Goal: Task Accomplishment & Management: Manage account settings

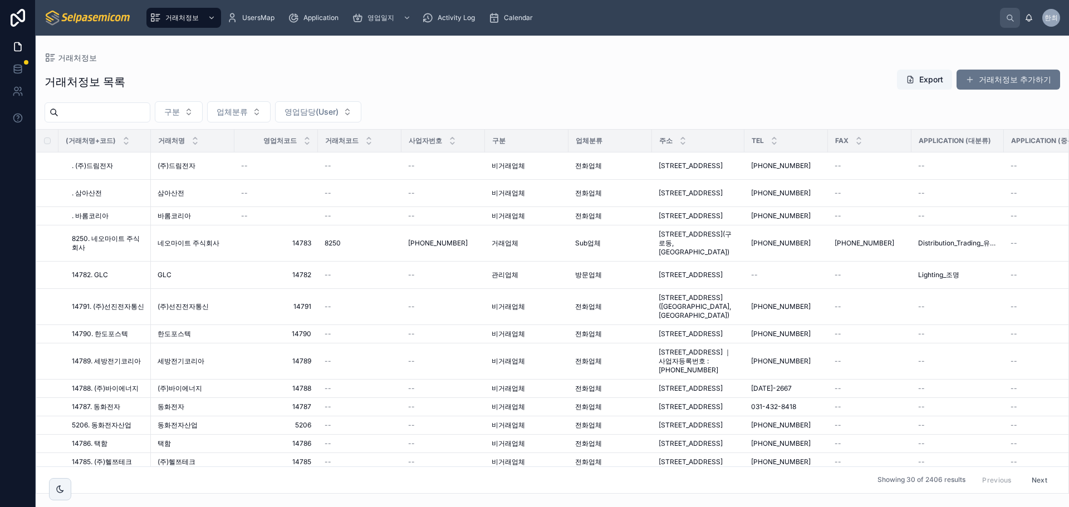
click at [424, 68] on div "거래처정보 목록 Export 거래처정보 추가하기 구분 업체분류 영업담당(User) (거래처명+코드) 거래처명 영업처코드 거래처코드 사업자번호 …" at bounding box center [552, 277] width 1033 height 431
click at [974, 76] on span at bounding box center [969, 79] width 9 height 9
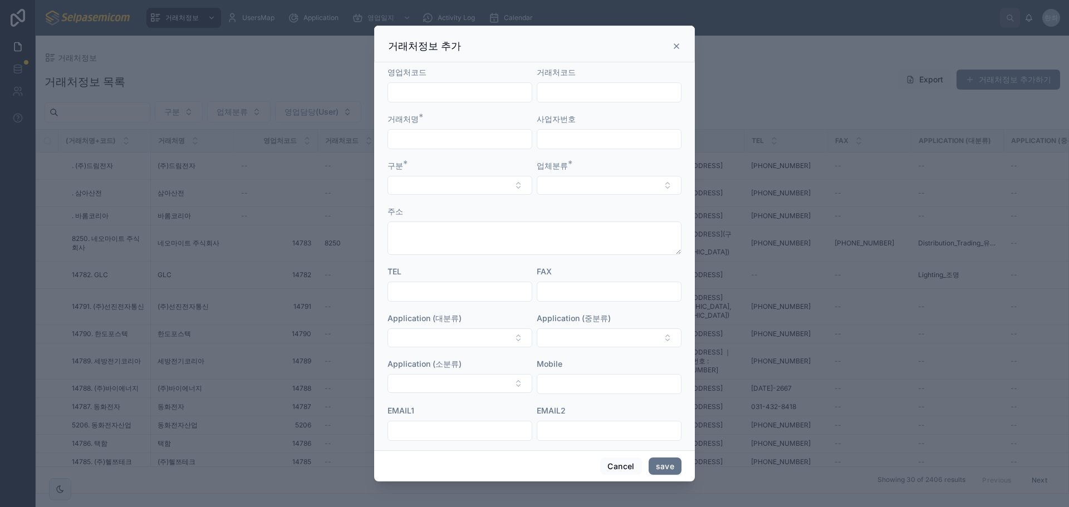
click at [444, 142] on input "text" at bounding box center [460, 139] width 144 height 16
type input "*"
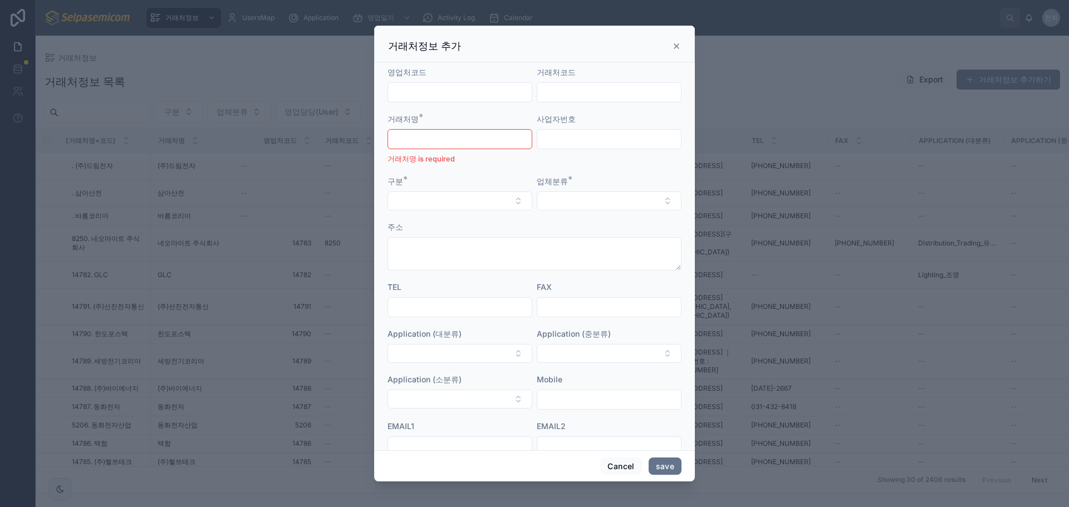
click at [675, 44] on icon at bounding box center [676, 46] width 9 height 9
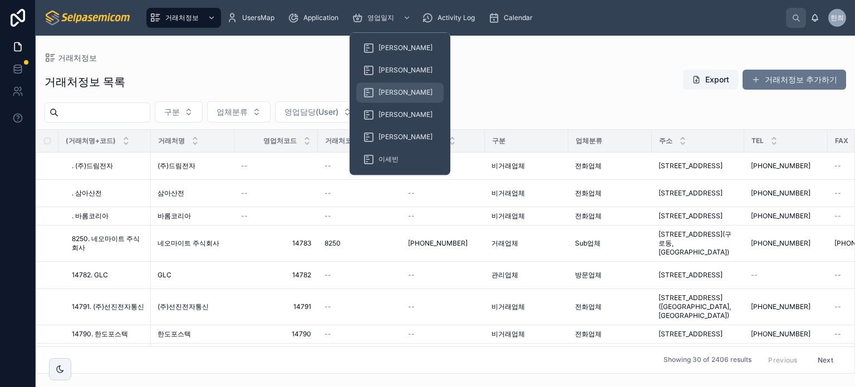
click at [386, 95] on span "[PERSON_NAME]" at bounding box center [405, 92] width 54 height 9
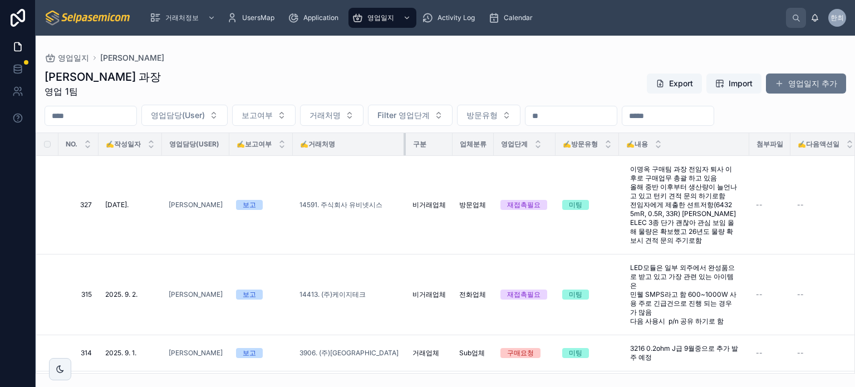
drag, startPoint x: 376, startPoint y: 146, endPoint x: 410, endPoint y: 146, distance: 33.4
click at [410, 146] on tr "NO. ✍️작성일자 영업담당(User) ✍️보고여부 ✍️거래처명 구분 업체분류 영업단계 ✍️방문유형 ✍️내용 첨부파일 ✍️다음액션일 보고서요약…" at bounding box center [532, 144] width 993 height 23
click at [470, 77] on div "최한얼 과장 영업 1팀 Export Import 영업일지 추가" at bounding box center [445, 83] width 801 height 29
click at [800, 87] on button "영업일지 추가" at bounding box center [806, 83] width 80 height 20
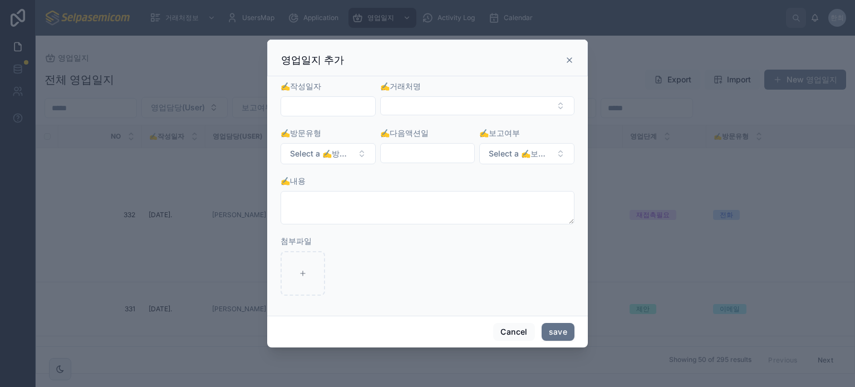
drag, startPoint x: 480, startPoint y: 55, endPoint x: 488, endPoint y: 50, distance: 9.0
click at [488, 50] on div "영업일지 추가" at bounding box center [427, 58] width 321 height 37
click at [398, 111] on button "Select Button" at bounding box center [477, 105] width 194 height 19
type input "****"
click at [505, 332] on button "Cancel" at bounding box center [513, 332] width 41 height 18
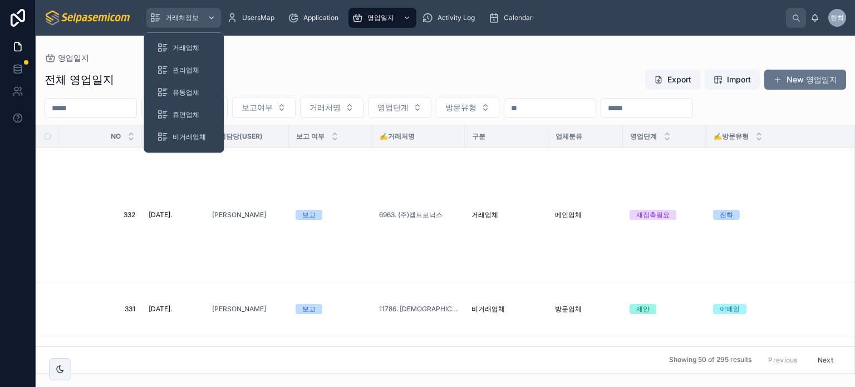
click at [168, 16] on span "거래처정보" at bounding box center [181, 17] width 33 height 9
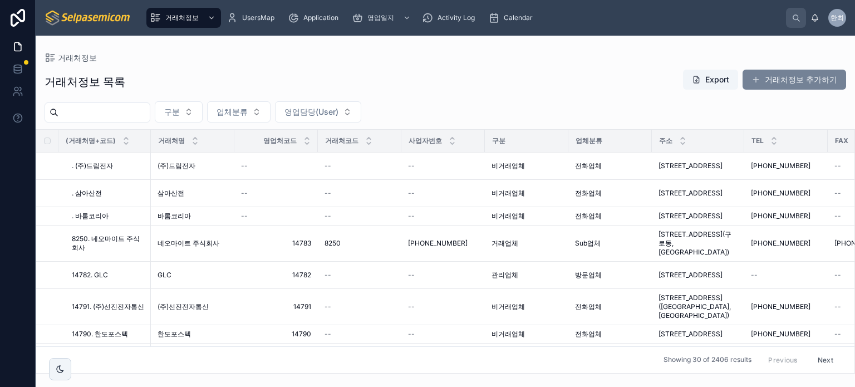
click at [782, 84] on button "거래처정보 추가하기" at bounding box center [794, 80] width 104 height 20
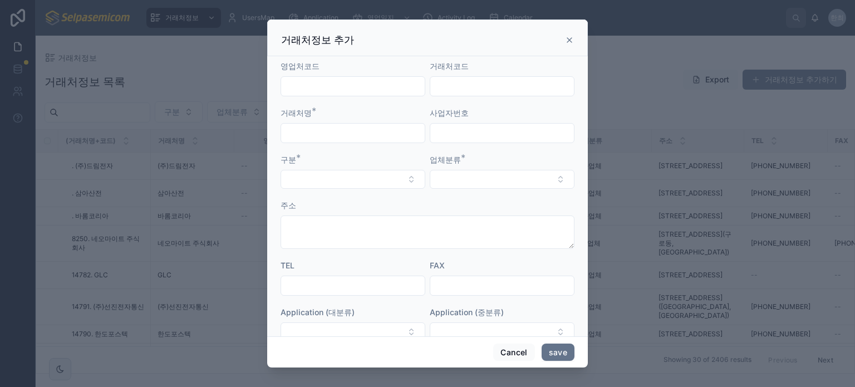
click at [332, 91] on input "text" at bounding box center [353, 86] width 144 height 16
click at [303, 137] on input "text" at bounding box center [353, 133] width 144 height 16
type input "*******"
click at [388, 187] on button "Select Button" at bounding box center [352, 179] width 145 height 19
click at [316, 273] on span "관리업체" at bounding box center [303, 275] width 31 height 11
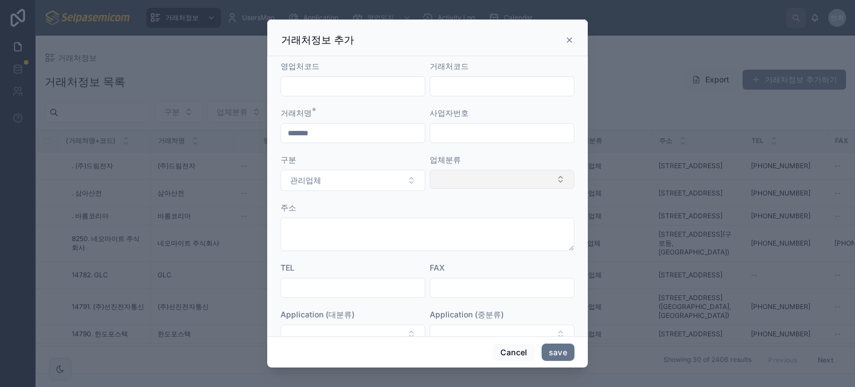
click at [478, 178] on button "Select Button" at bounding box center [502, 179] width 145 height 19
click at [390, 209] on div "주소" at bounding box center [427, 207] width 294 height 11
click at [481, 180] on button "Select Button" at bounding box center [502, 179] width 145 height 19
click at [456, 229] on div "전화업체" at bounding box center [496, 223] width 135 height 18
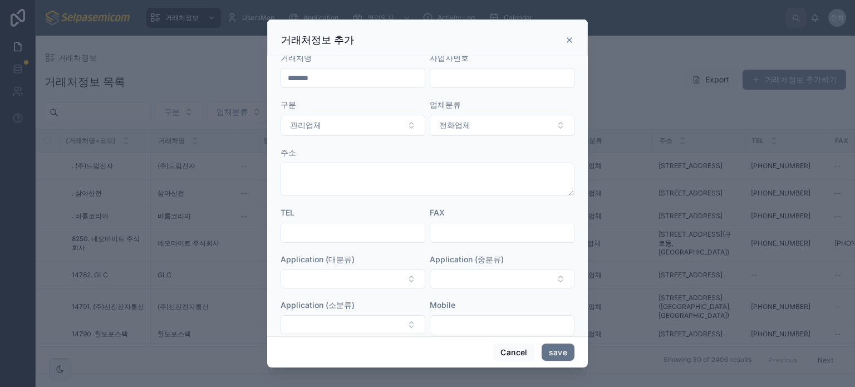
scroll to position [56, 0]
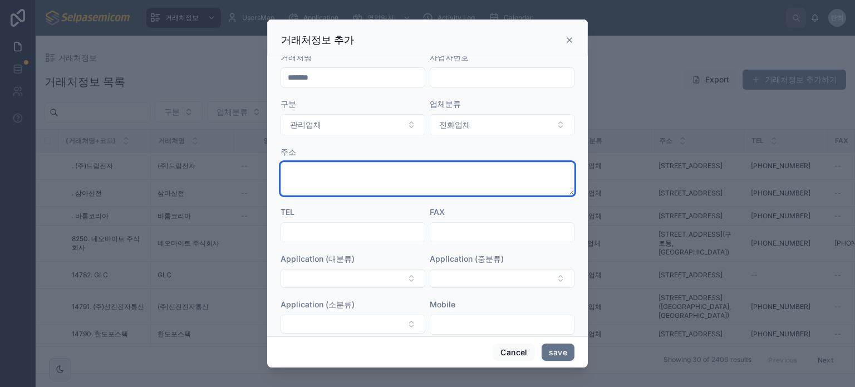
click at [366, 178] on textarea at bounding box center [427, 178] width 294 height 33
type textarea "**********"
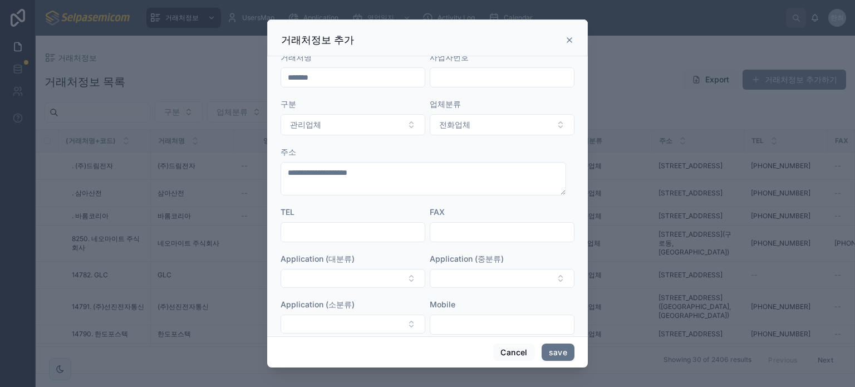
click at [327, 233] on input "text" at bounding box center [353, 232] width 144 height 16
type input "**********"
click at [356, 274] on button "Select Button" at bounding box center [352, 278] width 145 height 19
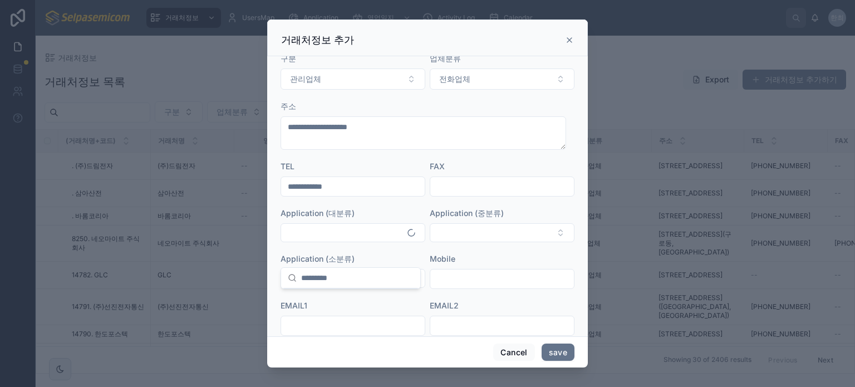
scroll to position [167, 0]
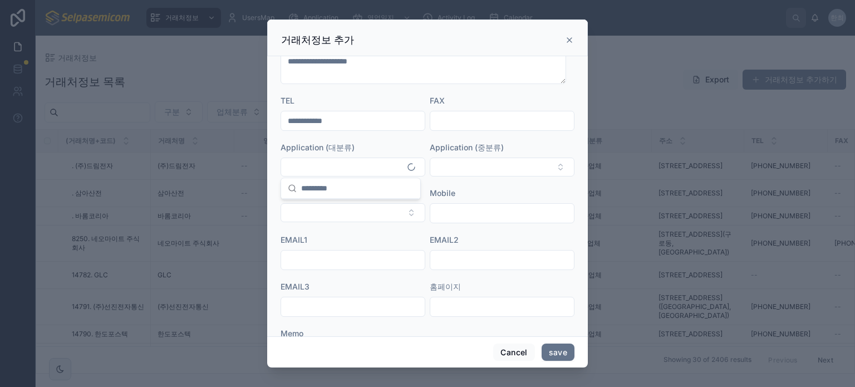
click at [316, 191] on input "text" at bounding box center [357, 188] width 112 height 20
click at [323, 186] on input "**" at bounding box center [357, 188] width 112 height 20
click at [322, 186] on input "**" at bounding box center [357, 188] width 112 height 20
type input "*"
type input "***"
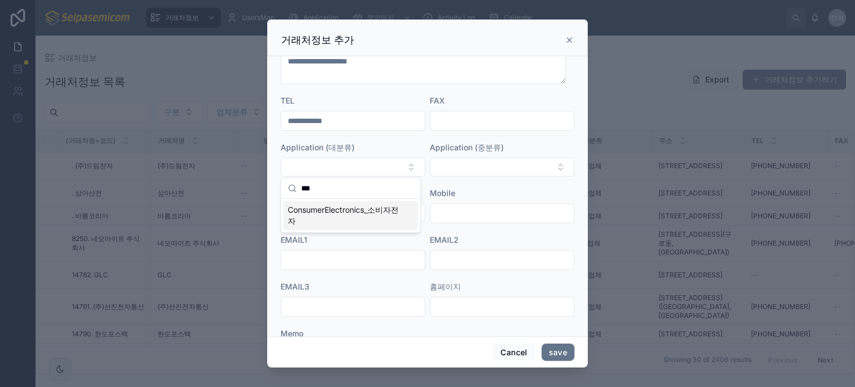
click at [371, 208] on span "ConsumerElectronics_소비자전자" at bounding box center [344, 215] width 112 height 22
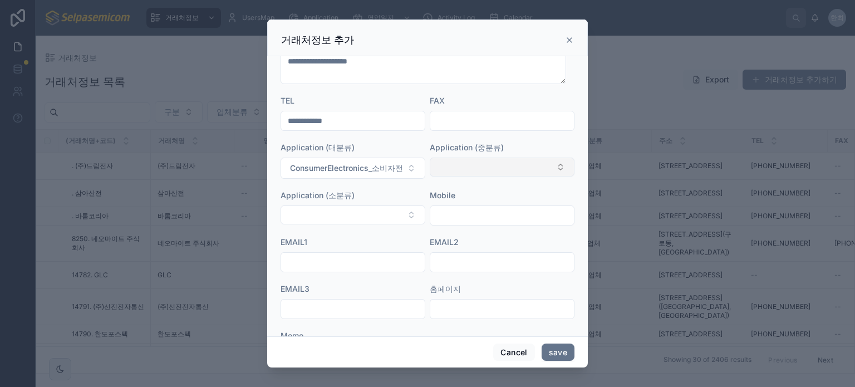
click at [471, 166] on button "Select Button" at bounding box center [502, 166] width 145 height 19
type input "**"
click at [464, 227] on span "HomeAppliances_가전제품" at bounding box center [481, 227] width 96 height 11
click at [365, 209] on button "Select Button" at bounding box center [352, 214] width 145 height 19
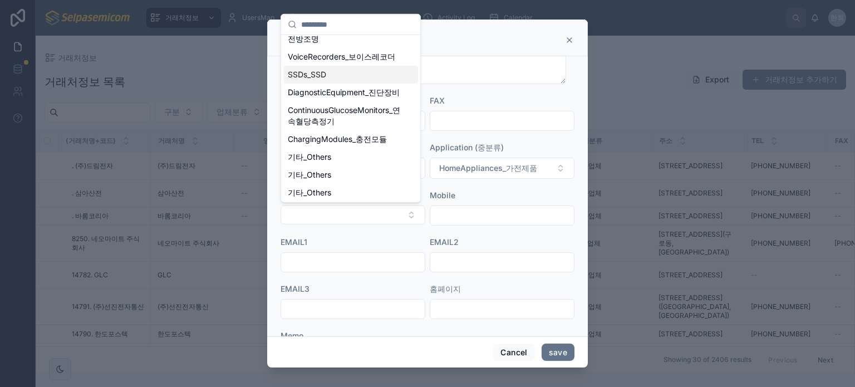
scroll to position [56, 0]
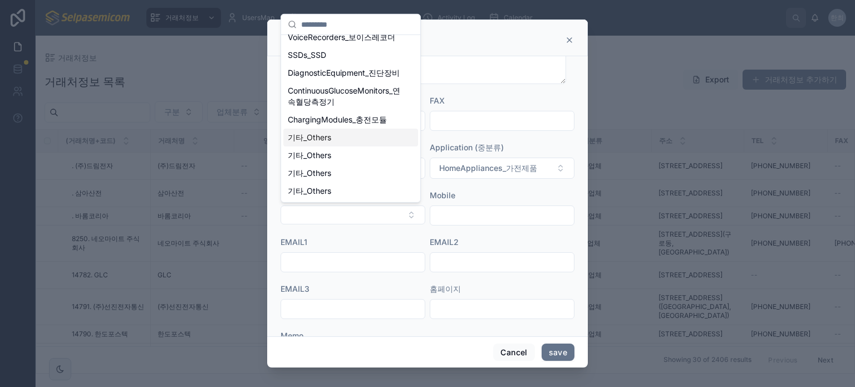
click at [311, 143] on span "기타_Others" at bounding box center [309, 137] width 43 height 11
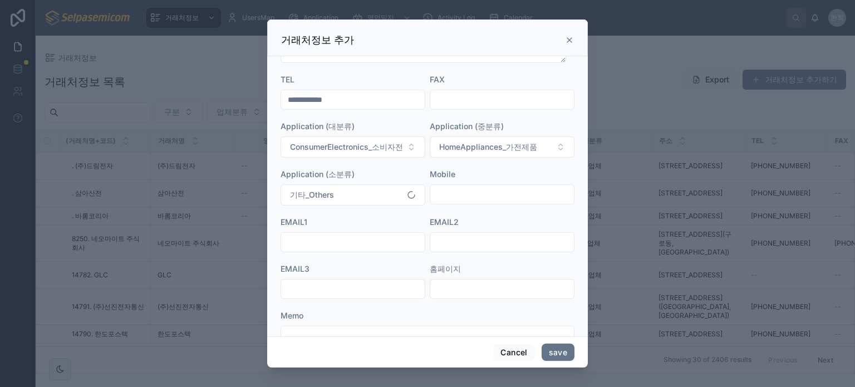
scroll to position [223, 0]
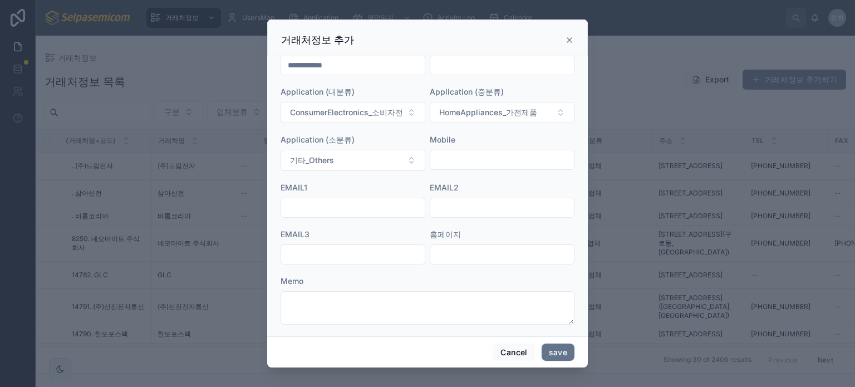
click at [345, 203] on input "text" at bounding box center [353, 208] width 144 height 16
type input "*"
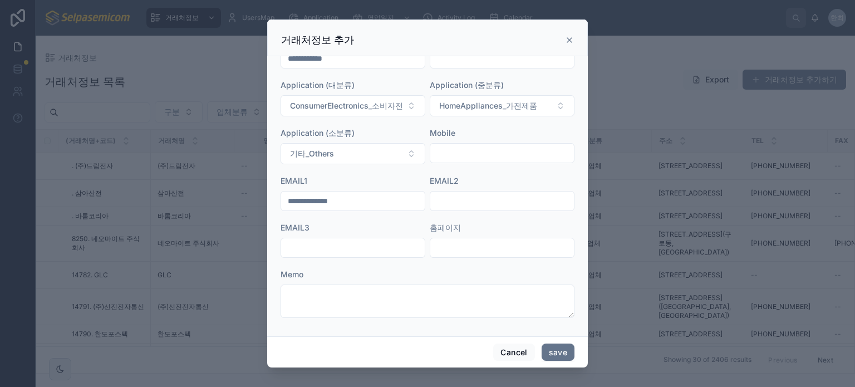
type input "**********"
click at [368, 250] on input "text" at bounding box center [353, 248] width 144 height 16
click at [557, 351] on button "save" at bounding box center [558, 352] width 33 height 18
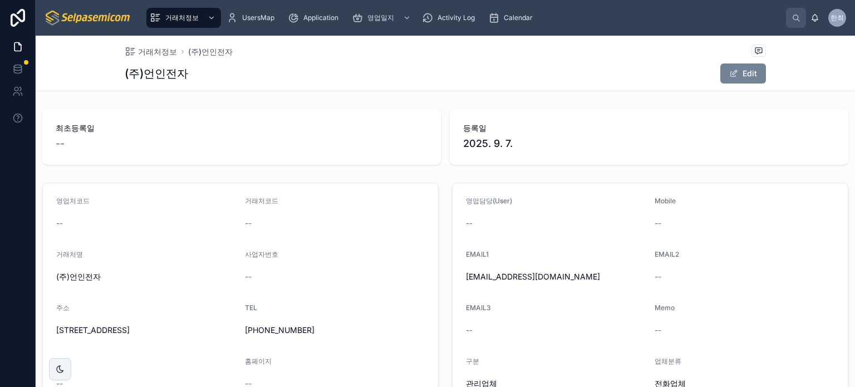
click at [740, 77] on button "Edit" at bounding box center [743, 73] width 46 height 20
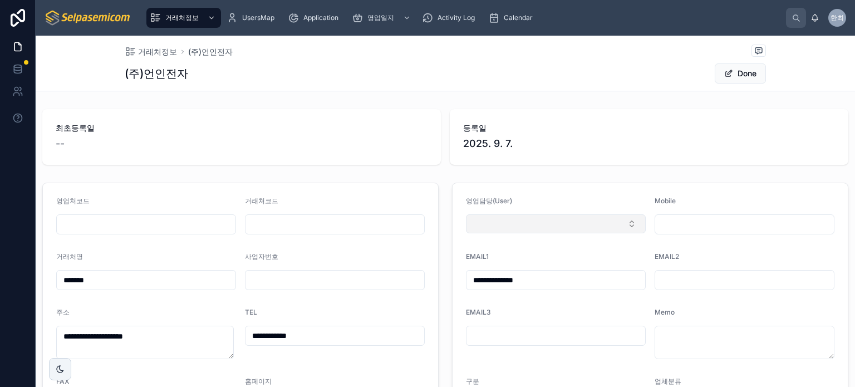
click at [539, 228] on button "Select Button" at bounding box center [556, 223] width 180 height 19
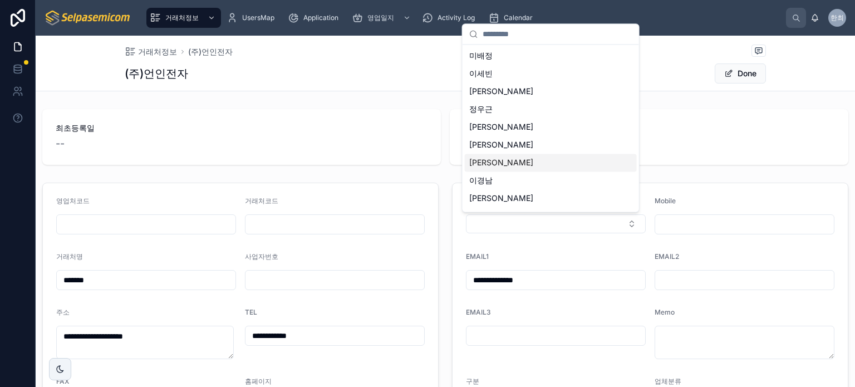
click at [495, 165] on div "[PERSON_NAME]" at bounding box center [551, 163] width 172 height 18
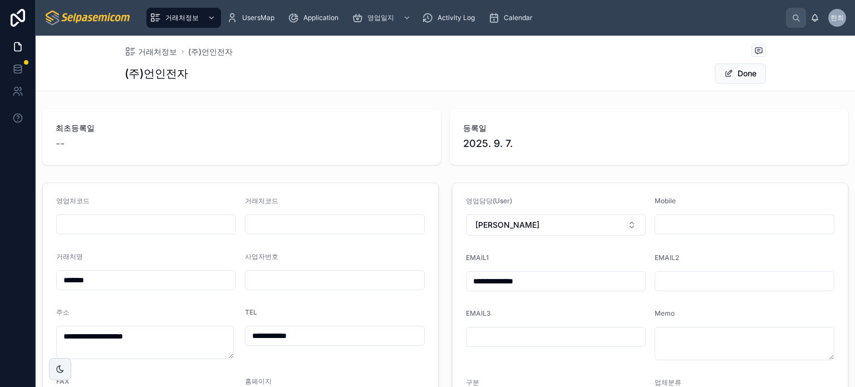
scroll to position [56, 0]
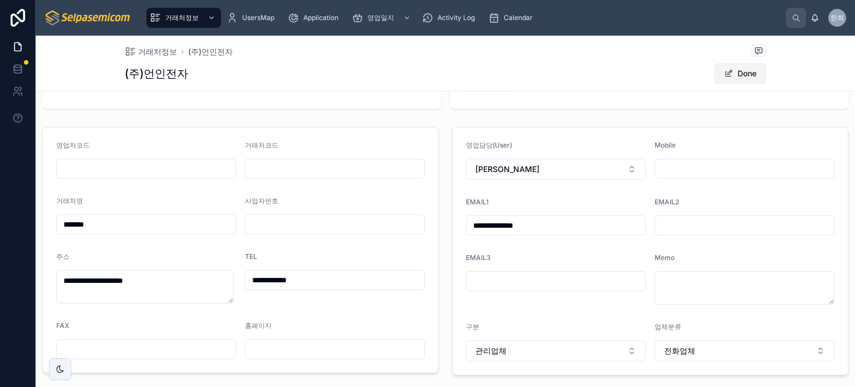
click at [741, 81] on button "Done" at bounding box center [740, 73] width 51 height 20
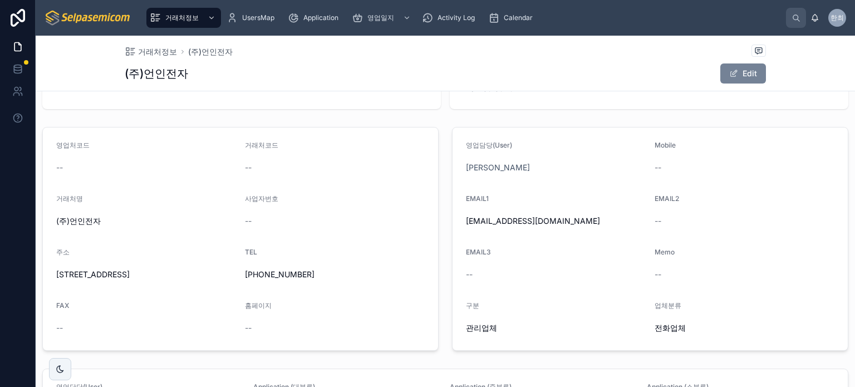
click at [729, 75] on span at bounding box center [733, 73] width 9 height 9
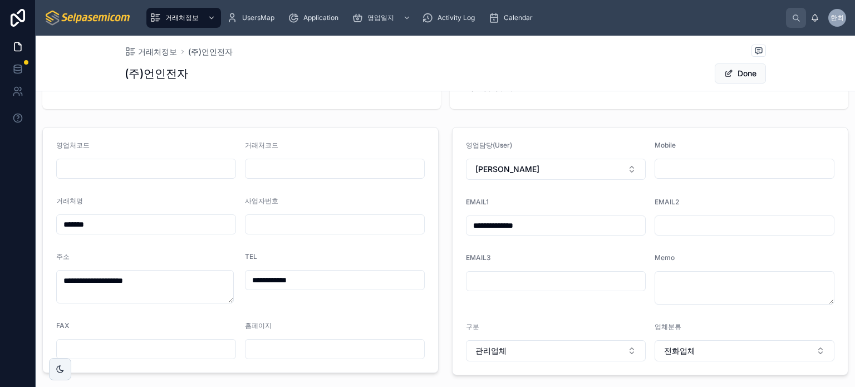
click at [664, 174] on input "text" at bounding box center [744, 169] width 179 height 16
click at [561, 193] on form "**********" at bounding box center [649, 250] width 395 height 247
click at [93, 223] on input "*******" at bounding box center [146, 224] width 179 height 16
type input "*******"
drag, startPoint x: 277, startPoint y: 90, endPoint x: 510, endPoint y: 63, distance: 234.6
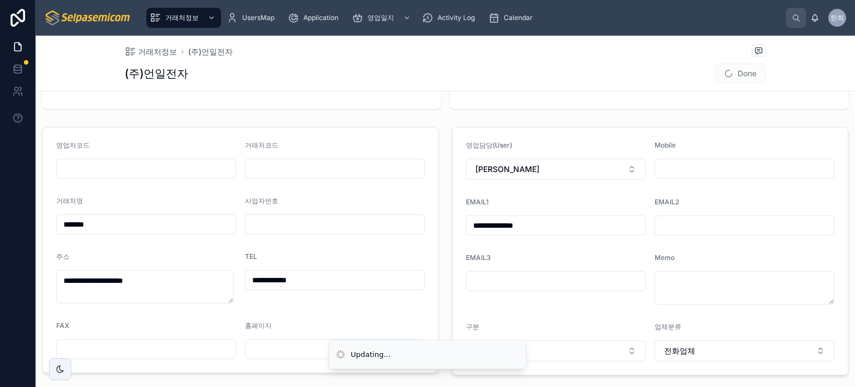
click at [280, 90] on div "거래처정보 (주)언일전자 (주)언일전자 Done" at bounding box center [445, 63] width 641 height 55
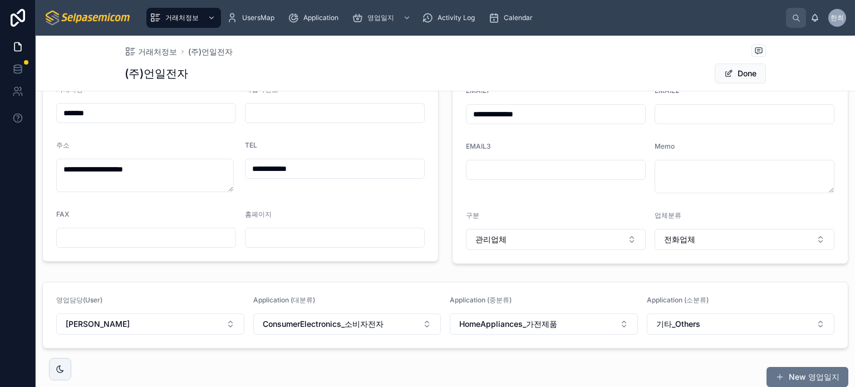
scroll to position [0, 0]
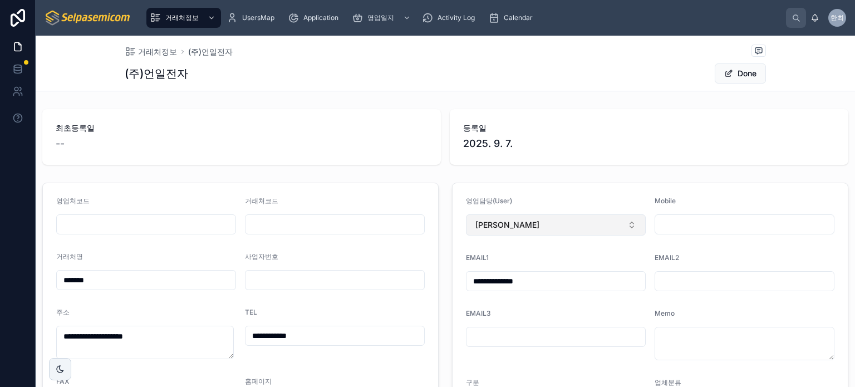
click at [512, 225] on button "[PERSON_NAME]" at bounding box center [556, 224] width 180 height 21
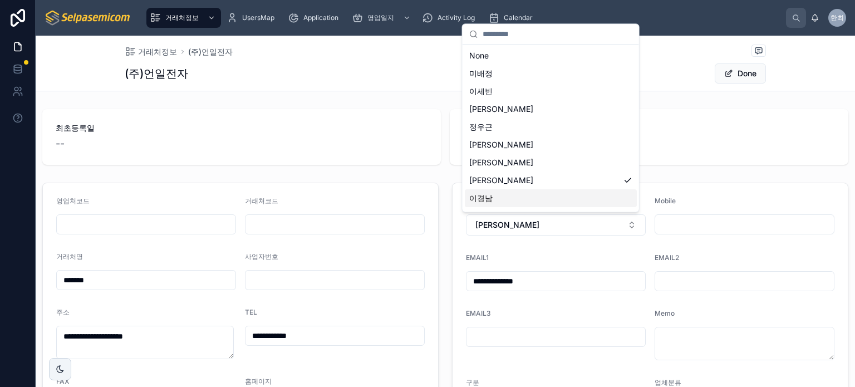
click at [703, 142] on span "2025. 9. 7." at bounding box center [649, 144] width 372 height 16
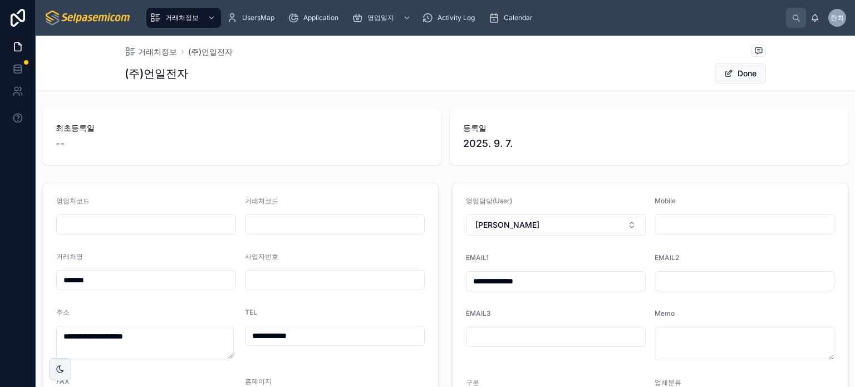
click at [682, 216] on input "text" at bounding box center [744, 224] width 179 height 16
click at [619, 127] on span "등록일" at bounding box center [649, 127] width 372 height 11
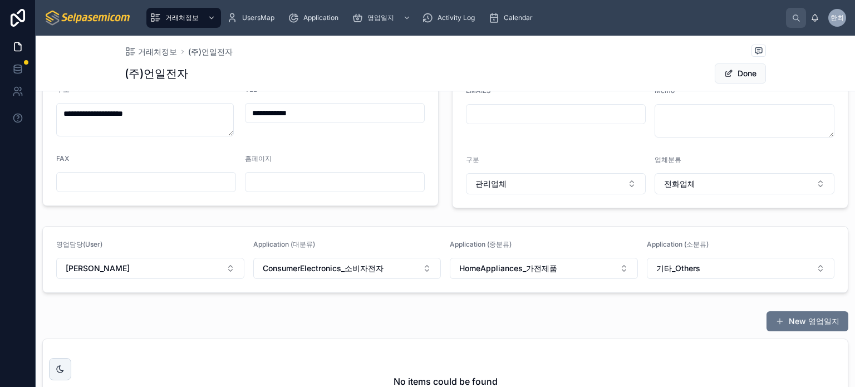
click at [189, 278] on form "영업담당(User) 최한얼 Application (대분류) ConsumerElectronics_소비자전자 Application (중분류) Ho…" at bounding box center [445, 260] width 805 height 66
click at [189, 273] on button "[PERSON_NAME]" at bounding box center [150, 268] width 188 height 21
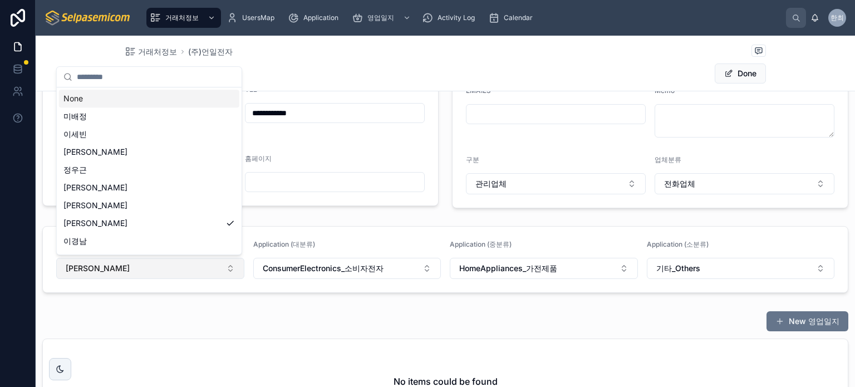
click at [189, 273] on button "[PERSON_NAME]" at bounding box center [150, 268] width 188 height 21
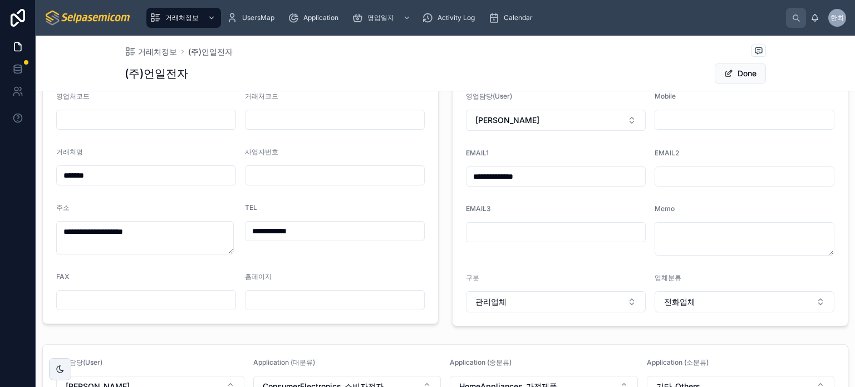
scroll to position [0, 0]
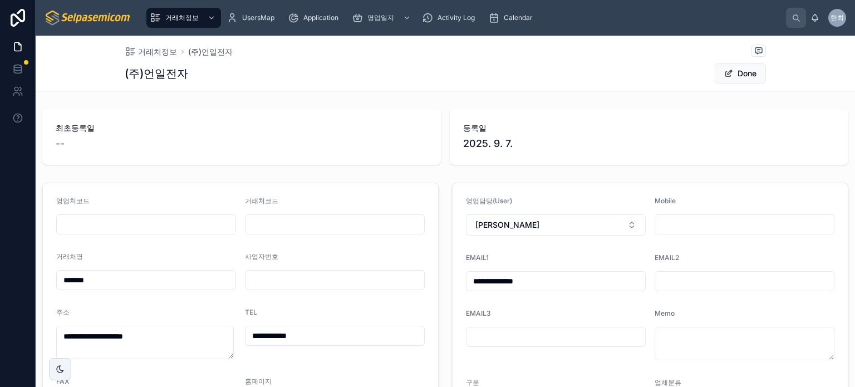
click at [624, 133] on span "등록일" at bounding box center [649, 127] width 372 height 11
click at [730, 77] on button "Done" at bounding box center [740, 73] width 51 height 20
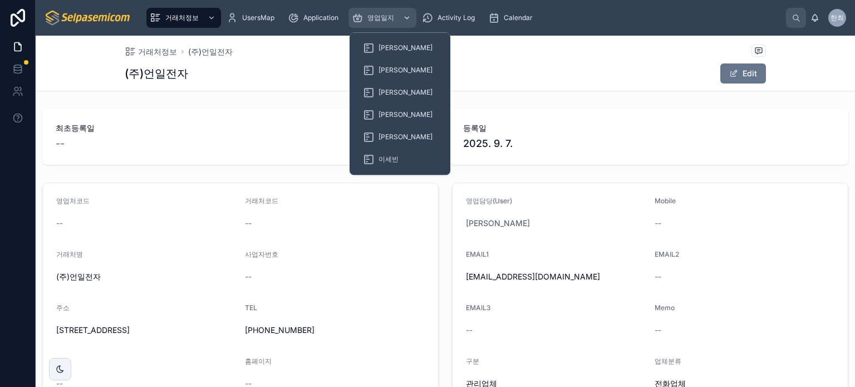
click at [385, 21] on span "영업일지" at bounding box center [380, 17] width 27 height 9
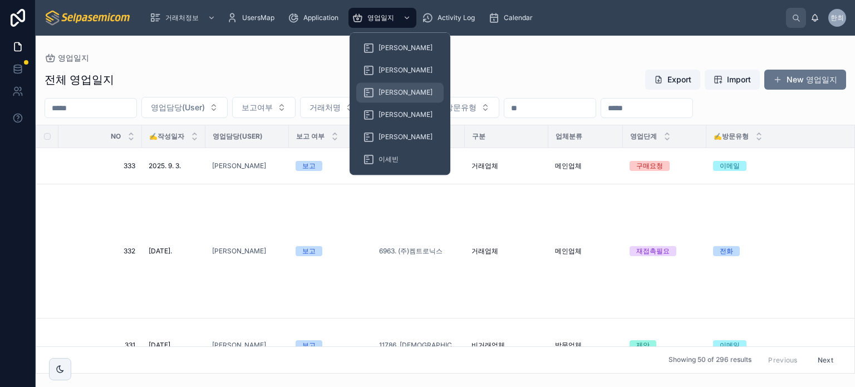
click at [387, 96] on span "[PERSON_NAME]" at bounding box center [405, 92] width 54 height 9
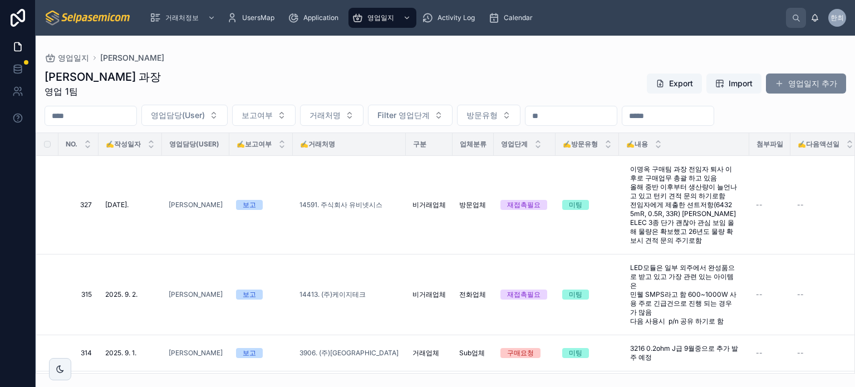
click at [800, 87] on button "영업일지 추가" at bounding box center [806, 83] width 80 height 20
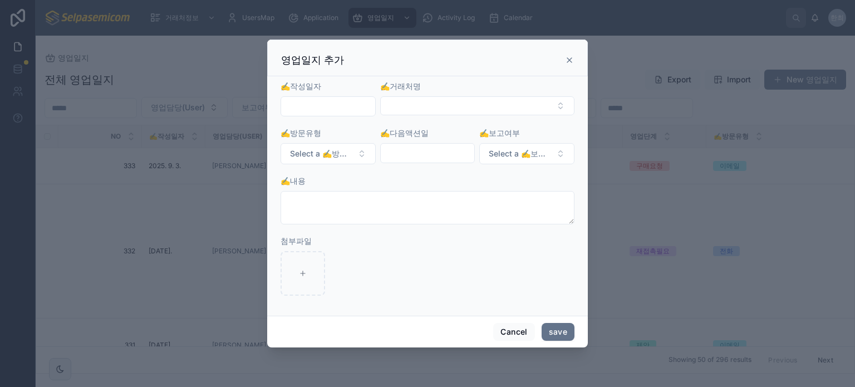
click at [316, 110] on input "text" at bounding box center [328, 107] width 94 height 16
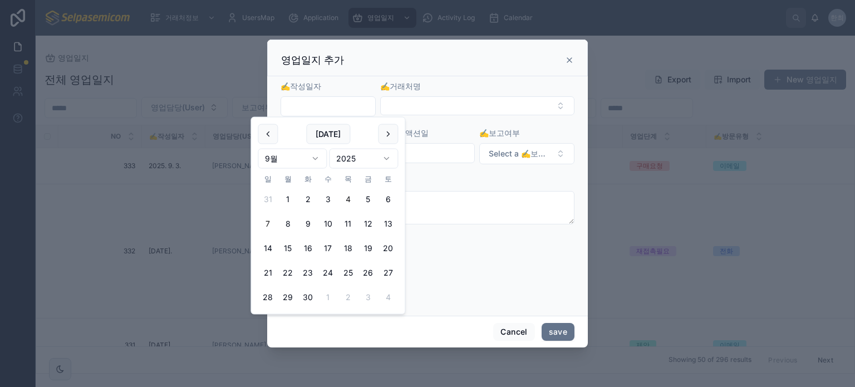
click at [347, 200] on button "4" at bounding box center [348, 199] width 20 height 20
type input "**********"
click at [412, 106] on button "Select Button" at bounding box center [477, 105] width 194 height 19
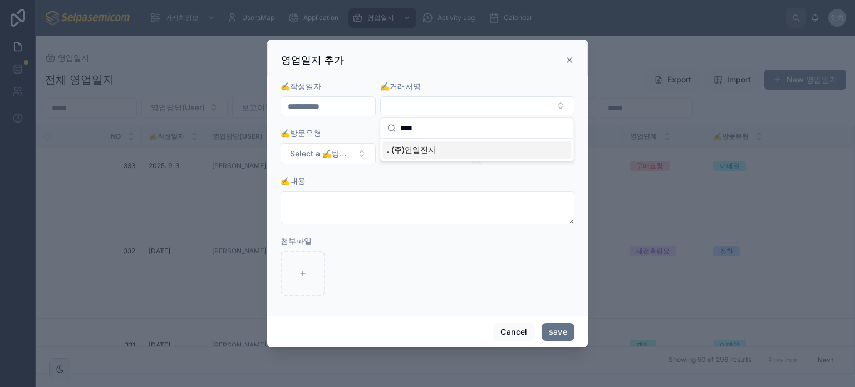
type input "****"
click at [399, 145] on span ". (주)언일전자" at bounding box center [411, 149] width 49 height 11
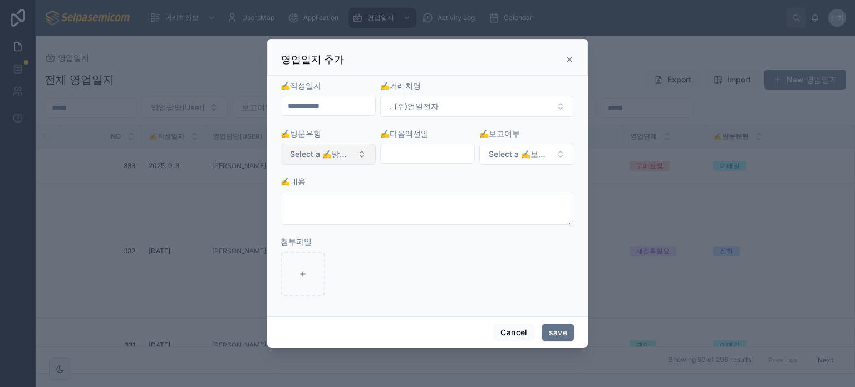
click at [361, 154] on button "Select a ✍️방문유형" at bounding box center [327, 154] width 95 height 21
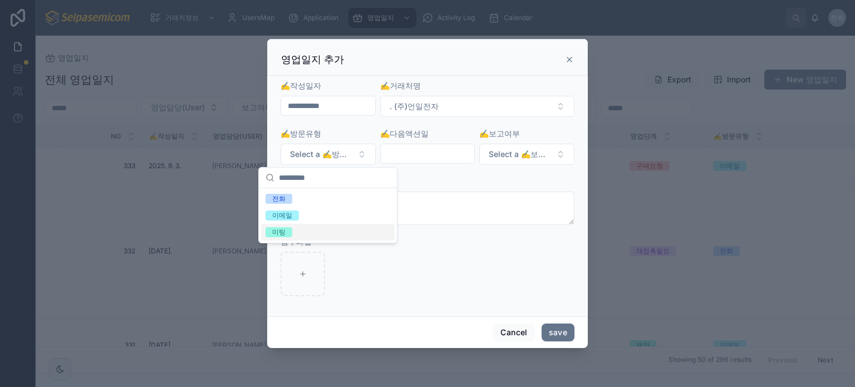
click at [280, 233] on div "미팅" at bounding box center [278, 232] width 13 height 10
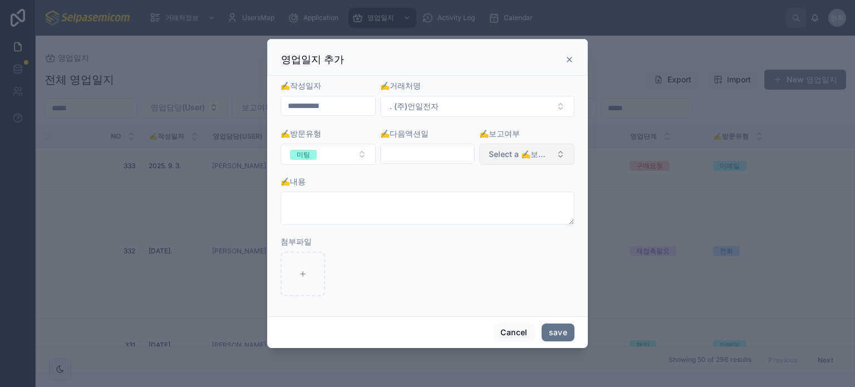
click at [555, 152] on button "Select a ✍️보고여부" at bounding box center [526, 154] width 95 height 21
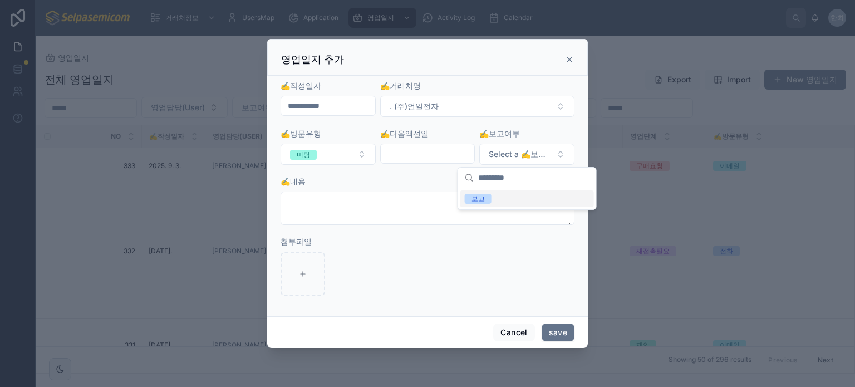
click at [479, 199] on div "보고" at bounding box center [477, 199] width 13 height 10
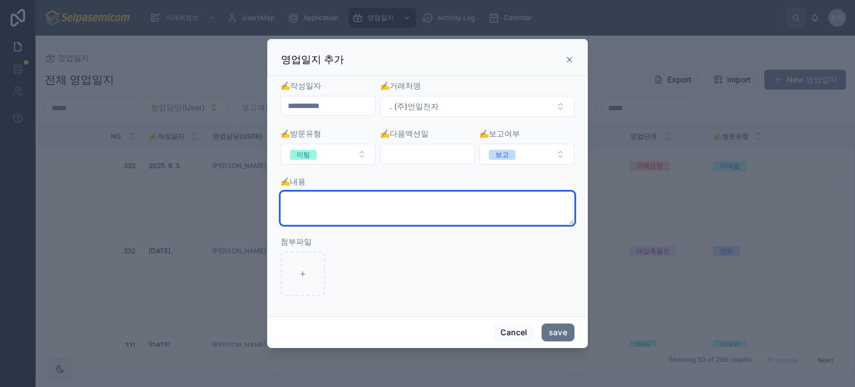
drag, startPoint x: 375, startPoint y: 199, endPoint x: 345, endPoint y: 206, distance: 30.2
click at [372, 200] on textarea at bounding box center [427, 207] width 294 height 33
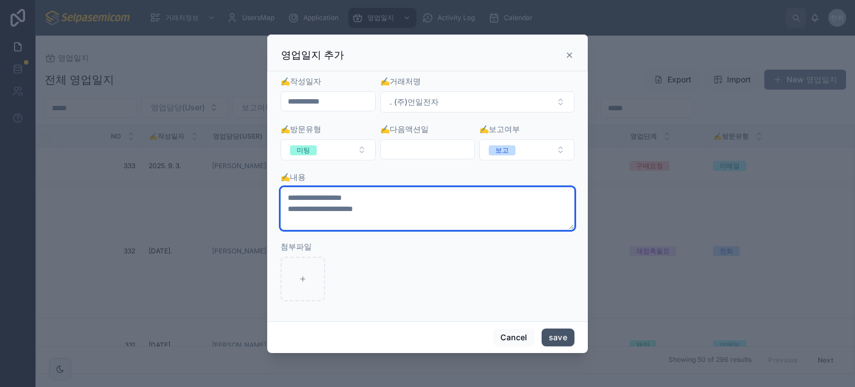
type textarea "**********"
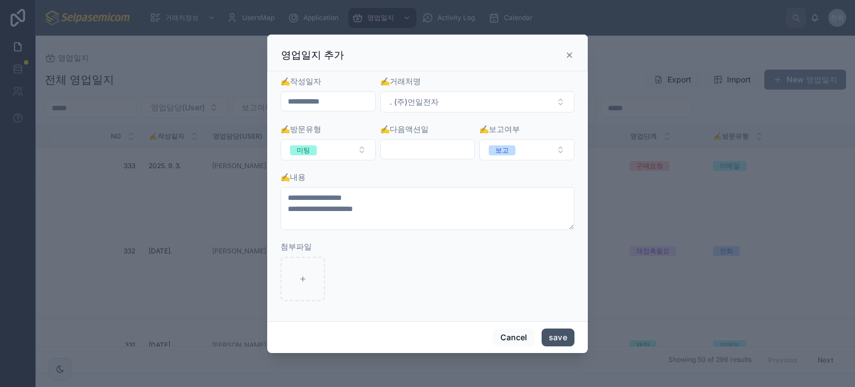
click at [555, 336] on button "save" at bounding box center [558, 337] width 33 height 18
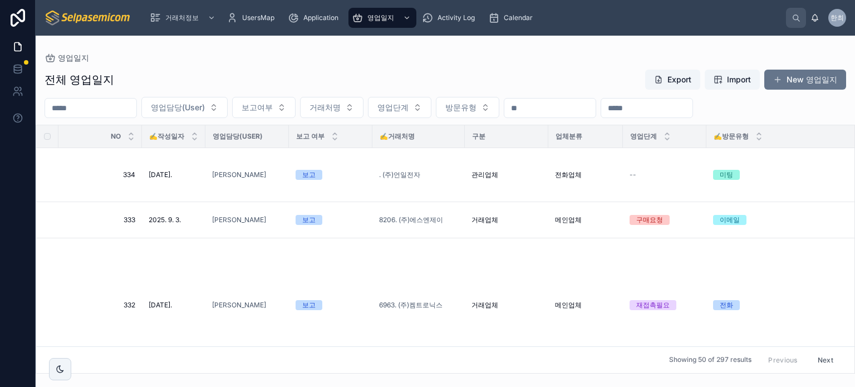
click at [250, 87] on div "전체 영업일지 Export Import New 영업일지" at bounding box center [445, 79] width 801 height 21
click at [413, 58] on div "영업일지" at bounding box center [445, 57] width 801 height 9
click at [792, 85] on button "New 영업일지" at bounding box center [805, 80] width 82 height 20
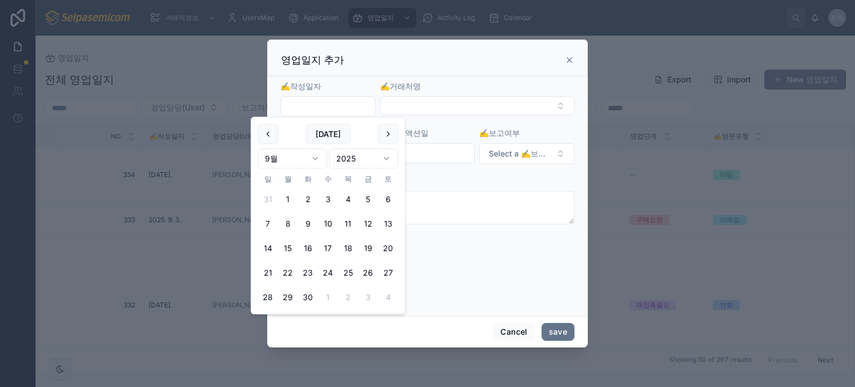
click at [318, 109] on input "text" at bounding box center [328, 107] width 94 height 16
click at [347, 199] on button "4" at bounding box center [348, 199] width 20 height 20
type input "**********"
click at [408, 111] on button "Select Button" at bounding box center [477, 105] width 194 height 19
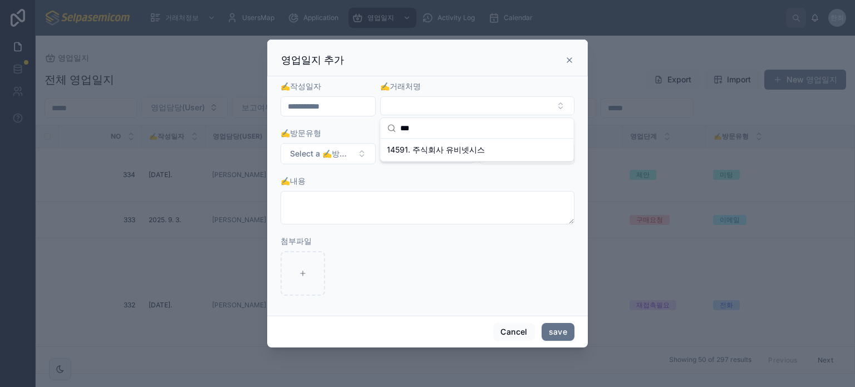
type input "***"
click at [566, 60] on icon at bounding box center [569, 60] width 9 height 9
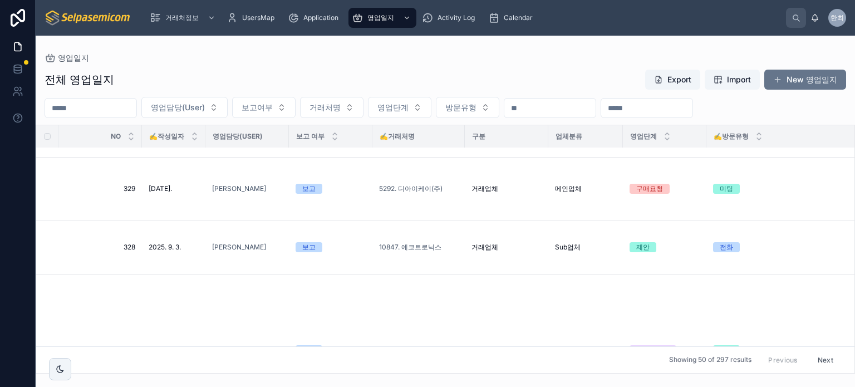
scroll to position [390, 0]
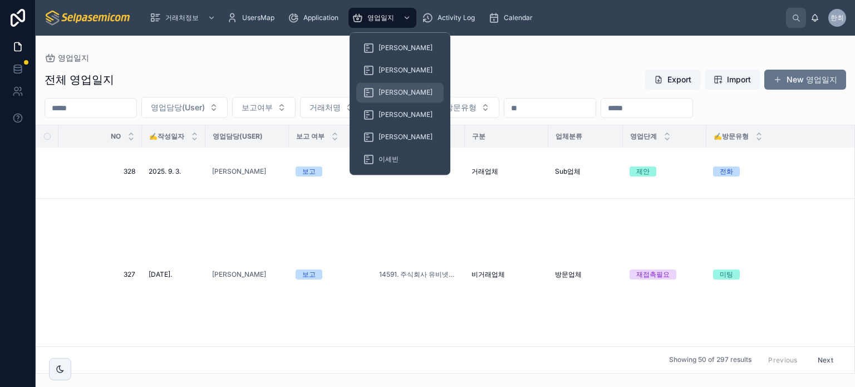
click at [390, 98] on div "[PERSON_NAME]" at bounding box center [400, 92] width 74 height 18
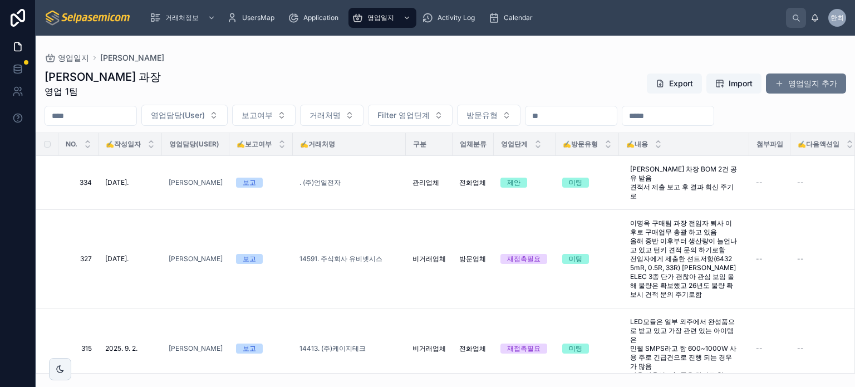
click at [406, 67] on div "최한얼 과장 영업 1팀 Export Import 영업일지 추가 영업담당(User) 보고여부 거래처명 Filter 영업단계 방문유형 NO. ✍️…" at bounding box center [445, 217] width 819 height 311
click at [506, 76] on div "최한얼 과장 영업 1팀 Export Import 영업일지 추가" at bounding box center [445, 83] width 801 height 29
click at [821, 85] on button "영업일지 추가" at bounding box center [806, 83] width 80 height 20
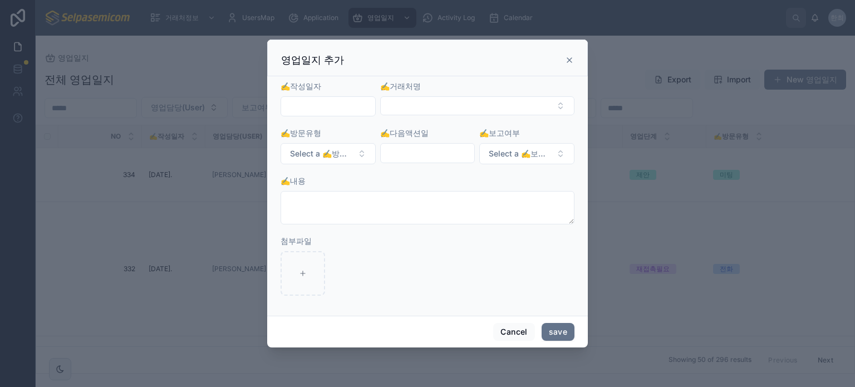
click at [327, 107] on input "text" at bounding box center [328, 107] width 94 height 16
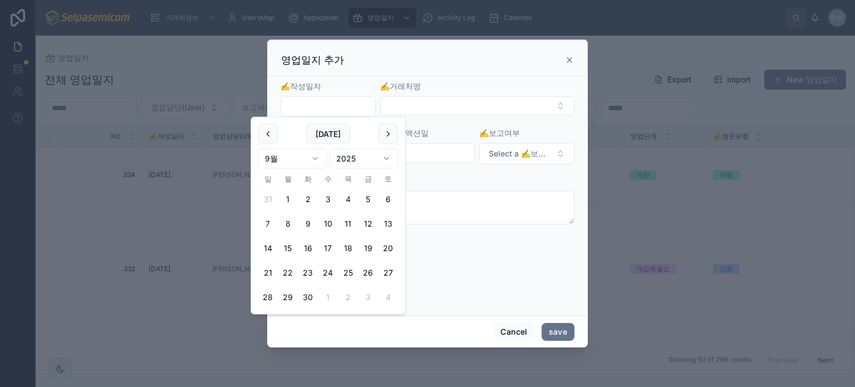
click at [345, 201] on button "4" at bounding box center [348, 199] width 20 height 20
type input "**********"
click at [421, 104] on button "Select Button" at bounding box center [477, 105] width 194 height 19
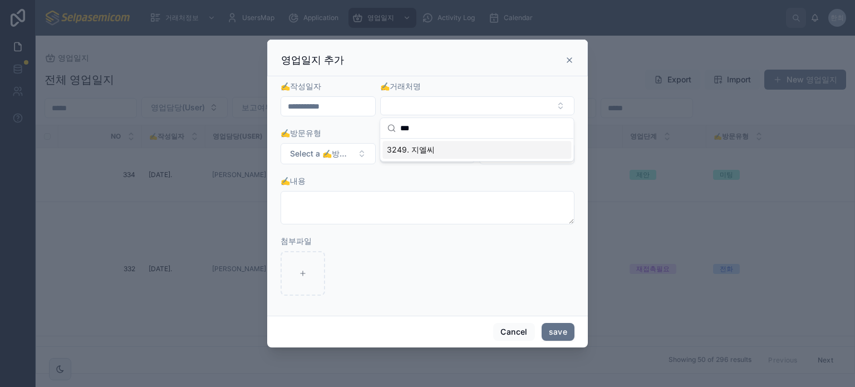
type input "***"
click at [430, 152] on span "3249. 지엘씨" at bounding box center [411, 149] width 48 height 11
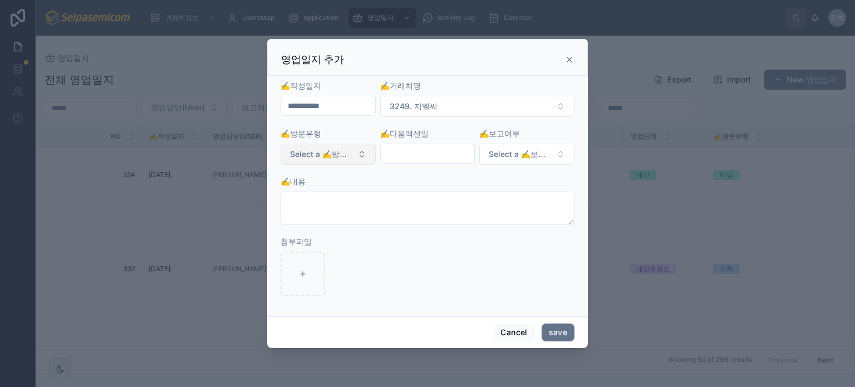
click at [351, 157] on span "Select a ✍️방문유형" at bounding box center [321, 154] width 63 height 11
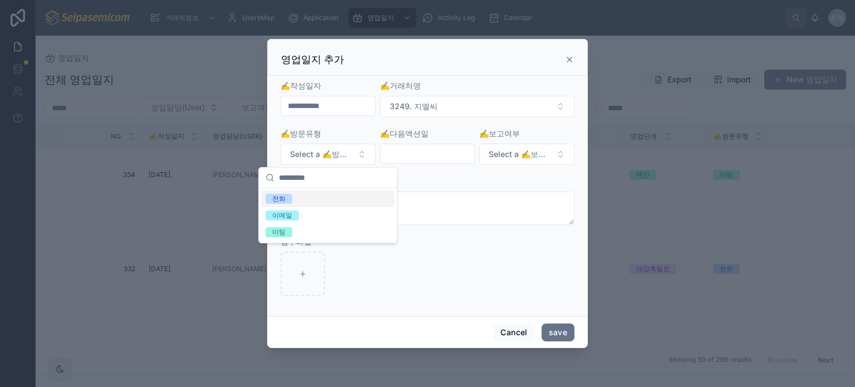
click at [296, 198] on div "전화" at bounding box center [328, 198] width 134 height 17
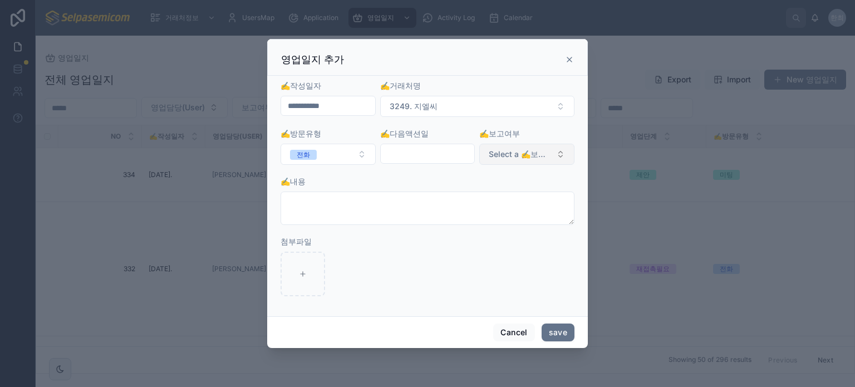
click at [521, 156] on span "Select a ✍️보고여부" at bounding box center [520, 154] width 63 height 11
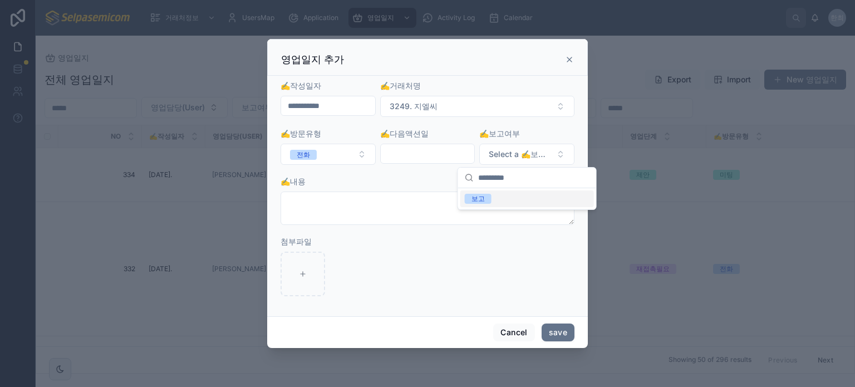
click at [473, 184] on div at bounding box center [527, 178] width 138 height 21
click at [472, 191] on div "보고" at bounding box center [527, 198] width 134 height 17
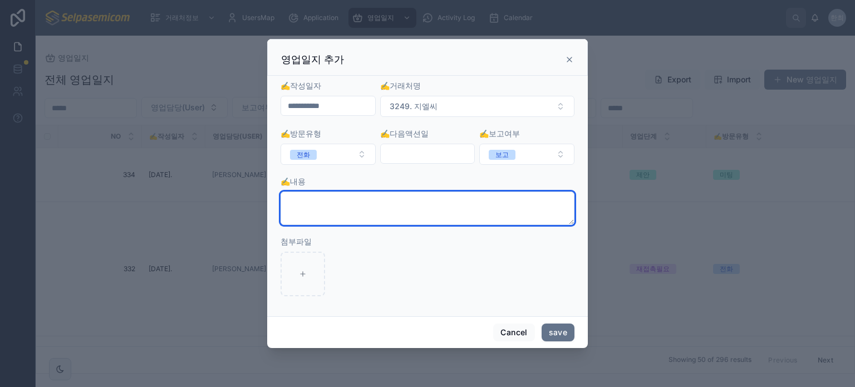
click at [423, 194] on textarea at bounding box center [427, 207] width 294 height 33
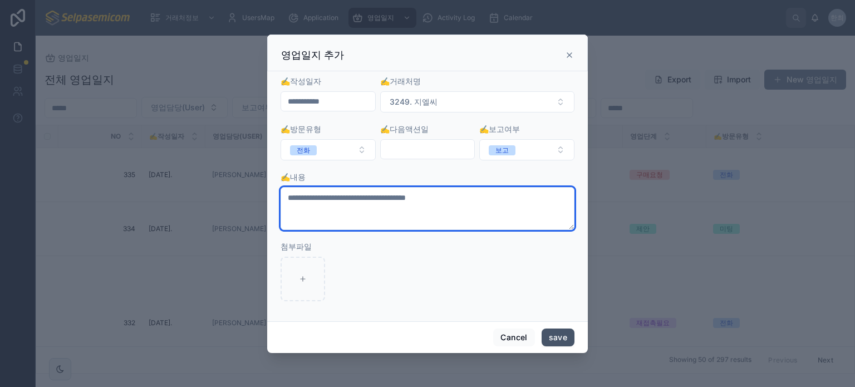
type textarea "**********"
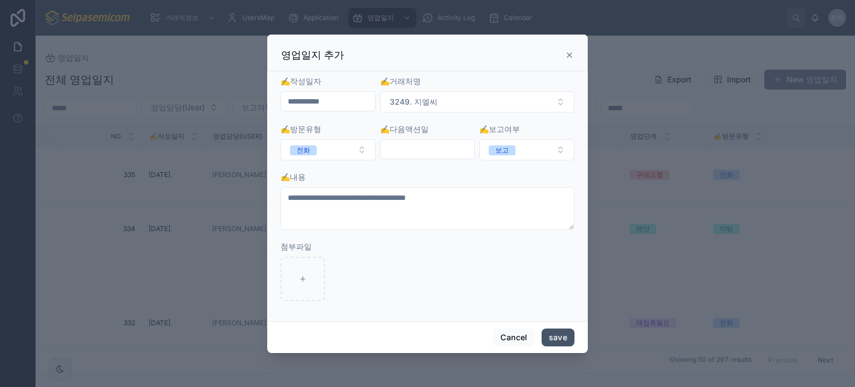
click at [562, 339] on button "save" at bounding box center [558, 337] width 33 height 18
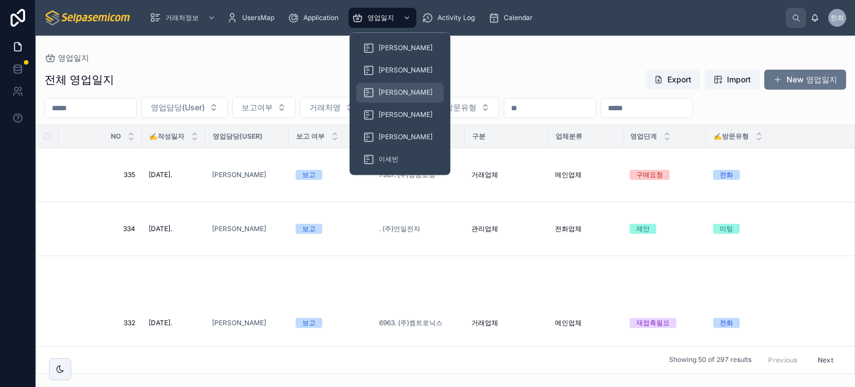
click at [393, 90] on span "[PERSON_NAME]" at bounding box center [405, 92] width 54 height 9
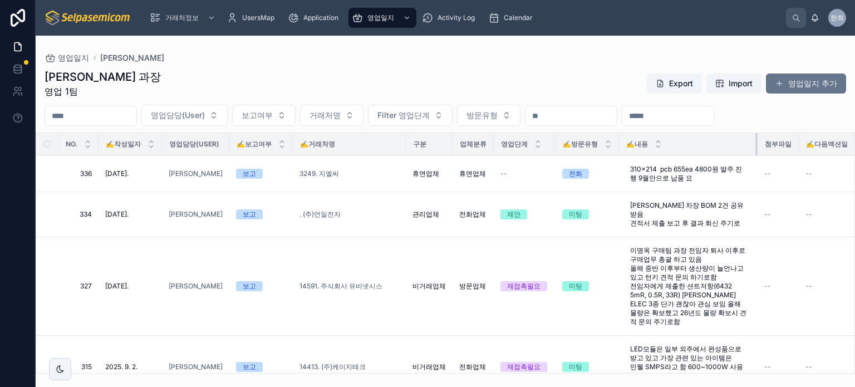
drag, startPoint x: 746, startPoint y: 144, endPoint x: 754, endPoint y: 143, distance: 8.4
click at [755, 143] on div at bounding box center [757, 144] width 4 height 22
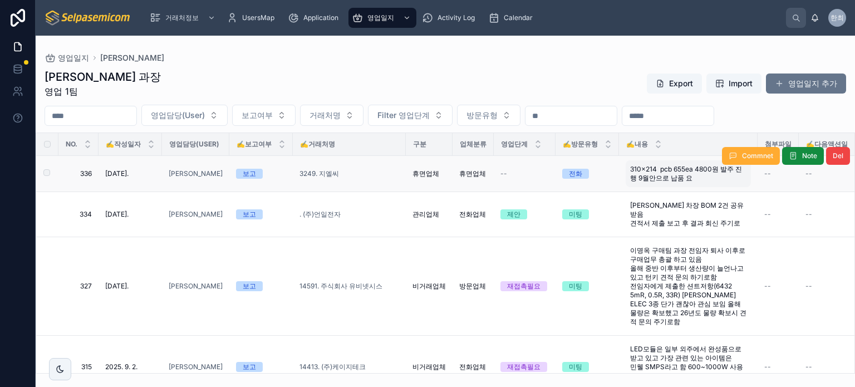
click at [706, 174] on span "310x214 pcb 655ea 4800원 발주 진행 9월안으로 납품 요" at bounding box center [688, 174] width 116 height 18
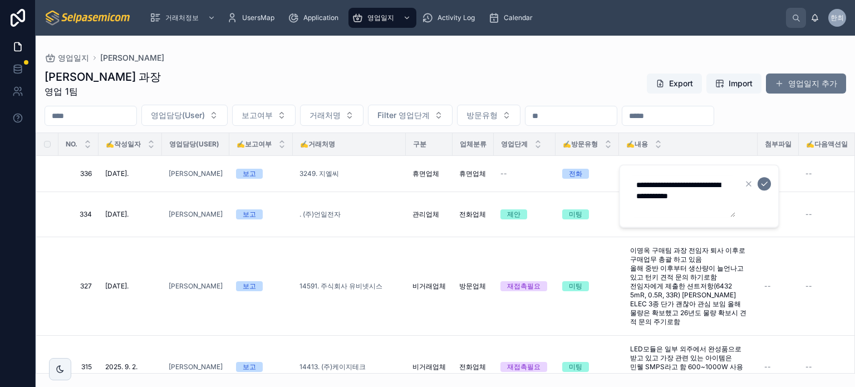
click at [684, 211] on textarea "**********" at bounding box center [682, 196] width 106 height 42
type textarea "**********"
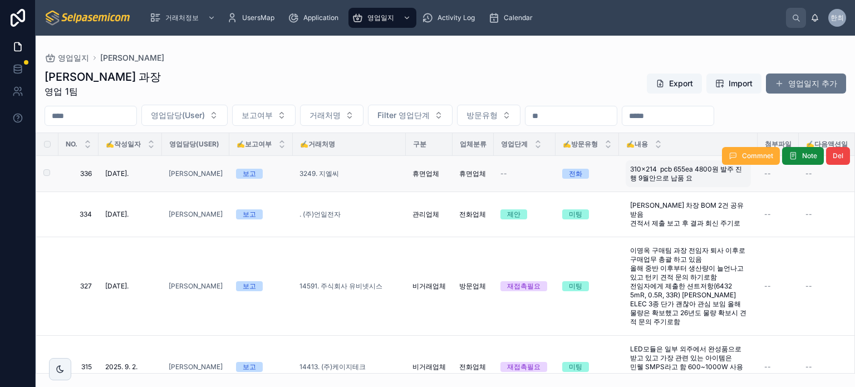
click at [681, 177] on span "310x214 pcb 655ea 4800원 발주 진행 9월안으로 납품 요" at bounding box center [688, 174] width 116 height 18
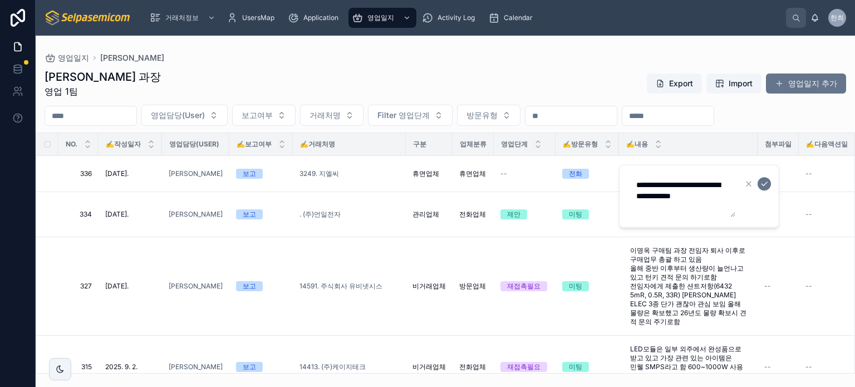
click at [691, 206] on textarea "**********" at bounding box center [682, 196] width 106 height 42
type textarea "**********"
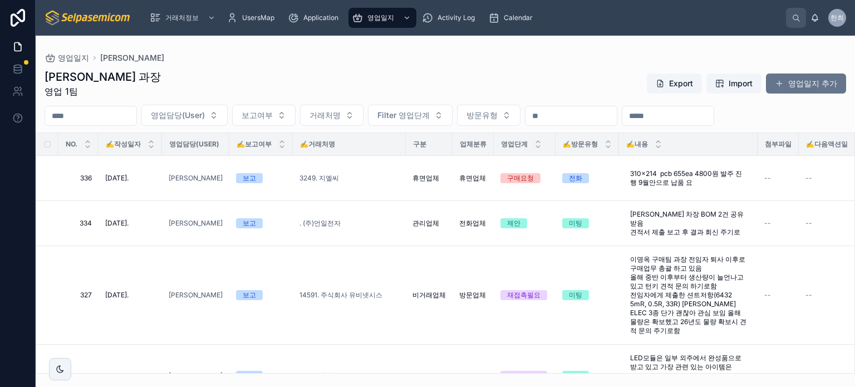
click at [761, 182] on td "--" at bounding box center [777, 178] width 41 height 45
click at [301, 176] on span "3249. 지엘씨" at bounding box center [319, 178] width 40 height 9
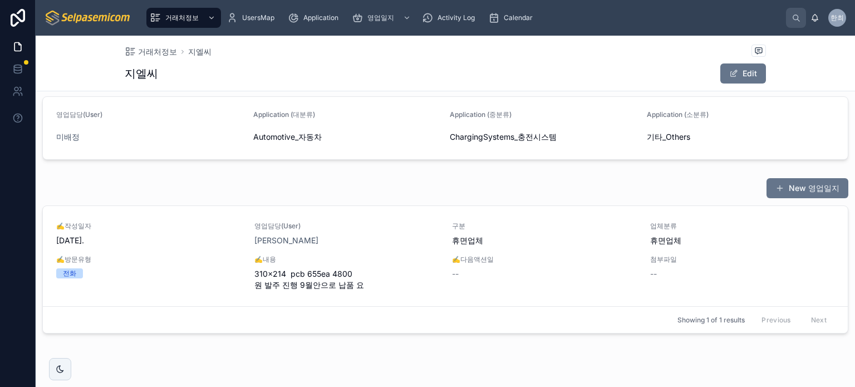
scroll to position [348, 0]
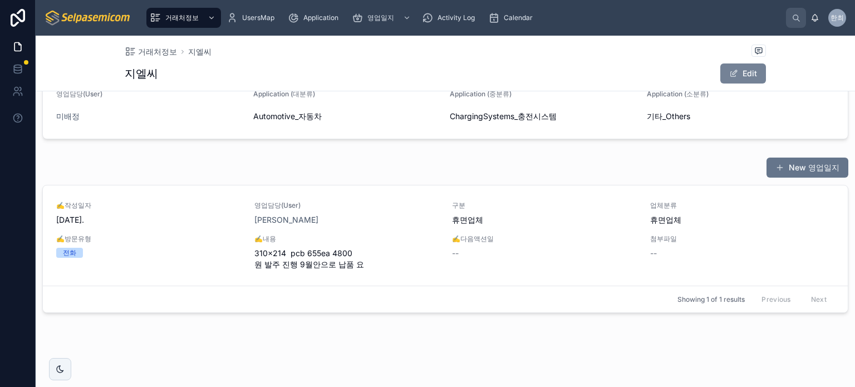
click at [735, 76] on button "Edit" at bounding box center [743, 73] width 46 height 20
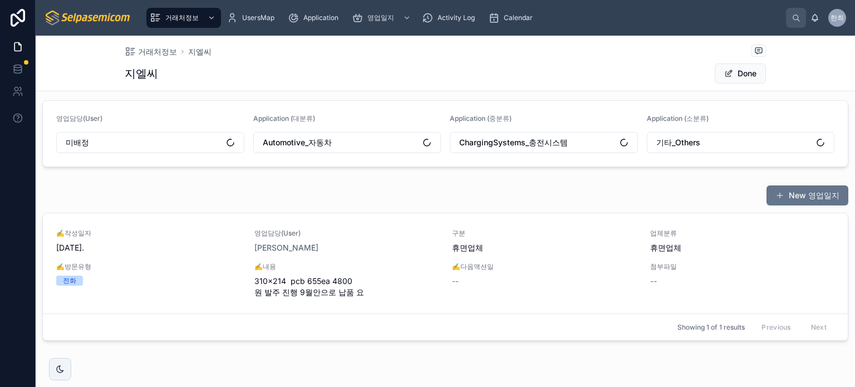
scroll to position [368, 0]
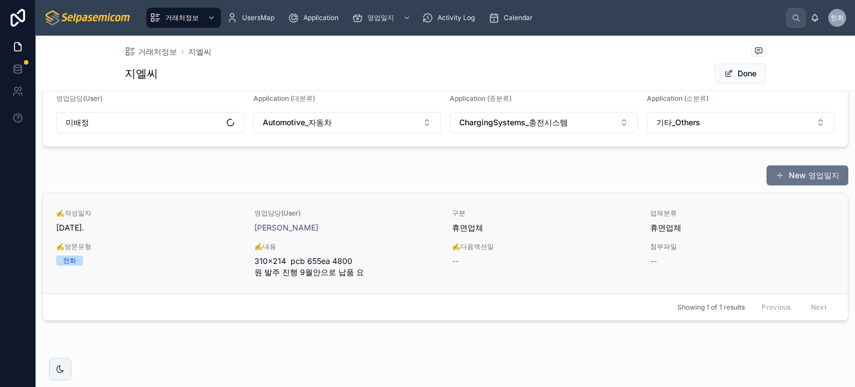
click at [376, 273] on span "310x214 pcb 655ea 4800원 발주 진행 9월안으로 납품 요" at bounding box center [346, 266] width 185 height 22
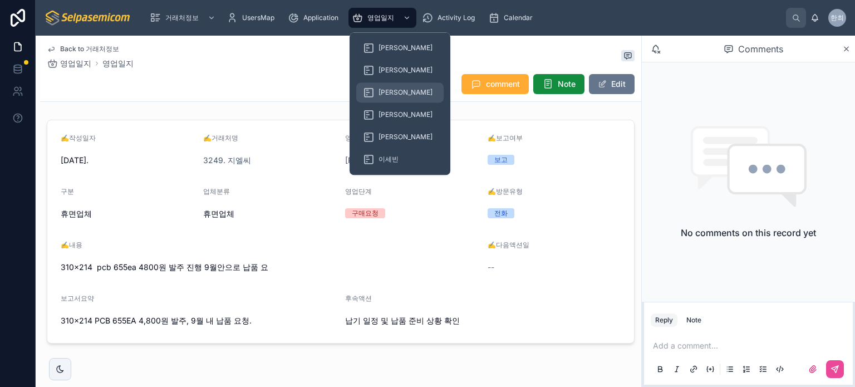
click at [387, 88] on span "[PERSON_NAME]" at bounding box center [405, 92] width 54 height 9
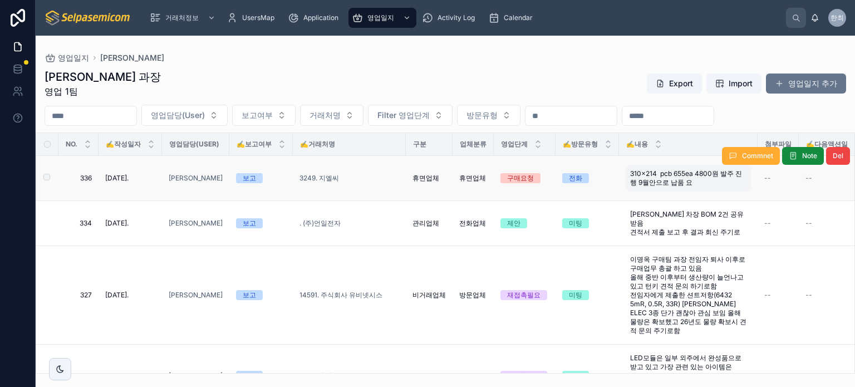
click at [651, 178] on span "310x214 pcb 655ea 4800원 발주 진행 9월안으로 납품 요" at bounding box center [688, 178] width 116 height 18
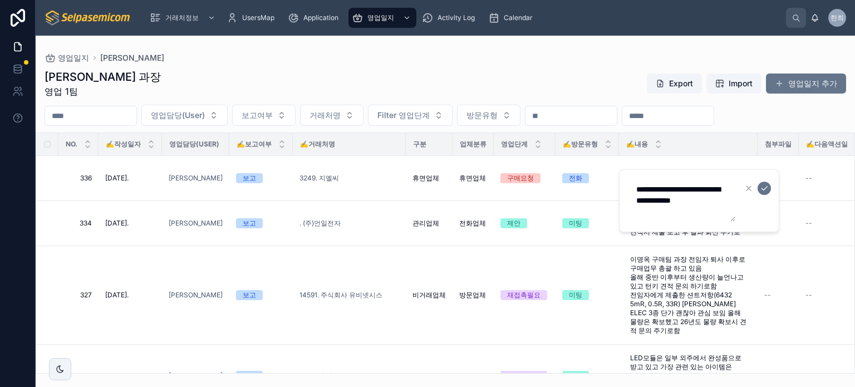
click at [770, 188] on form "**********" at bounding box center [700, 200] width 142 height 43
click at [769, 189] on button "submit" at bounding box center [763, 187] width 13 height 13
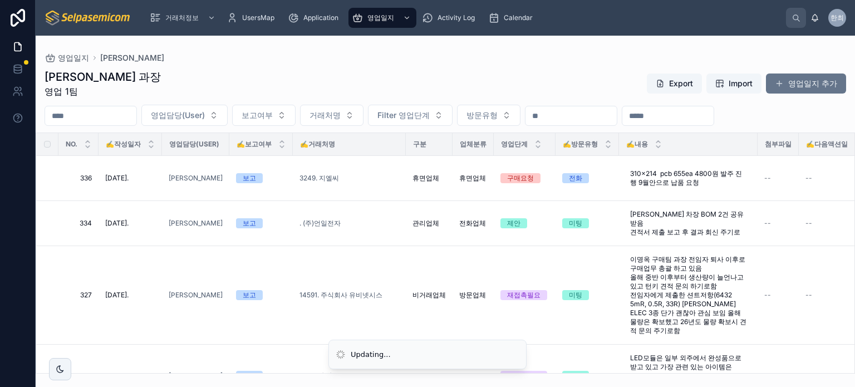
click at [617, 112] on input "text" at bounding box center [570, 116] width 91 height 16
click at [586, 73] on div "최한얼 과장 영업 1팀 Export Import 영업일지 추가" at bounding box center [445, 83] width 801 height 29
drag, startPoint x: 343, startPoint y: 91, endPoint x: 351, endPoint y: 86, distance: 8.5
click at [343, 88] on div "최한얼 과장 영업 1팀 Export Import 영업일지 추가" at bounding box center [445, 83] width 801 height 29
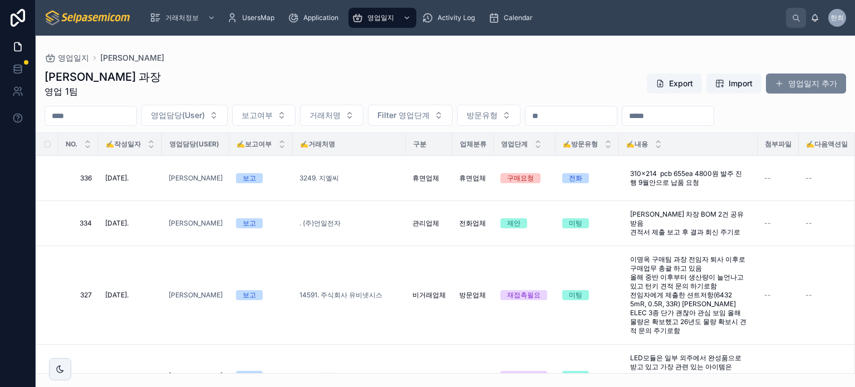
click at [804, 81] on button "영업일지 추가" at bounding box center [806, 83] width 80 height 20
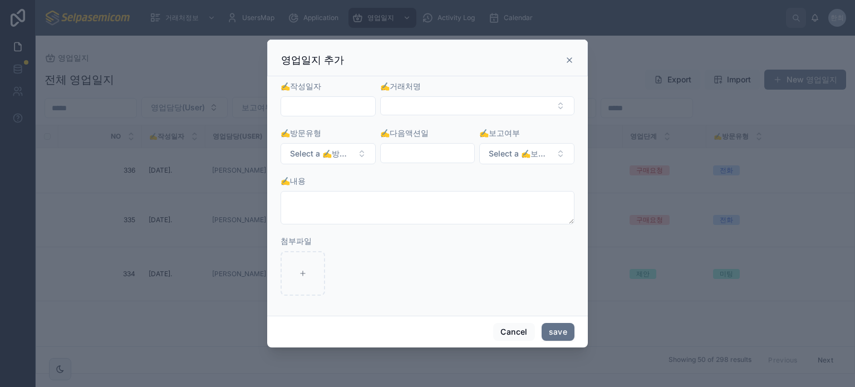
drag, startPoint x: 568, startPoint y: 62, endPoint x: 850, endPoint y: 38, distance: 283.2
click at [568, 62] on icon at bounding box center [569, 60] width 9 height 9
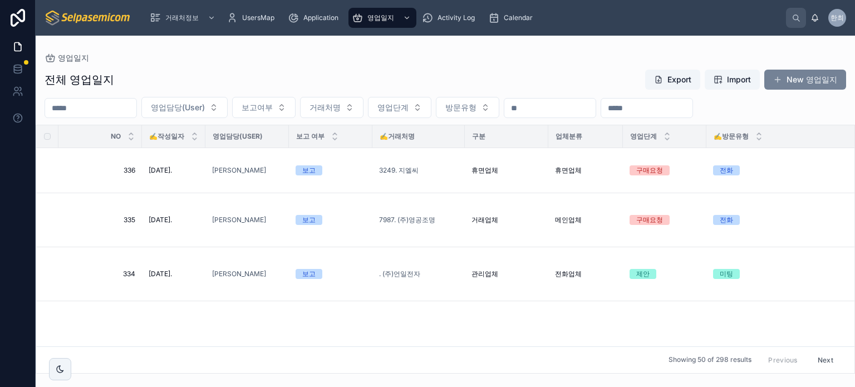
click at [814, 80] on button "New 영업일지" at bounding box center [805, 80] width 82 height 20
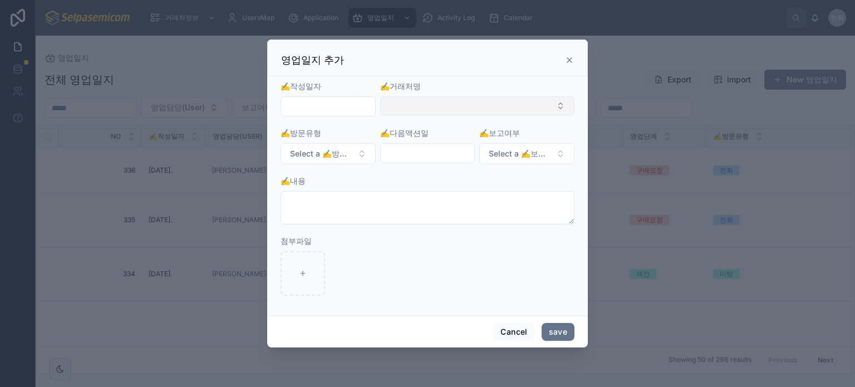
click at [426, 107] on button "Select Button" at bounding box center [477, 105] width 194 height 19
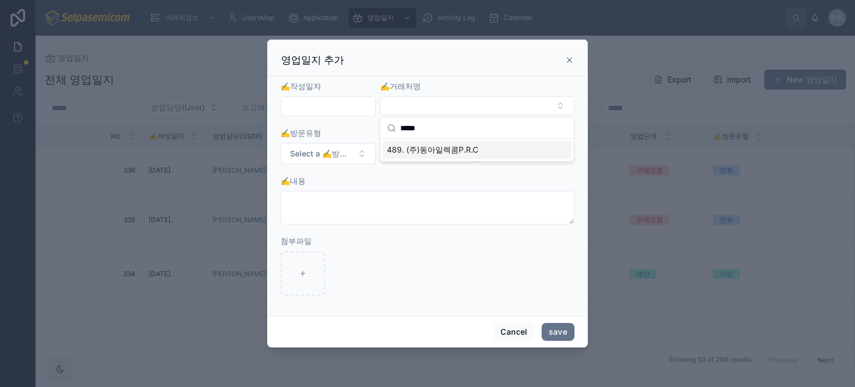
type input "*****"
click at [416, 147] on span "489. (주)동아일렉콤P.R.C" at bounding box center [432, 149] width 91 height 11
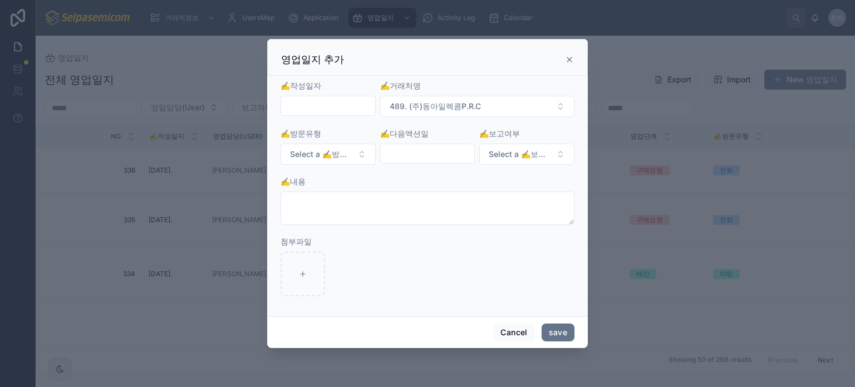
click at [329, 111] on input "text" at bounding box center [328, 106] width 94 height 16
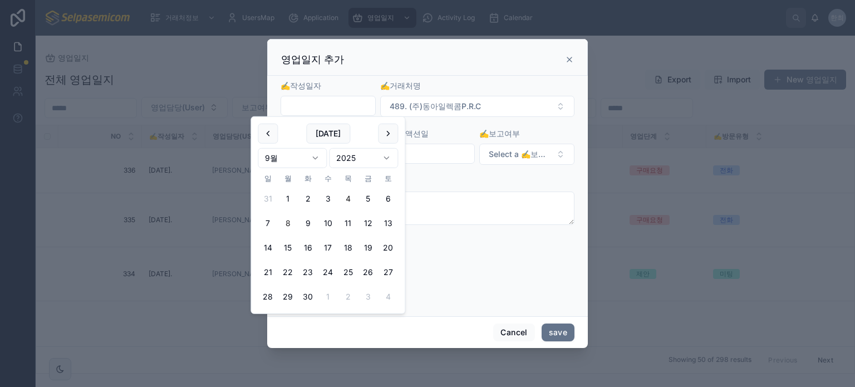
click at [344, 196] on button "4" at bounding box center [348, 199] width 20 height 20
type input "**********"
click at [423, 186] on div "✍️내용" at bounding box center [427, 181] width 294 height 11
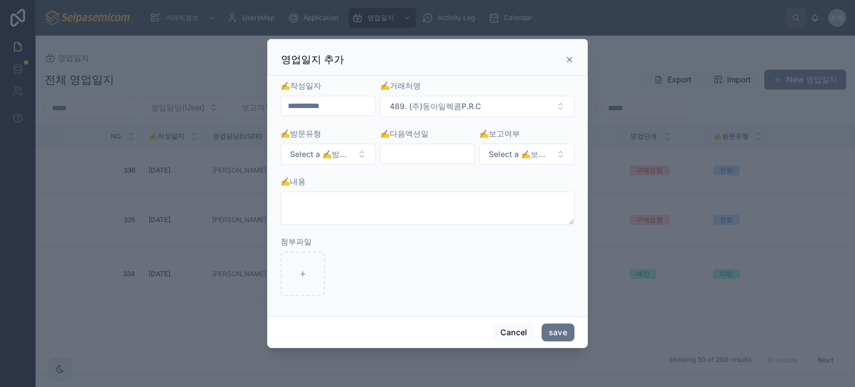
drag, startPoint x: 449, startPoint y: 152, endPoint x: 442, endPoint y: 161, distance: 11.5
click at [449, 152] on input "text" at bounding box center [428, 154] width 94 height 16
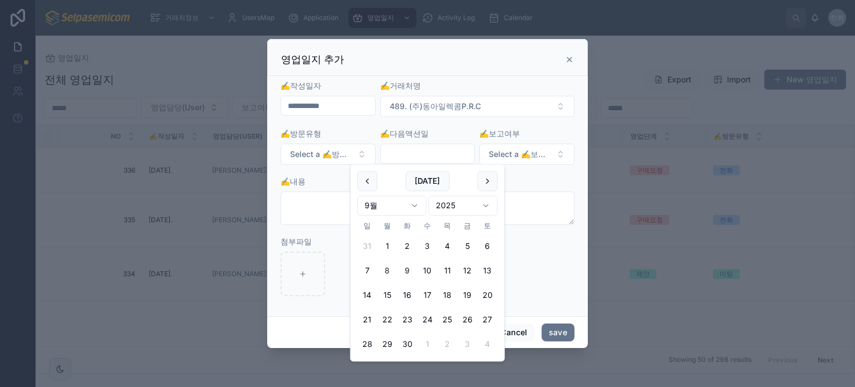
click at [405, 270] on button "9" at bounding box center [407, 271] width 20 height 20
type input "**********"
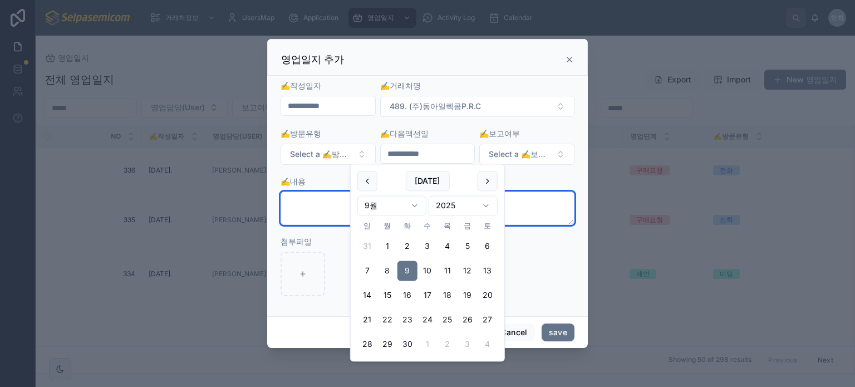
click at [519, 204] on textarea at bounding box center [427, 207] width 294 height 33
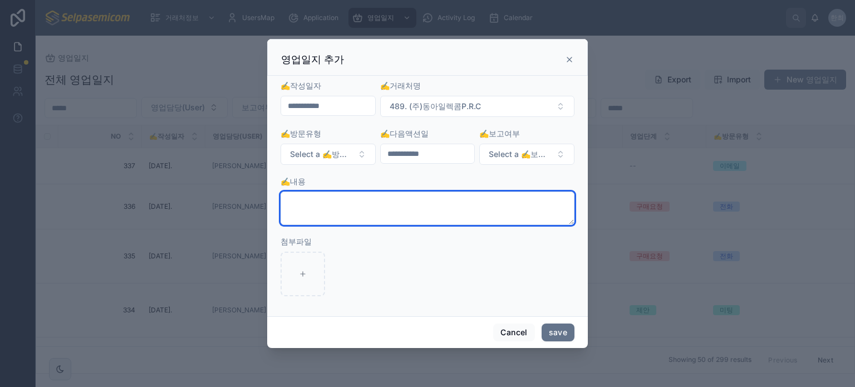
click at [385, 215] on textarea at bounding box center [427, 207] width 294 height 33
paste textarea "**********"
type textarea "**********"
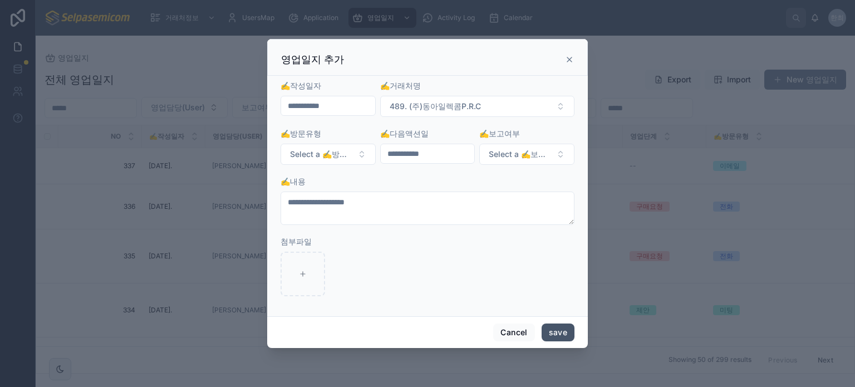
click at [553, 332] on button "save" at bounding box center [558, 332] width 33 height 18
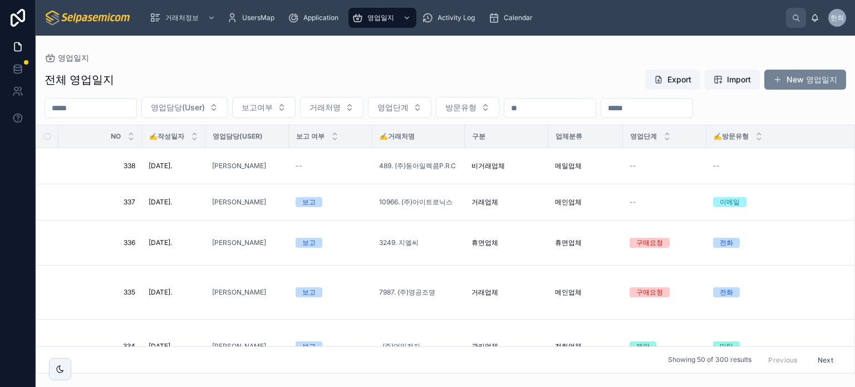
click at [802, 73] on button "New 영업일지" at bounding box center [805, 80] width 82 height 20
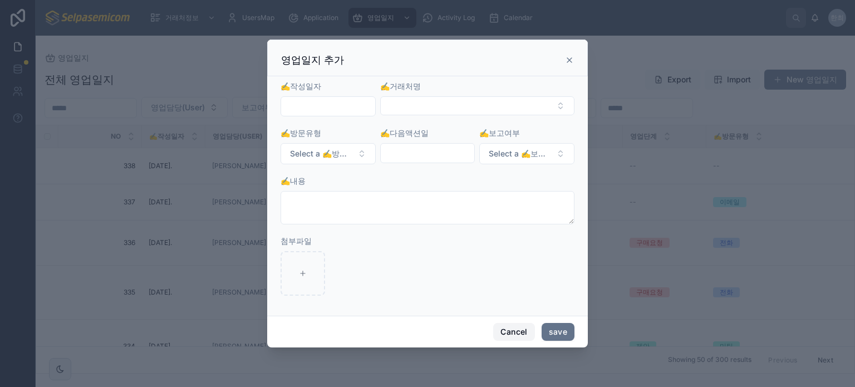
click at [514, 329] on button "Cancel" at bounding box center [513, 332] width 41 height 18
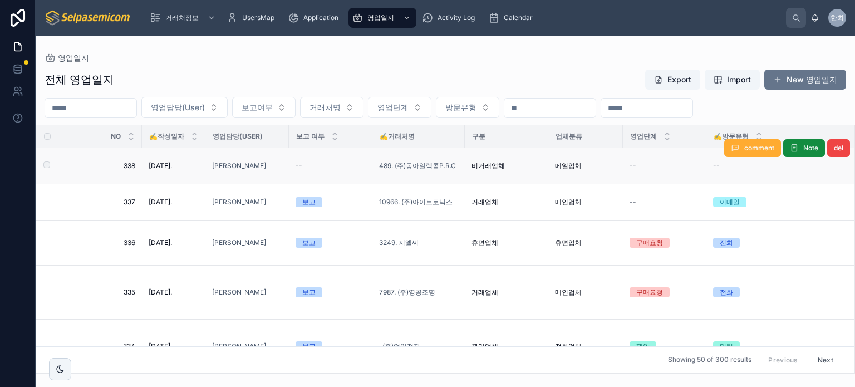
click at [568, 162] on span "메일업체" at bounding box center [568, 165] width 27 height 9
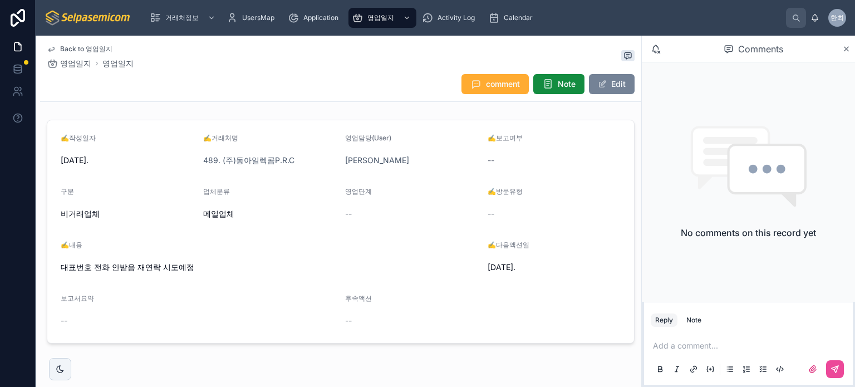
click at [589, 86] on button "Edit" at bounding box center [612, 84] width 46 height 20
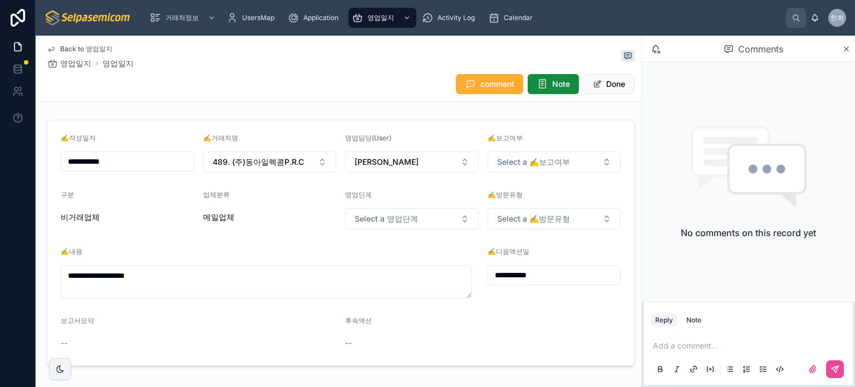
click at [232, 216] on div "메일업체" at bounding box center [270, 216] width 134 height 11
click at [240, 214] on div "메일업체" at bounding box center [270, 216] width 134 height 11
click at [253, 213] on div "메일업체" at bounding box center [270, 216] width 134 height 11
click at [271, 189] on form "**********" at bounding box center [340, 242] width 587 height 245
click at [583, 82] on button "Done" at bounding box center [608, 84] width 51 height 20
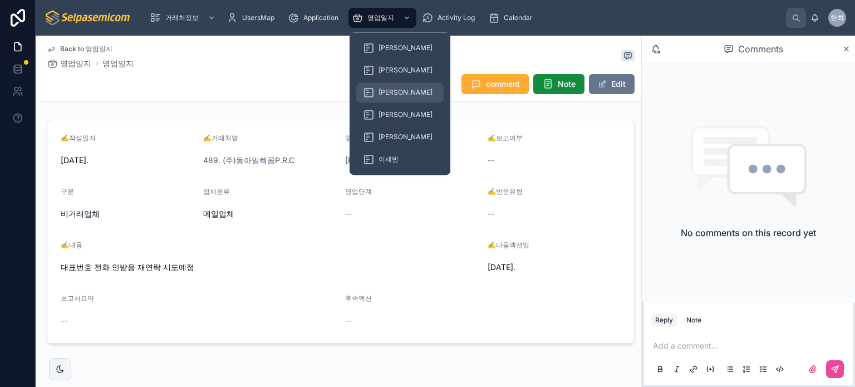
click at [386, 100] on div "[PERSON_NAME]" at bounding box center [400, 92] width 74 height 18
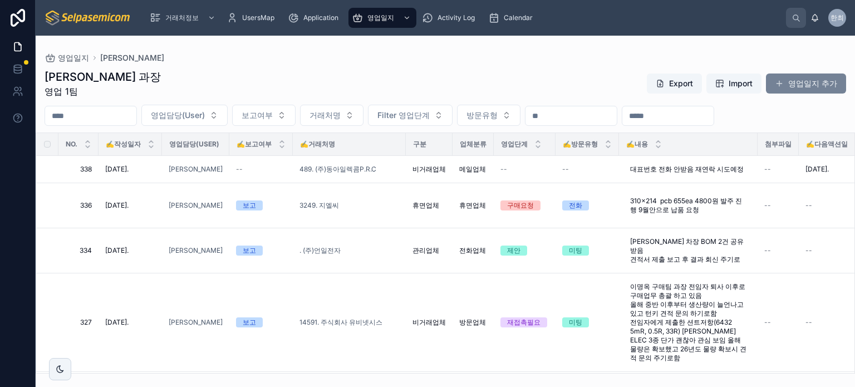
click at [790, 90] on button "영업일지 추가" at bounding box center [806, 83] width 80 height 20
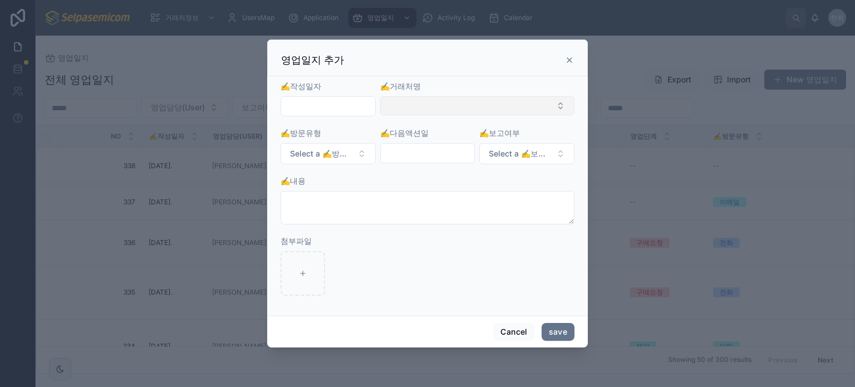
click at [421, 106] on button "Select Button" at bounding box center [477, 105] width 194 height 19
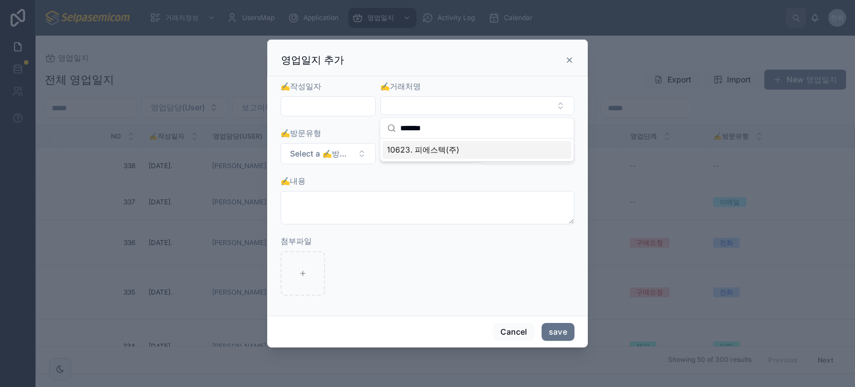
type input "*******"
click at [427, 151] on span "10623. 피에스텍(주)" at bounding box center [423, 149] width 72 height 11
click at [338, 109] on input "text" at bounding box center [328, 106] width 94 height 16
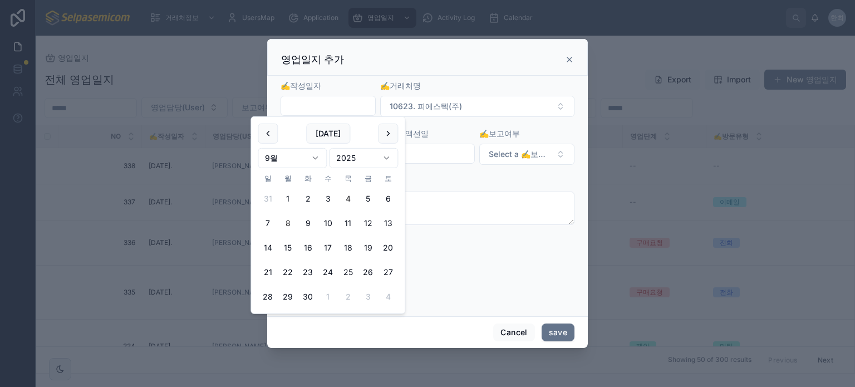
click at [342, 196] on button "4" at bounding box center [348, 199] width 20 height 20
type input "**********"
click at [436, 174] on form "**********" at bounding box center [427, 193] width 294 height 227
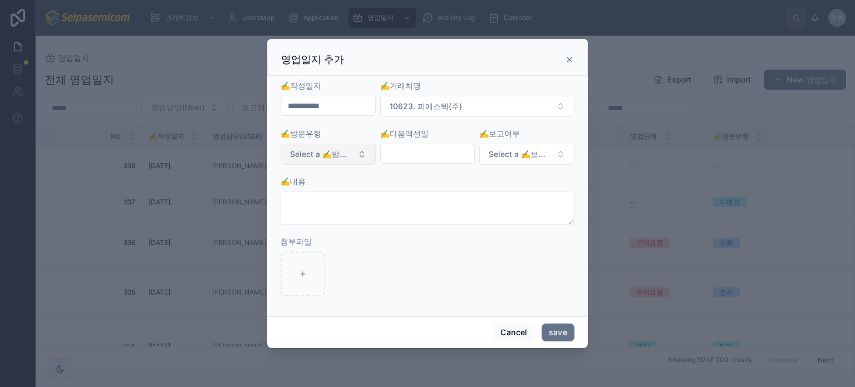
click at [372, 151] on button "Select a ✍️방문유형" at bounding box center [327, 154] width 95 height 21
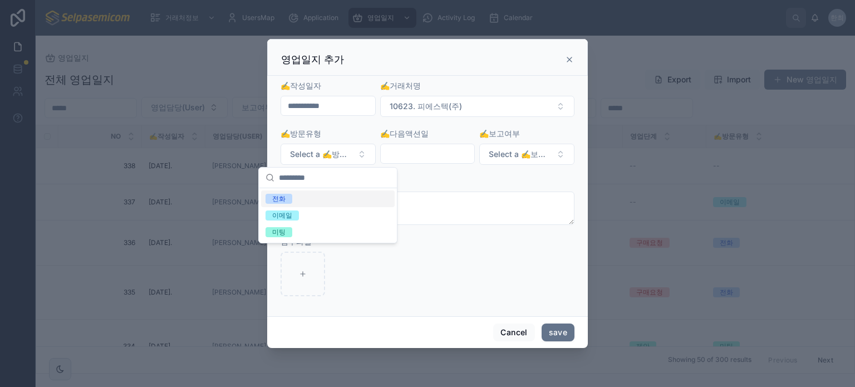
click at [281, 199] on div "전화" at bounding box center [278, 199] width 13 height 10
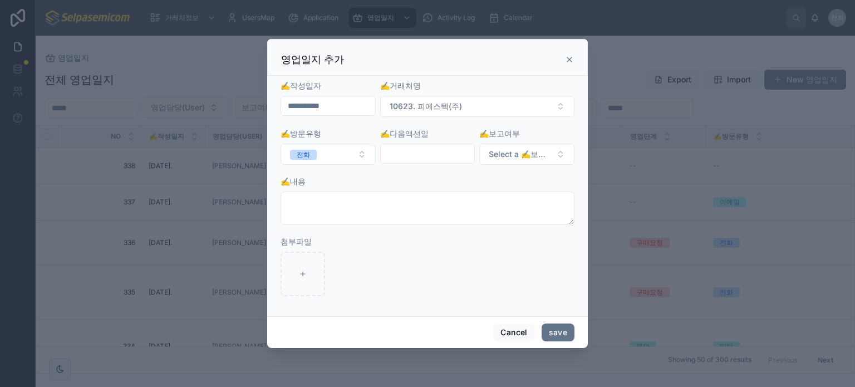
drag, startPoint x: 405, startPoint y: 146, endPoint x: 412, endPoint y: 151, distance: 8.3
click at [406, 146] on input "text" at bounding box center [428, 154] width 94 height 16
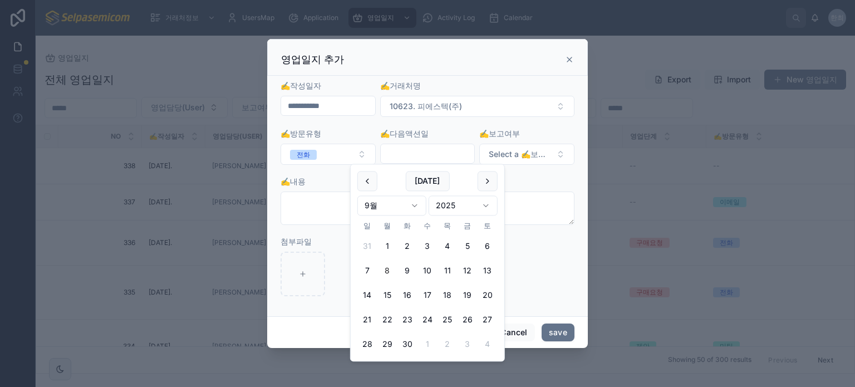
drag, startPoint x: 552, startPoint y: 186, endPoint x: 543, endPoint y: 187, distance: 8.9
click at [552, 186] on div "✍️내용" at bounding box center [427, 181] width 294 height 11
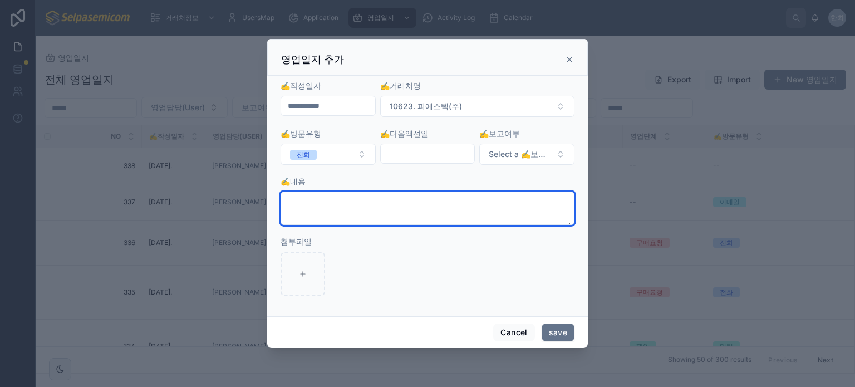
drag, startPoint x: 341, startPoint y: 210, endPoint x: 348, endPoint y: 215, distance: 8.8
click at [341, 210] on textarea at bounding box center [427, 207] width 294 height 33
paste textarea "**********"
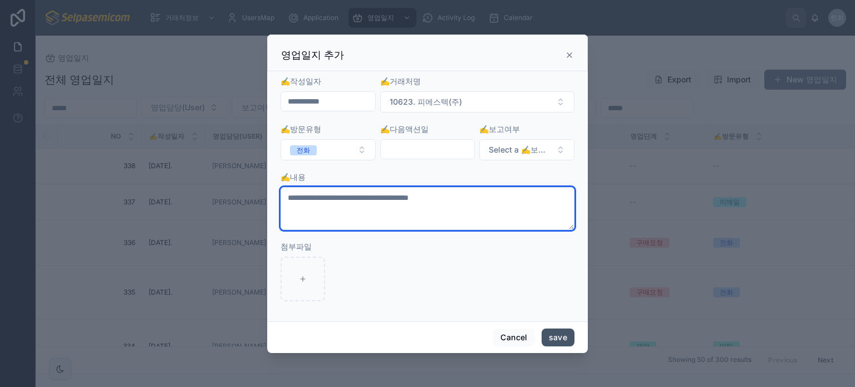
type textarea "**********"
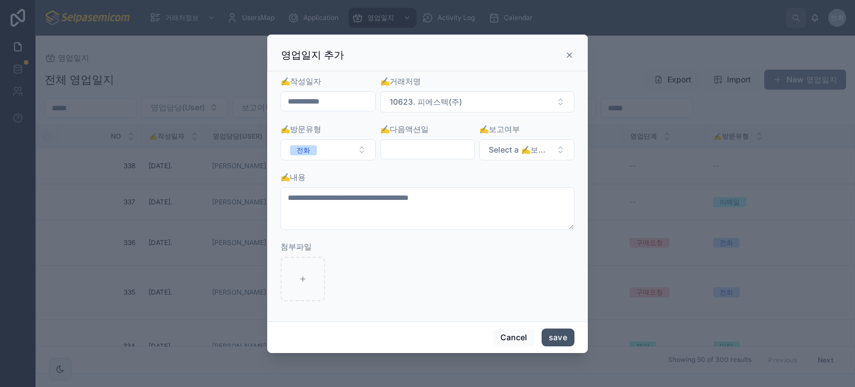
click at [557, 337] on button "save" at bounding box center [558, 337] width 33 height 18
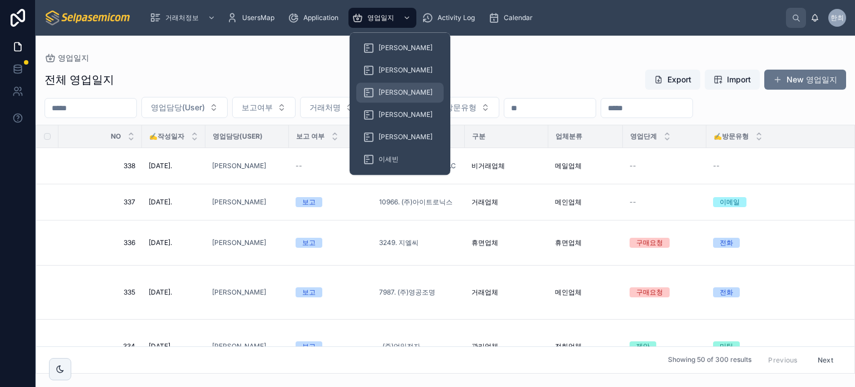
click at [383, 94] on span "[PERSON_NAME]" at bounding box center [405, 92] width 54 height 9
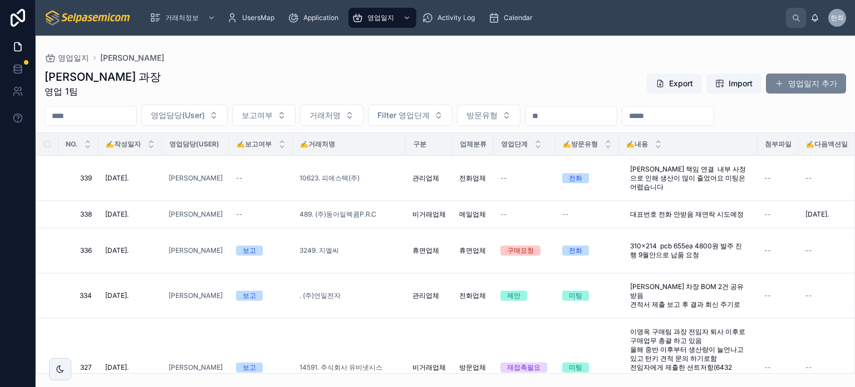
click at [812, 88] on button "영업일지 추가" at bounding box center [806, 83] width 80 height 20
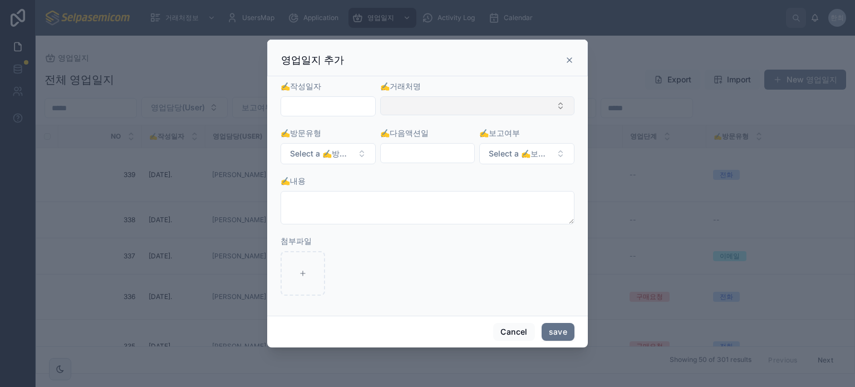
click at [441, 106] on button "Select Button" at bounding box center [477, 105] width 194 height 19
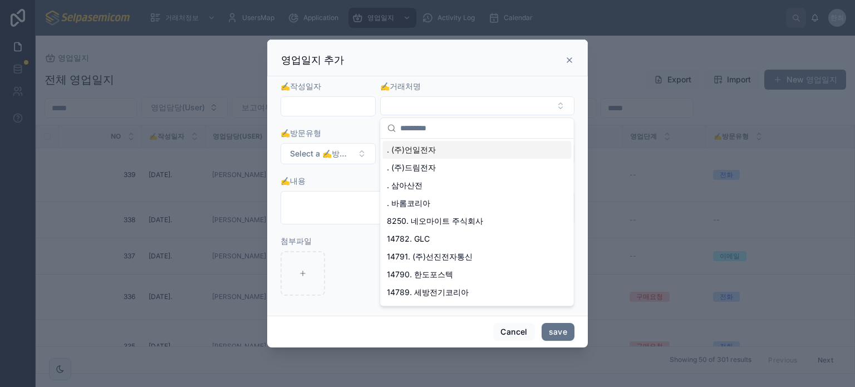
click at [435, 135] on input "text" at bounding box center [483, 128] width 166 height 20
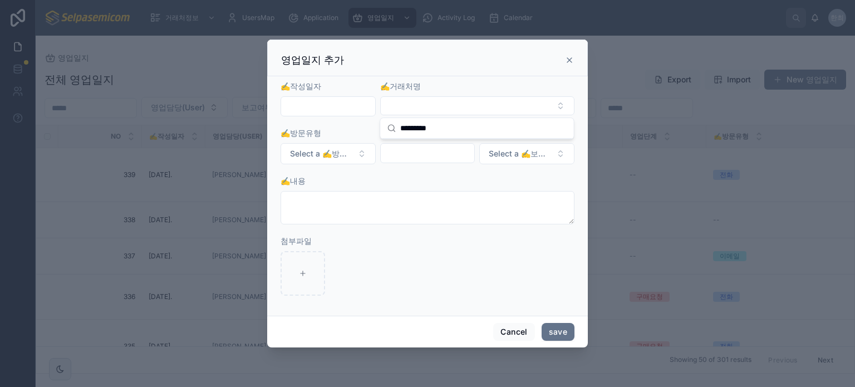
type input "*********"
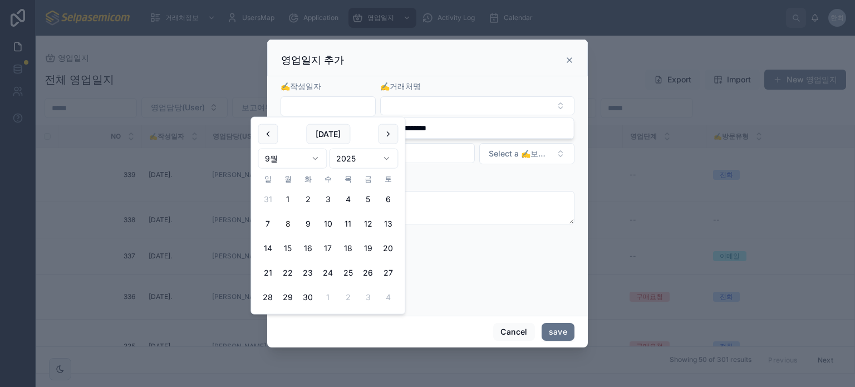
click at [337, 108] on input "text" at bounding box center [328, 107] width 94 height 16
click at [346, 195] on button "4" at bounding box center [348, 199] width 20 height 20
type input "**********"
click at [442, 111] on button "Select Button" at bounding box center [477, 105] width 194 height 19
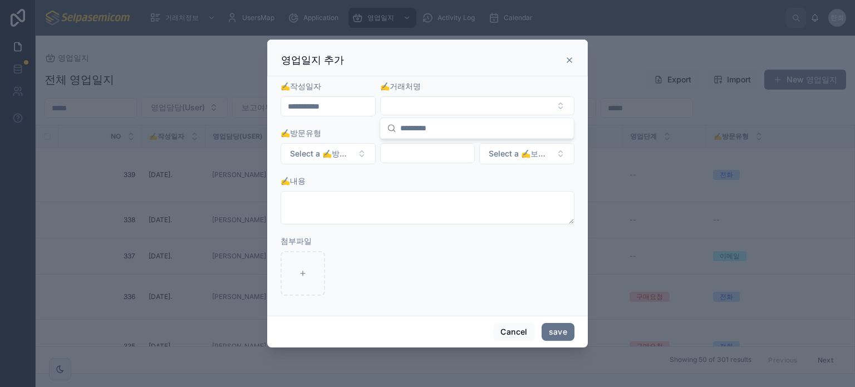
click at [423, 131] on input "text" at bounding box center [483, 128] width 166 height 20
drag, startPoint x: 374, startPoint y: 132, endPoint x: 283, endPoint y: 132, distance: 90.7
click at [278, 132] on div "거래처정보 UsersMap Application 영업일지 Activity Log Calendar 한최 한얼 최 영업일지 전체 영업일지 Expo…" at bounding box center [445, 193] width 819 height 387
paste input "*********"
type input "*"
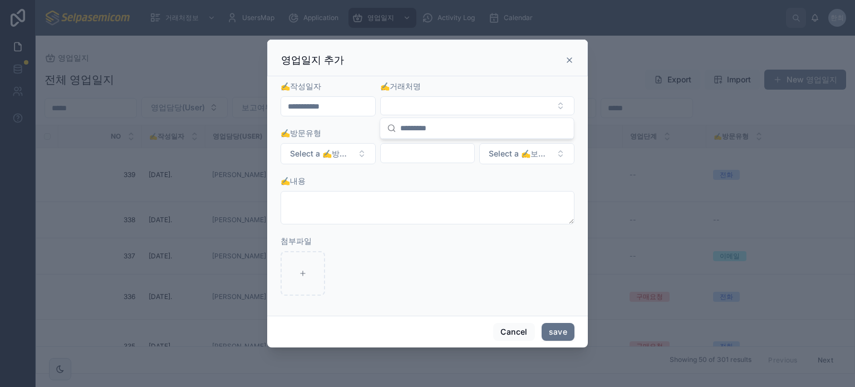
paste input "*********"
type input "*********"
click at [446, 149] on span "14428. (주)메이텍시스템" at bounding box center [431, 149] width 88 height 11
click at [360, 155] on button "Select a ✍️방문유형" at bounding box center [327, 154] width 95 height 21
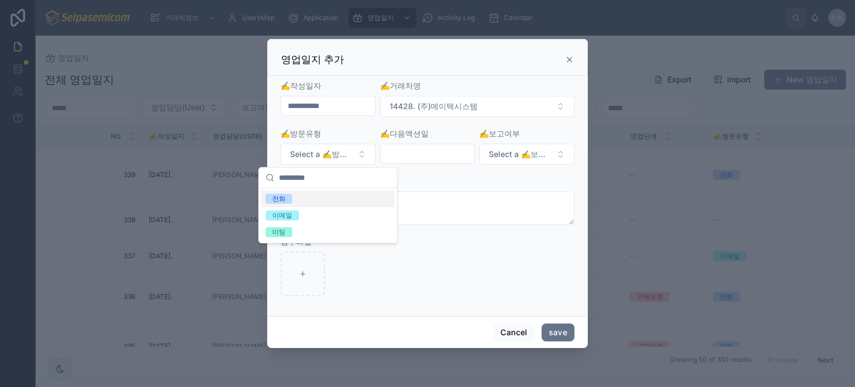
click at [272, 195] on div "전화" at bounding box center [278, 199] width 13 height 10
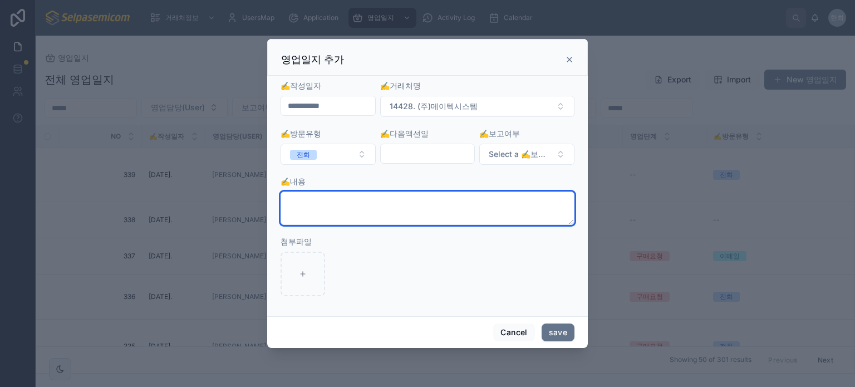
click at [363, 218] on textarea at bounding box center [427, 207] width 294 height 33
paste textarea "**********"
type textarea "**********"
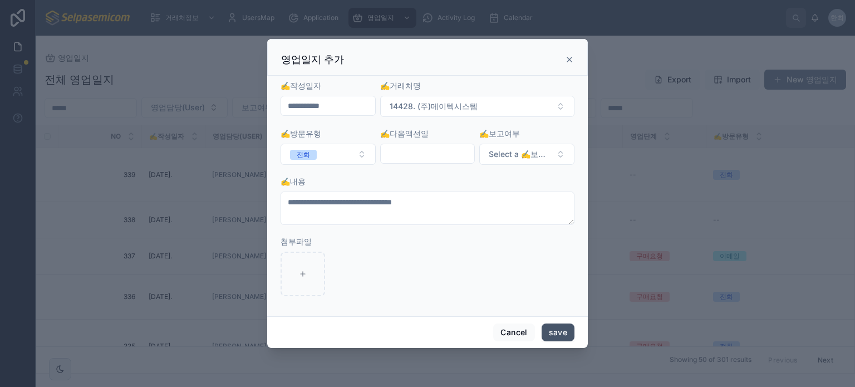
click at [547, 331] on button "save" at bounding box center [558, 332] width 33 height 18
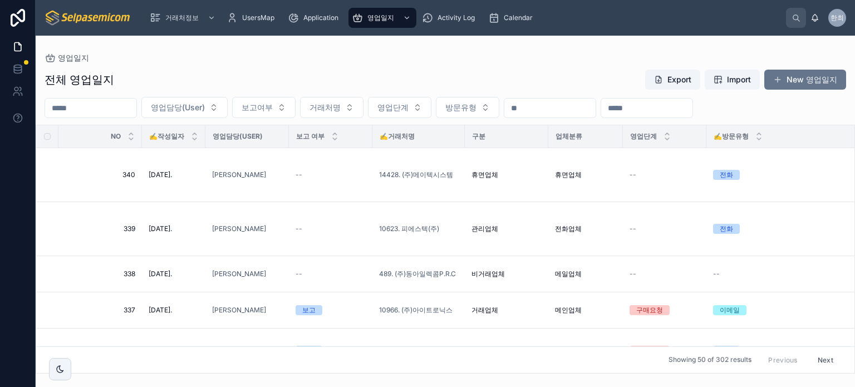
click at [797, 66] on div "전체 영업일지 Export Import New 영업일지 영업담당(User) 보고여부 거래처명 영업단계 방문유형 NO ✍️작성일자 영업담당(Us…" at bounding box center [445, 217] width 819 height 311
click at [793, 77] on button "New 영업일지" at bounding box center [805, 80] width 82 height 20
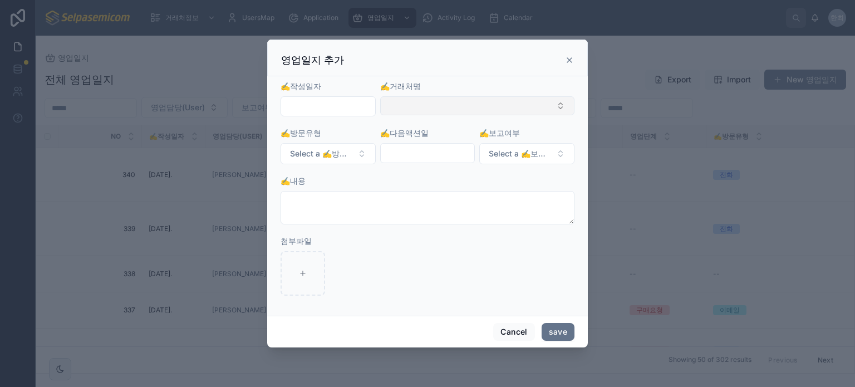
drag, startPoint x: 407, startPoint y: 109, endPoint x: 402, endPoint y: 110, distance: 5.7
click at [407, 109] on button "Select Button" at bounding box center [477, 105] width 194 height 19
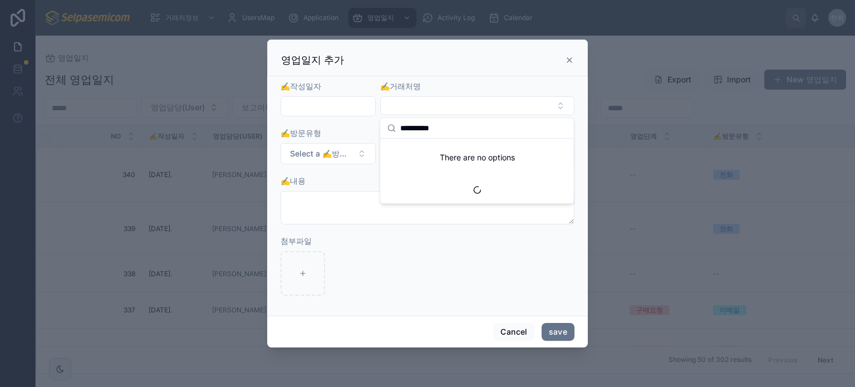
type input "**********"
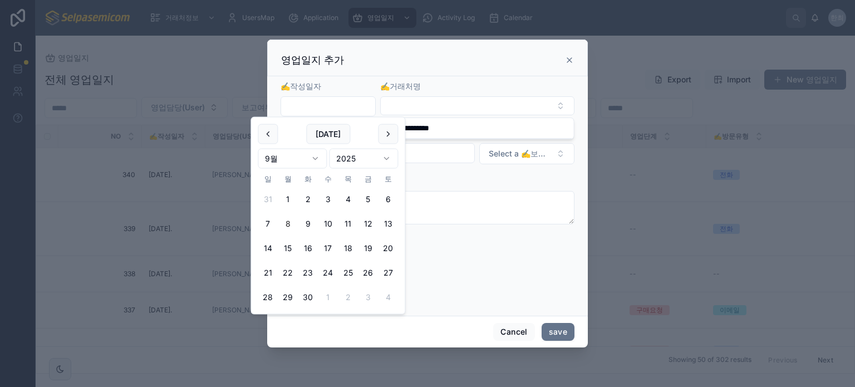
click at [312, 100] on input "text" at bounding box center [328, 107] width 94 height 16
click at [345, 198] on button "4" at bounding box center [348, 199] width 20 height 20
type input "**********"
click at [403, 104] on button "Select Button" at bounding box center [477, 105] width 194 height 19
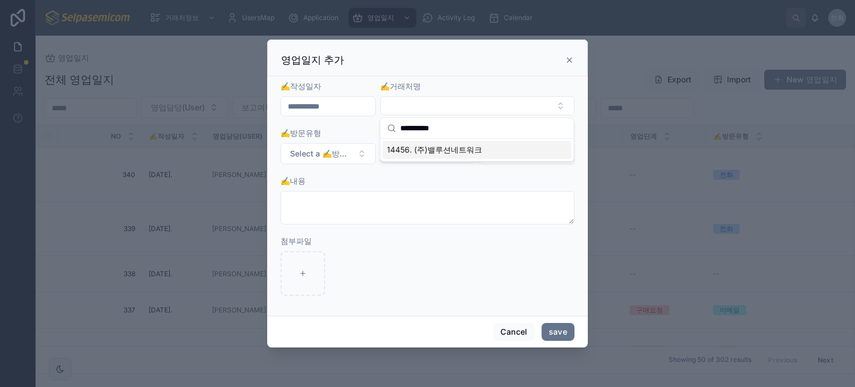
click at [412, 125] on input "**********" at bounding box center [483, 128] width 166 height 20
type input "**********"
click at [449, 154] on span "14456. (주)밸루션네트워크" at bounding box center [434, 149] width 95 height 11
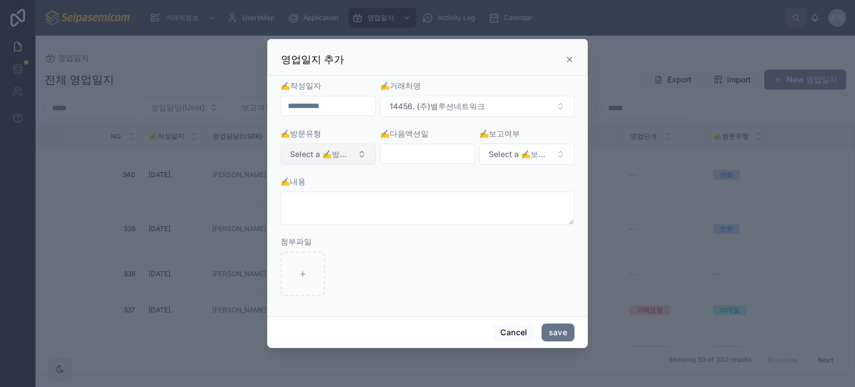
click at [367, 157] on button "Select a ✍️방문유형" at bounding box center [327, 154] width 95 height 21
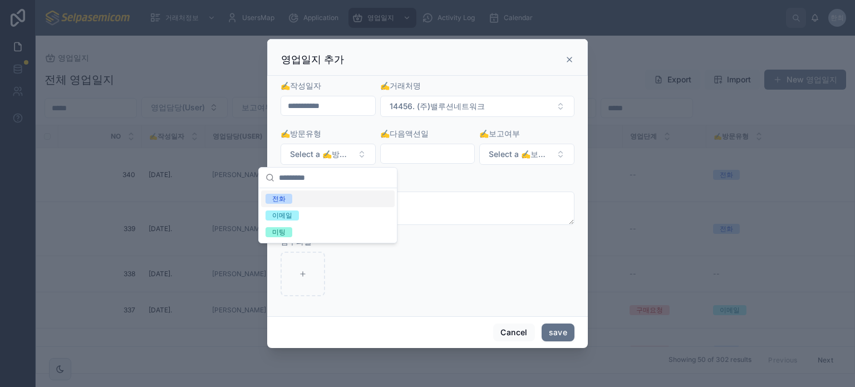
click at [284, 200] on div "전화" at bounding box center [278, 199] width 13 height 10
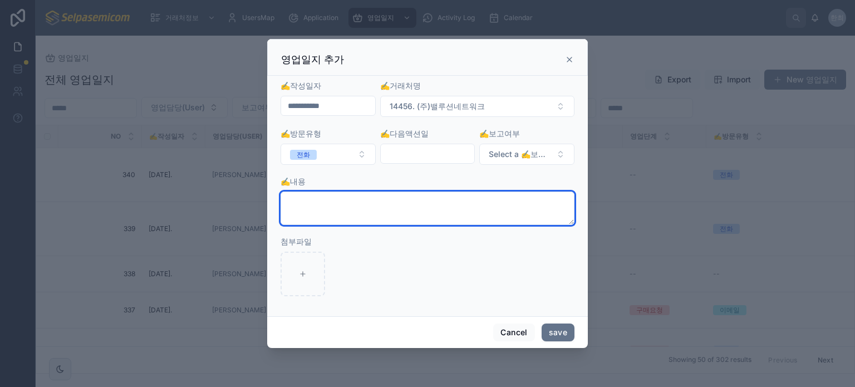
drag, startPoint x: 347, startPoint y: 206, endPoint x: 370, endPoint y: 202, distance: 22.7
click at [350, 207] on textarea at bounding box center [427, 207] width 294 height 33
drag, startPoint x: 385, startPoint y: 196, endPoint x: 372, endPoint y: 209, distance: 17.7
click at [383, 199] on textarea at bounding box center [427, 207] width 294 height 33
paste textarea "**********"
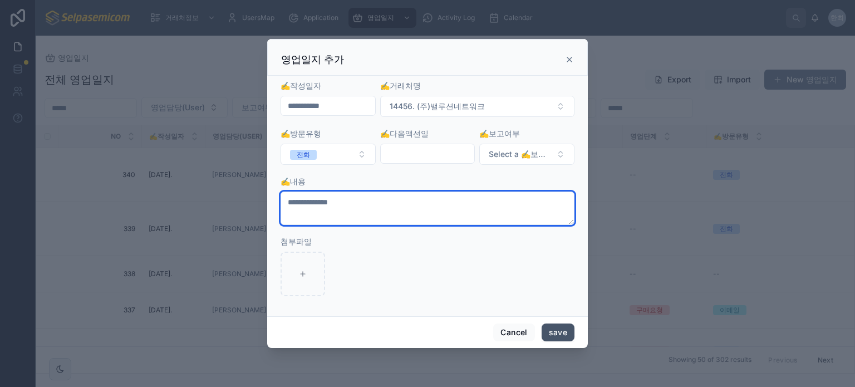
type textarea "**********"
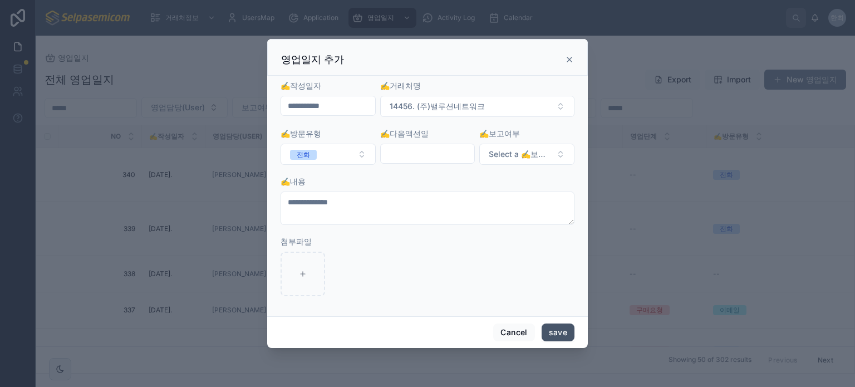
click at [567, 338] on button "save" at bounding box center [558, 332] width 33 height 18
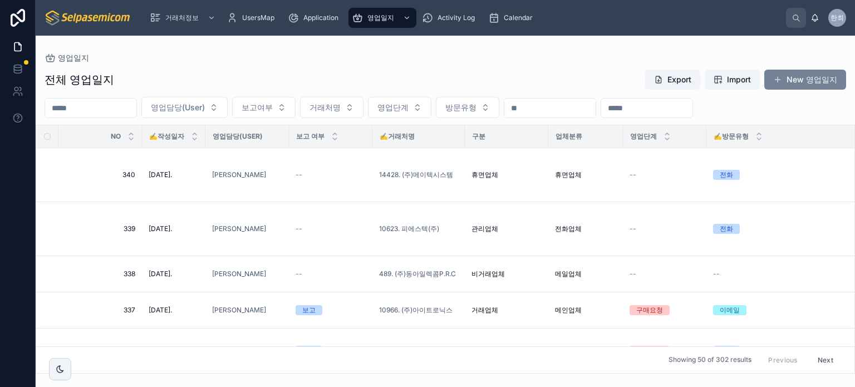
click at [799, 81] on button "New 영업일지" at bounding box center [805, 80] width 82 height 20
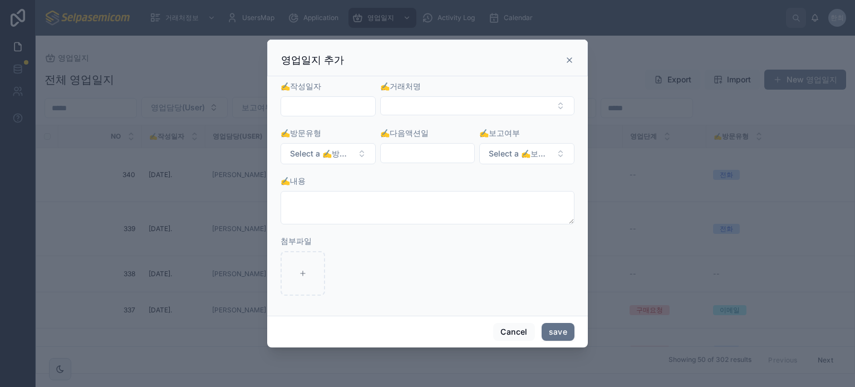
click at [283, 102] on input "text" at bounding box center [328, 107] width 94 height 16
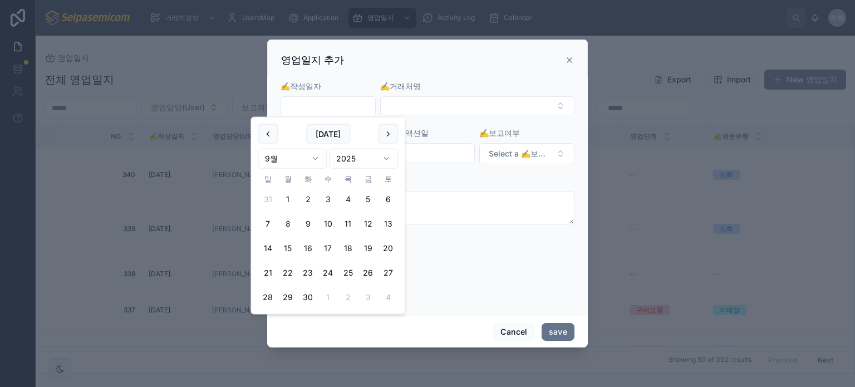
click at [346, 190] on button "4" at bounding box center [348, 199] width 20 height 20
type input "**********"
click at [402, 106] on button "Select Button" at bounding box center [477, 105] width 194 height 19
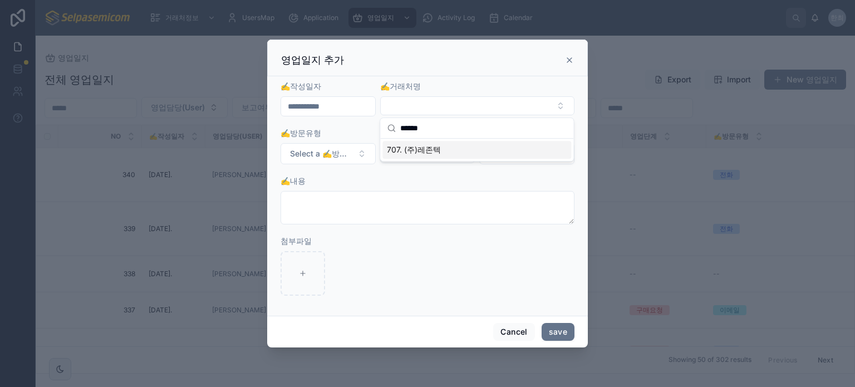
type input "******"
click at [426, 149] on span "707. (주)레존텍" at bounding box center [414, 149] width 54 height 11
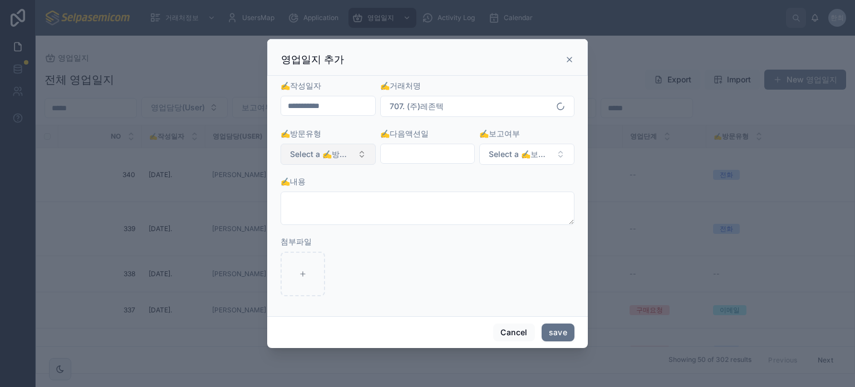
drag, startPoint x: 361, startPoint y: 146, endPoint x: 362, endPoint y: 160, distance: 13.4
click at [362, 147] on button "Select a ✍️방문유형" at bounding box center [327, 154] width 95 height 21
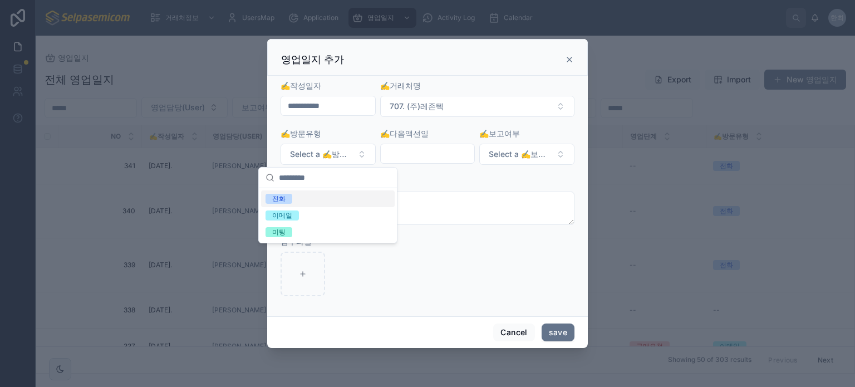
click at [298, 195] on div "전화" at bounding box center [328, 198] width 134 height 17
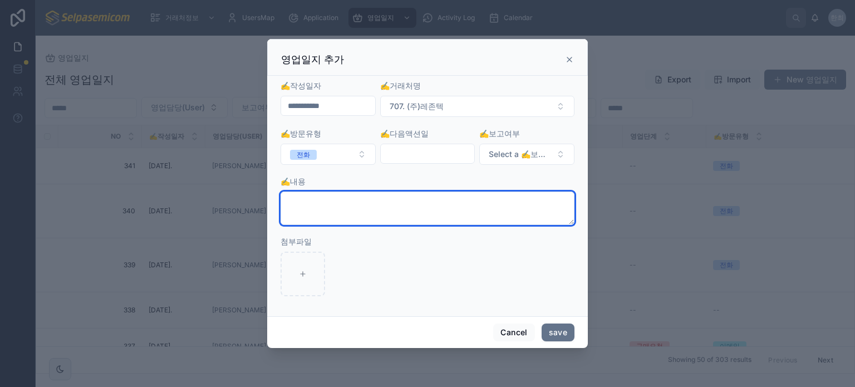
click at [398, 210] on textarea at bounding box center [427, 207] width 294 height 33
click at [351, 218] on textarea at bounding box center [427, 207] width 294 height 33
paste textarea "**********"
type textarea "**********"
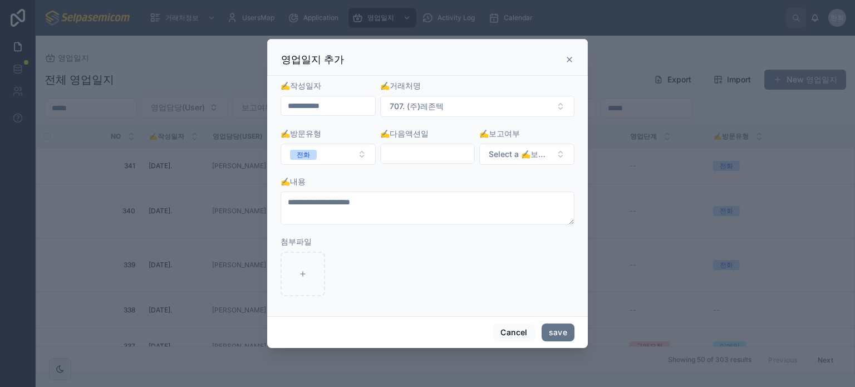
click at [459, 159] on input "text" at bounding box center [428, 154] width 94 height 16
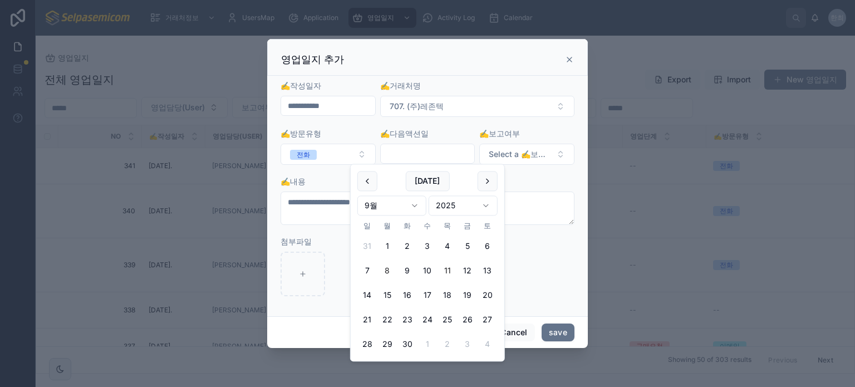
click at [447, 270] on button "11" at bounding box center [447, 271] width 20 height 20
type input "**********"
click at [538, 268] on div at bounding box center [427, 274] width 294 height 45
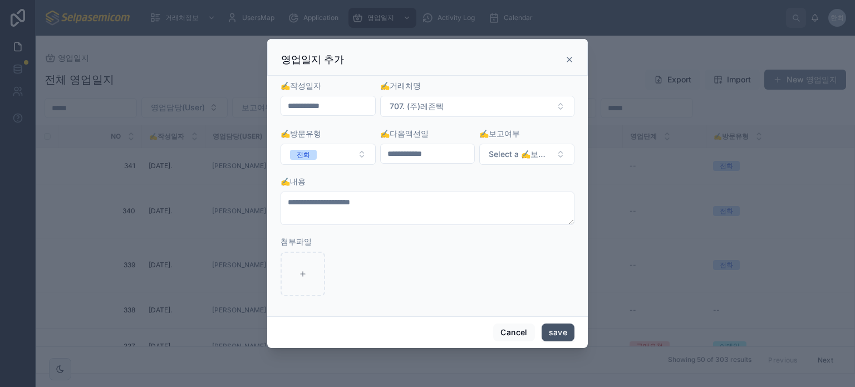
click at [555, 329] on button "save" at bounding box center [558, 332] width 33 height 18
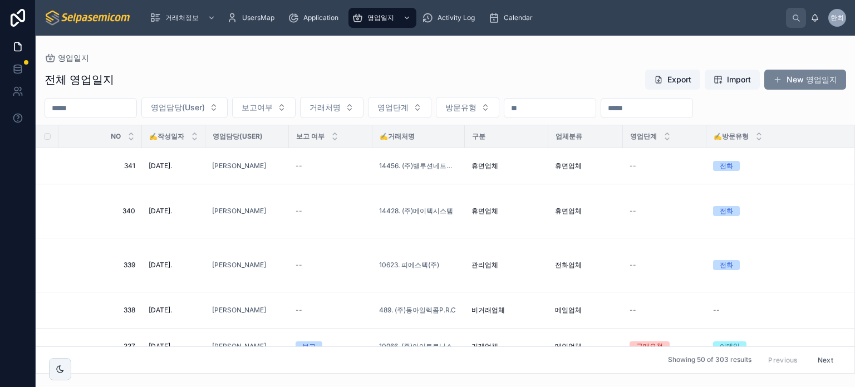
click at [796, 85] on button "New 영업일지" at bounding box center [805, 80] width 82 height 20
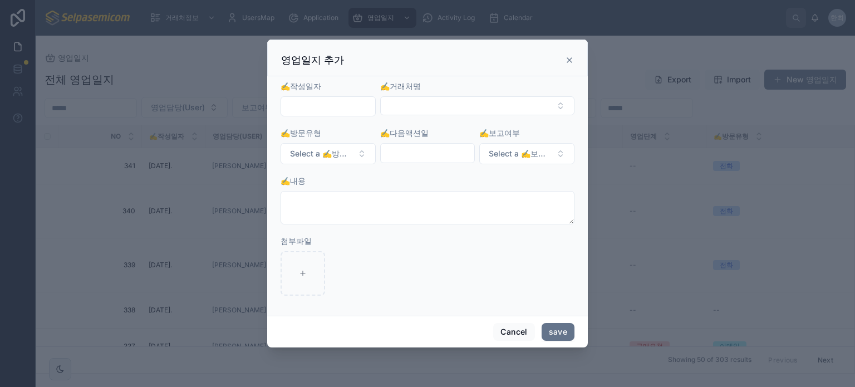
click at [337, 113] on input "text" at bounding box center [328, 107] width 94 height 16
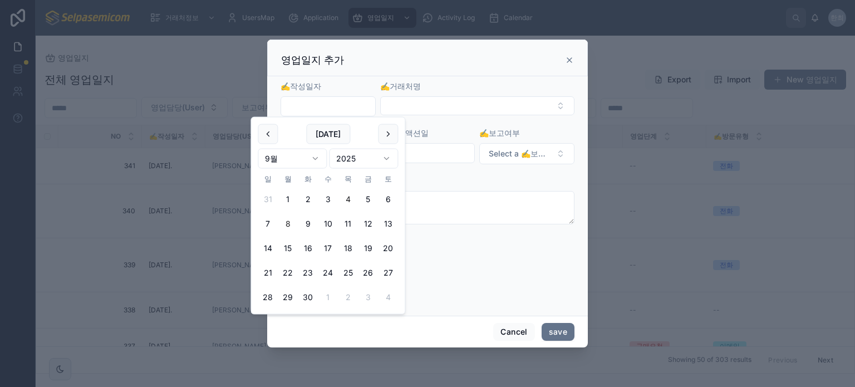
click at [348, 194] on button "4" at bounding box center [348, 199] width 20 height 20
type input "**********"
click at [406, 111] on button "Select Button" at bounding box center [477, 105] width 194 height 19
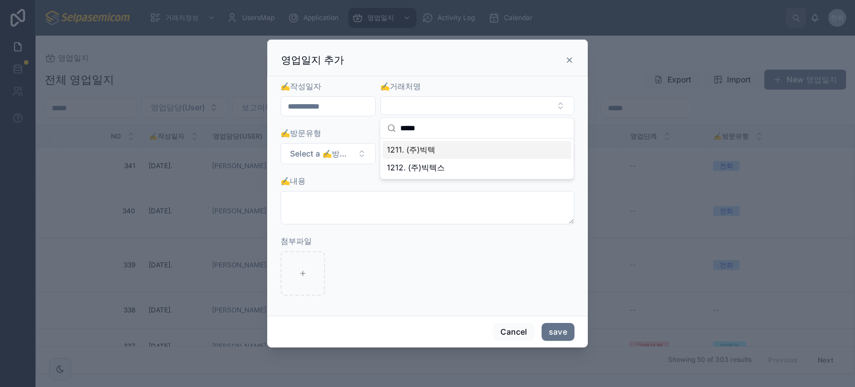
type input "*****"
click at [416, 145] on span "1211. (주)빅텍" at bounding box center [411, 149] width 48 height 11
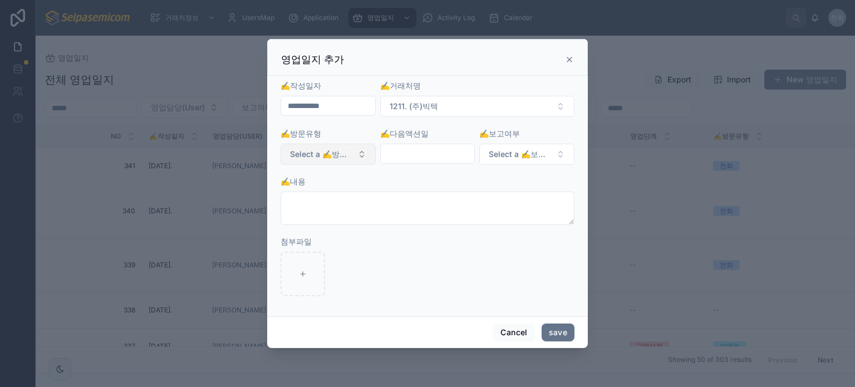
click at [337, 155] on span "Select a ✍️방문유형" at bounding box center [321, 154] width 63 height 11
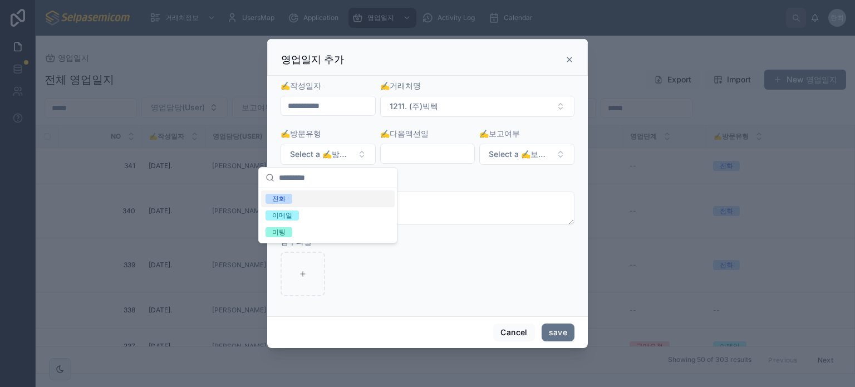
click at [299, 198] on div "전화" at bounding box center [328, 198] width 134 height 17
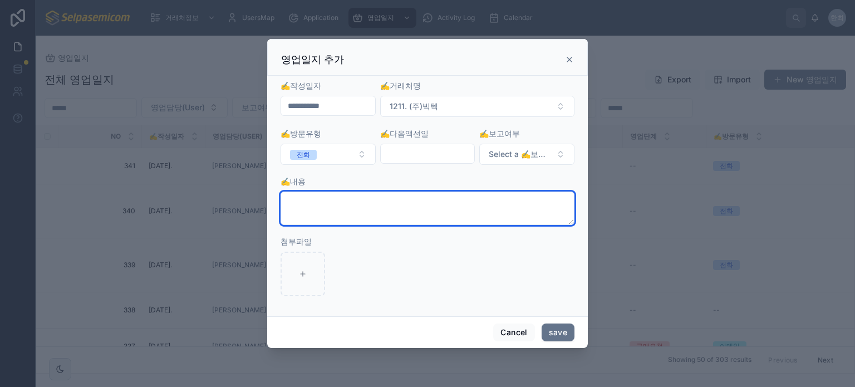
drag, startPoint x: 415, startPoint y: 212, endPoint x: 416, endPoint y: 218, distance: 5.6
click at [415, 212] on textarea at bounding box center [427, 207] width 294 height 33
paste textarea "**********"
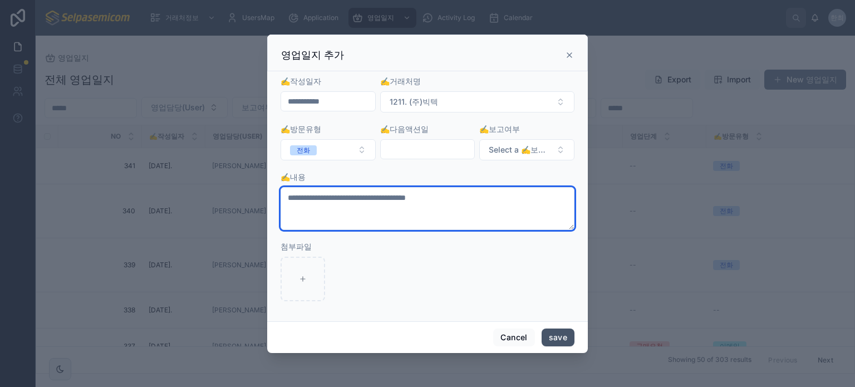
type textarea "**********"
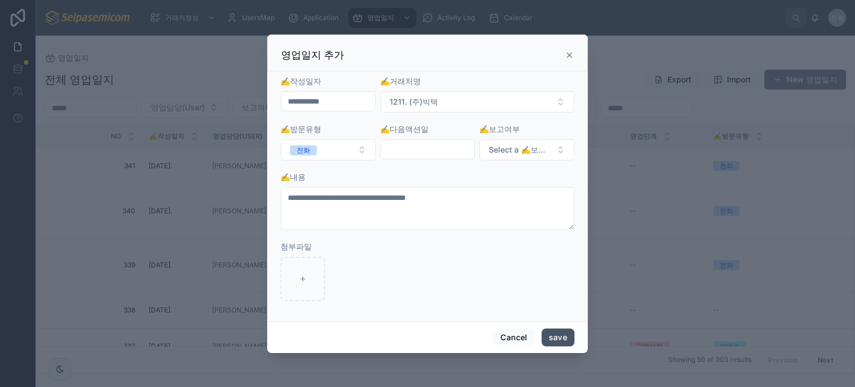
click at [549, 342] on button "save" at bounding box center [558, 337] width 33 height 18
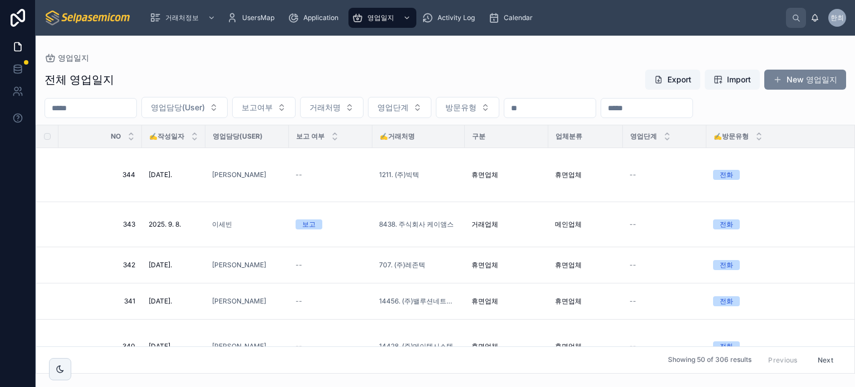
click at [791, 80] on button "New 영업일지" at bounding box center [805, 80] width 82 height 20
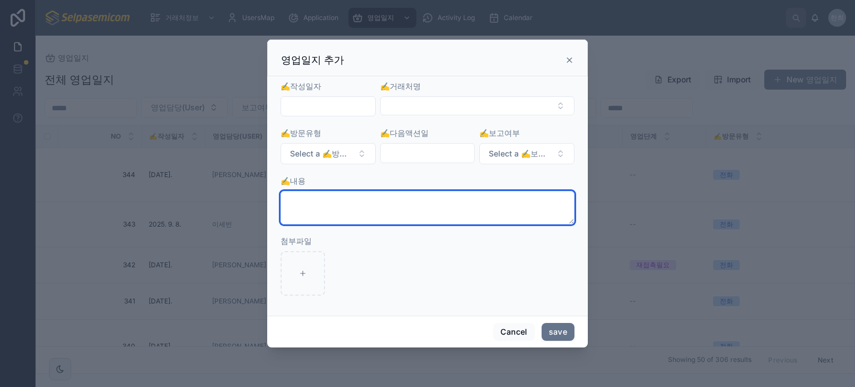
click at [336, 206] on textarea at bounding box center [427, 207] width 294 height 33
paste textarea "*********"
type textarea "*********"
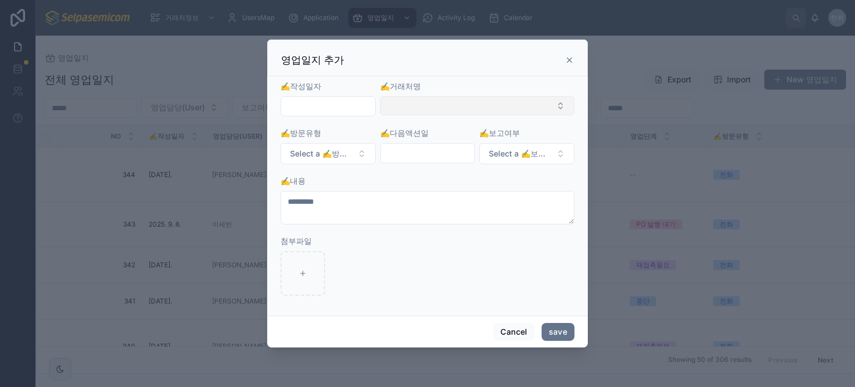
click at [412, 104] on button "Select Button" at bounding box center [477, 105] width 194 height 19
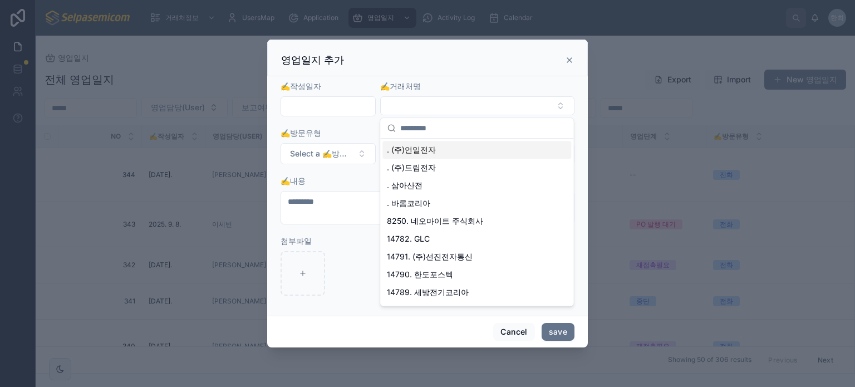
click at [415, 121] on input "text" at bounding box center [483, 128] width 166 height 20
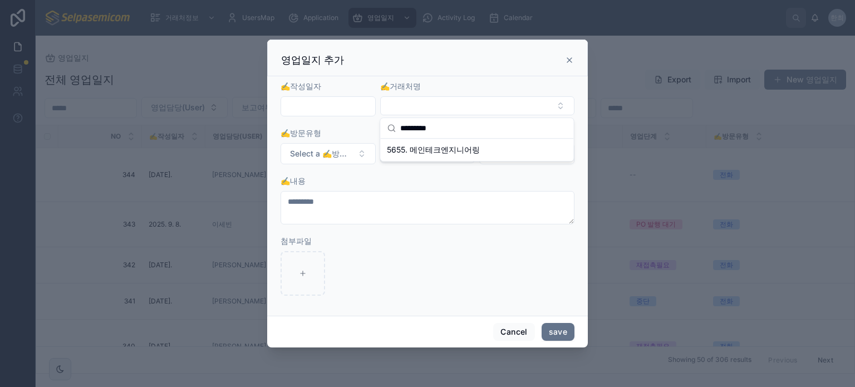
type input "*********"
click at [336, 113] on input "text" at bounding box center [328, 107] width 94 height 16
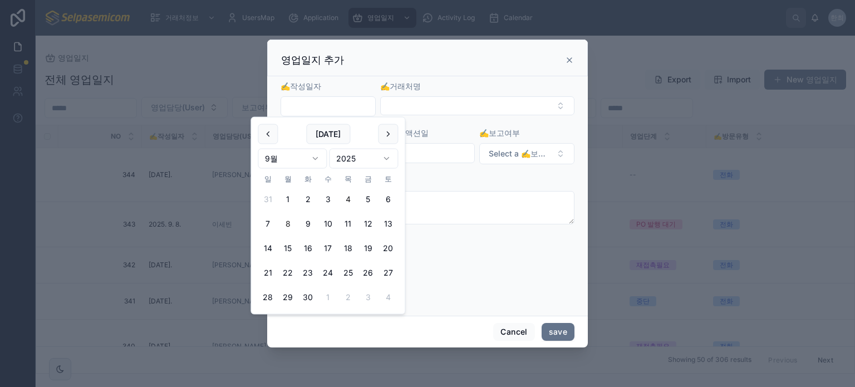
click at [349, 201] on button "4" at bounding box center [348, 199] width 20 height 20
type input "**********"
click at [421, 180] on div "✍️내용" at bounding box center [427, 180] width 294 height 11
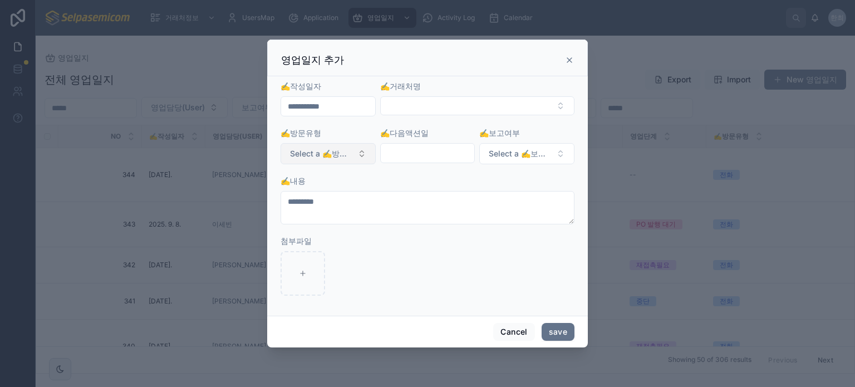
click at [359, 153] on button "Select a ✍️방문유형" at bounding box center [327, 153] width 95 height 21
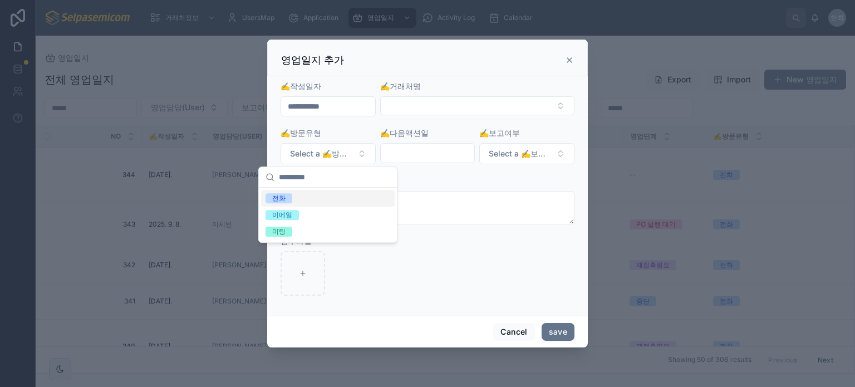
click at [289, 195] on span "전화" at bounding box center [278, 198] width 27 height 10
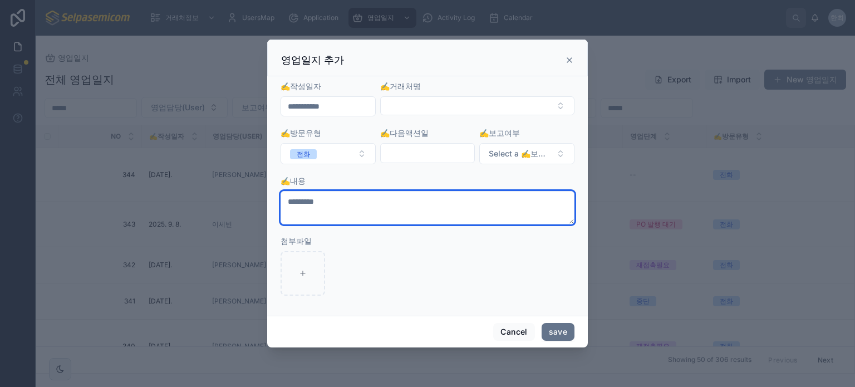
drag, startPoint x: 276, startPoint y: 213, endPoint x: 209, endPoint y: 213, distance: 67.3
click at [209, 213] on div "**********" at bounding box center [427, 193] width 855 height 387
paste textarea "**********"
type textarea "**********"
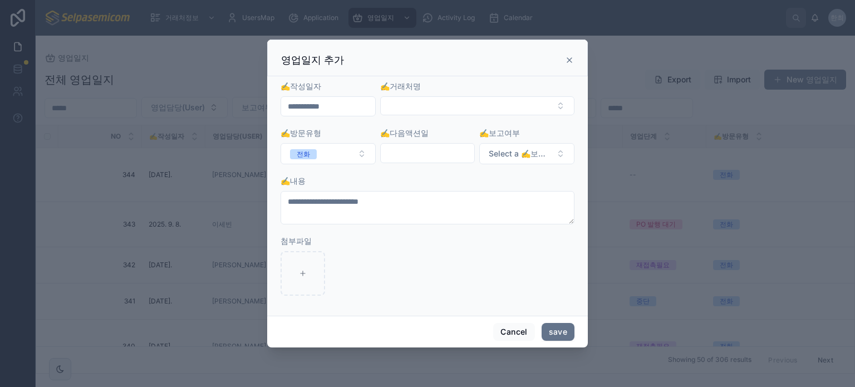
click at [462, 152] on input "text" at bounding box center [428, 153] width 94 height 16
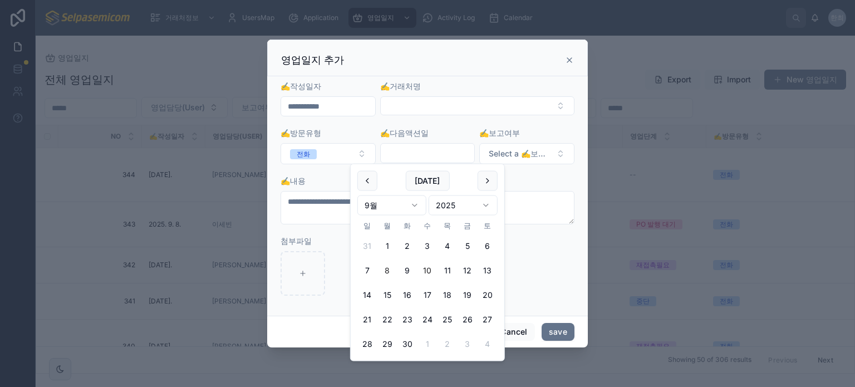
click at [429, 269] on button "10" at bounding box center [427, 270] width 20 height 20
type input "**********"
click at [555, 336] on button "save" at bounding box center [558, 332] width 33 height 18
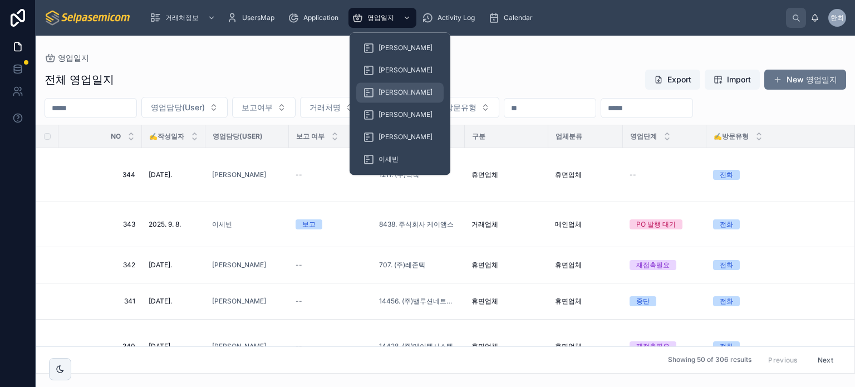
click at [391, 95] on span "[PERSON_NAME]" at bounding box center [405, 92] width 54 height 9
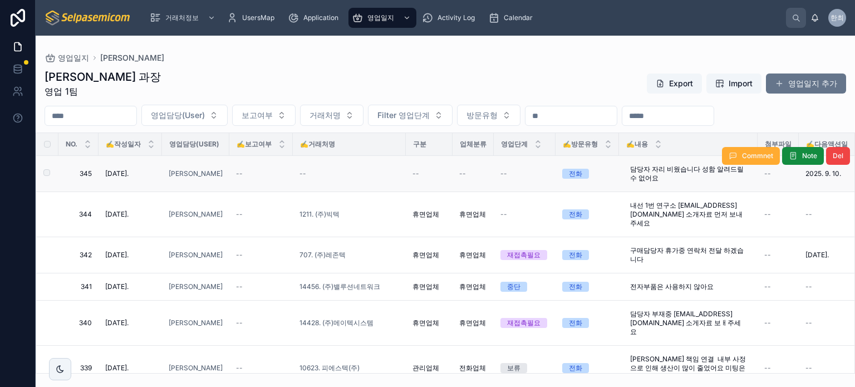
click at [303, 171] on span "--" at bounding box center [302, 173] width 7 height 9
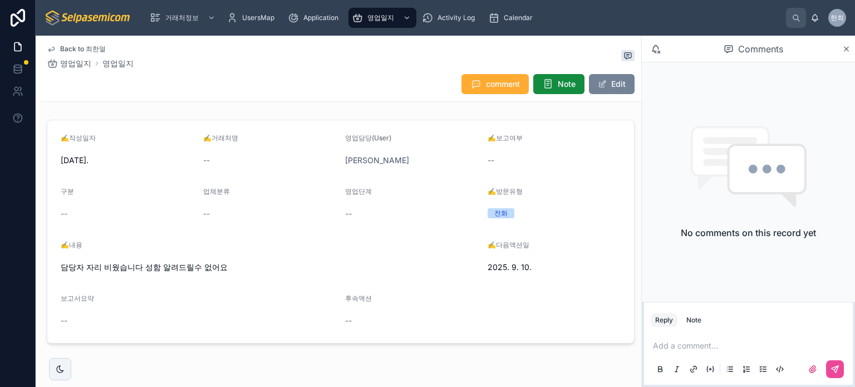
click at [608, 80] on button "Edit" at bounding box center [612, 84] width 46 height 20
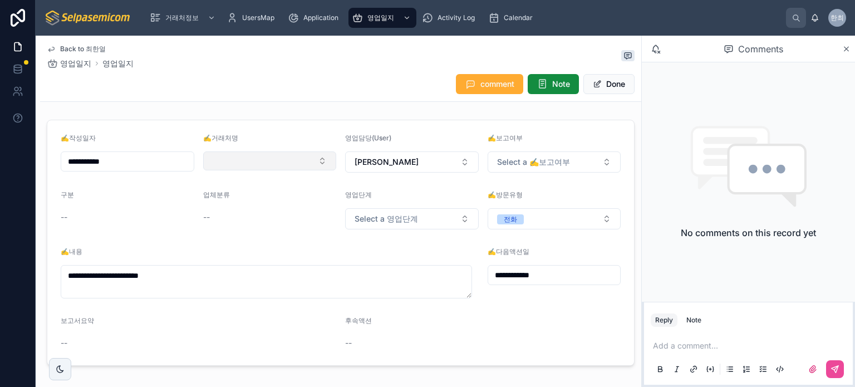
click at [245, 157] on button "Select Button" at bounding box center [270, 160] width 134 height 19
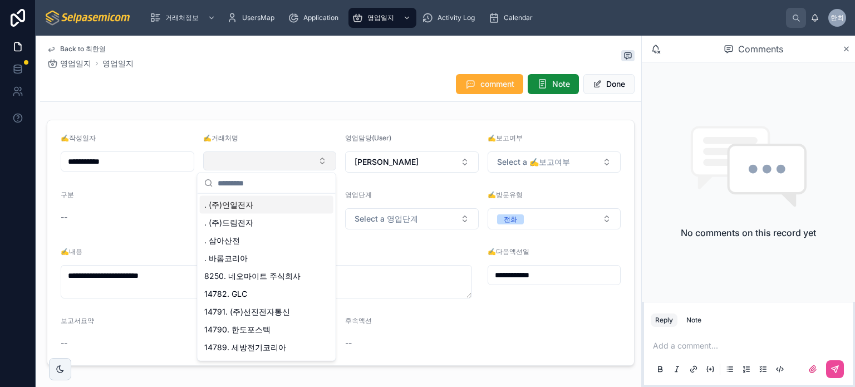
click at [262, 167] on button "Select Button" at bounding box center [270, 160] width 134 height 19
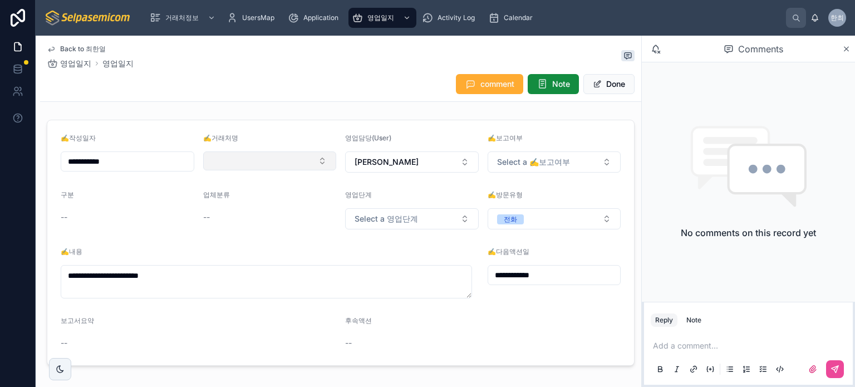
click at [262, 167] on button "Select Button" at bounding box center [270, 160] width 134 height 19
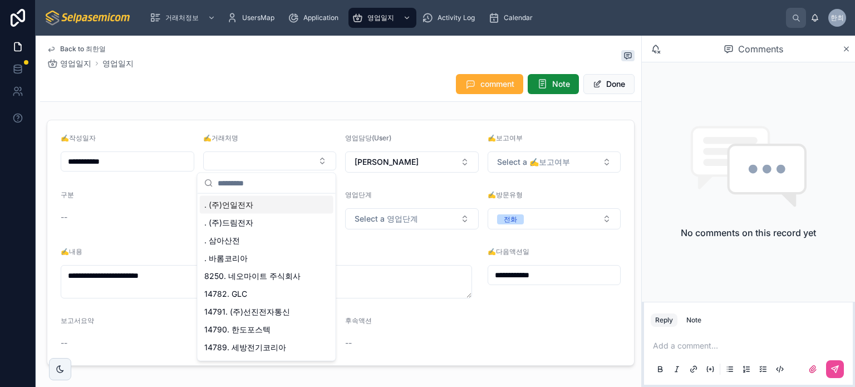
click at [247, 186] on input "text" at bounding box center [273, 183] width 111 height 20
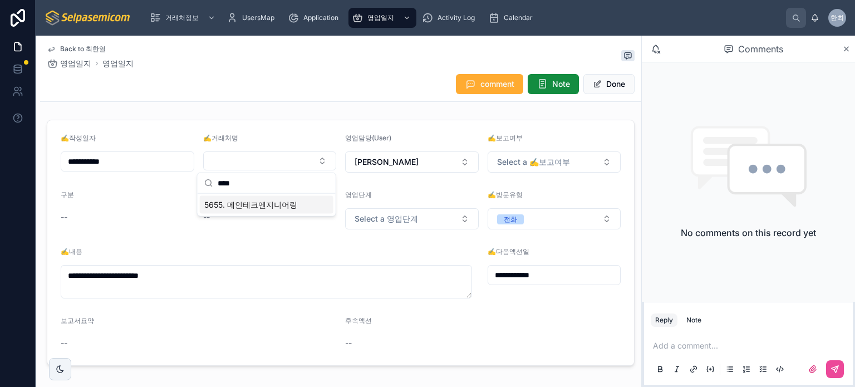
type input "****"
click at [243, 210] on div "5655. 메인테크엔지니어링" at bounding box center [267, 205] width 134 height 18
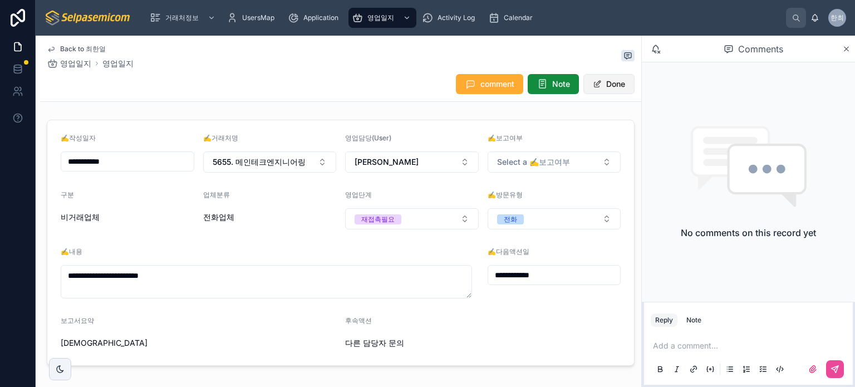
click at [599, 86] on button "Done" at bounding box center [608, 84] width 51 height 20
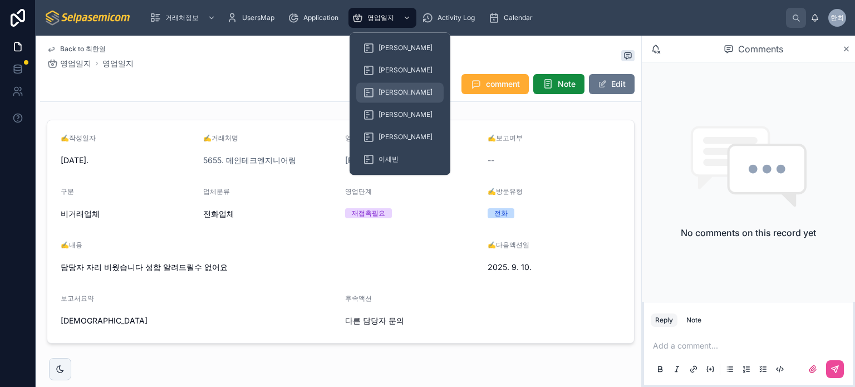
click at [378, 86] on div "[PERSON_NAME]" at bounding box center [400, 92] width 74 height 18
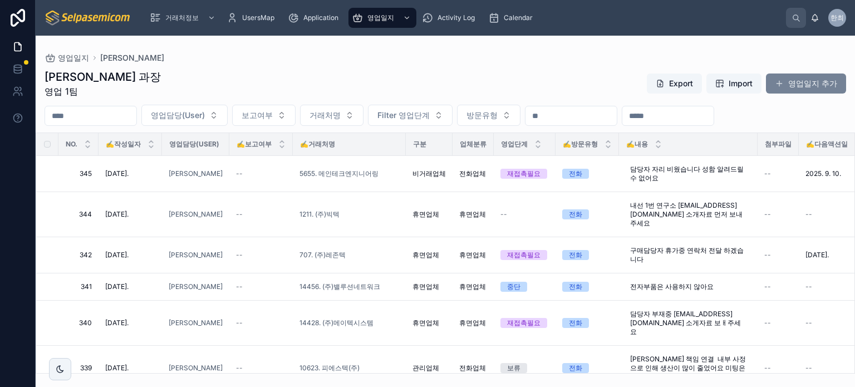
click at [811, 91] on button "영업일지 추가" at bounding box center [806, 83] width 80 height 20
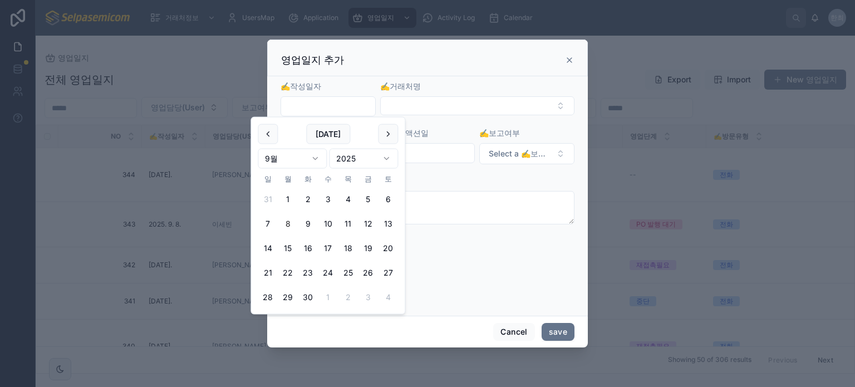
click at [303, 106] on input "text" at bounding box center [328, 107] width 94 height 16
click at [342, 200] on button "4" at bounding box center [348, 199] width 20 height 20
type input "**********"
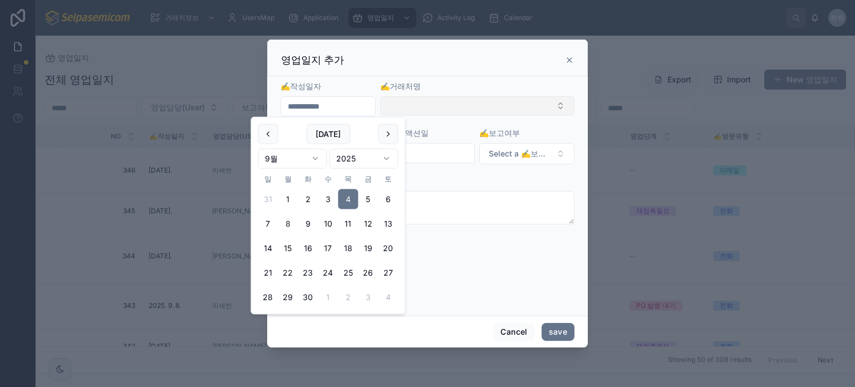
click at [406, 102] on button "Select Button" at bounding box center [477, 105] width 194 height 19
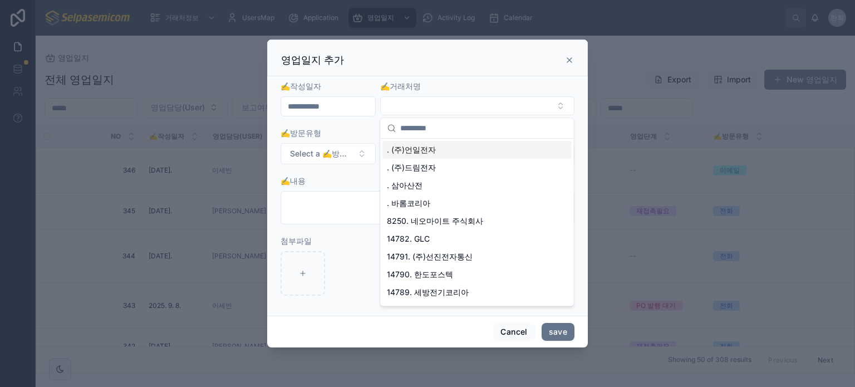
click at [410, 134] on input "text" at bounding box center [483, 128] width 166 height 20
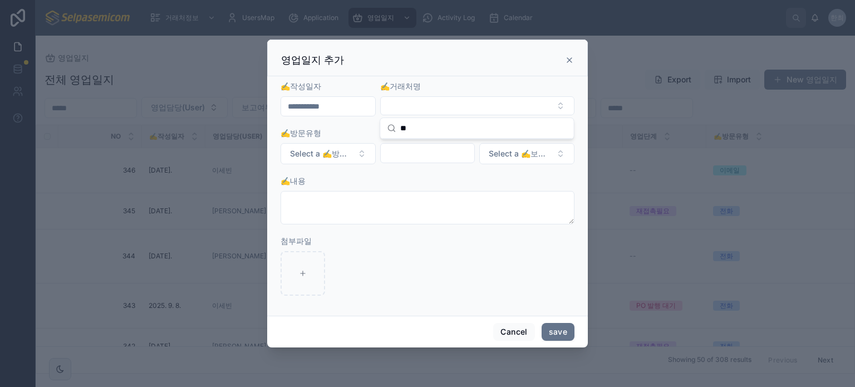
type input "*"
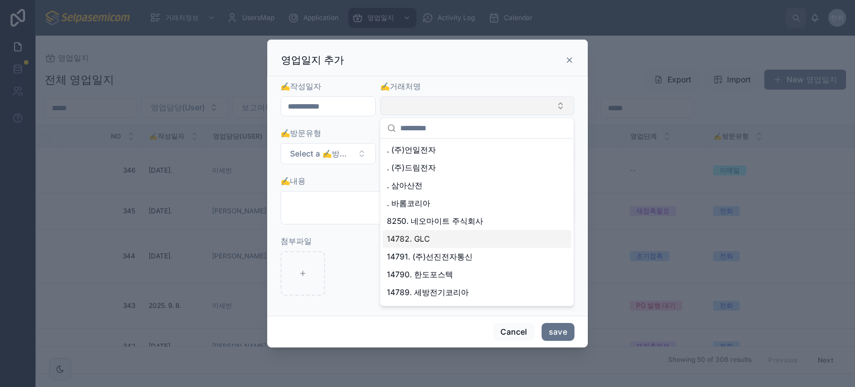
click at [443, 97] on button "Select Button" at bounding box center [477, 105] width 194 height 19
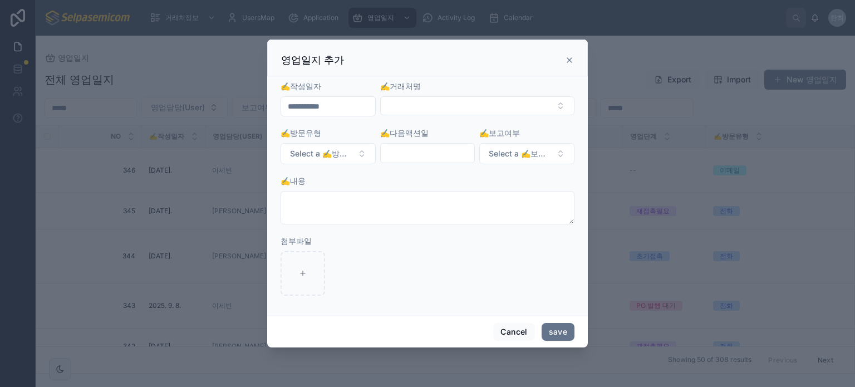
click at [440, 123] on form "**********" at bounding box center [427, 194] width 294 height 226
click at [432, 102] on button "Select Button" at bounding box center [477, 105] width 194 height 19
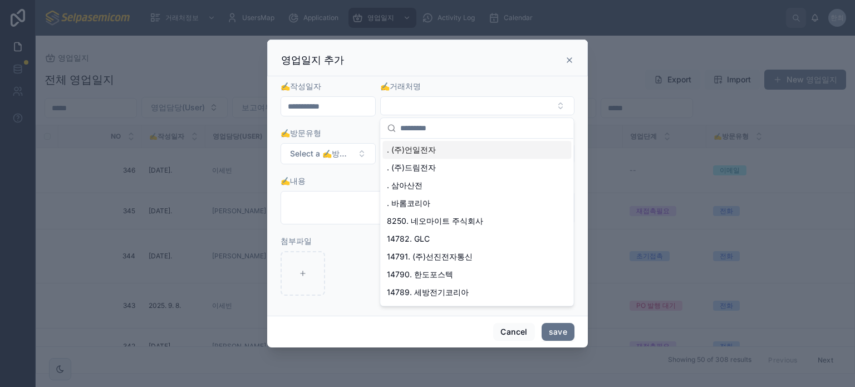
click at [433, 126] on input "text" at bounding box center [483, 128] width 166 height 20
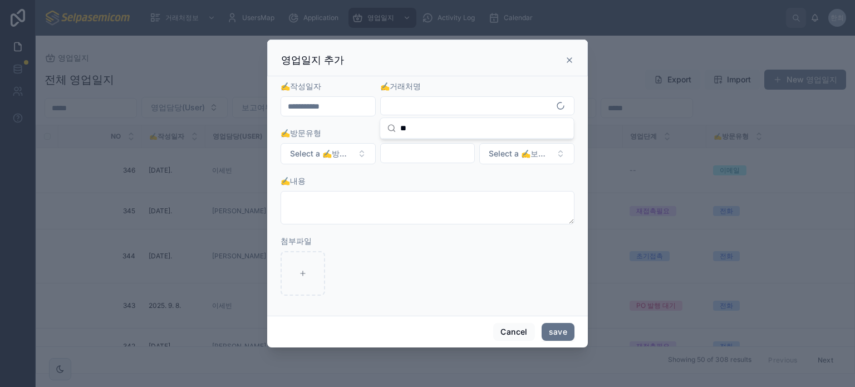
type input "*"
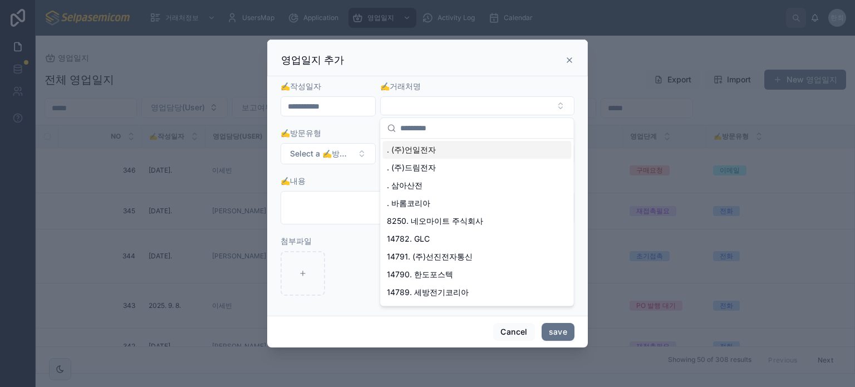
click at [434, 129] on input "text" at bounding box center [483, 128] width 166 height 20
paste input "**********"
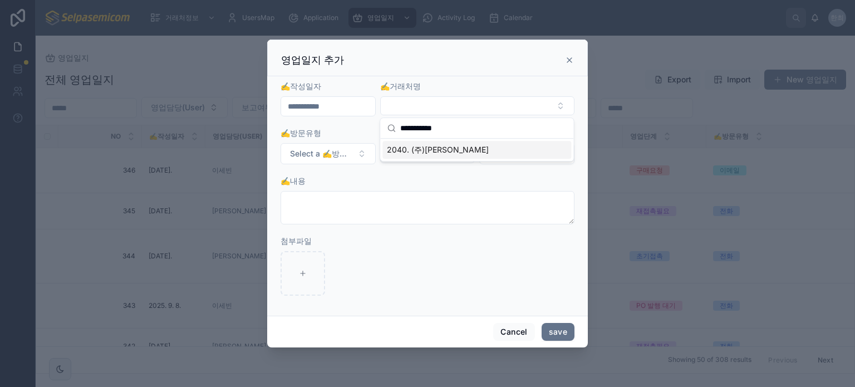
type input "**********"
click at [424, 149] on span "2040. (주)[PERSON_NAME]" at bounding box center [438, 149] width 102 height 11
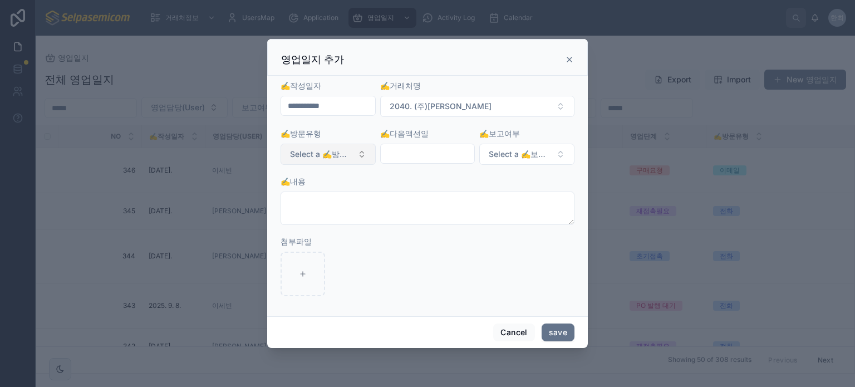
click at [364, 150] on button "Select a ✍️방문유형" at bounding box center [327, 154] width 95 height 21
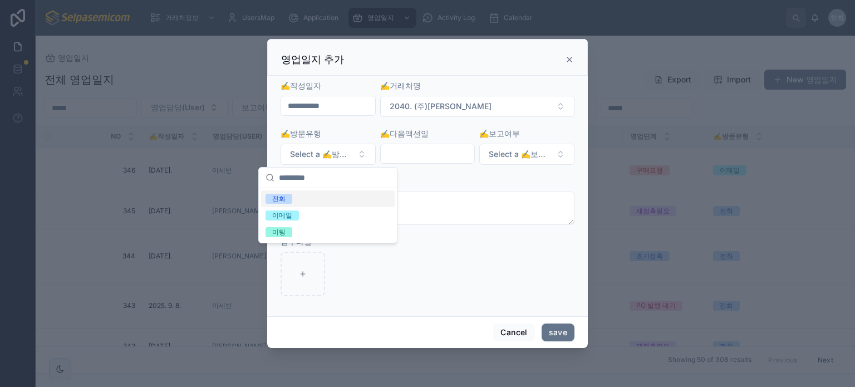
click at [276, 198] on div "전화" at bounding box center [278, 199] width 13 height 10
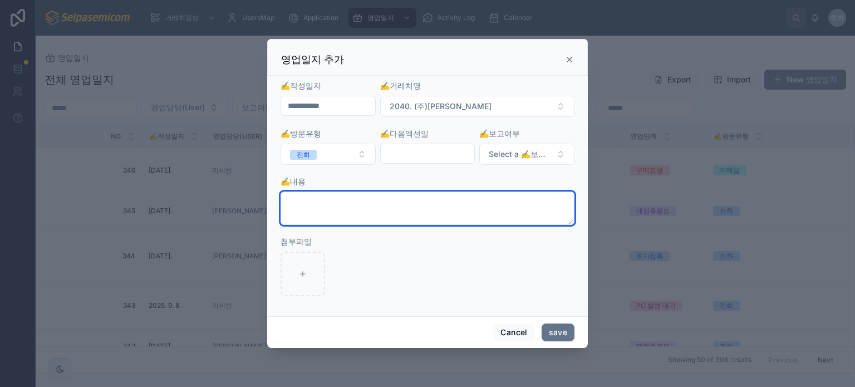
click at [369, 207] on textarea at bounding box center [427, 207] width 294 height 33
paste textarea "**********"
click at [442, 210] on textarea "**********" at bounding box center [427, 207] width 294 height 33
paste textarea "**********"
type textarea "**********"
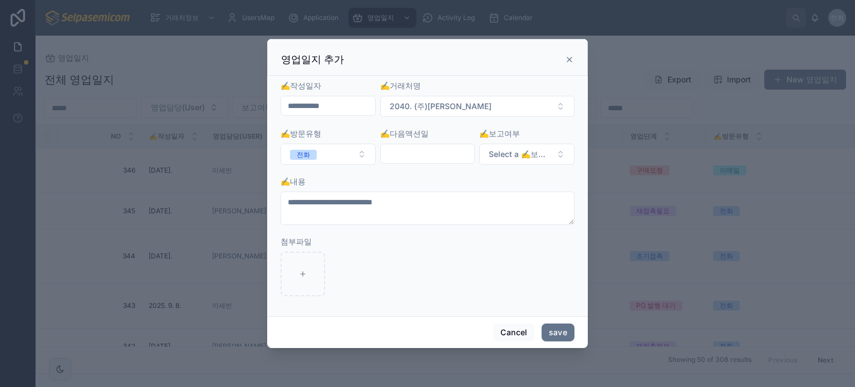
click at [425, 158] on input "text" at bounding box center [428, 154] width 94 height 16
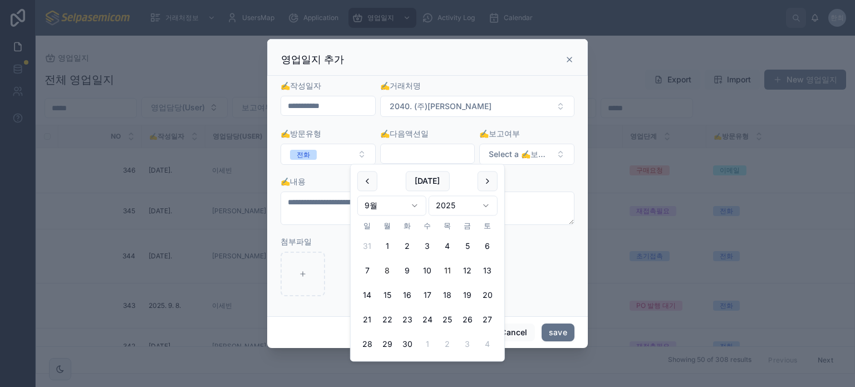
click at [446, 271] on button "11" at bounding box center [447, 271] width 20 height 20
type input "**********"
click at [546, 331] on button "save" at bounding box center [558, 332] width 33 height 18
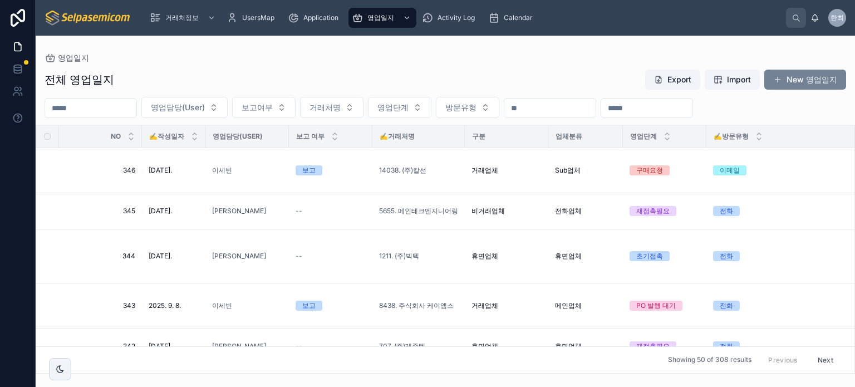
click at [792, 70] on button "New 영업일지" at bounding box center [805, 80] width 82 height 20
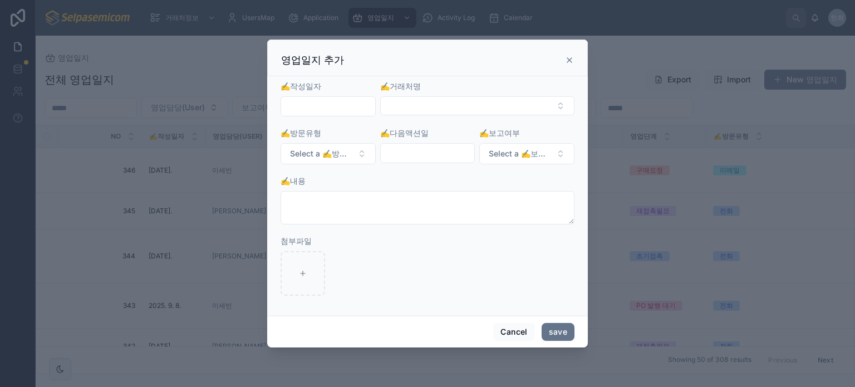
click at [342, 104] on input "text" at bounding box center [328, 107] width 94 height 16
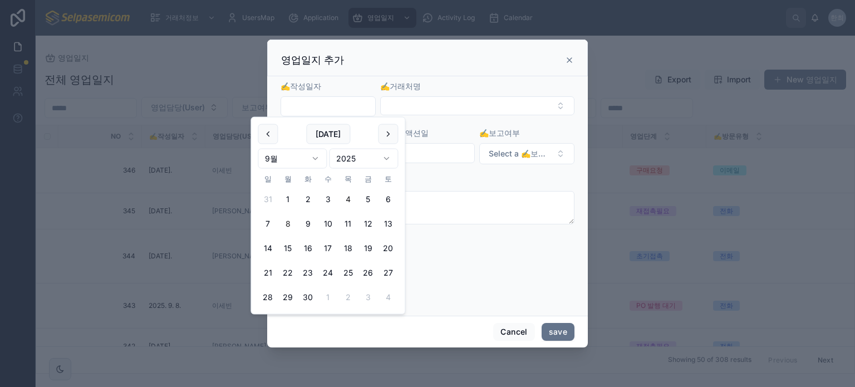
click at [347, 189] on button "4" at bounding box center [348, 199] width 20 height 20
type input "**********"
click at [425, 105] on button "Select Button" at bounding box center [477, 105] width 194 height 19
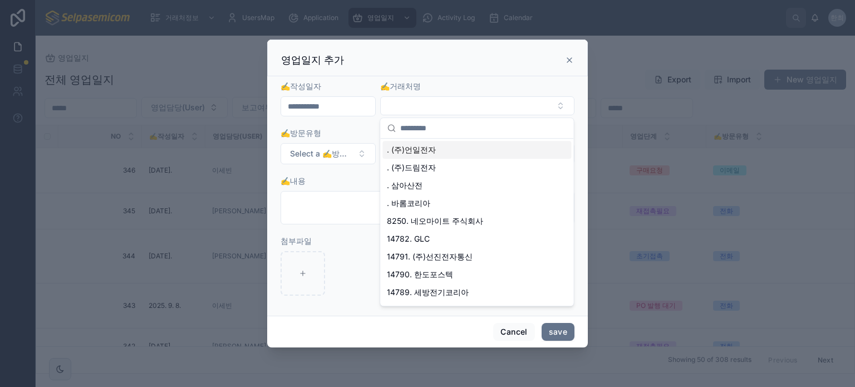
click at [427, 127] on input "text" at bounding box center [483, 128] width 166 height 20
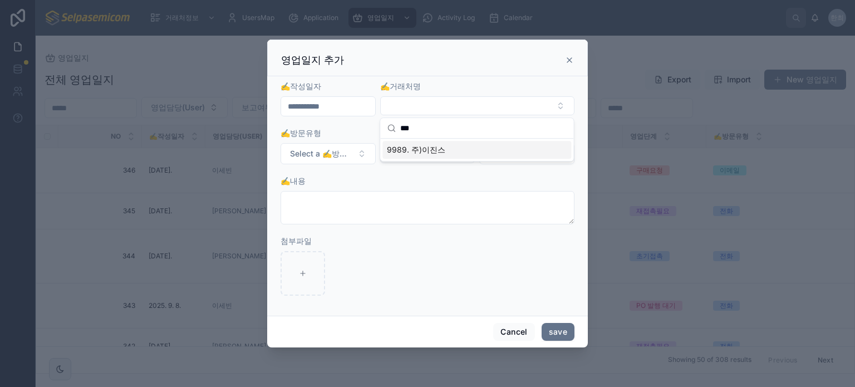
type input "***"
click at [442, 147] on span "9989. 주)이진스" at bounding box center [416, 149] width 58 height 11
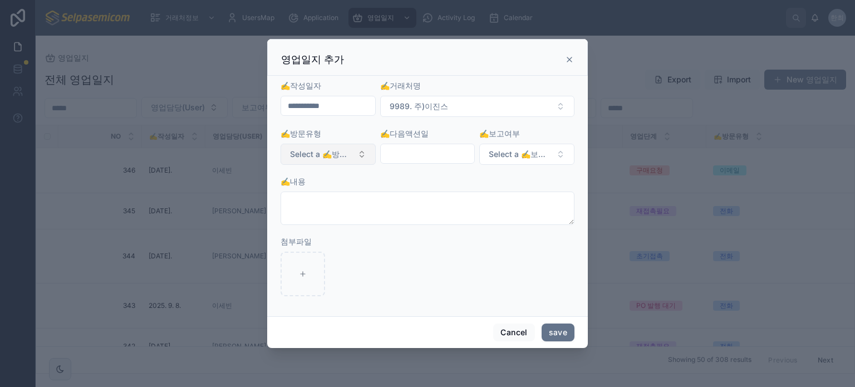
click at [358, 155] on button "Select a ✍️방문유형" at bounding box center [327, 154] width 95 height 21
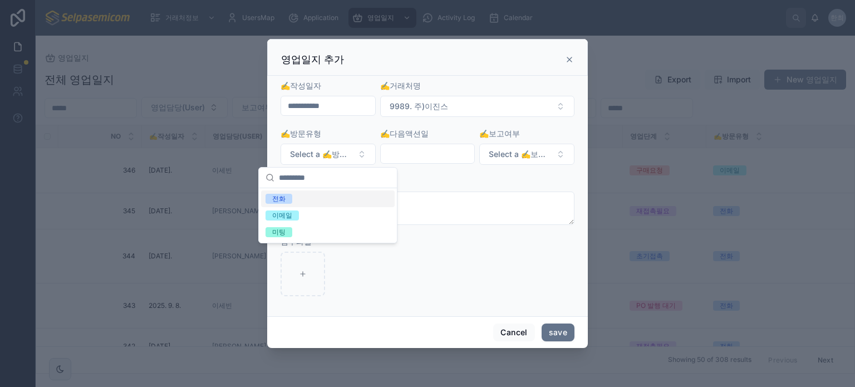
click at [284, 200] on div "전화" at bounding box center [278, 199] width 13 height 10
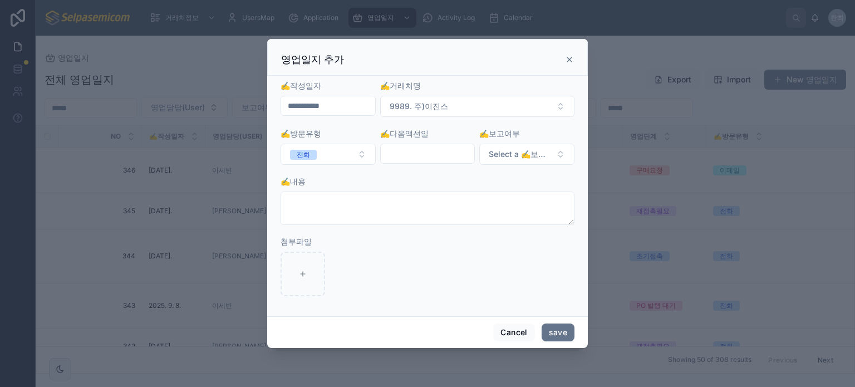
click at [422, 157] on input "text" at bounding box center [428, 154] width 94 height 16
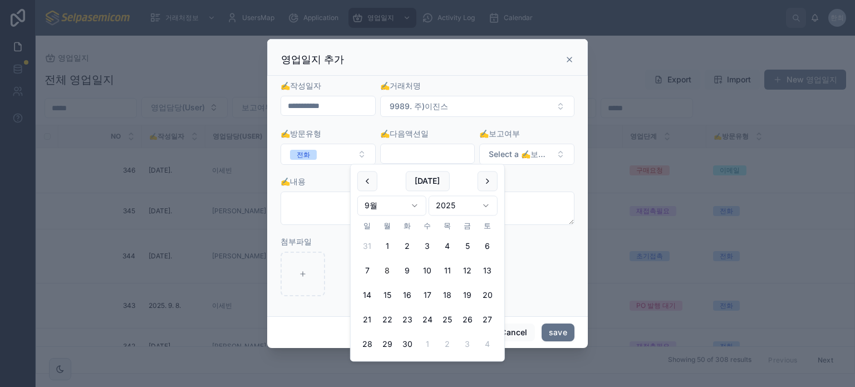
drag, startPoint x: 550, startPoint y: 186, endPoint x: 557, endPoint y: 186, distance: 7.2
click at [554, 186] on div "✍️내용" at bounding box center [427, 181] width 294 height 11
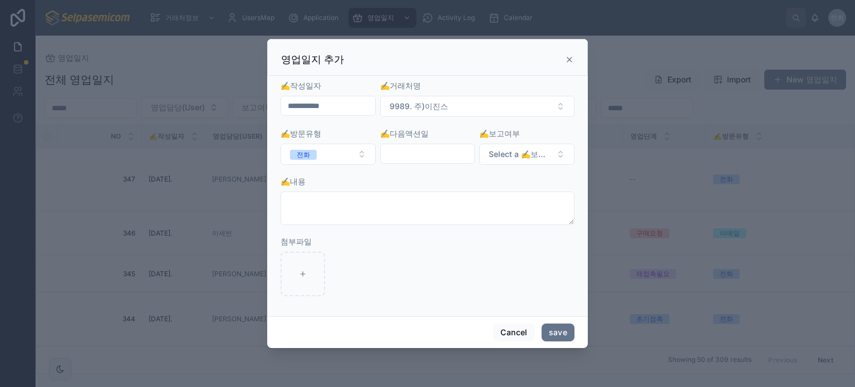
click at [362, 191] on div "✍️내용" at bounding box center [427, 200] width 294 height 49
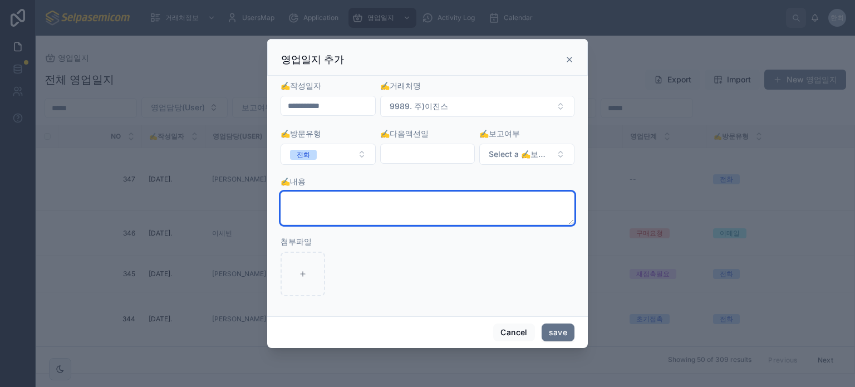
click at [358, 195] on textarea at bounding box center [427, 207] width 294 height 33
paste textarea "**********"
type textarea "**********"
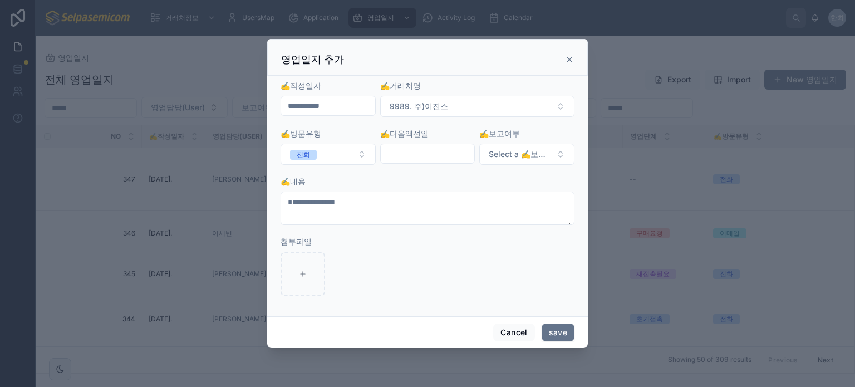
click at [434, 154] on input "text" at bounding box center [428, 154] width 94 height 16
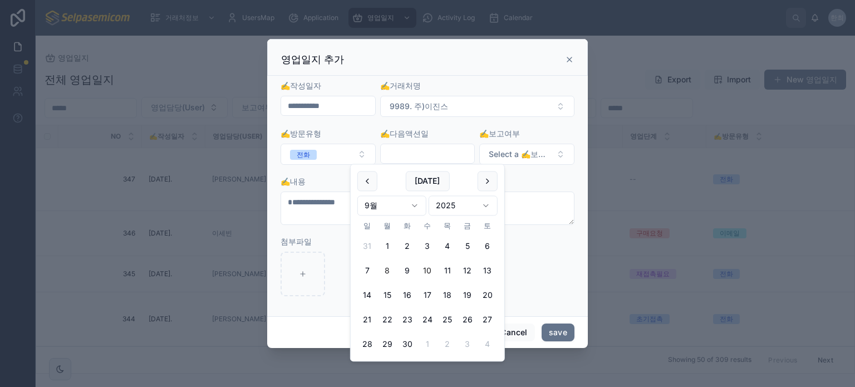
click at [428, 273] on button "10" at bounding box center [427, 271] width 20 height 20
type input "**********"
click at [557, 275] on div at bounding box center [427, 274] width 294 height 45
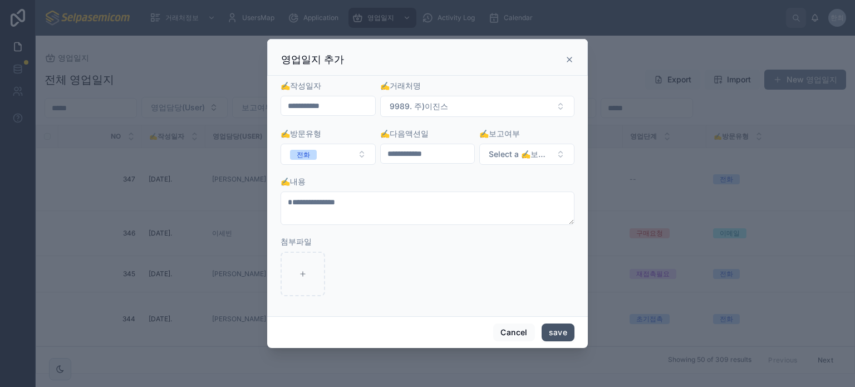
click at [557, 332] on button "save" at bounding box center [558, 332] width 33 height 18
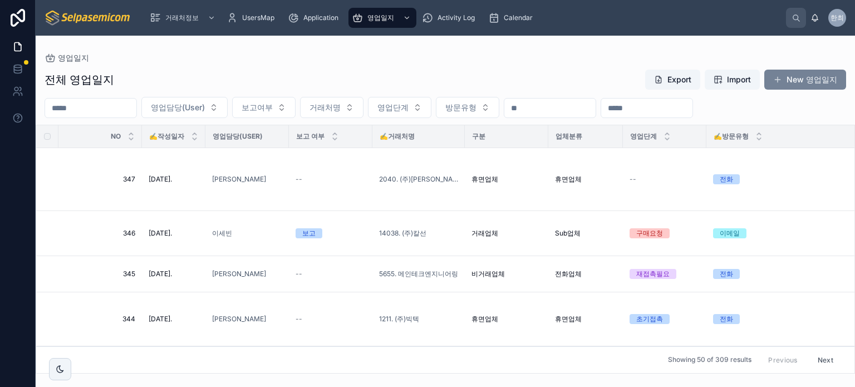
click at [796, 66] on div "전체 영업일지 Export Import New 영업일지 영업담당(User) 보고여부 거래처명 영업단계 방문유형 NO ✍️작성일자 영업담당(Us…" at bounding box center [445, 217] width 819 height 311
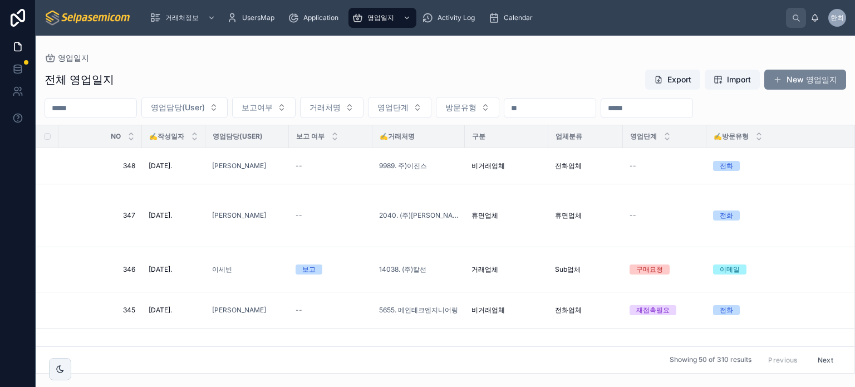
click at [795, 71] on button "New 영업일지" at bounding box center [805, 80] width 82 height 20
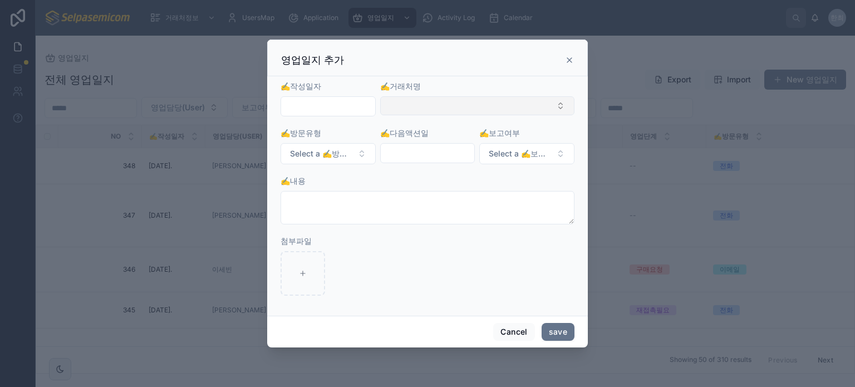
click at [452, 100] on button "Select Button" at bounding box center [477, 105] width 194 height 19
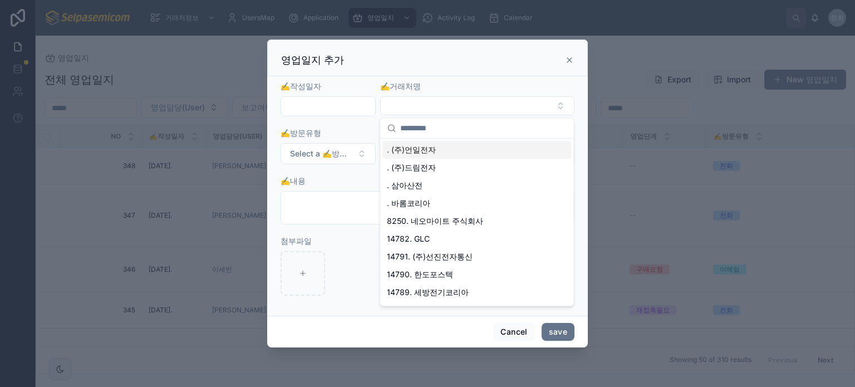
click at [432, 129] on input "text" at bounding box center [483, 128] width 166 height 20
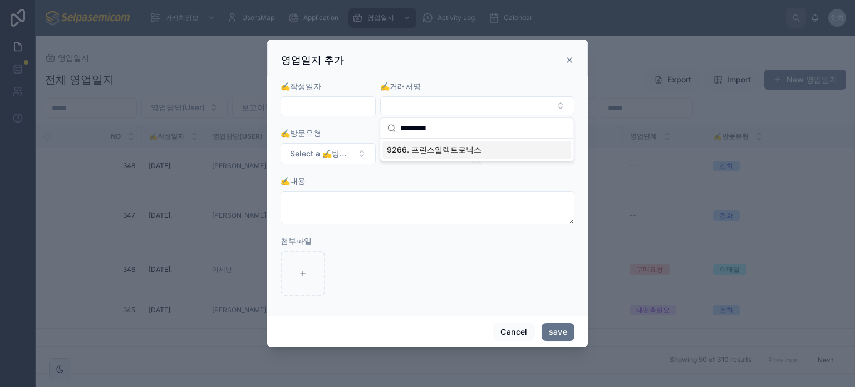
type input "*********"
click at [424, 148] on span "9266. 프린스일렉트로닉스" at bounding box center [434, 149] width 95 height 11
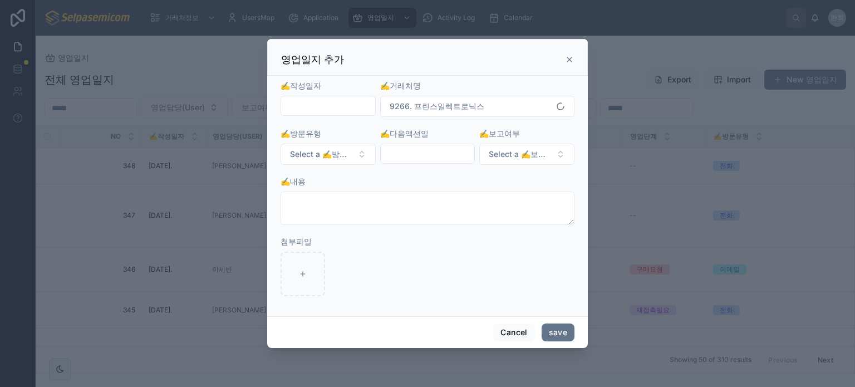
click at [352, 112] on input "text" at bounding box center [328, 106] width 94 height 16
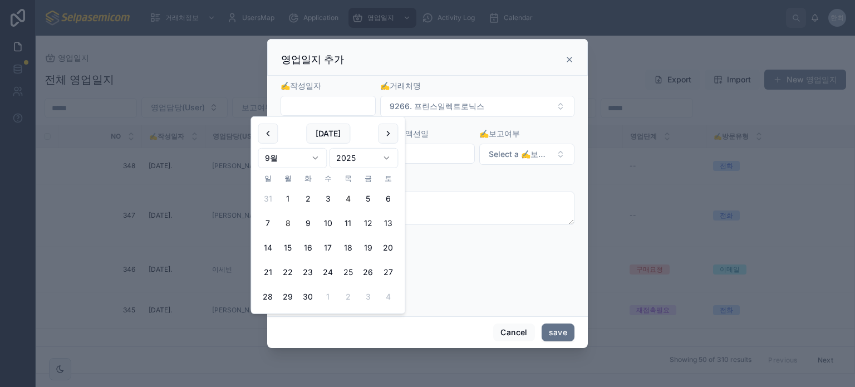
click at [348, 197] on button "4" at bounding box center [348, 199] width 20 height 20
type input "**********"
click at [430, 182] on div "✍️내용" at bounding box center [427, 181] width 294 height 11
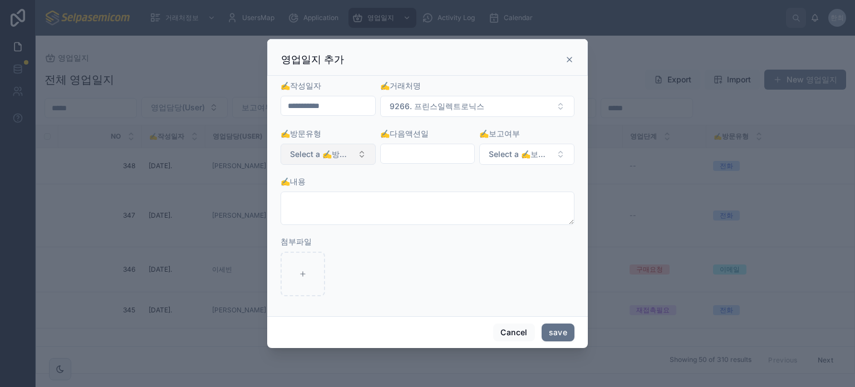
click at [365, 149] on button "Select a ✍️방문유형" at bounding box center [327, 154] width 95 height 21
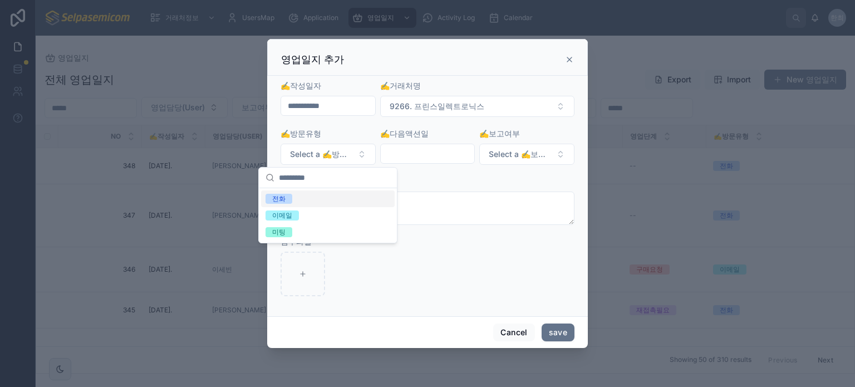
click at [280, 195] on div "전화" at bounding box center [278, 199] width 13 height 10
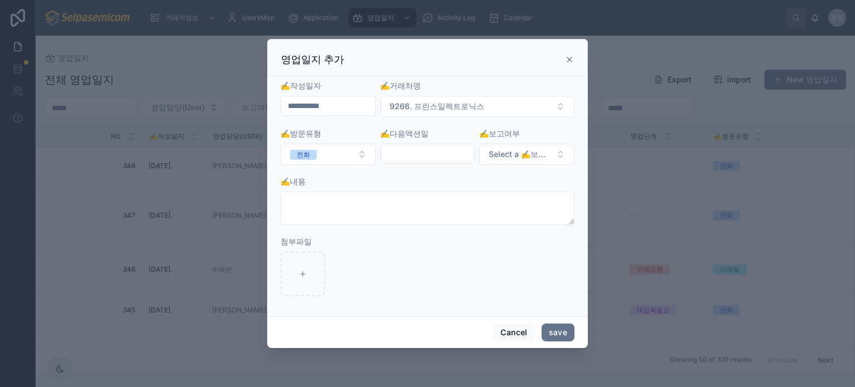
click at [416, 159] on input "text" at bounding box center [428, 154] width 94 height 16
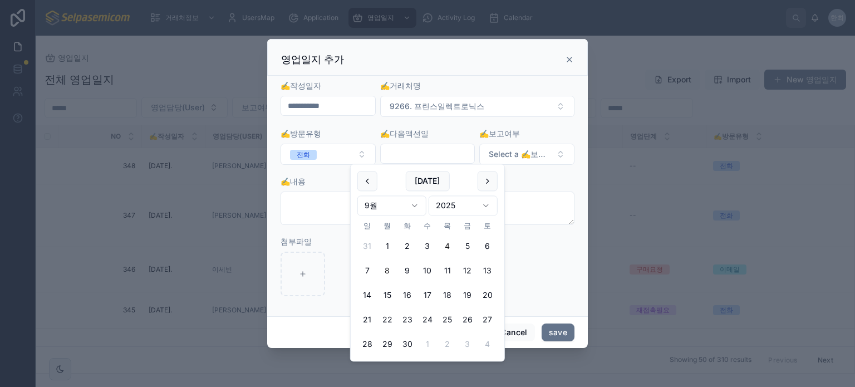
click at [447, 245] on button "4" at bounding box center [447, 247] width 20 height 20
type input "**********"
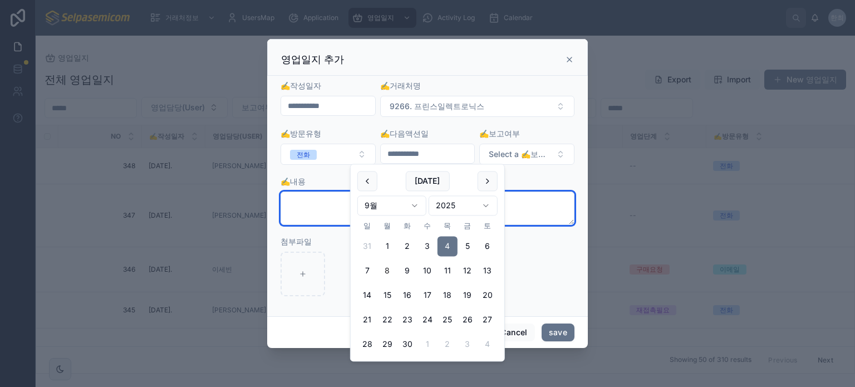
click at [328, 211] on textarea at bounding box center [427, 207] width 294 height 33
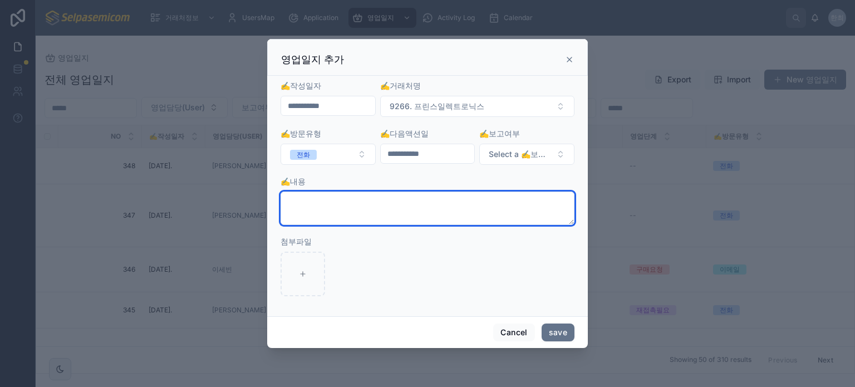
click at [362, 199] on textarea at bounding box center [427, 207] width 294 height 33
paste textarea "**********"
type textarea "**********"
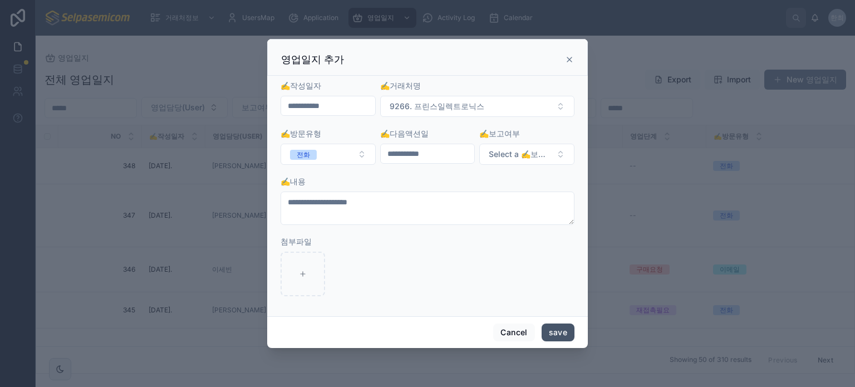
click at [570, 329] on button "save" at bounding box center [558, 332] width 33 height 18
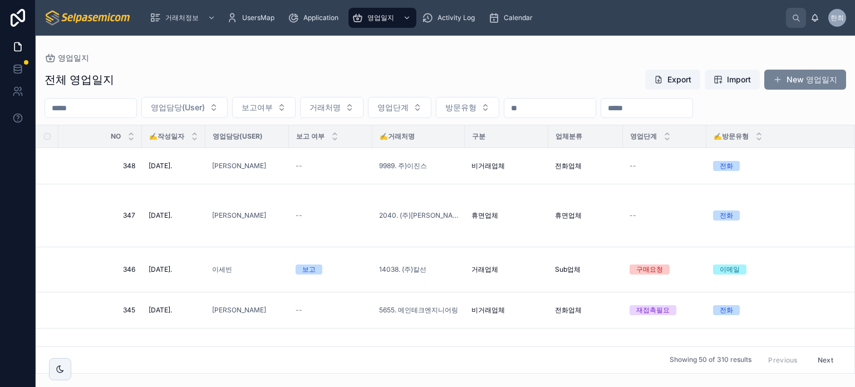
click at [806, 71] on button "New 영업일지" at bounding box center [805, 80] width 82 height 20
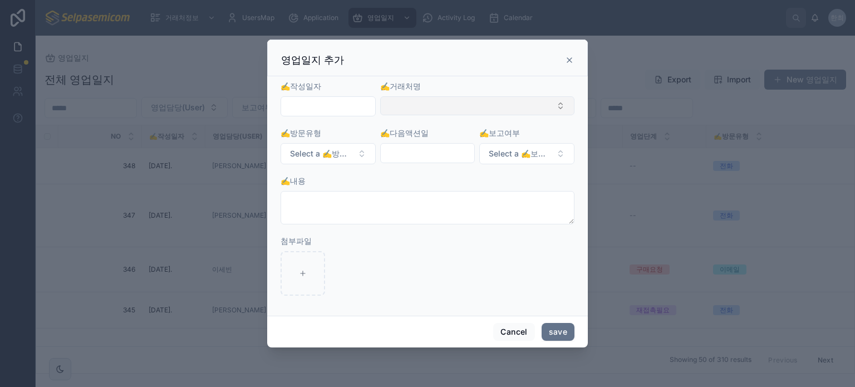
click at [400, 107] on button "Select Button" at bounding box center [477, 105] width 194 height 19
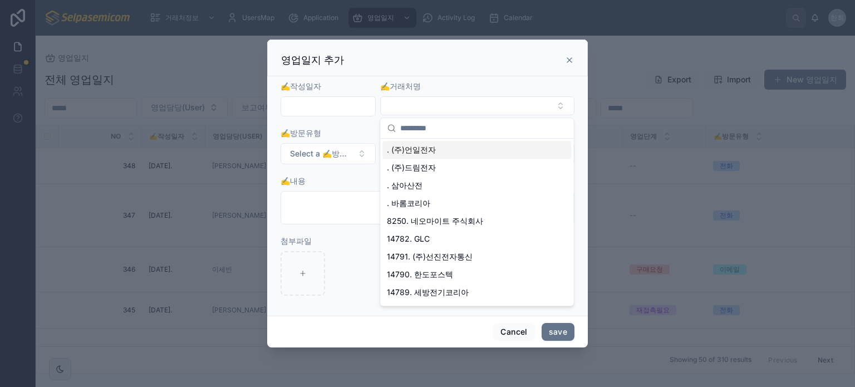
click at [412, 130] on input "text" at bounding box center [483, 128] width 166 height 20
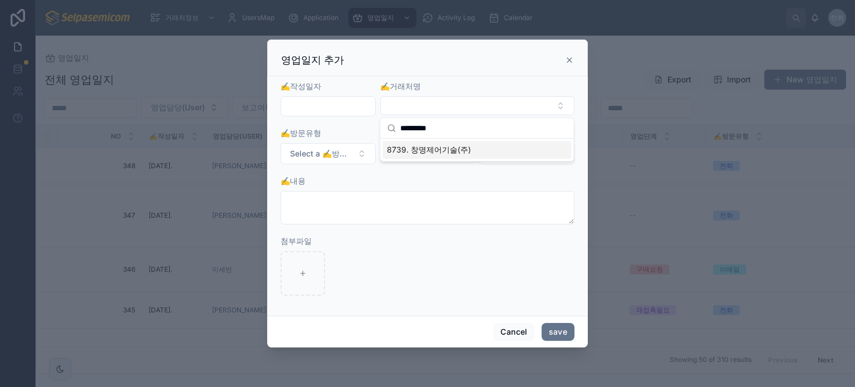
type input "*********"
click at [423, 149] on span "8739. 창명제어기술(주)" at bounding box center [429, 149] width 84 height 11
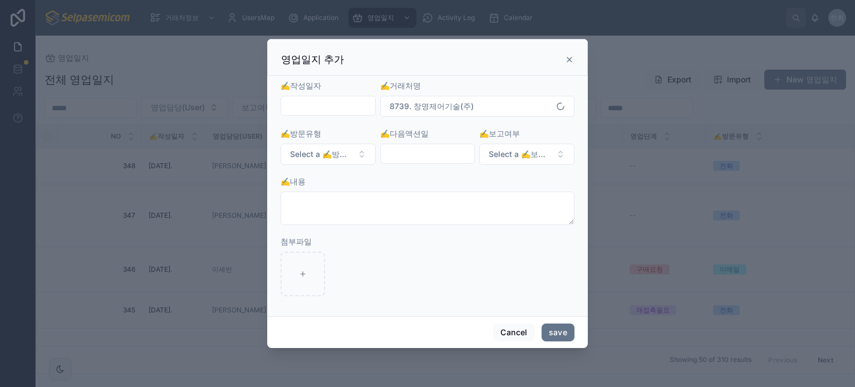
click at [343, 102] on input "text" at bounding box center [328, 106] width 94 height 16
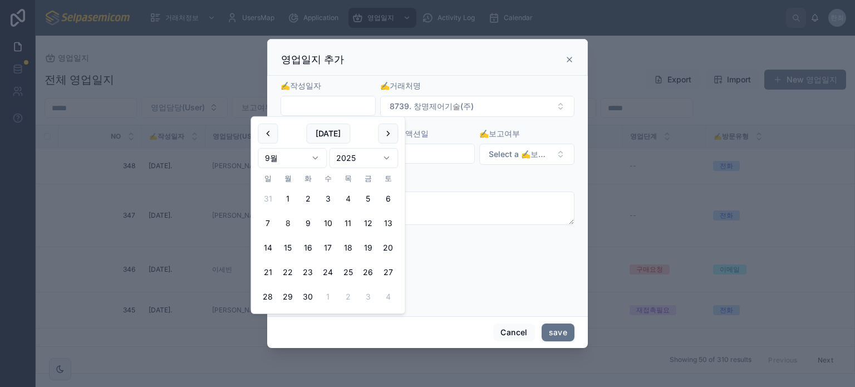
click at [347, 196] on button "4" at bounding box center [348, 199] width 20 height 20
type input "**********"
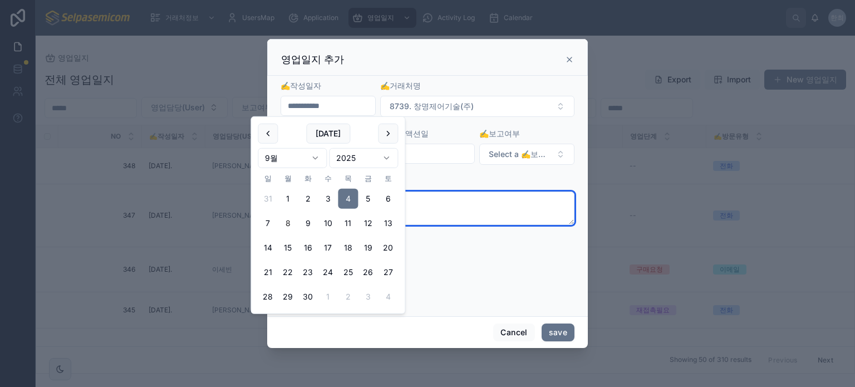
click at [494, 193] on textarea at bounding box center [427, 207] width 294 height 33
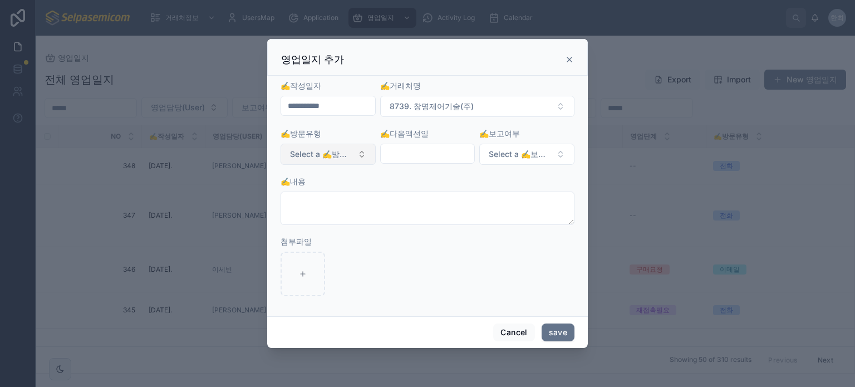
click at [367, 155] on button "Select a ✍️방문유형" at bounding box center [327, 154] width 95 height 21
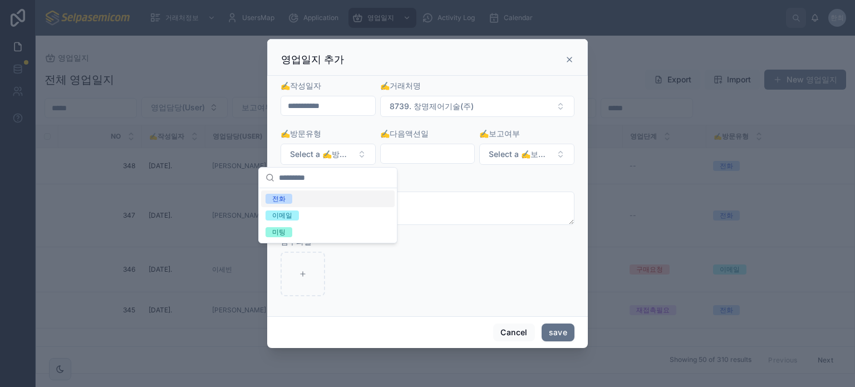
click at [287, 198] on span "전화" at bounding box center [278, 199] width 27 height 10
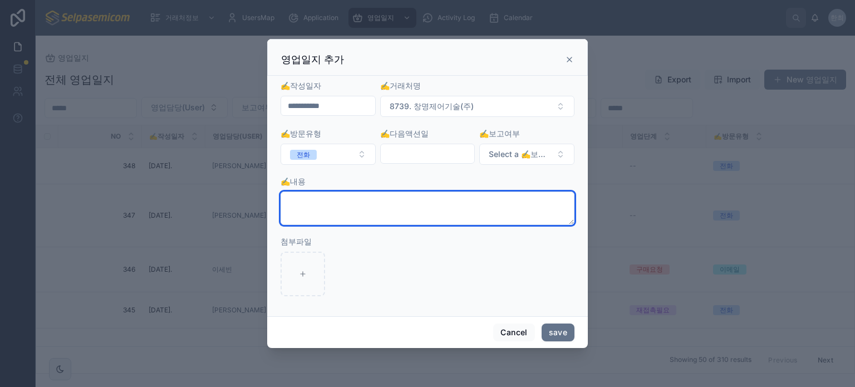
click at [338, 205] on textarea at bounding box center [427, 207] width 294 height 33
paste textarea "**********"
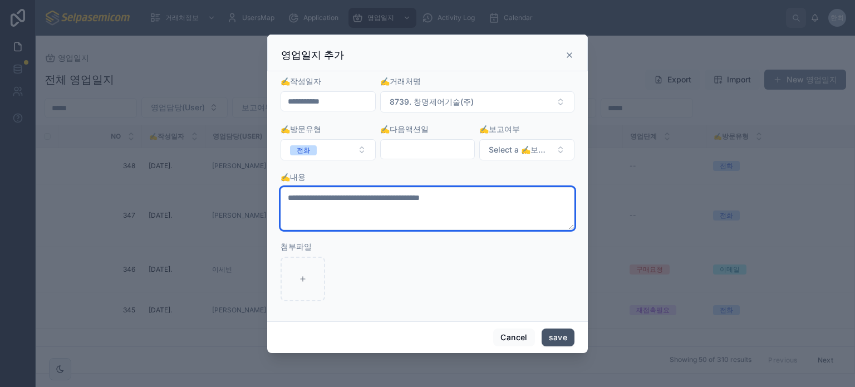
type textarea "**********"
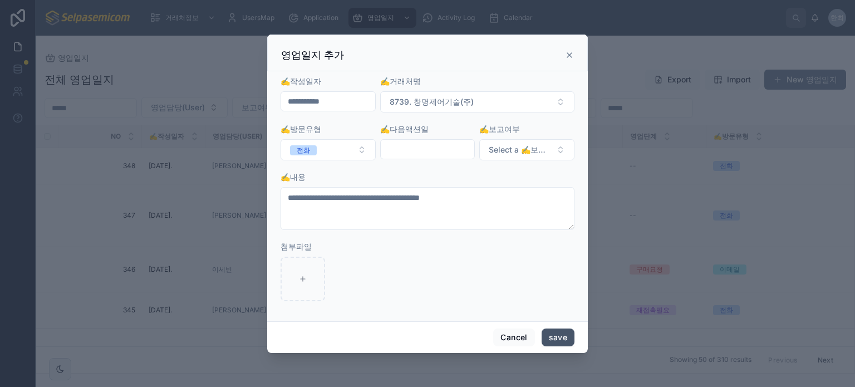
click at [557, 334] on button "save" at bounding box center [558, 337] width 33 height 18
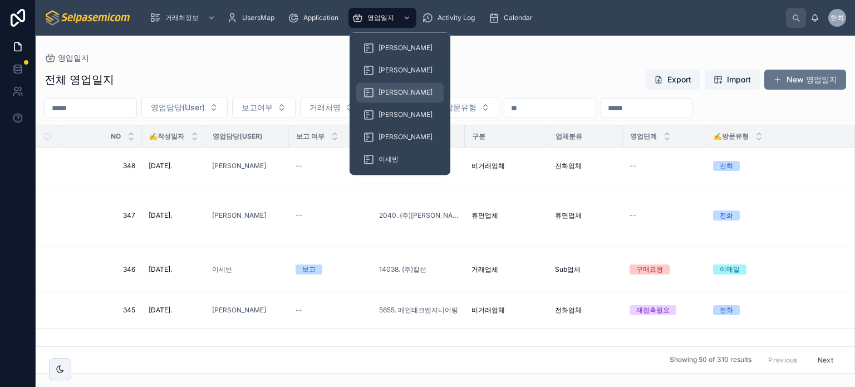
click at [382, 88] on span "[PERSON_NAME]" at bounding box center [405, 92] width 54 height 9
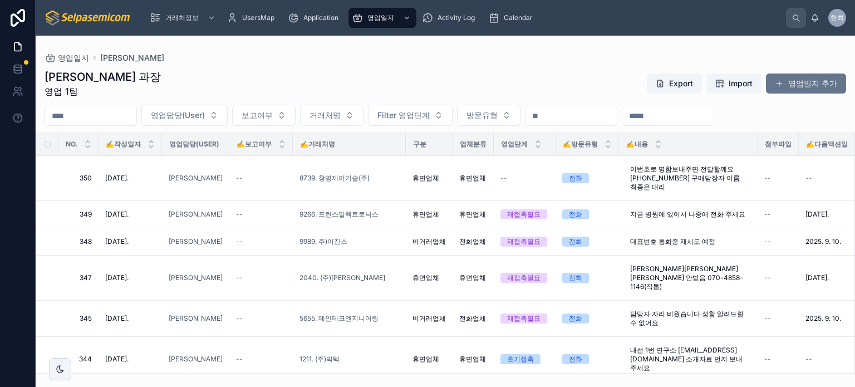
scroll to position [223, 0]
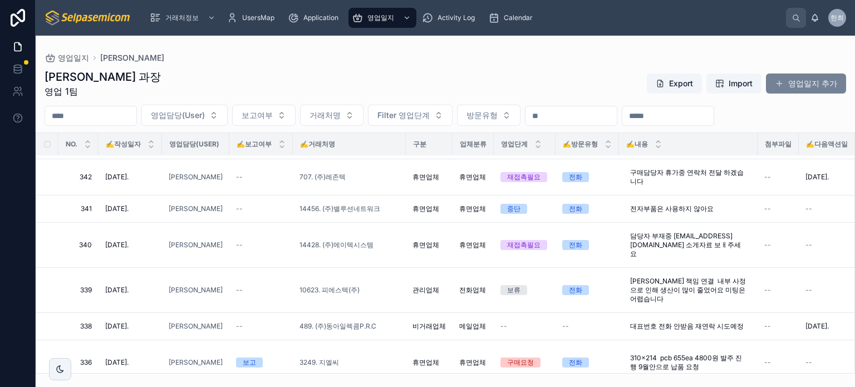
click at [815, 83] on button "영업일지 추가" at bounding box center [806, 83] width 80 height 20
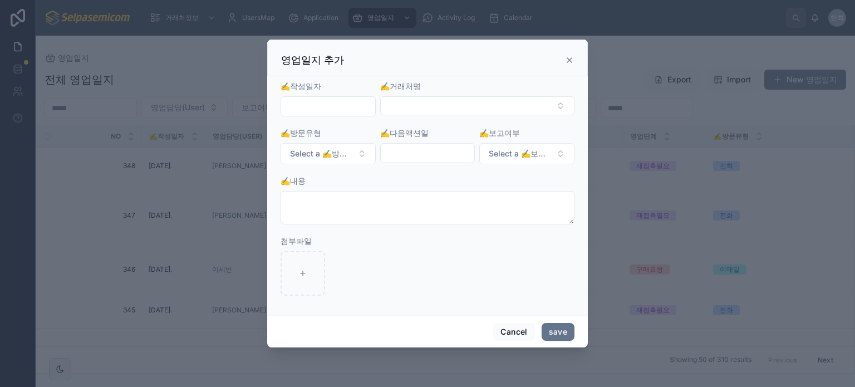
click at [308, 107] on input "text" at bounding box center [328, 107] width 94 height 16
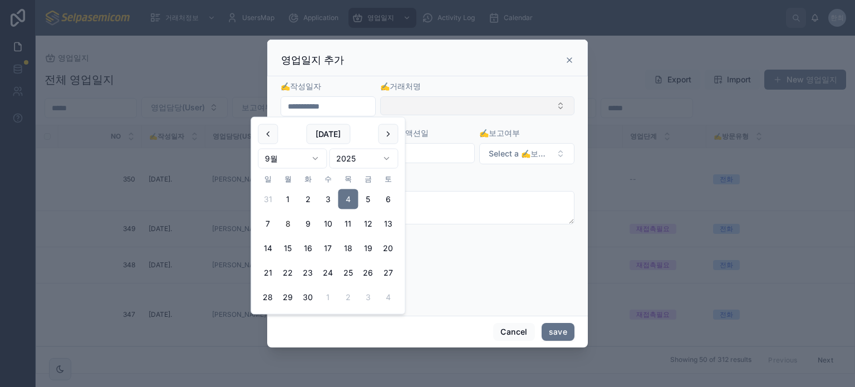
click at [405, 109] on button "Select Button" at bounding box center [477, 105] width 194 height 19
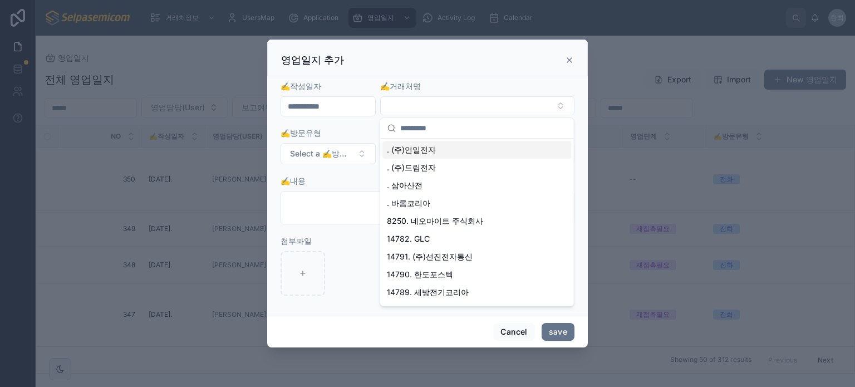
click at [410, 121] on input "text" at bounding box center [483, 128] width 166 height 20
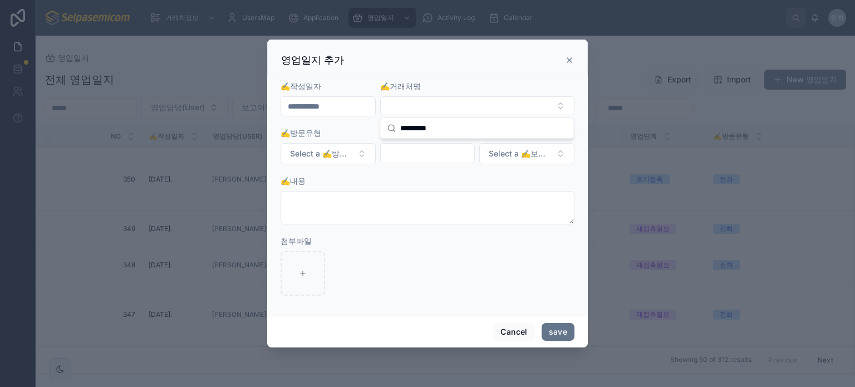
type input "*********"
click at [475, 111] on button "Select Button" at bounding box center [477, 105] width 194 height 19
click at [474, 111] on button "Select Button" at bounding box center [477, 105] width 194 height 19
click at [465, 126] on input "text" at bounding box center [483, 128] width 166 height 20
click at [440, 126] on input "*****" at bounding box center [483, 128] width 166 height 20
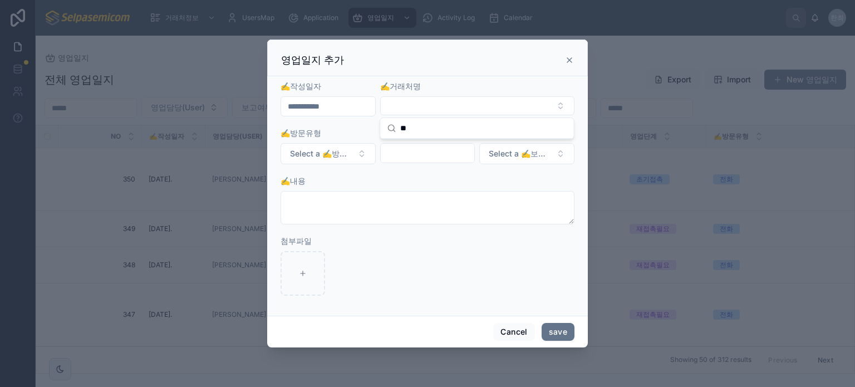
type input "*"
paste input "*******"
type input "*******"
click at [432, 149] on span "1780. (주)[GEOGRAPHIC_DATA]로" at bounding box center [448, 149] width 123 height 11
click at [360, 150] on button "Select a ✍️방문유형" at bounding box center [327, 154] width 95 height 21
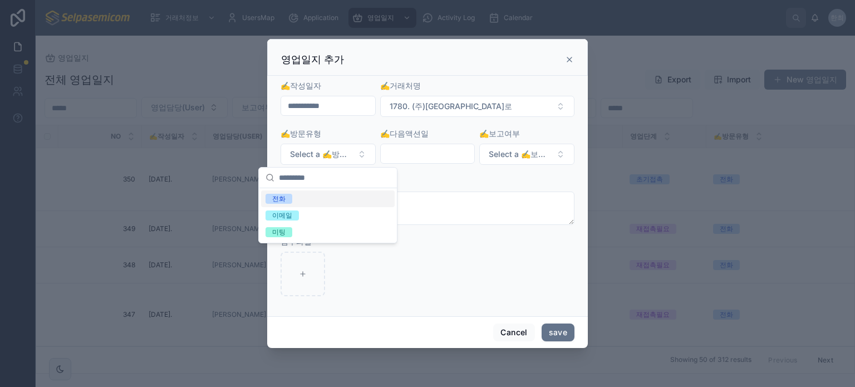
click at [273, 200] on div "전화" at bounding box center [278, 199] width 13 height 10
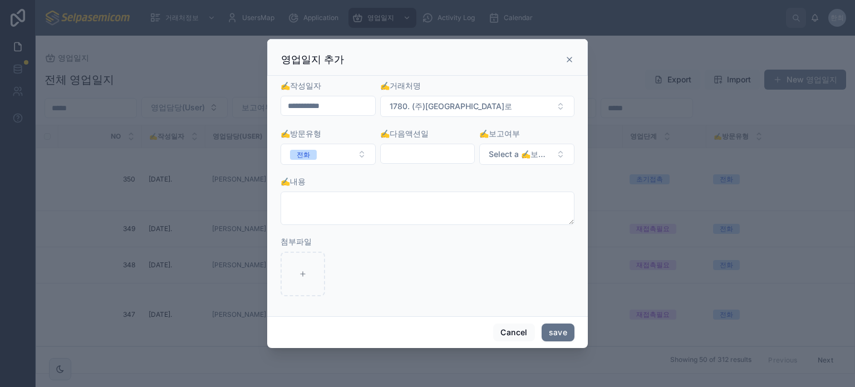
click at [403, 152] on input "text" at bounding box center [428, 154] width 94 height 16
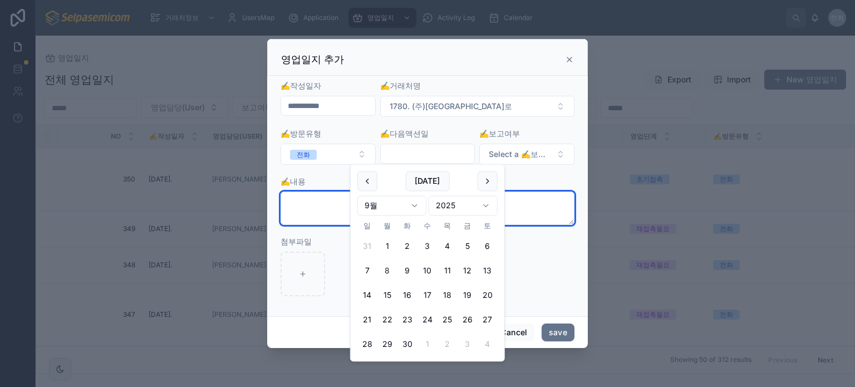
click at [529, 190] on div "✍️내용" at bounding box center [427, 200] width 294 height 49
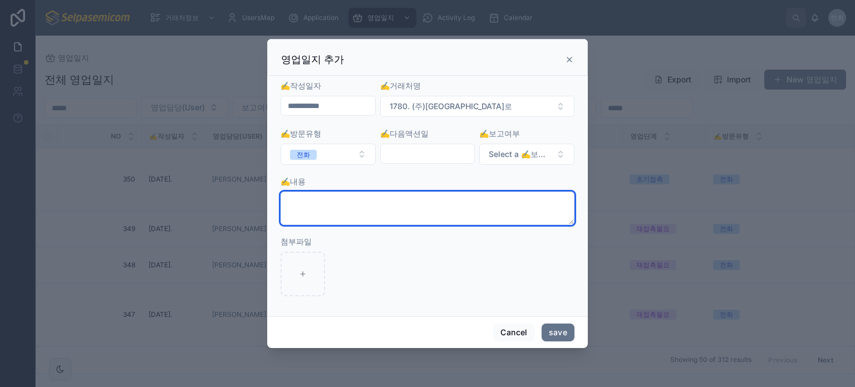
click at [415, 206] on textarea at bounding box center [427, 207] width 294 height 33
paste textarea "**********"
type textarea "**********"
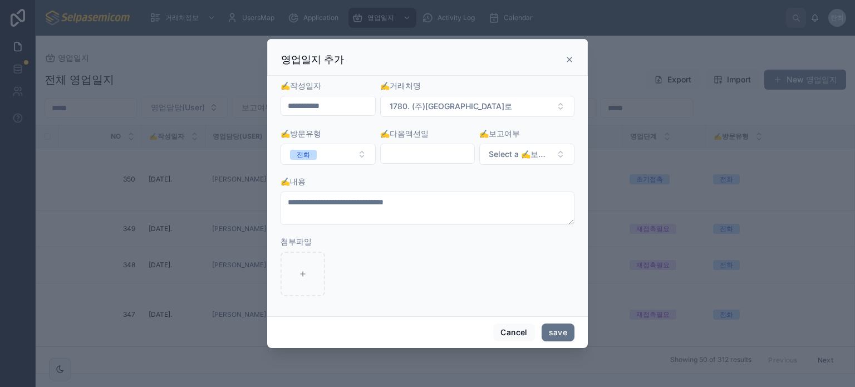
click at [435, 149] on input "text" at bounding box center [428, 154] width 94 height 16
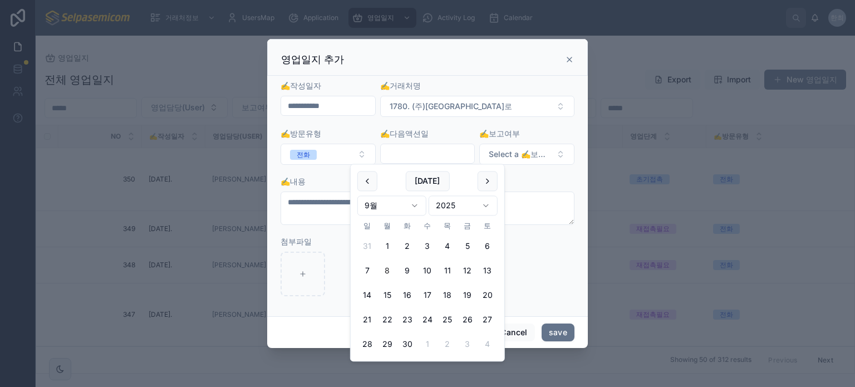
click at [385, 269] on button "8" at bounding box center [387, 271] width 20 height 20
type input "**********"
click at [533, 256] on div at bounding box center [427, 274] width 294 height 45
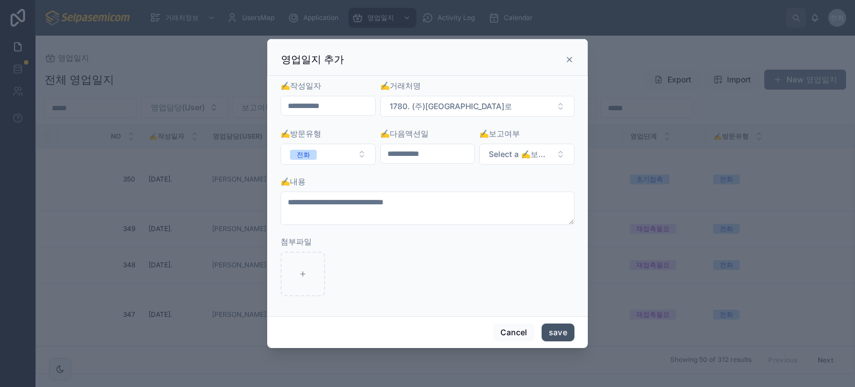
click at [563, 335] on button "save" at bounding box center [558, 332] width 33 height 18
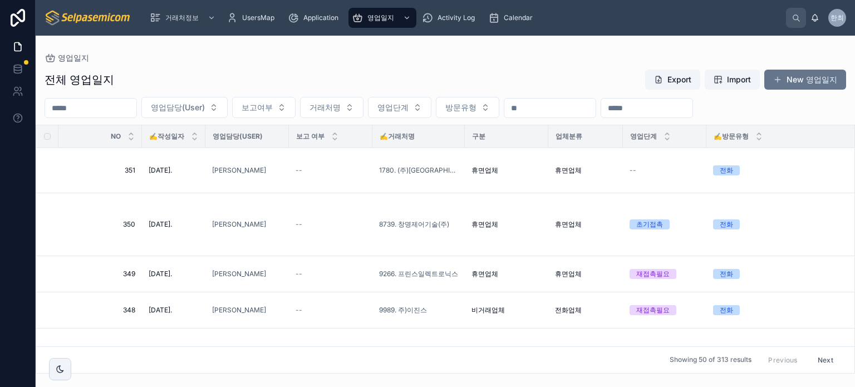
click at [470, 65] on div "전체 영업일지 Export Import New 영업일지 영업담당(User) 보고여부 거래처명 영업단계 방문유형 NO ✍️작성일자 영업담당(Us…" at bounding box center [445, 217] width 819 height 311
click at [815, 85] on button "New 영업일지" at bounding box center [805, 80] width 82 height 20
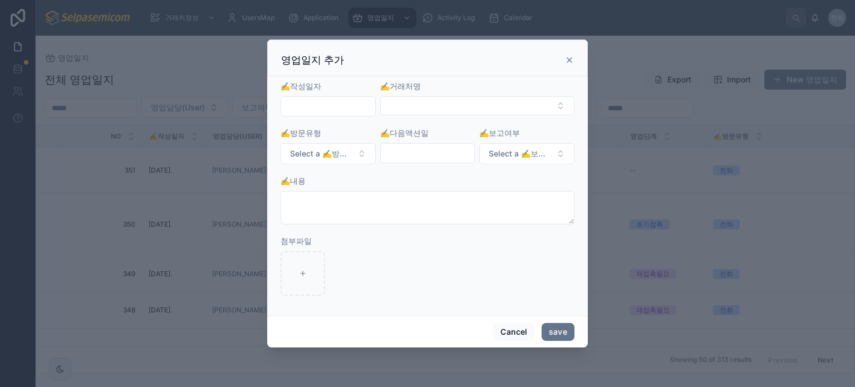
click at [341, 97] on div at bounding box center [327, 106] width 95 height 20
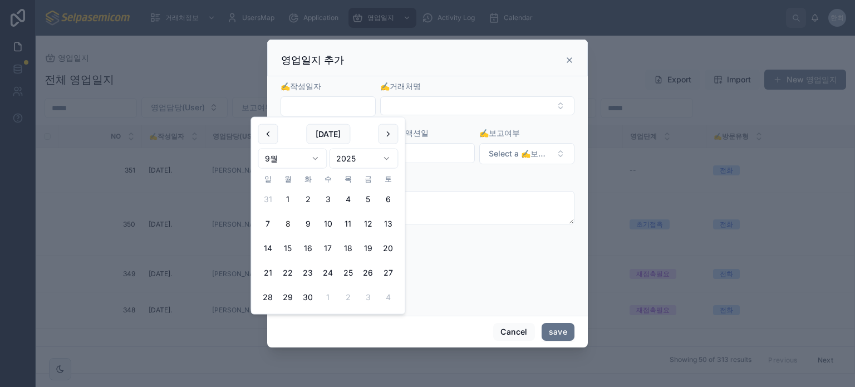
click at [340, 103] on input "text" at bounding box center [328, 107] width 94 height 16
click at [366, 202] on button "5" at bounding box center [368, 199] width 20 height 20
type input "**********"
click at [425, 106] on button "Select Button" at bounding box center [477, 105] width 194 height 19
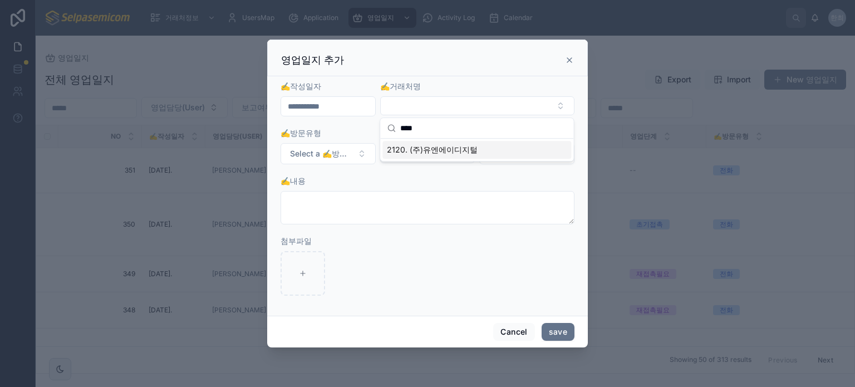
type input "****"
click at [452, 153] on span "2120. (주)유엔에이디지털" at bounding box center [432, 149] width 91 height 11
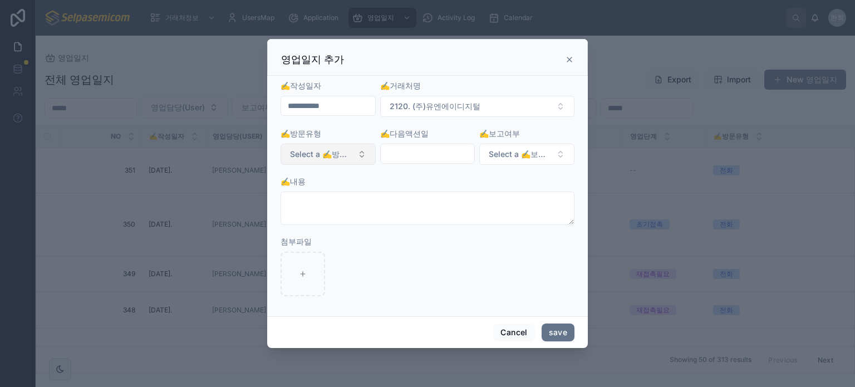
click at [366, 157] on button "Select a ✍️방문유형" at bounding box center [327, 154] width 95 height 21
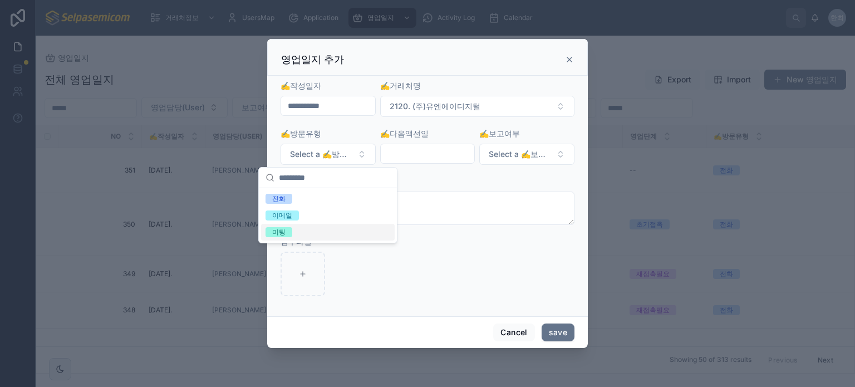
click at [283, 233] on div "미팅" at bounding box center [278, 232] width 13 height 10
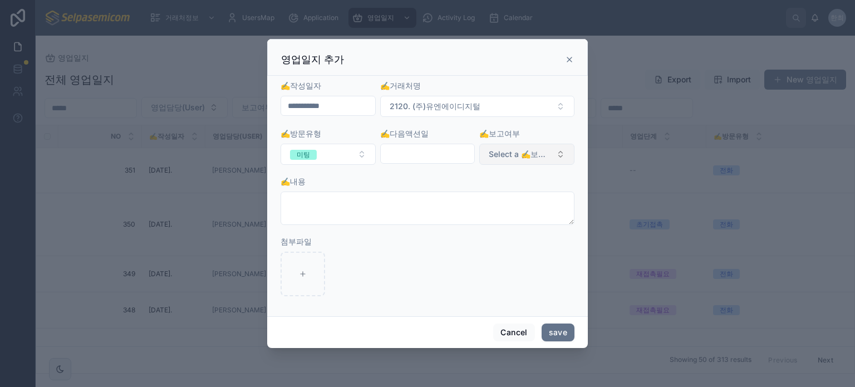
click at [488, 155] on button "Select a ✍️보고여부" at bounding box center [526, 154] width 95 height 21
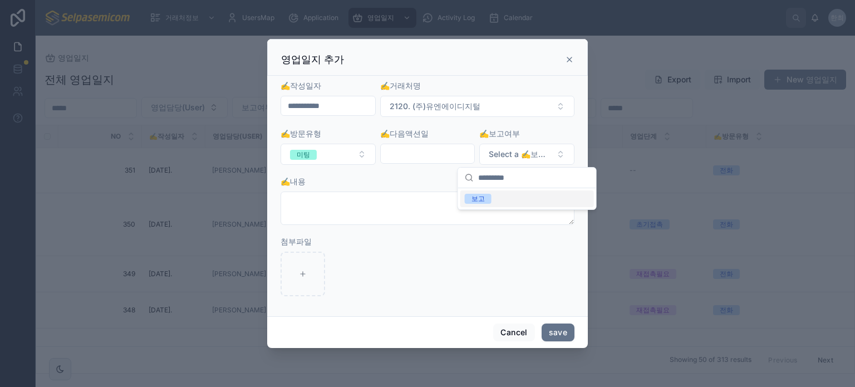
click at [479, 200] on div "보고" at bounding box center [477, 199] width 13 height 10
click at [457, 160] on input "text" at bounding box center [428, 154] width 94 height 16
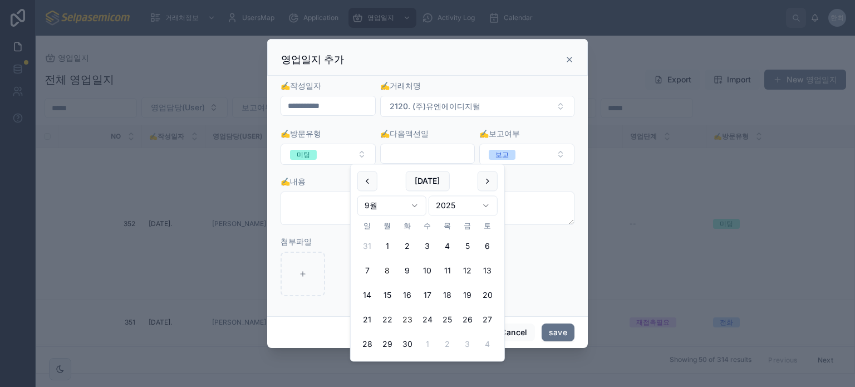
click at [409, 318] on button "23" at bounding box center [407, 320] width 20 height 20
type input "**********"
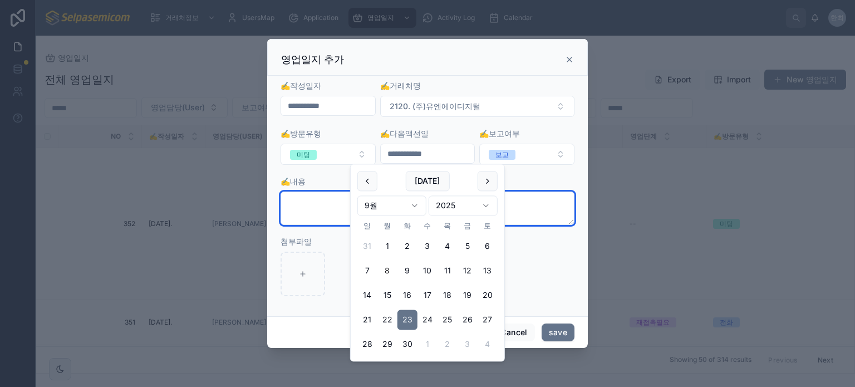
click at [324, 211] on textarea at bounding box center [427, 207] width 294 height 33
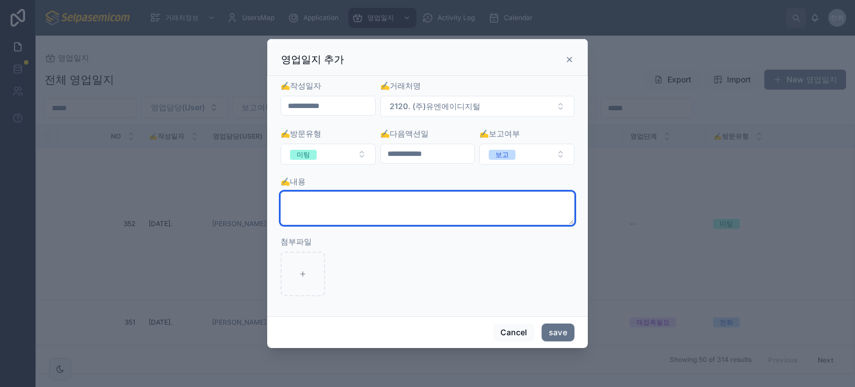
type textarea "*"
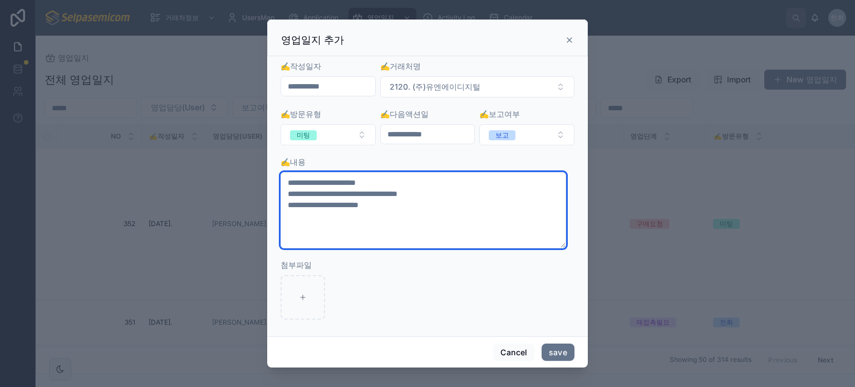
click at [317, 181] on textarea "**********" at bounding box center [423, 210] width 286 height 77
drag, startPoint x: 422, startPoint y: 177, endPoint x: 447, endPoint y: 197, distance: 32.5
click at [423, 178] on textarea "**********" at bounding box center [423, 210] width 286 height 77
drag, startPoint x: 325, startPoint y: 192, endPoint x: 343, endPoint y: 269, distance: 79.5
click at [325, 193] on textarea "**********" at bounding box center [423, 210] width 286 height 77
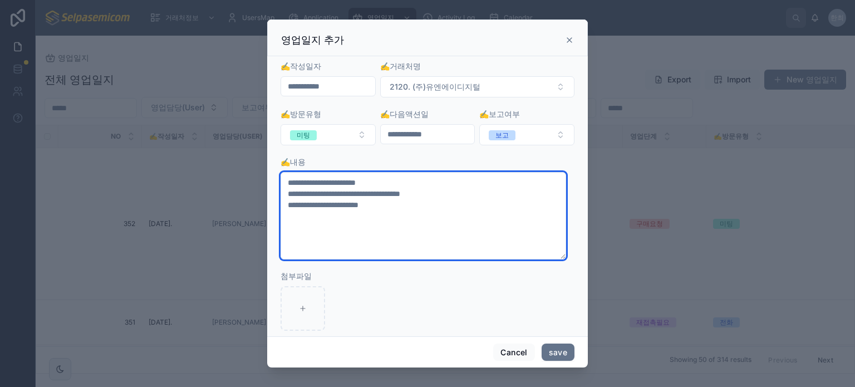
type textarea "**********"
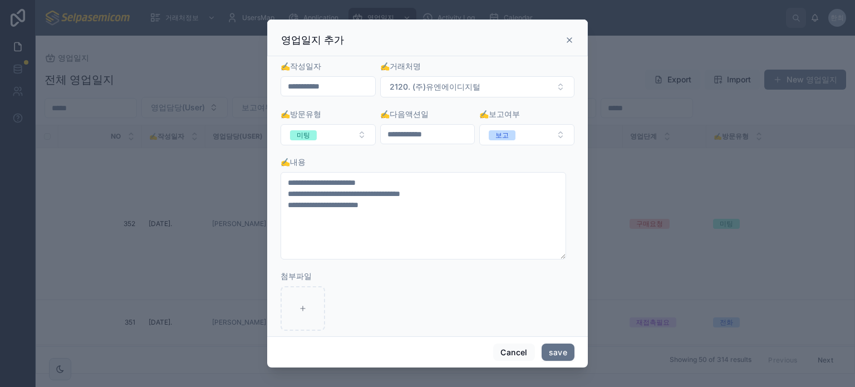
click at [408, 274] on div "첨부파일" at bounding box center [427, 300] width 294 height 60
click at [558, 348] on button "save" at bounding box center [558, 352] width 33 height 18
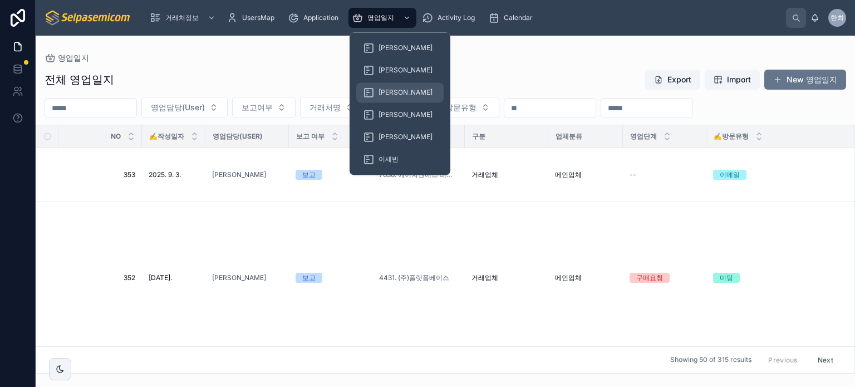
drag, startPoint x: 392, startPoint y: 95, endPoint x: 415, endPoint y: 122, distance: 35.6
click at [392, 95] on span "[PERSON_NAME]" at bounding box center [405, 92] width 54 height 9
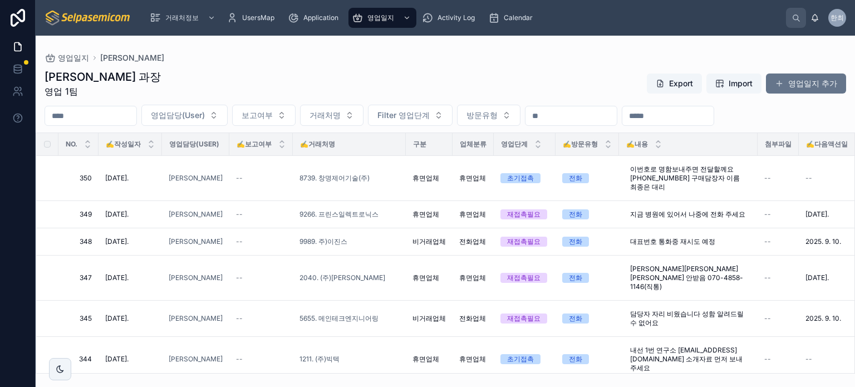
click at [452, 65] on div "최한얼 과장 영업 1팀 Export Import 영업일지 추가 영업담당(User) 보고여부 거래처명 Filter 영업단계 방문유형 NO. ✍️…" at bounding box center [445, 217] width 819 height 311
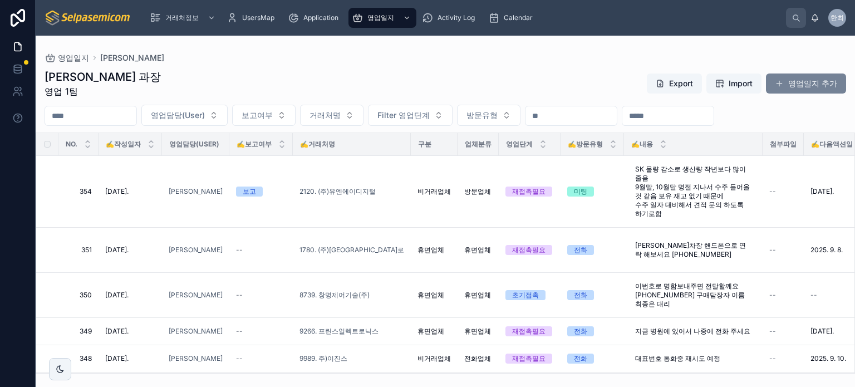
click at [808, 81] on button "영업일지 추가" at bounding box center [806, 83] width 80 height 20
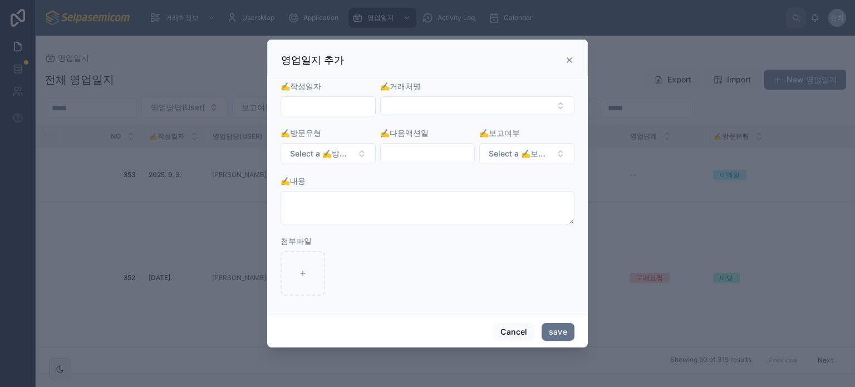
click at [311, 111] on input "text" at bounding box center [328, 107] width 94 height 16
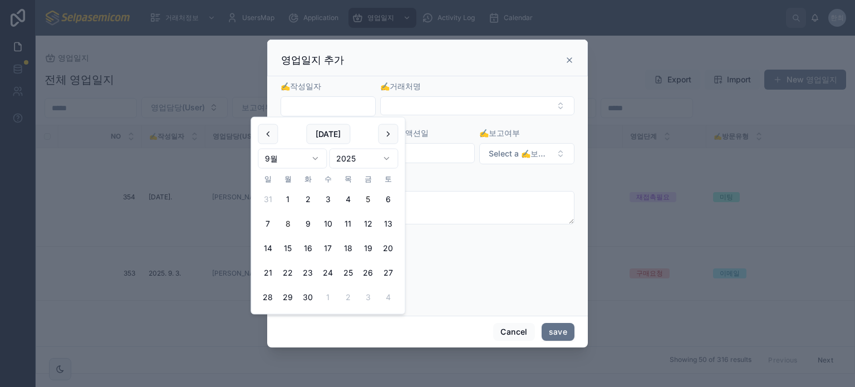
click at [365, 200] on button "5" at bounding box center [368, 199] width 20 height 20
type input "**********"
click at [441, 107] on button "Select Button" at bounding box center [477, 105] width 194 height 19
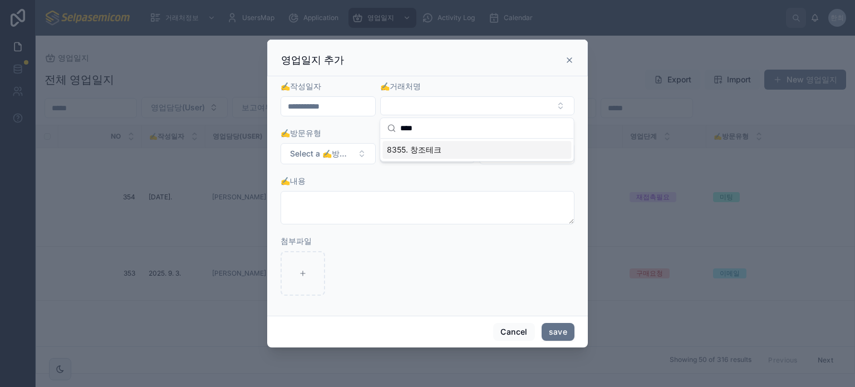
type input "****"
click at [427, 149] on span "8355. 창조테크" at bounding box center [414, 149] width 55 height 11
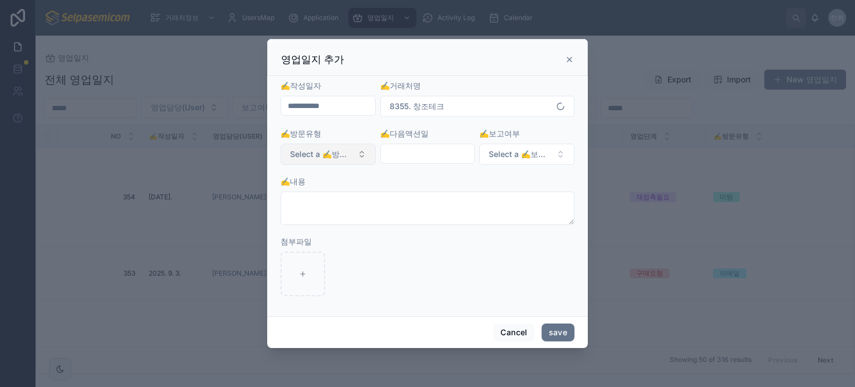
click at [343, 160] on button "Select a ✍️방문유형" at bounding box center [327, 154] width 95 height 21
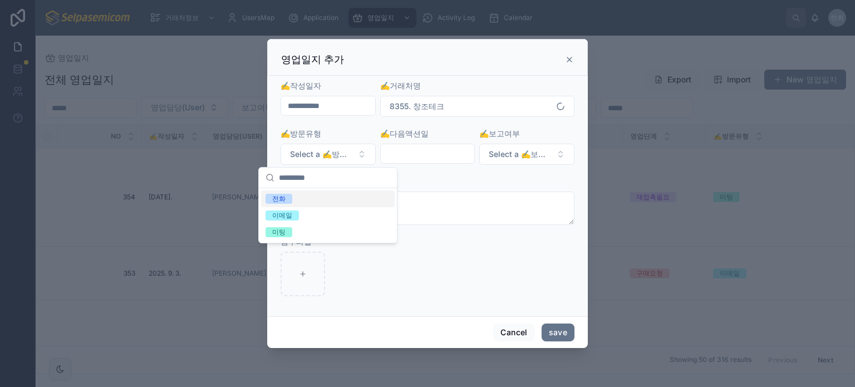
click at [283, 202] on div "전화" at bounding box center [278, 199] width 13 height 10
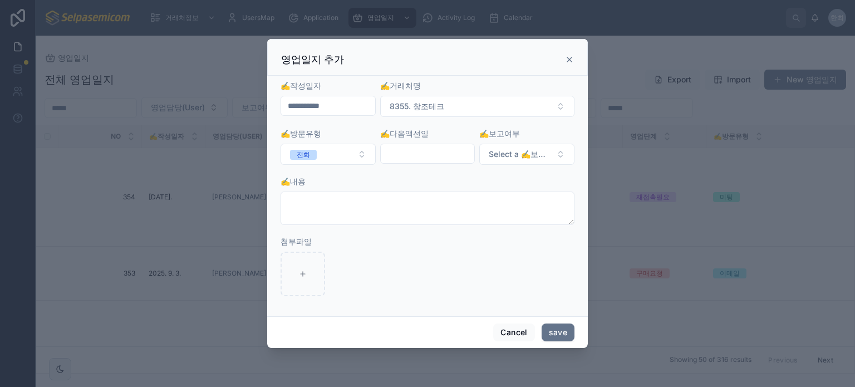
click at [410, 154] on input "text" at bounding box center [428, 154] width 94 height 16
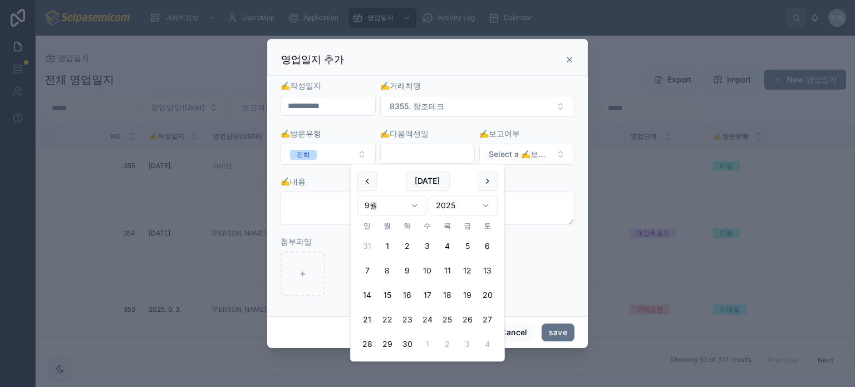
click at [430, 270] on button "10" at bounding box center [427, 271] width 20 height 20
type input "**********"
click at [556, 152] on button "Select a ✍️보고여부" at bounding box center [526, 154] width 95 height 21
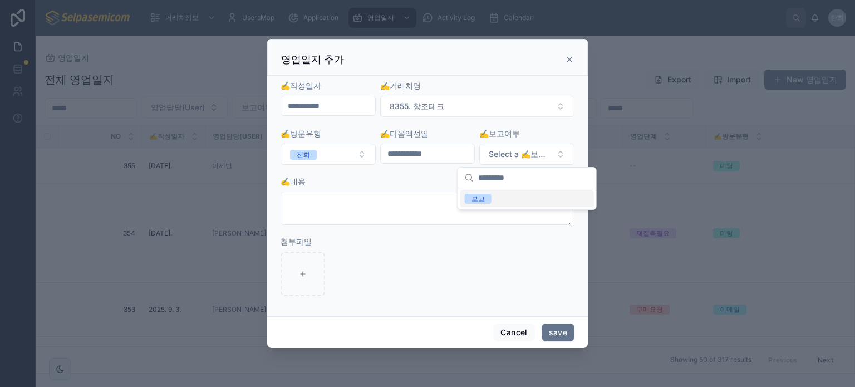
click at [479, 199] on div "보고" at bounding box center [477, 199] width 13 height 10
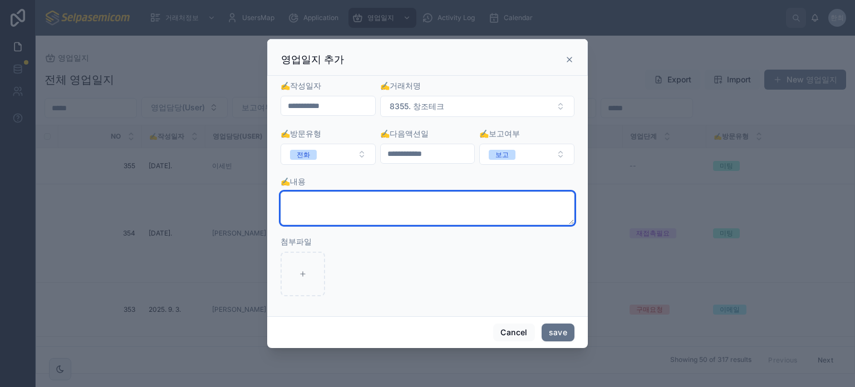
click at [385, 200] on textarea at bounding box center [427, 207] width 294 height 33
type textarea "**********"
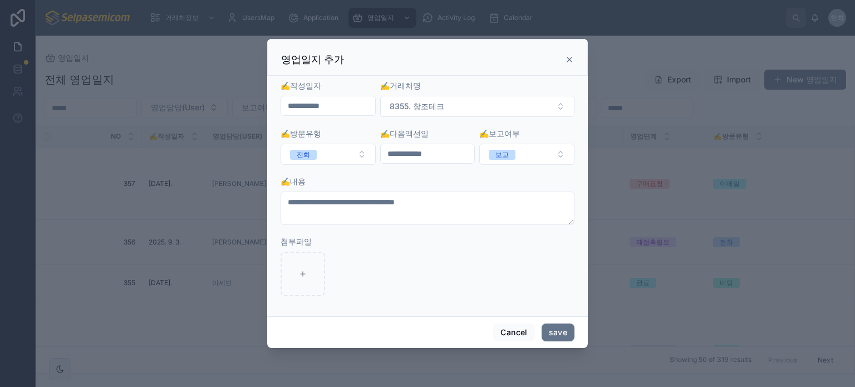
click at [577, 329] on div "Cancel save" at bounding box center [427, 332] width 321 height 32
click at [569, 335] on button "save" at bounding box center [558, 332] width 33 height 18
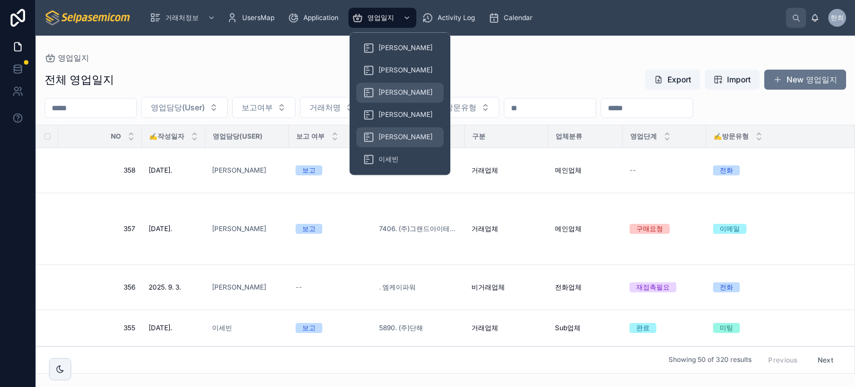
drag, startPoint x: 386, startPoint y: 95, endPoint x: 403, endPoint y: 144, distance: 51.9
click at [386, 95] on span "[PERSON_NAME]" at bounding box center [405, 92] width 54 height 9
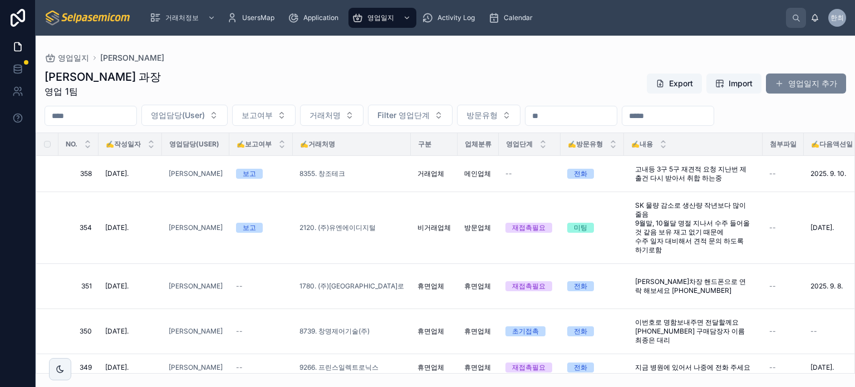
click at [825, 85] on button "영업일지 추가" at bounding box center [806, 83] width 80 height 20
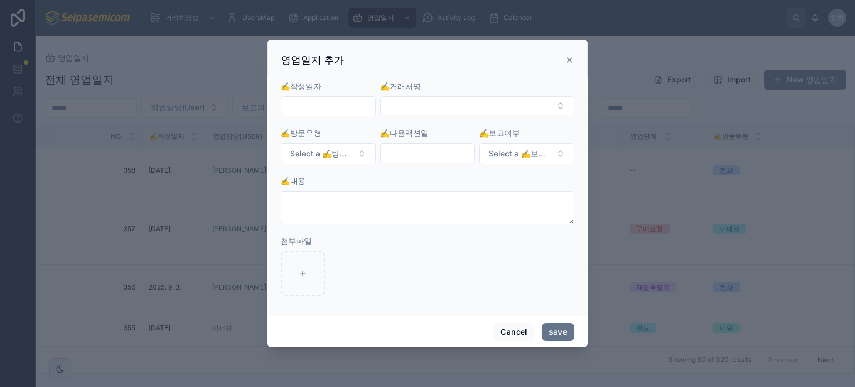
click at [363, 115] on div at bounding box center [327, 106] width 95 height 20
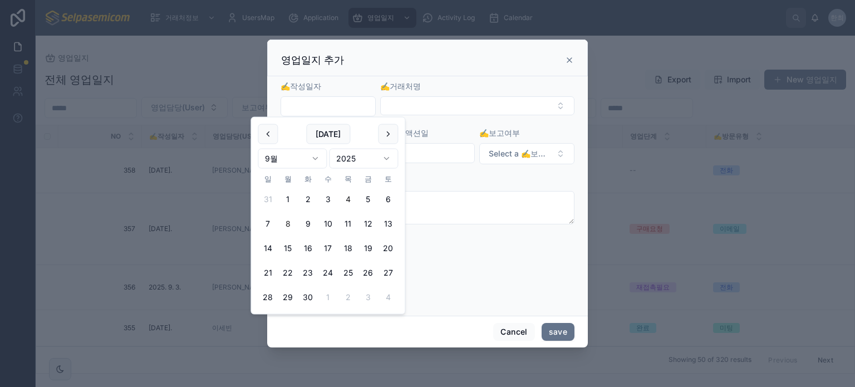
click at [348, 201] on button "4" at bounding box center [348, 199] width 20 height 20
click at [367, 198] on button "5" at bounding box center [368, 199] width 20 height 20
type input "**********"
click at [428, 107] on button "Select Button" at bounding box center [477, 105] width 194 height 19
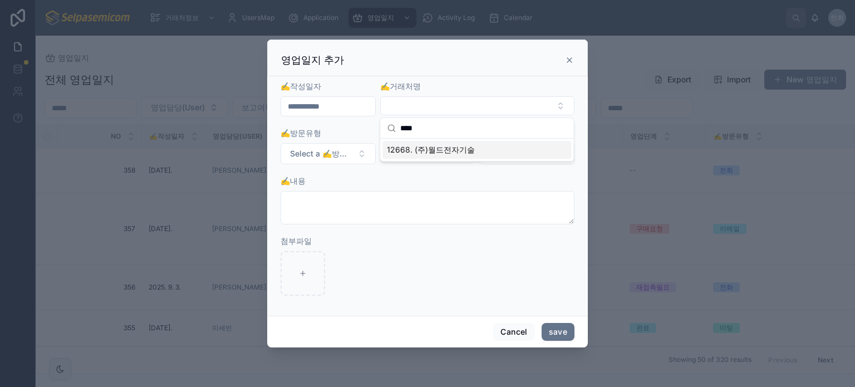
type input "****"
click at [437, 146] on span "12668. (주)월드전자기술" at bounding box center [431, 149] width 88 height 11
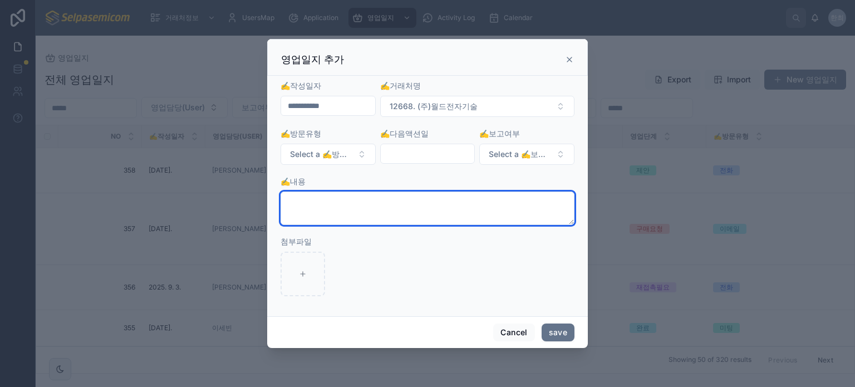
click at [351, 199] on textarea at bounding box center [427, 207] width 294 height 33
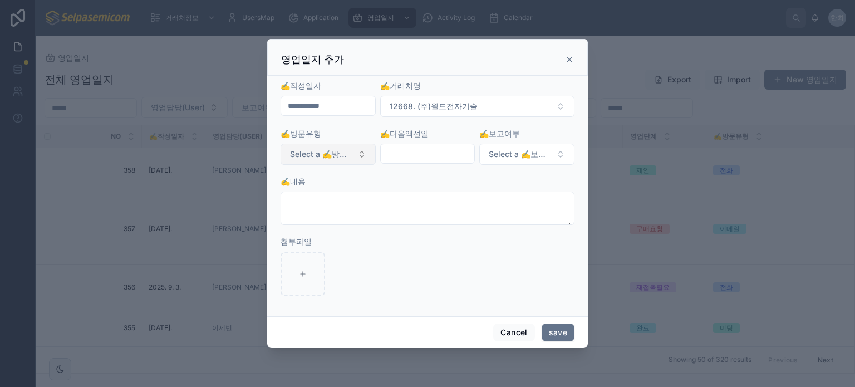
click at [361, 155] on button "Select a ✍️방문유형" at bounding box center [327, 154] width 95 height 21
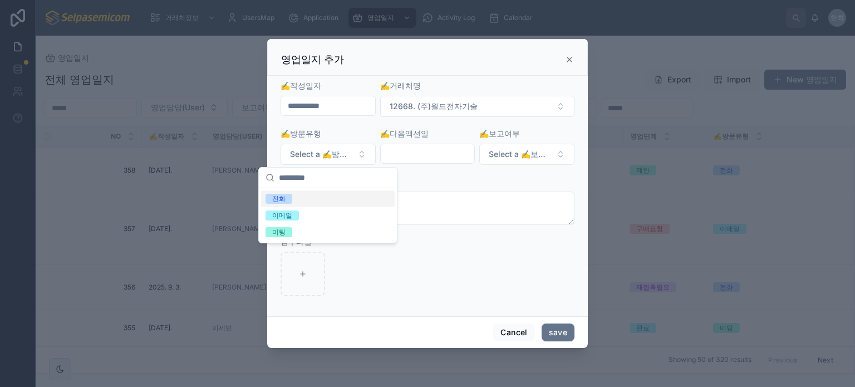
click at [289, 199] on span "전화" at bounding box center [278, 199] width 27 height 10
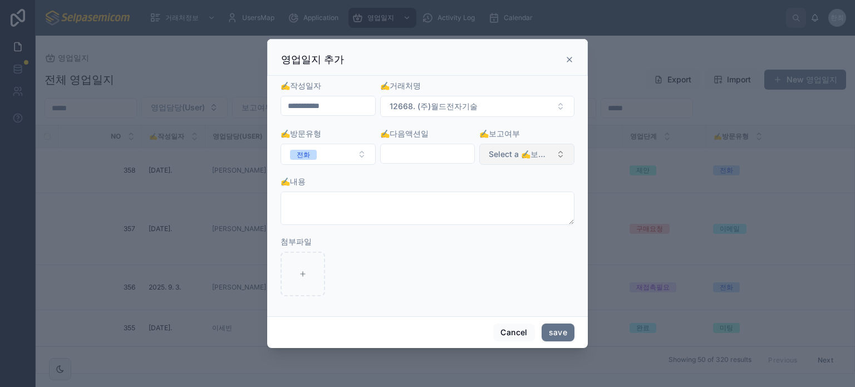
click at [524, 154] on span "Select a ✍️보고여부" at bounding box center [520, 154] width 63 height 11
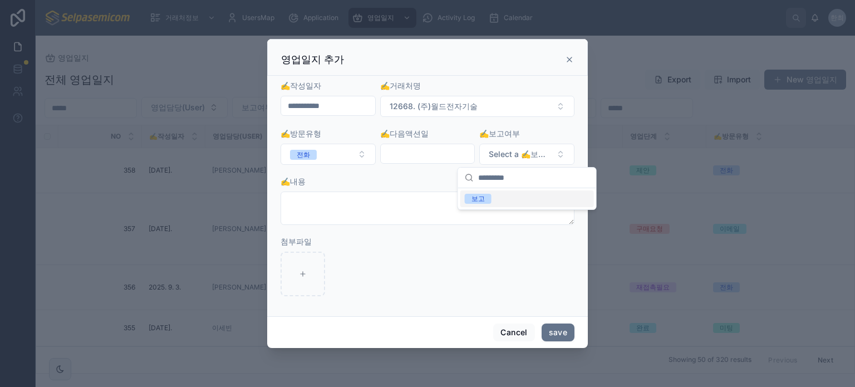
click at [476, 200] on div "보고" at bounding box center [477, 199] width 13 height 10
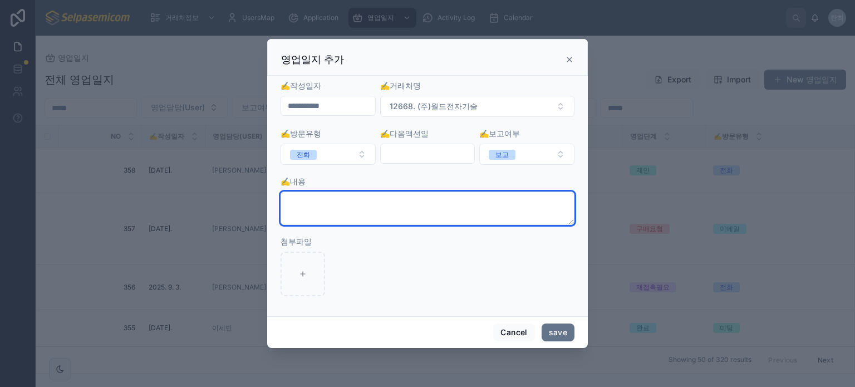
click at [391, 201] on textarea at bounding box center [427, 207] width 294 height 33
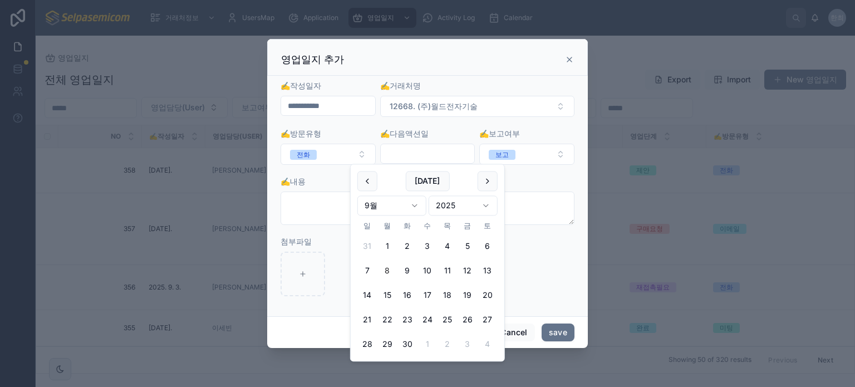
click at [429, 156] on input "text" at bounding box center [428, 154] width 94 height 16
click at [406, 273] on button "9" at bounding box center [407, 271] width 20 height 20
type input "**********"
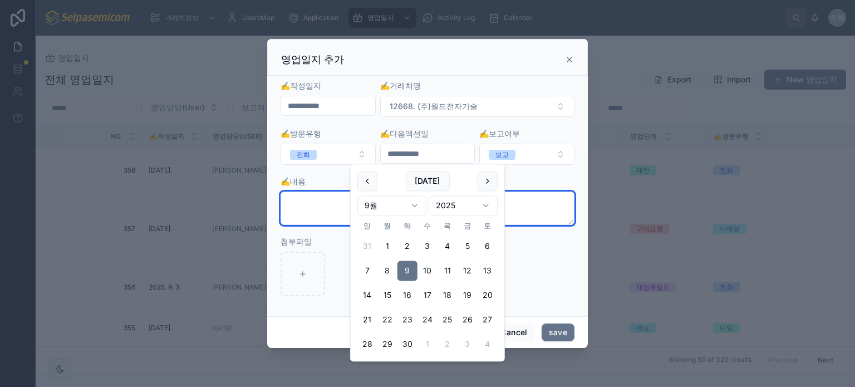
click at [333, 210] on textarea at bounding box center [427, 207] width 294 height 33
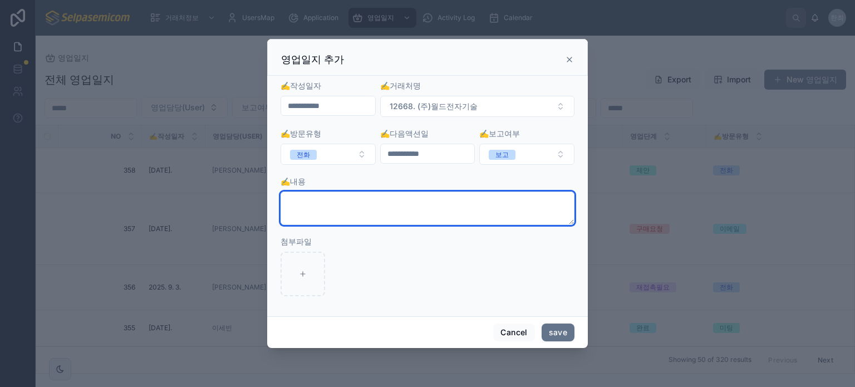
click at [356, 199] on textarea at bounding box center [427, 207] width 294 height 33
click at [331, 211] on textarea at bounding box center [427, 207] width 294 height 33
paste textarea "**********"
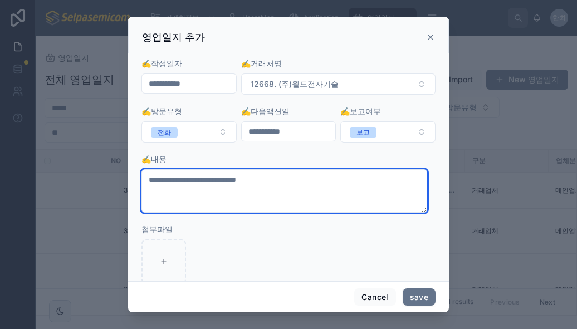
click at [312, 185] on textarea "**********" at bounding box center [284, 190] width 286 height 43
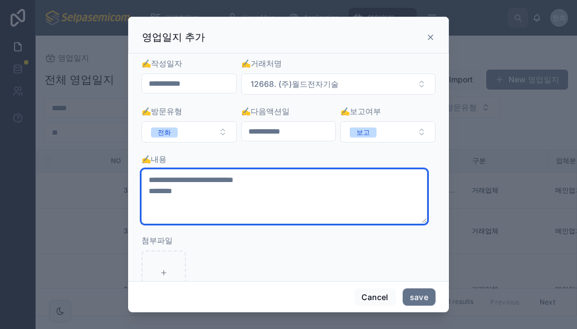
click at [214, 194] on textarea "**********" at bounding box center [284, 196] width 286 height 55
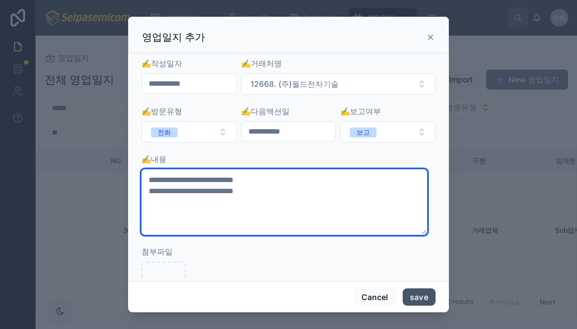
type textarea "**********"
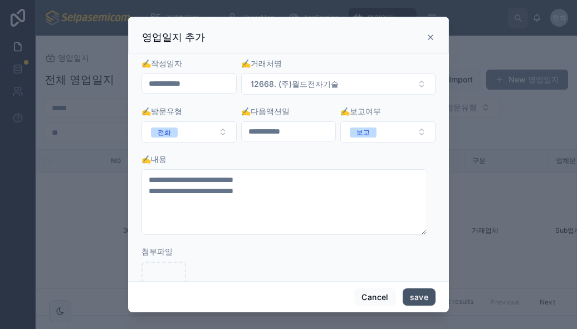
click at [408, 296] on button "save" at bounding box center [418, 297] width 33 height 18
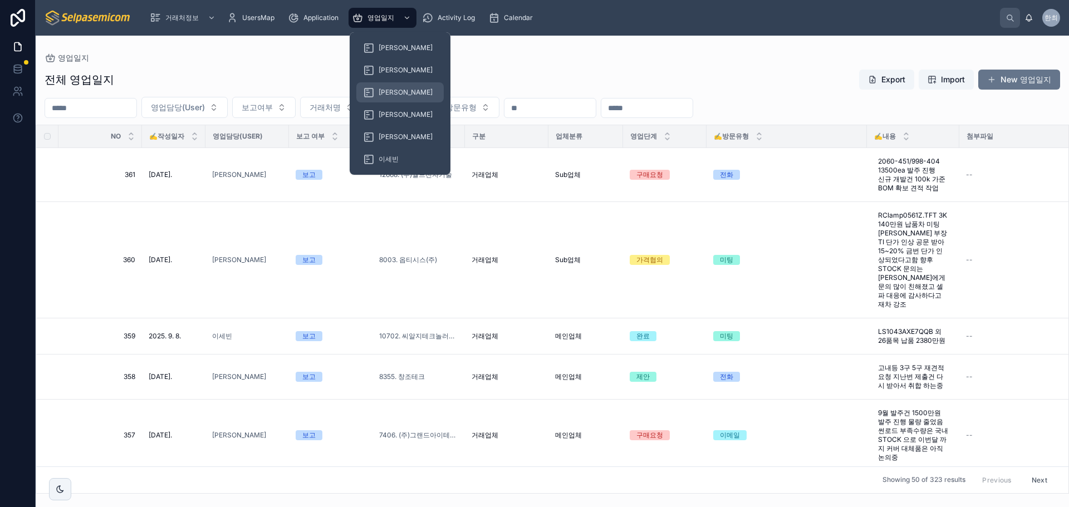
click at [397, 93] on span "[PERSON_NAME]" at bounding box center [405, 92] width 54 height 9
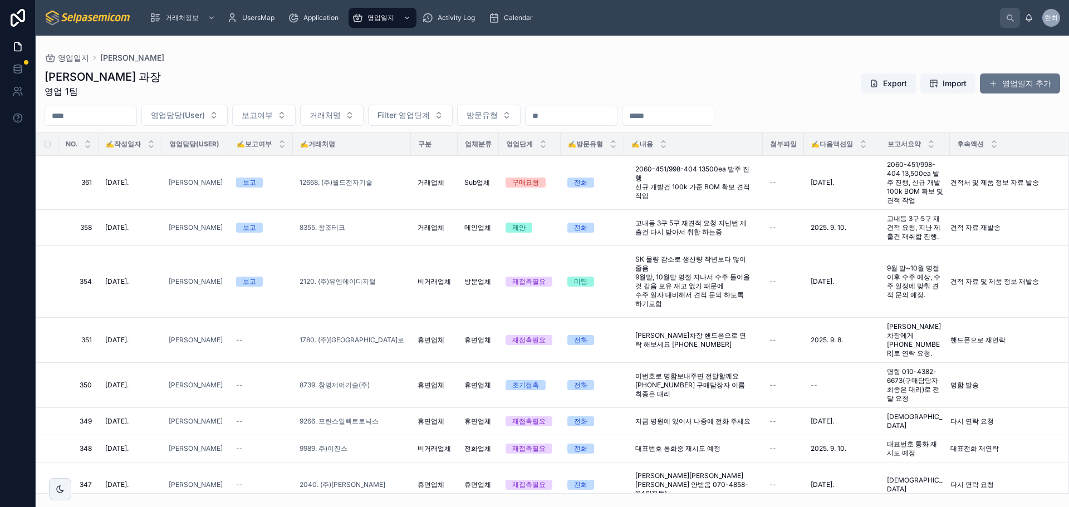
click at [441, 77] on div "최한얼 과장 영업 1팀 Export Import 영업일지 추가" at bounding box center [552, 83] width 1015 height 29
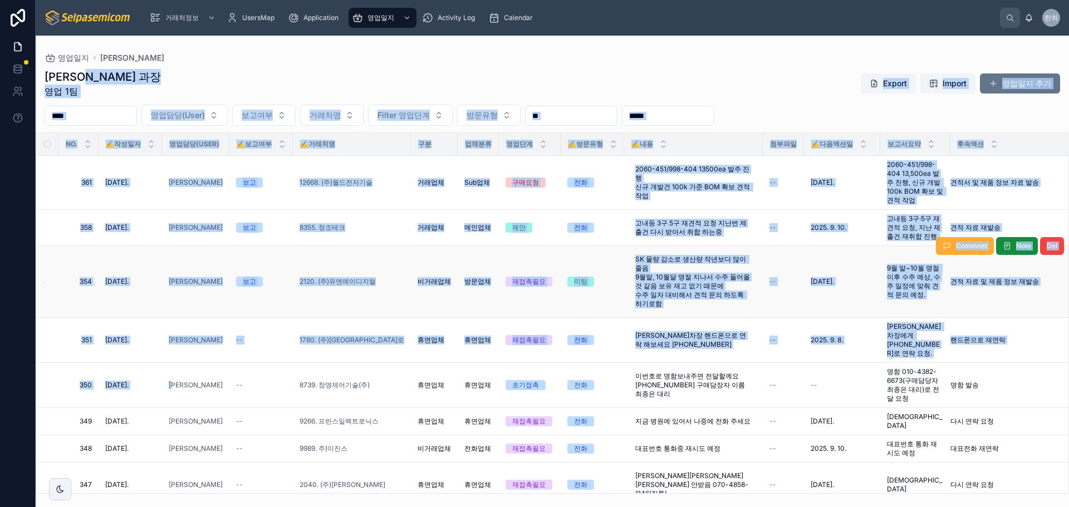
drag, startPoint x: 152, startPoint y: 164, endPoint x: 189, endPoint y: 309, distance: 149.8
click at [179, 354] on div "최한얼 과장 영업 1팀 Export Import 영업일지 추가 영업담당(User) 보고여부 거래처명 Filter 영업단계 방문유형 NO. ✍️…" at bounding box center [552, 277] width 1033 height 431
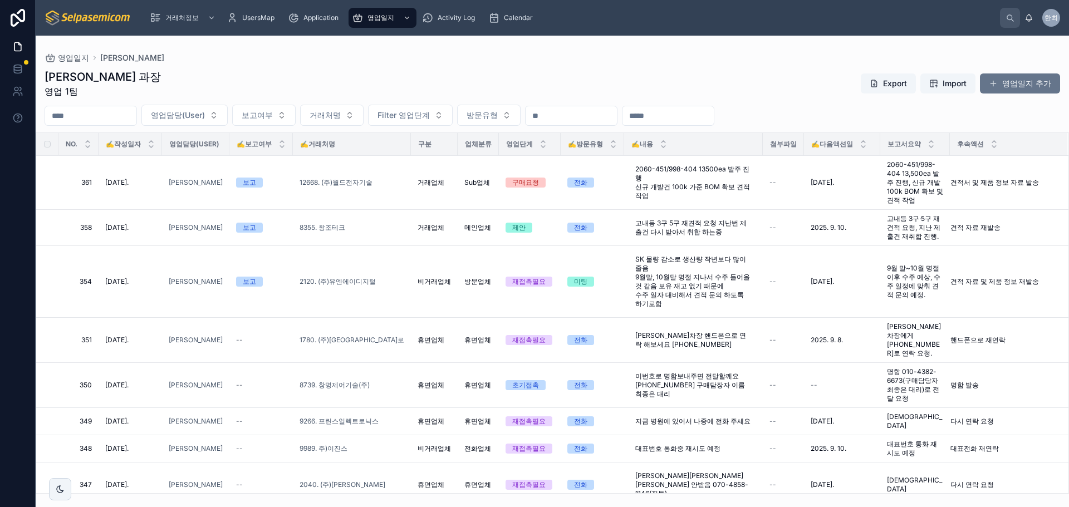
click at [204, 57] on div "영업일지 최한얼" at bounding box center [552, 57] width 1015 height 9
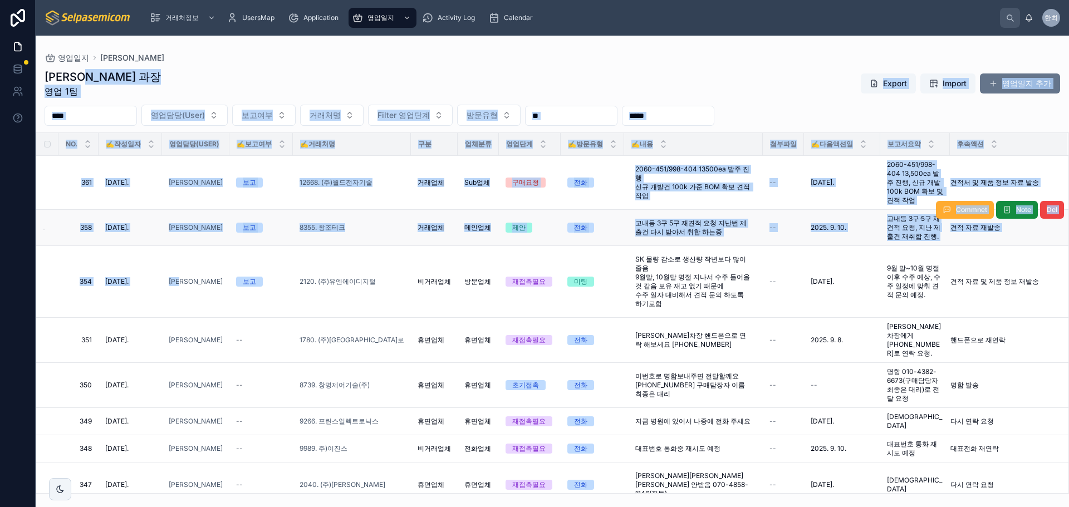
drag, startPoint x: 209, startPoint y: 69, endPoint x: 205, endPoint y: 228, distance: 159.2
click at [216, 324] on div "최한얼 과장 영업 1팀 Export Import 영업일지 추가 영업담당(User) 보고여부 거래처명 Filter 영업단계 방문유형 NO. ✍️…" at bounding box center [552, 277] width 1033 height 431
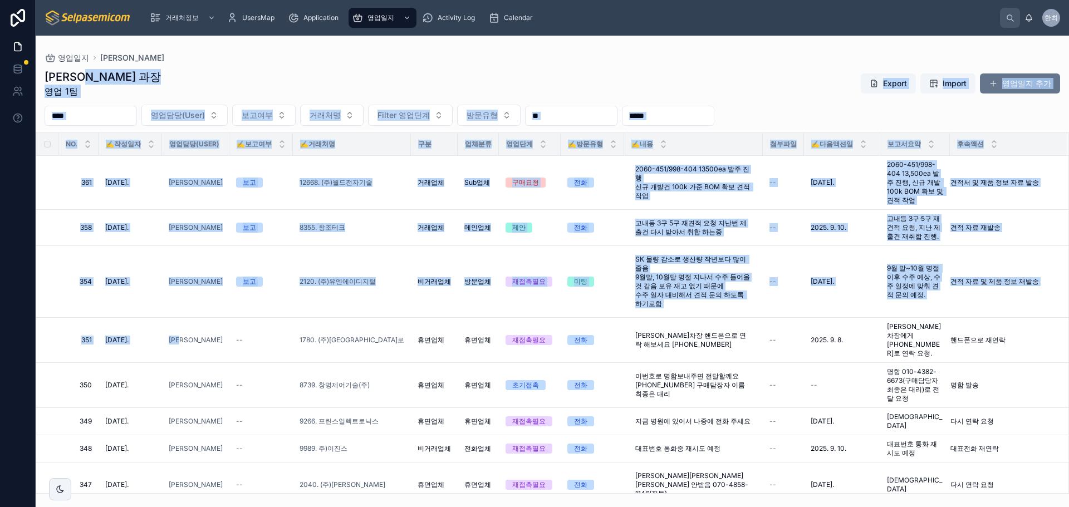
click at [208, 66] on div "최한얼 과장 영업 1팀 Export Import 영업일지 추가 영업담당(User) 보고여부 거래처명 Filter 영업단계 방문유형 NO. ✍️…" at bounding box center [552, 277] width 1033 height 431
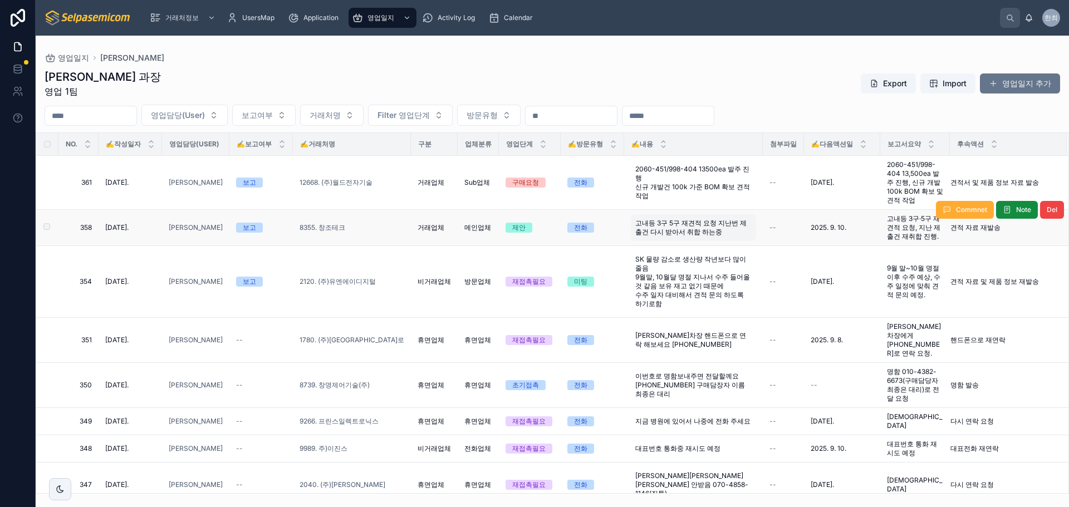
click at [682, 222] on span "고내등 3구 5구 재견적 요청 지난번 제출건 다시 받아서 취합 하는중" at bounding box center [693, 228] width 116 height 18
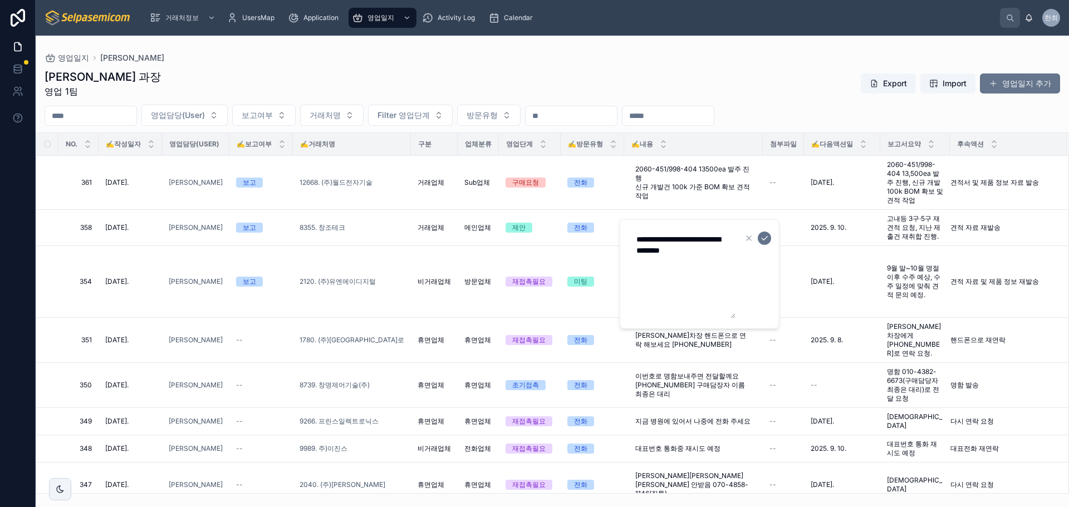
drag, startPoint x: 732, startPoint y: 262, endPoint x: 740, endPoint y: 322, distance: 60.5
click at [740, 319] on form "**********" at bounding box center [700, 274] width 142 height 90
click at [646, 250] on textarea "**********" at bounding box center [682, 275] width 106 height 93
click at [716, 277] on textarea "**********" at bounding box center [682, 275] width 106 height 93
type textarea "**********"
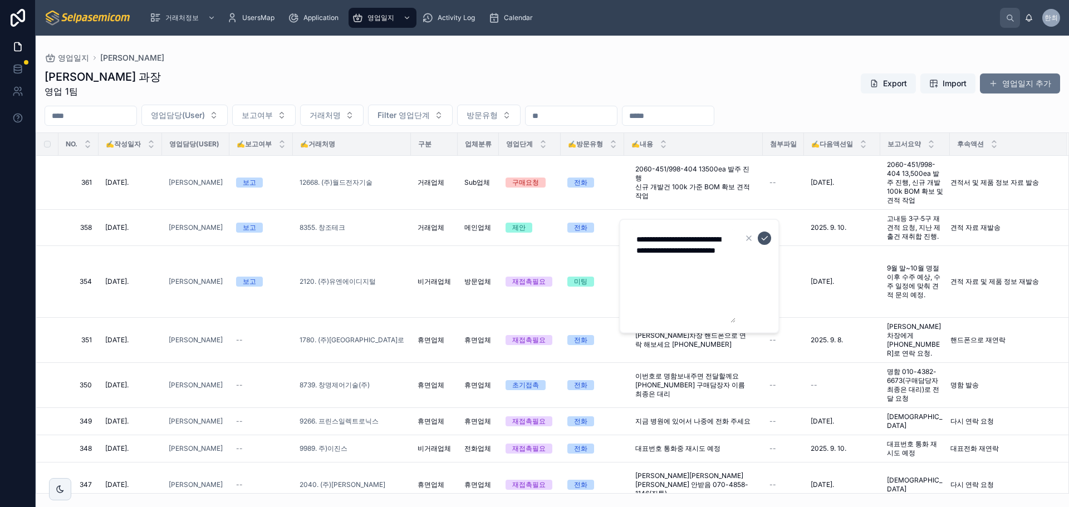
click at [769, 238] on button "submit" at bounding box center [763, 238] width 13 height 13
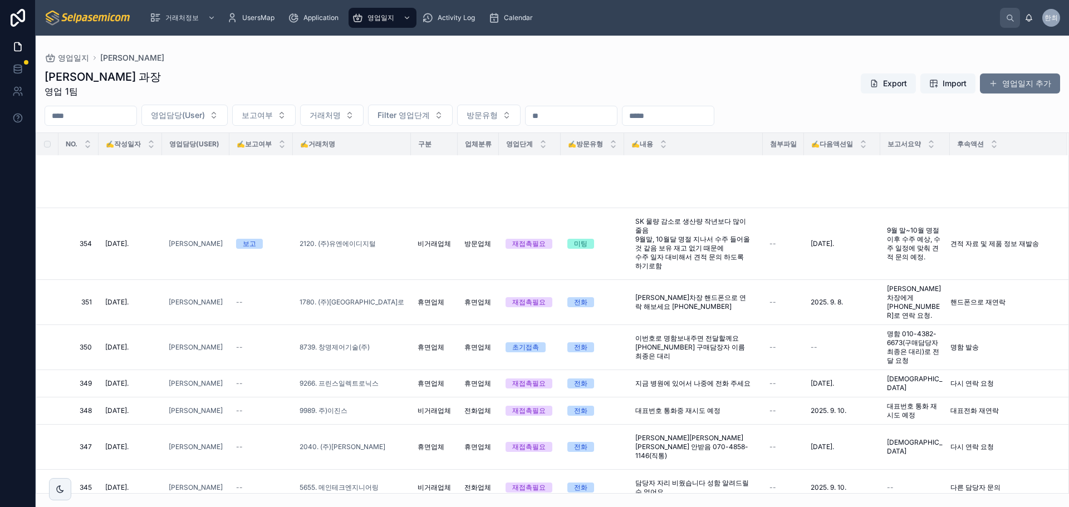
scroll to position [501, 0]
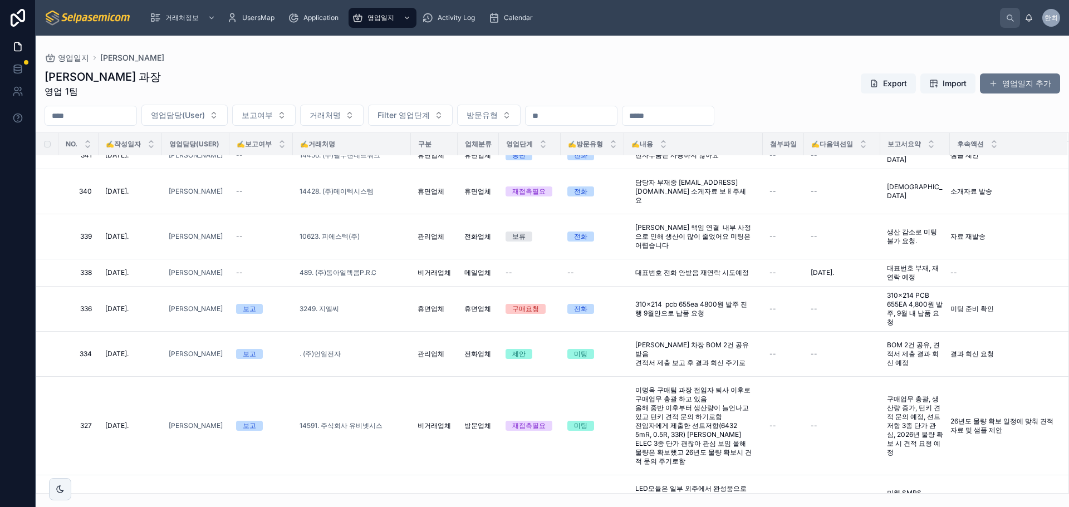
click at [560, 67] on div "최한얼 과장 영업 1팀 Export Import 영업일지 추가 영업담당(User) 보고여부 거래처명 Filter 영업단계 방문유형 NO. ✍️…" at bounding box center [552, 277] width 1033 height 431
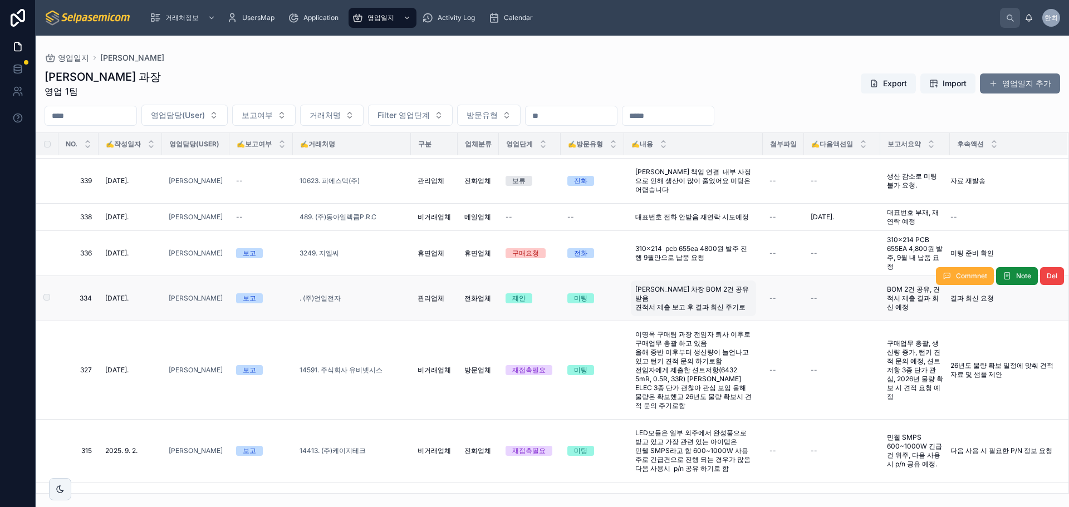
click at [700, 285] on span "[PERSON_NAME] 차장 BOM 2건 공유 받음 견적서 제출 보고 후 결과 회신 주기로" at bounding box center [693, 298] width 116 height 27
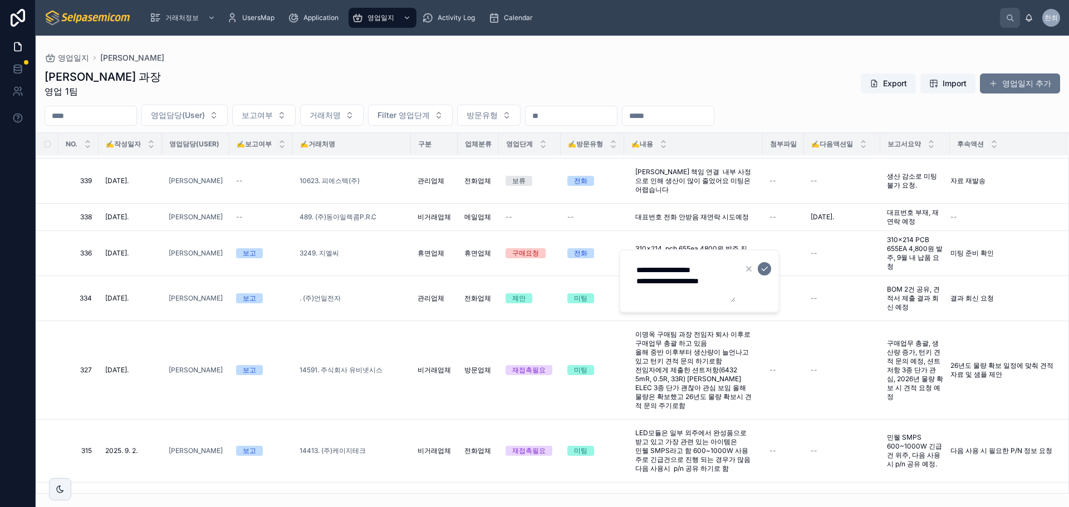
scroll to position [11, 0]
click at [678, 282] on textarea "**********" at bounding box center [682, 281] width 106 height 42
type textarea "**********"
click at [762, 269] on icon "submit" at bounding box center [764, 269] width 6 height 4
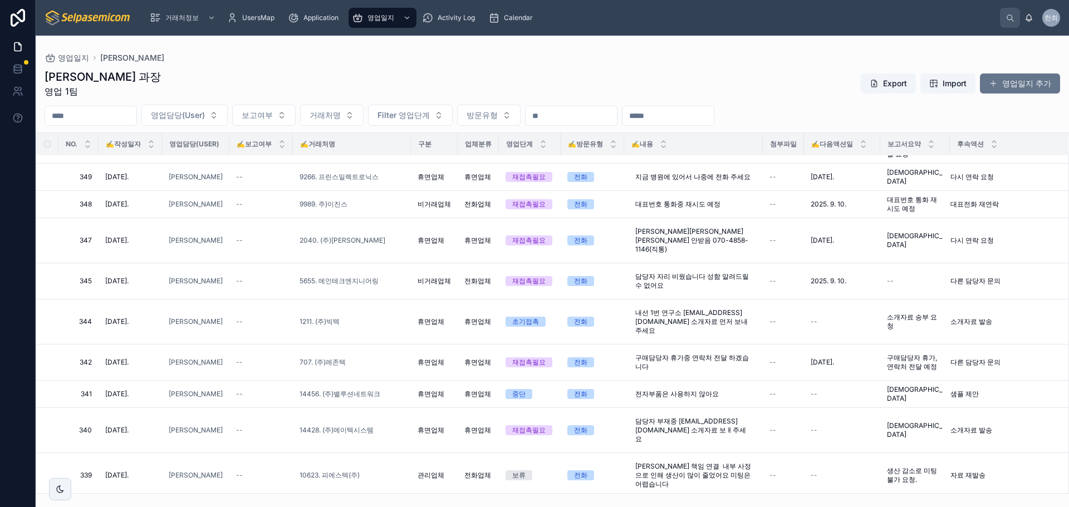
scroll to position [485, 0]
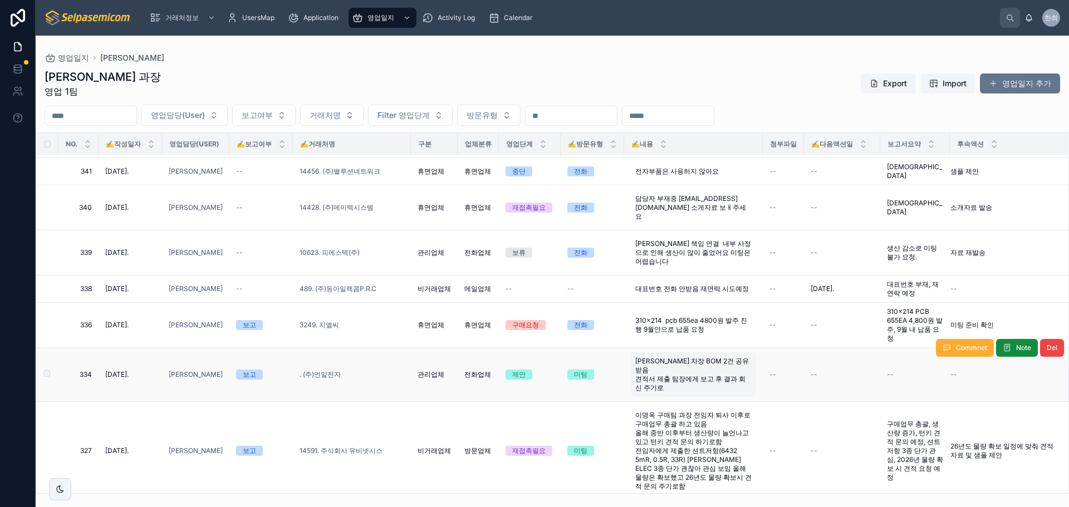
click at [664, 357] on span "[PERSON_NAME] 차장 BOM 2건 공유 받음 견적서 제출 팀장에게 보고 후 결과 회신 주기로" at bounding box center [693, 375] width 116 height 36
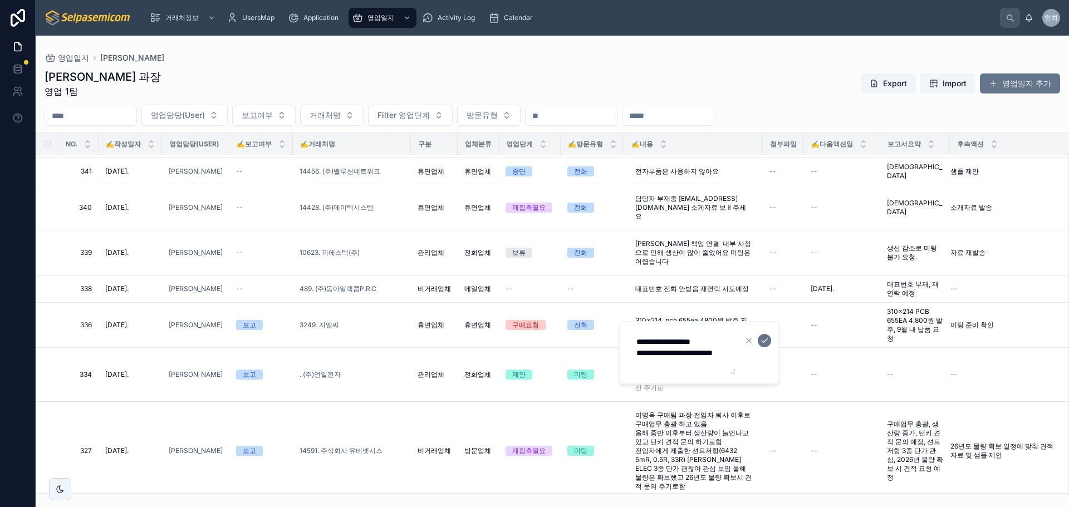
scroll to position [22, 0]
click at [651, 364] on textarea "**********" at bounding box center [682, 353] width 106 height 42
type textarea "**********"
click at [769, 342] on button "submit" at bounding box center [763, 340] width 13 height 13
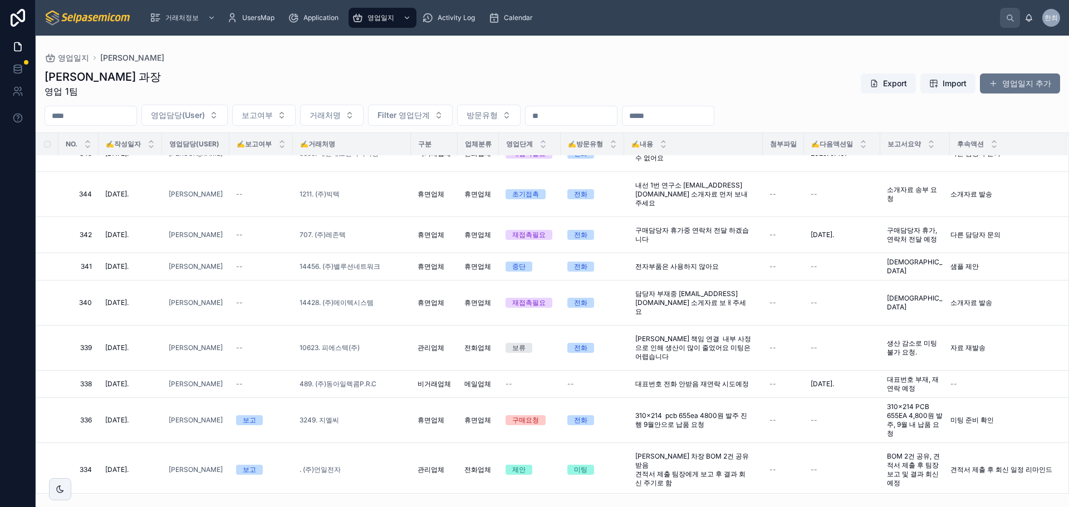
scroll to position [557, 0]
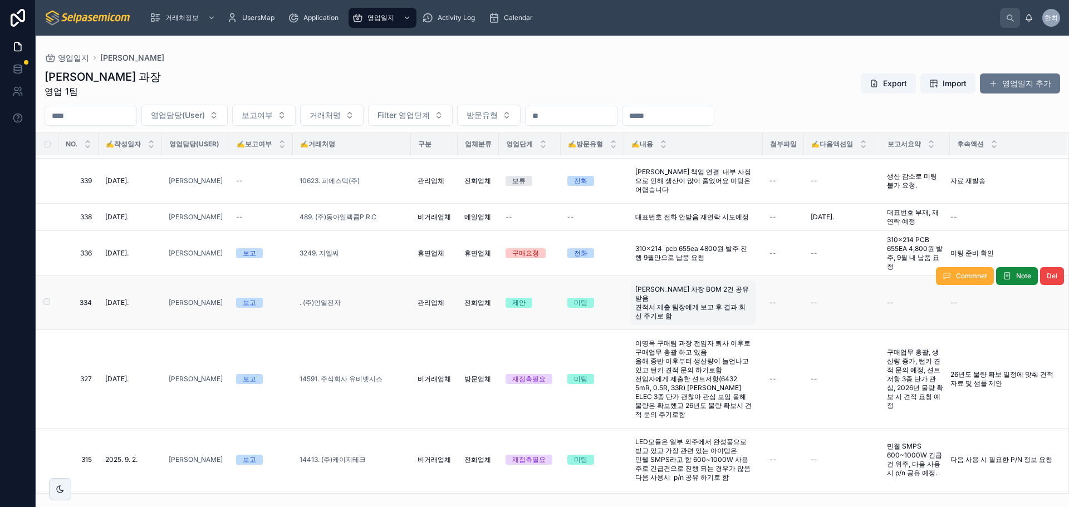
click at [702, 285] on span "[PERSON_NAME] 차장 BOM 2건 공유 받음 견적서 제출 팀장에게 보고 후 결과 회신 주기로 함" at bounding box center [693, 303] width 116 height 36
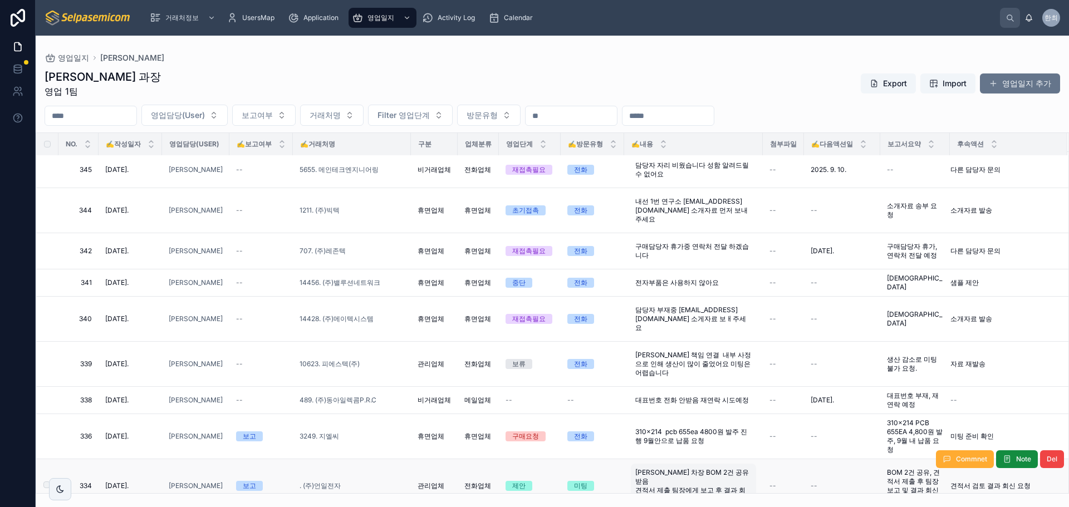
scroll to position [540, 0]
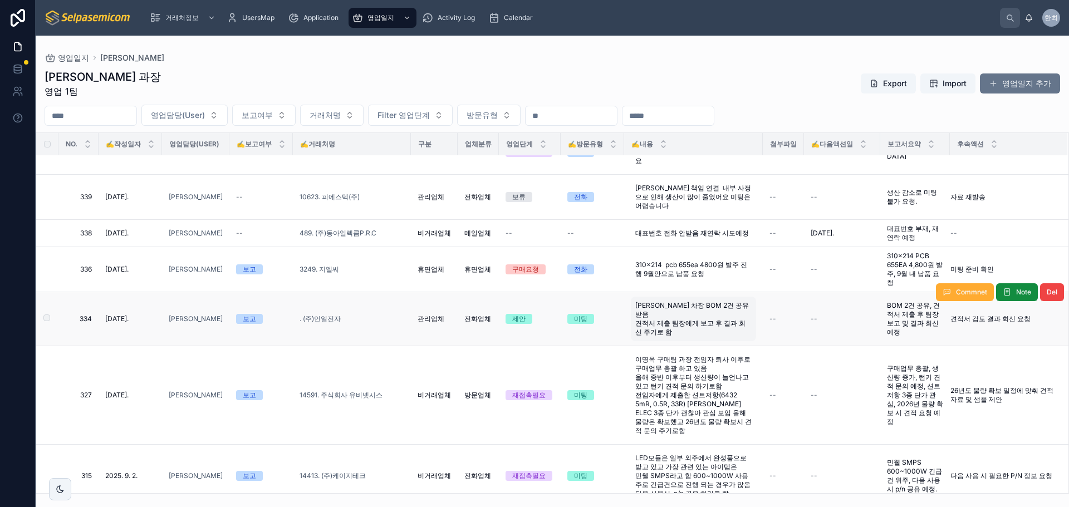
click at [649, 301] on span "[PERSON_NAME] 차장 BOM 2건 공유 받음 견적서 제출 팀장에게 보고 후 결과 회신 주기로 함" at bounding box center [693, 319] width 116 height 36
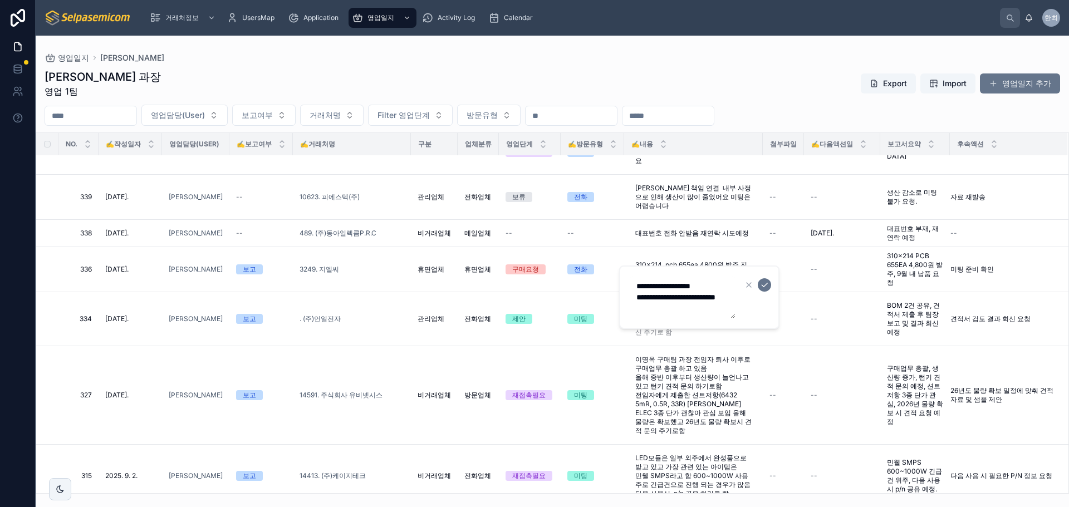
scroll to position [22, 0]
click at [659, 305] on textarea "**********" at bounding box center [682, 297] width 106 height 42
type textarea "**********"
click at [766, 283] on icon "submit" at bounding box center [764, 284] width 9 height 9
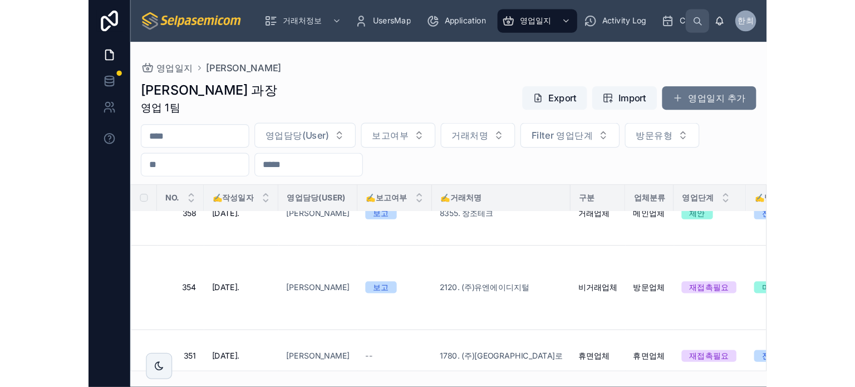
scroll to position [79, 0]
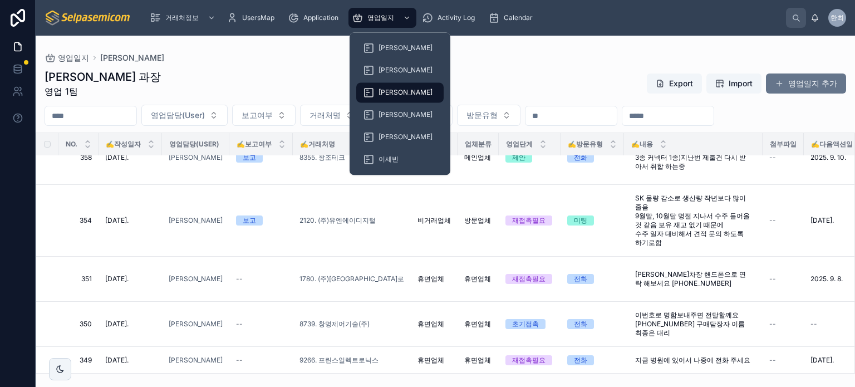
click at [396, 90] on span "[PERSON_NAME]" at bounding box center [405, 92] width 54 height 9
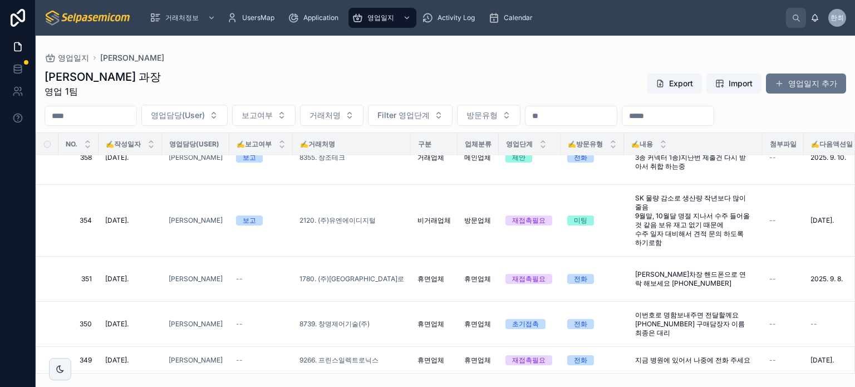
click at [476, 69] on div "최한얼 과장 영업 1팀 Export Import 영업일지 추가" at bounding box center [445, 83] width 801 height 29
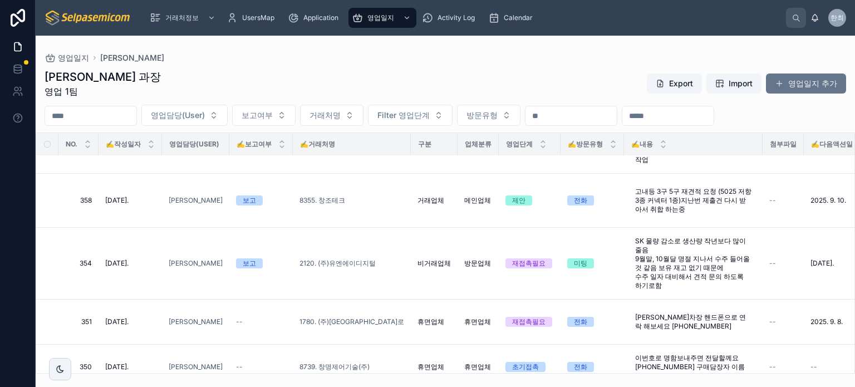
scroll to position [111, 0]
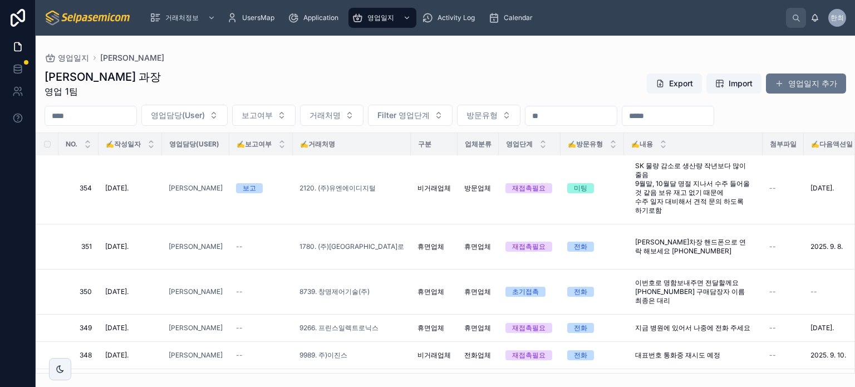
click at [346, 86] on div "최한얼 과장 영업 1팀 Export Import 영업일지 추가" at bounding box center [445, 83] width 801 height 29
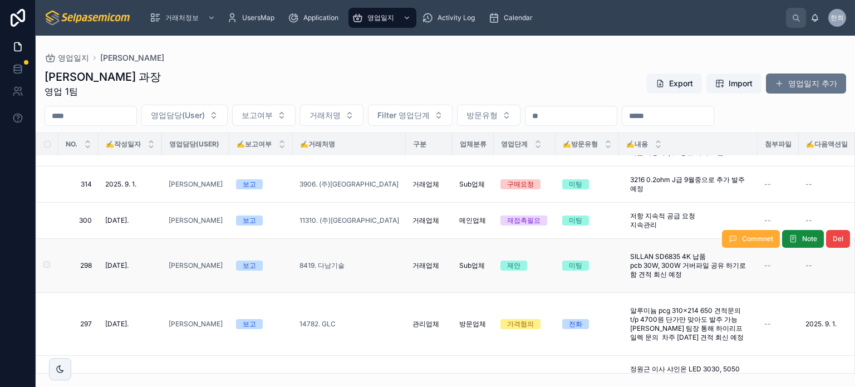
scroll to position [808, 0]
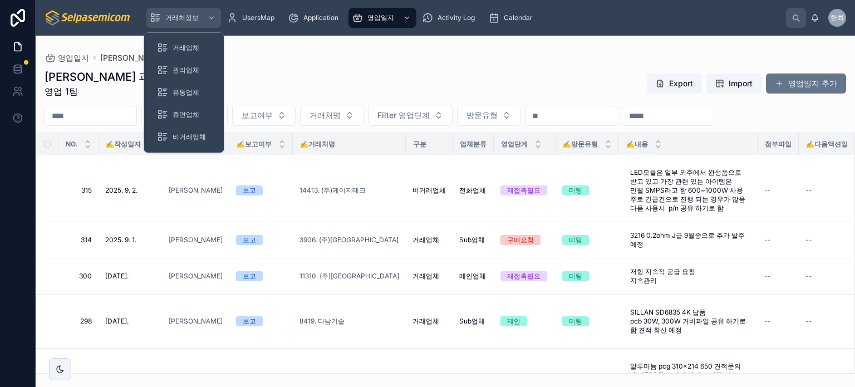
drag, startPoint x: 189, startPoint y: 19, endPoint x: 205, endPoint y: 31, distance: 19.9
click at [189, 19] on span "거래처정보" at bounding box center [181, 17] width 33 height 9
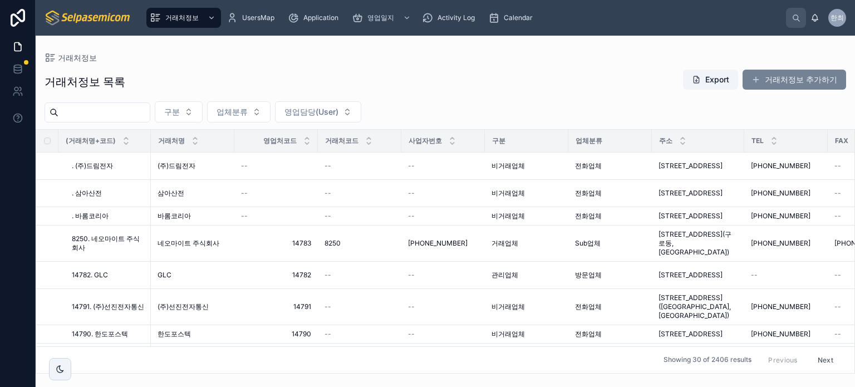
click at [809, 87] on button "거래처정보 추가하기" at bounding box center [794, 80] width 104 height 20
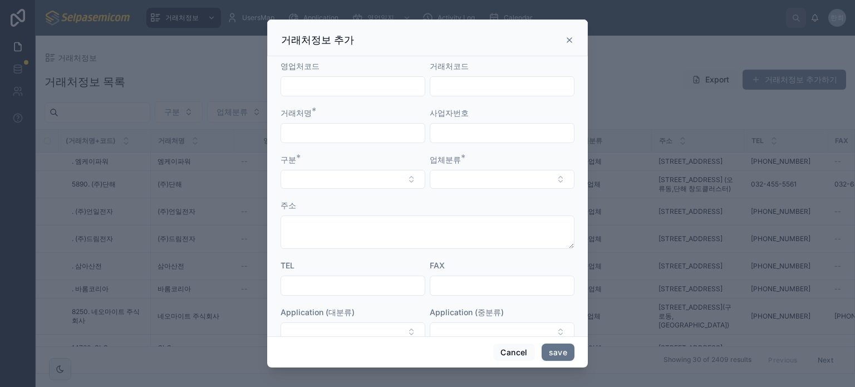
click at [392, 284] on input "text" at bounding box center [353, 286] width 144 height 16
click at [479, 258] on form "영업처코드 거래처코드 거래처명 * 사업자번호 구분 * 업체분류 * 주소 TEL FAX Application (대분류) Application (…" at bounding box center [427, 307] width 294 height 492
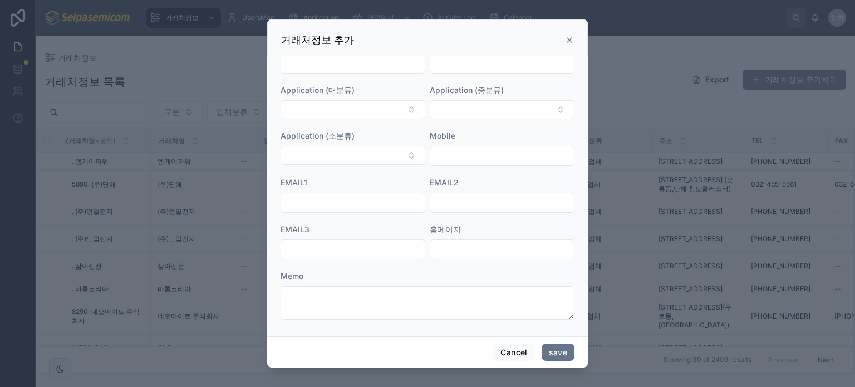
scroll to position [223, 0]
click at [464, 152] on input "text" at bounding box center [502, 155] width 144 height 16
click at [461, 124] on form "영업처코드 거래처코드 거래처명 * 사업자번호 구분 * 업체분류 * 주소 TEL FAX Application (대분류) Application (…" at bounding box center [427, 84] width 294 height 492
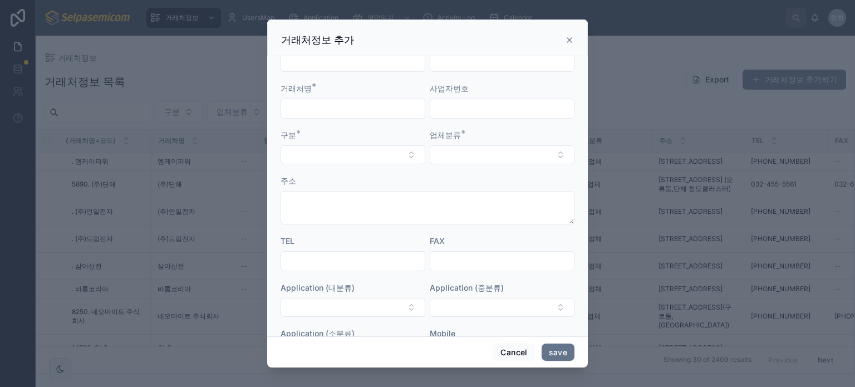
scroll to position [0, 0]
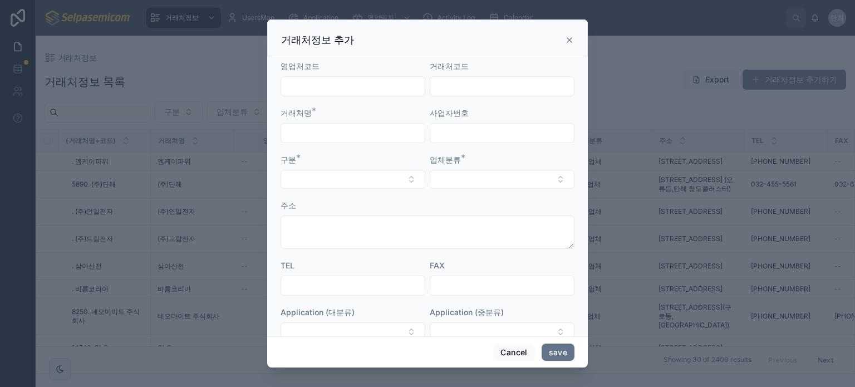
click at [572, 39] on icon at bounding box center [569, 40] width 9 height 9
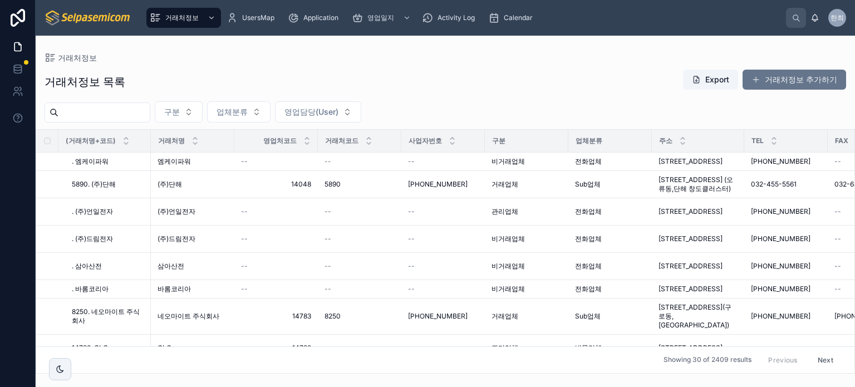
click at [571, 40] on div "거래처정보 거래처정보 목록 Export 거래처정보 추가하기 구분 업체분류 영업담당(User) (거래처명+코드) 거래처명 영업처코드 거래처코드 …" at bounding box center [445, 205] width 819 height 338
click at [389, 67] on div "거래처정보 목록 Export 거래처정보 추가하기 구분 업체분류 영업담당(User) (거래처명+코드) 거래처명 영업처코드 거래처코드 사업자번호 …" at bounding box center [445, 217] width 819 height 311
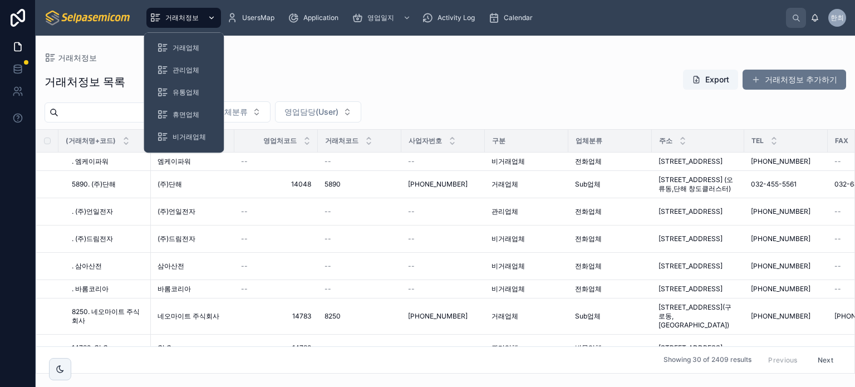
click at [191, 10] on div "거래처정보" at bounding box center [184, 18] width 68 height 18
click at [100, 115] on input "text" at bounding box center [103, 113] width 91 height 16
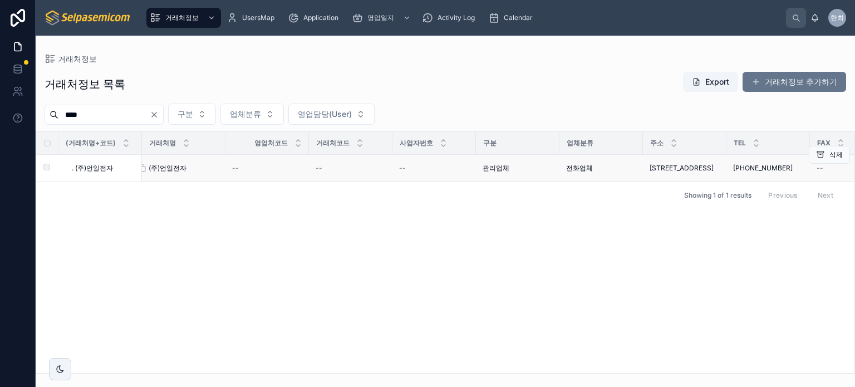
type input "****"
click at [165, 166] on span "(주)언일전자" at bounding box center [168, 168] width 38 height 9
click at [169, 166] on span "(주)언일전자" at bounding box center [168, 168] width 38 height 9
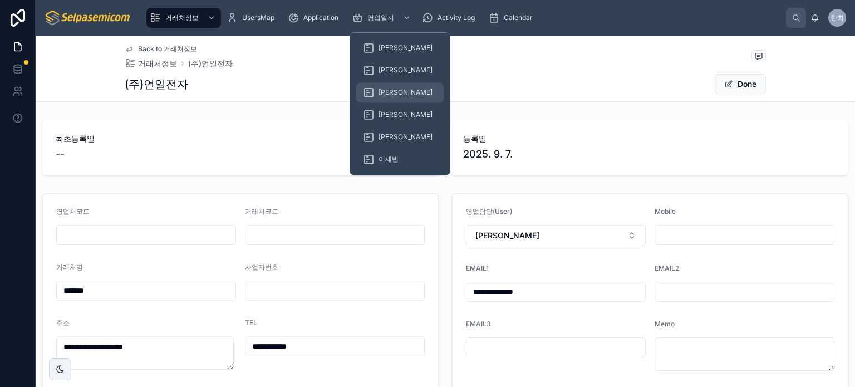
click at [385, 88] on span "[PERSON_NAME]" at bounding box center [405, 92] width 54 height 9
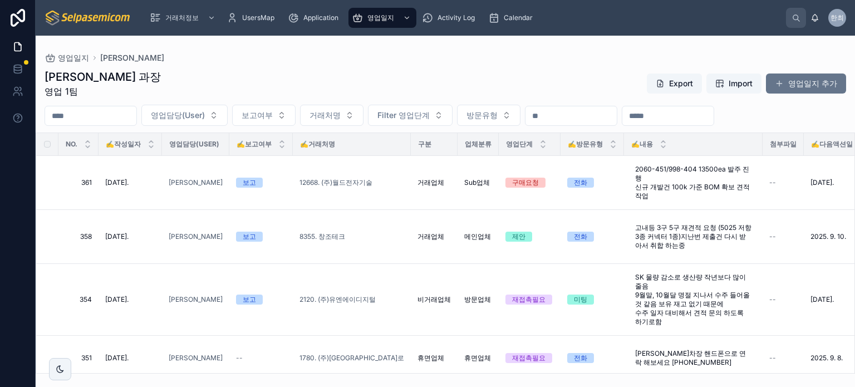
click at [362, 77] on div "최한얼 과장 영업 1팀 Export Import 영업일지 추가" at bounding box center [445, 83] width 801 height 29
click at [99, 116] on input "text" at bounding box center [90, 116] width 91 height 16
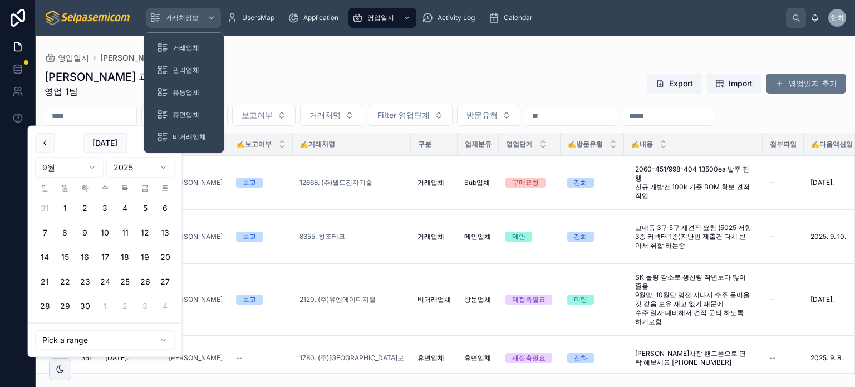
click at [192, 22] on span "거래처정보" at bounding box center [181, 17] width 33 height 9
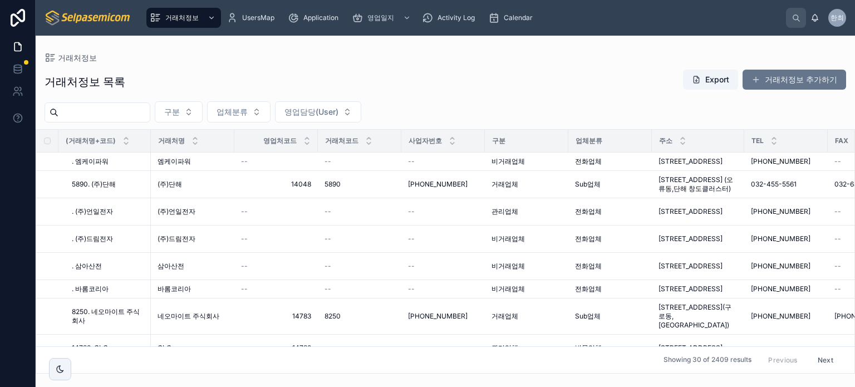
click at [207, 71] on div "거래처정보 목록 Export 거래처정보 추가하기" at bounding box center [445, 82] width 801 height 26
click at [441, 70] on div "거래처정보 목록 Export 거래처정보 추가하기" at bounding box center [445, 82] width 801 height 26
click at [131, 115] on input "text" at bounding box center [103, 113] width 91 height 16
type input "***"
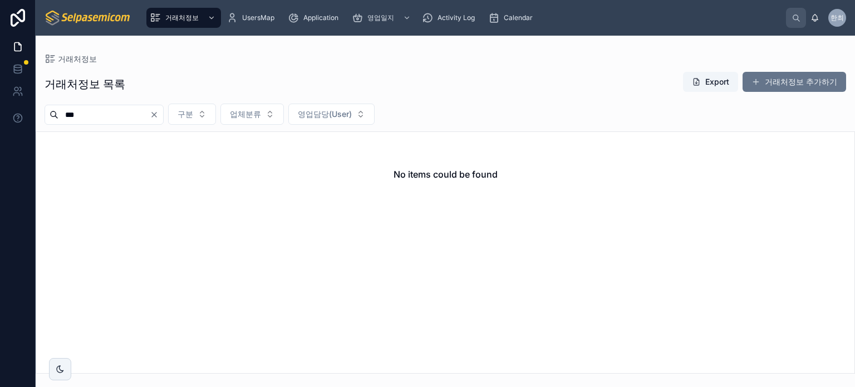
click at [163, 114] on button "Clear" at bounding box center [156, 114] width 13 height 9
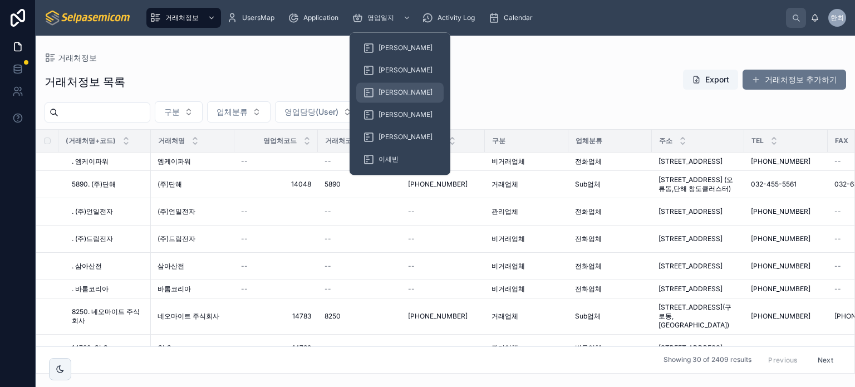
click at [387, 99] on div "[PERSON_NAME]" at bounding box center [400, 92] width 74 height 18
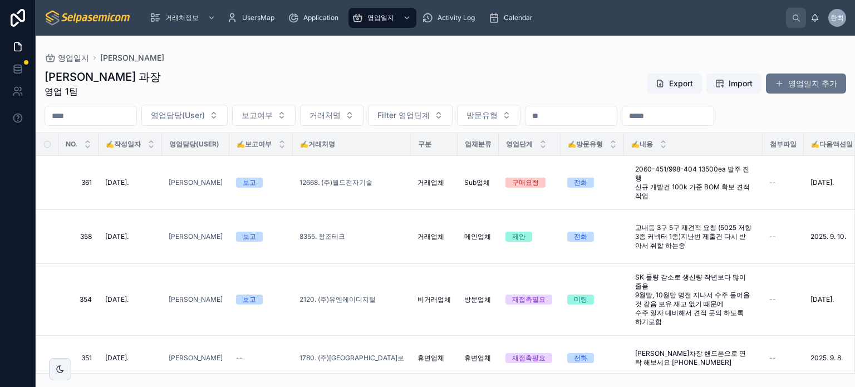
click at [483, 80] on div "최한얼 과장 영업 1팀 Export Import 영업일지 추가" at bounding box center [445, 83] width 801 height 29
click at [486, 66] on div "최한얼 과장 영업 1팀 Export Import 영업일지 추가 영업담당(User) 보고여부 거래처명 Filter 영업단계 방문유형 NO. ✍️…" at bounding box center [445, 217] width 819 height 311
click at [380, 78] on div "최한얼 과장 영업 1팀 Export Import 영업일지 추가" at bounding box center [445, 83] width 801 height 29
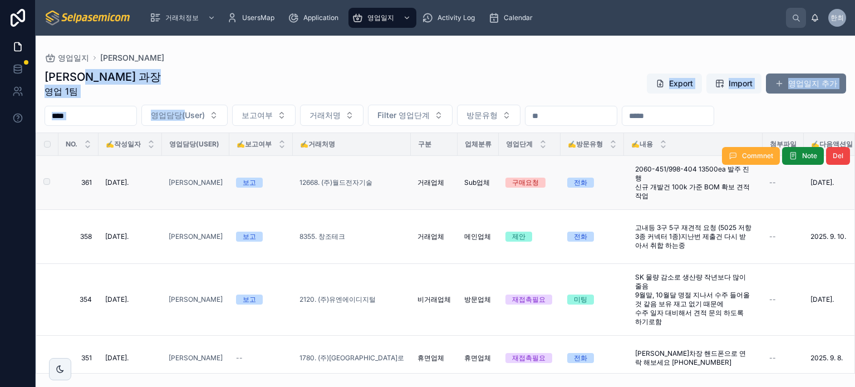
drag, startPoint x: 189, startPoint y: 73, endPoint x: 278, endPoint y: 189, distance: 146.0
click at [273, 188] on div "최한얼 과장 영업 1팀 Export Import 영업일지 추가 영업담당(User) 보고여부 거래처명 Filter 영업단계 방문유형 NO. ✍️…" at bounding box center [445, 217] width 819 height 311
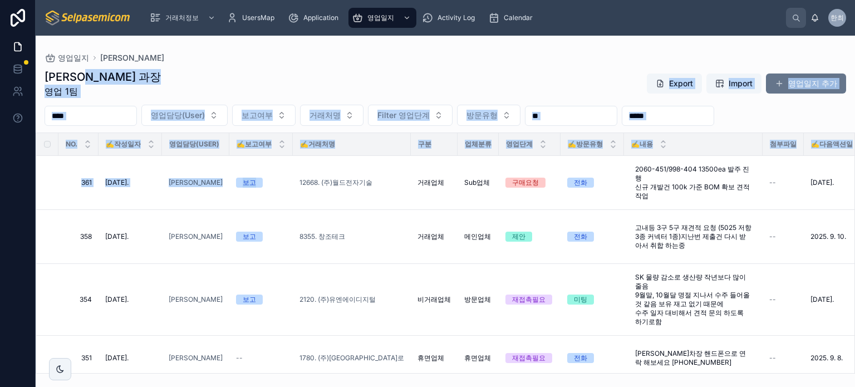
click at [185, 74] on div "최한얼 과장 영업 1팀 Export Import 영업일지 추가" at bounding box center [445, 83] width 801 height 29
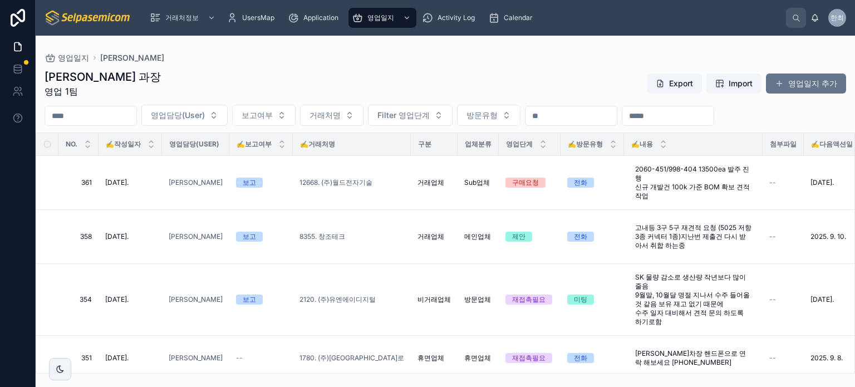
click at [295, 62] on div "최한얼 과장 영업 1팀 Export Import 영업일지 추가 영업담당(User) 보고여부 거래처명 Filter 영업단계 방문유형 NO. ✍️…" at bounding box center [445, 217] width 819 height 311
drag, startPoint x: 88, startPoint y: 51, endPoint x: 154, endPoint y: 91, distance: 76.5
click at [154, 91] on div "영업일지 최한얼 최한얼 과장 영업 1팀 Export Import 영업일지 추가 영업담당(User) 보고여부 거래처명 Filter 영업단계 방문…" at bounding box center [445, 205] width 819 height 338
click at [170, 64] on div "최한얼 과장 영업 1팀 Export Import 영업일지 추가 영업담당(User) 보고여부 거래처명 Filter 영업단계 방문유형 NO. ✍️…" at bounding box center [445, 217] width 819 height 311
drag, startPoint x: 56, startPoint y: 41, endPoint x: 149, endPoint y: 75, distance: 98.9
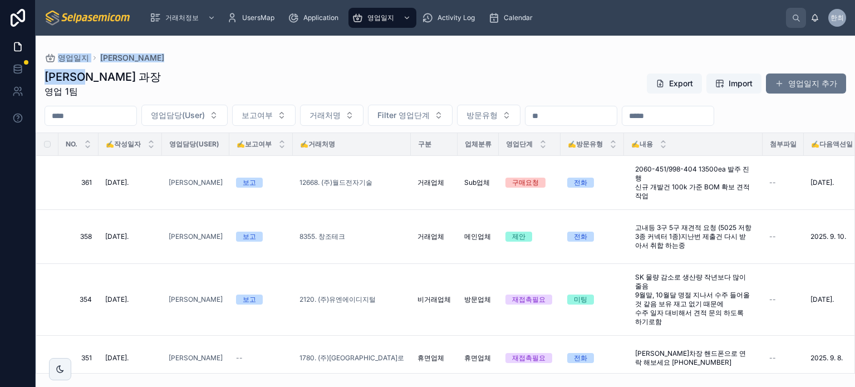
click at [146, 81] on div "영업일지 최한얼 최한얼 과장 영업 1팀 Export Import 영업일지 추가 영업담당(User) 보고여부 거래처명 Filter 영업단계 방문…" at bounding box center [445, 205] width 819 height 338
click at [159, 72] on div "최한얼 과장 영업 1팀 Export Import 영업일지 추가" at bounding box center [445, 83] width 801 height 29
click at [56, 40] on div "영업일지 최한얼 최한얼 과장 영업 1팀 Export Import 영업일지 추가 영업담당(User) 보고여부 거래처명 Filter 영업단계 방문…" at bounding box center [445, 205] width 819 height 338
drag, startPoint x: 47, startPoint y: 43, endPoint x: 138, endPoint y: 79, distance: 98.0
click at [134, 81] on div "영업일지 최한얼 최한얼 과장 영업 1팀 Export Import 영업일지 추가 영업담당(User) 보고여부 거래처명 Filter 영업단계 방문…" at bounding box center [445, 205] width 819 height 338
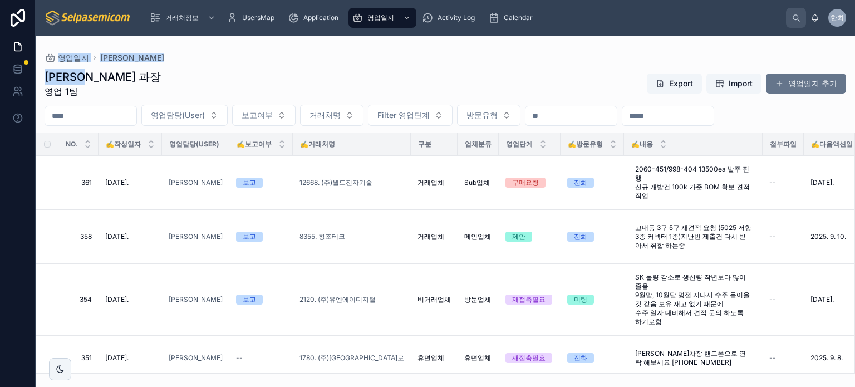
click at [191, 75] on div "최한얼 과장 영업 1팀 Export Import 영업일지 추가" at bounding box center [445, 83] width 801 height 29
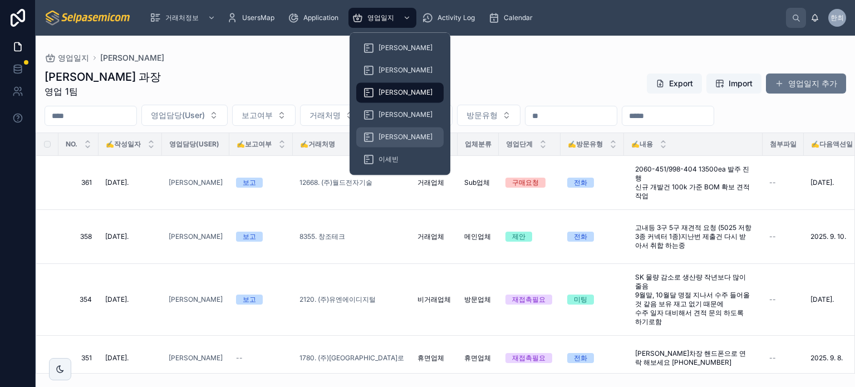
click at [387, 136] on span "[PERSON_NAME]" at bounding box center [405, 136] width 54 height 9
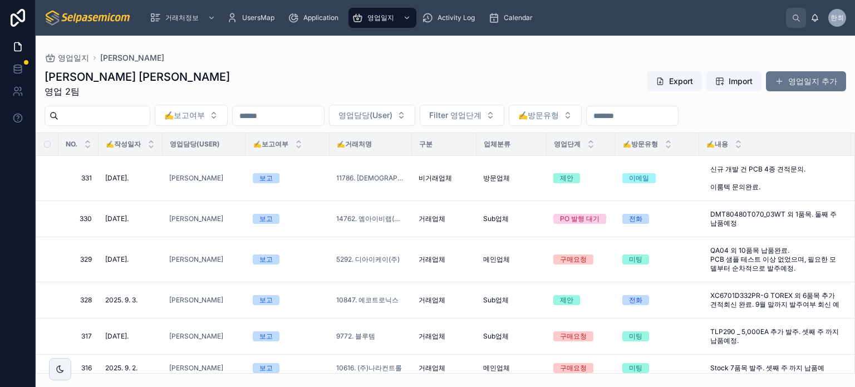
click at [417, 72] on div "김동일 주임 영업 2팀 Export Import 영업일지 추가" at bounding box center [445, 83] width 801 height 29
click at [509, 80] on div "김동일 주임 영업 2팀 Export Import 영업일지 추가" at bounding box center [445, 83] width 801 height 29
click at [369, 71] on div "김동일 주임 영업 2팀 Export Import 영업일지 추가" at bounding box center [445, 83] width 801 height 29
click at [285, 71] on div "김동일 주임 영업 2팀 Export Import 영업일지 추가" at bounding box center [445, 83] width 801 height 29
click at [361, 85] on div "김동일 주임 영업 2팀 Export Import 영업일지 추가" at bounding box center [445, 83] width 801 height 29
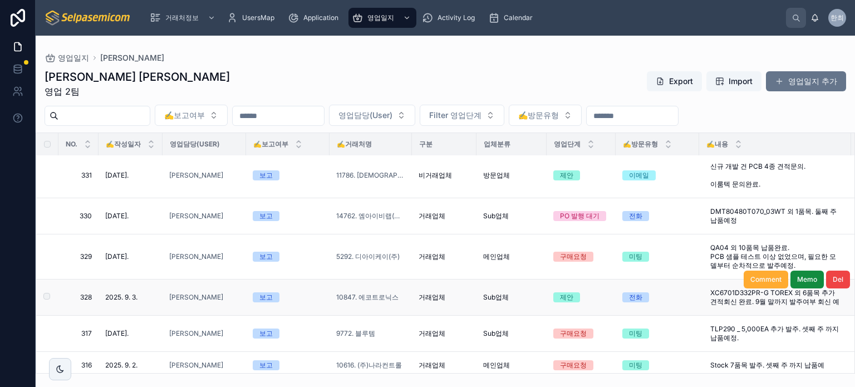
scroll to position [56, 0]
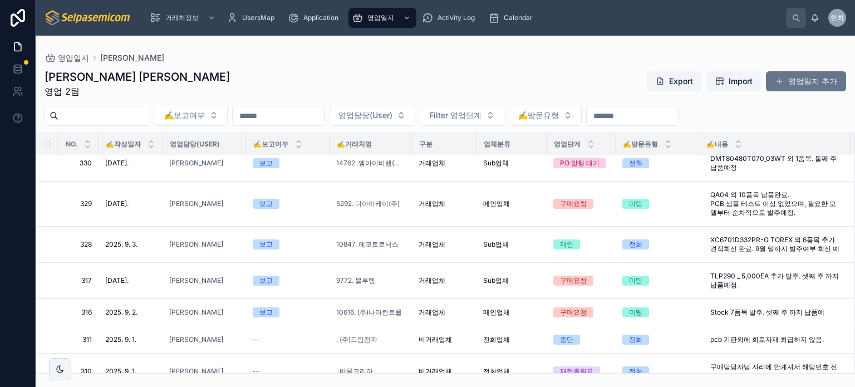
click at [543, 73] on div "김동일 주임 영업 2팀 Export Import 영업일지 추가" at bounding box center [445, 83] width 801 height 29
click at [339, 67] on div "김동일 주임 영업 2팀 Export Import 영업일지 추가 ✍️보고여부 영업담당(User) Filter 영업단계 ✍️방문유형 NO. ✍️작…" at bounding box center [445, 217] width 819 height 311
drag, startPoint x: 345, startPoint y: 99, endPoint x: 318, endPoint y: 81, distance: 31.8
click at [345, 95] on div "김동일 주임 영업 2팀 Export Import 영업일지 추가 ✍️보고여부 영업담당(User) Filter 영업단계 ✍️방문유형 NO. ✍️작…" at bounding box center [445, 217] width 819 height 311
drag, startPoint x: 278, startPoint y: 66, endPoint x: 316, endPoint y: 113, distance: 60.5
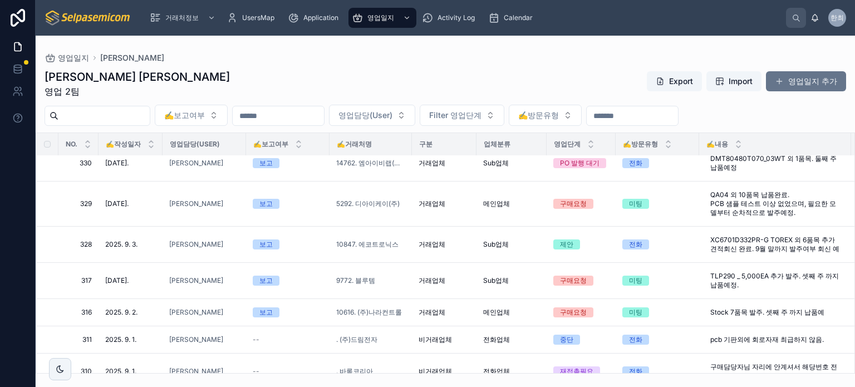
click at [316, 112] on div "김동일 주임 영업 2팀 Export Import 영업일지 추가 ✍️보고여부 영업담당(User) Filter 영업단계 ✍️방문유형 NO. ✍️작…" at bounding box center [445, 217] width 819 height 311
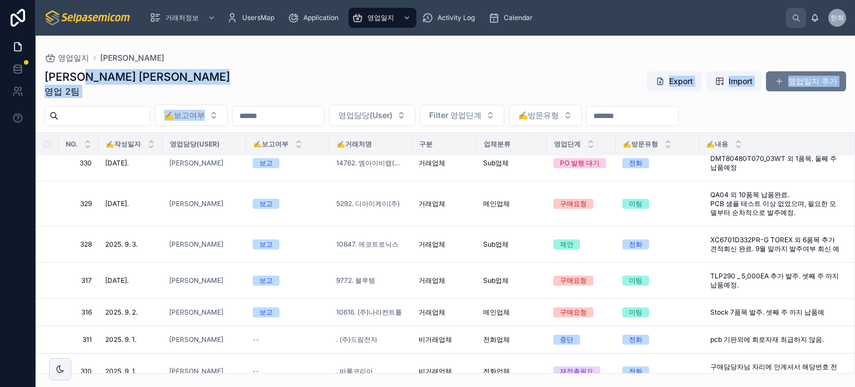
click at [258, 67] on div "김동일 주임 영업 2팀 Export Import 영업일지 추가 ✍️보고여부 영업담당(User) Filter 영업단계 ✍️방문유형 NO. ✍️작…" at bounding box center [445, 217] width 819 height 311
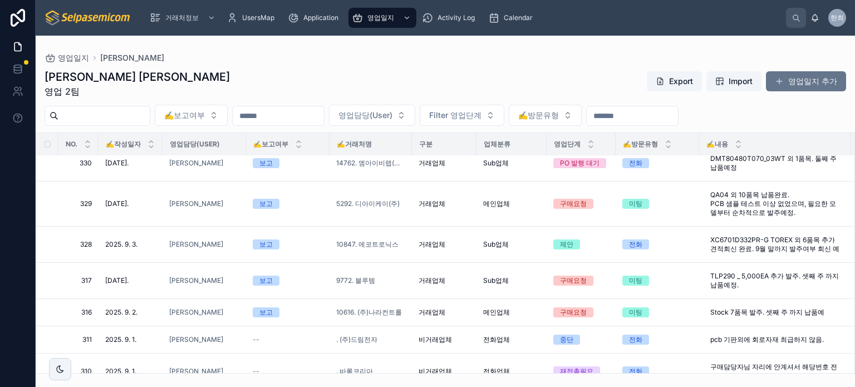
click at [216, 65] on div "김동일 주임 영업 2팀 Export Import 영업일지 추가 ✍️보고여부 영업담당(User) Filter 영업단계 ✍️방문유형 NO. ✍️작…" at bounding box center [445, 217] width 819 height 311
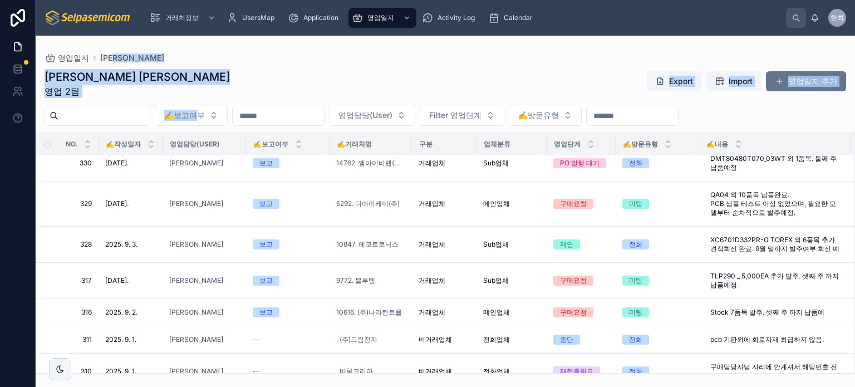
drag, startPoint x: 183, startPoint y: 60, endPoint x: 168, endPoint y: 78, distance: 23.4
click at [223, 105] on div "영업일지 김동일 김동일 주임 영업 2팀 Export Import 영업일지 추가 ✍️보고여부 영업담당(User) Filter 영업단계 ✍️방문유…" at bounding box center [445, 205] width 819 height 338
click at [176, 72] on div "김동일 주임 영업 2팀 Export Import 영업일지 추가" at bounding box center [445, 83] width 801 height 29
drag, startPoint x: 184, startPoint y: 84, endPoint x: 458, endPoint y: 86, distance: 273.8
click at [440, 85] on div "김동일 주임 영업 2팀 Export Import 영업일지 추가" at bounding box center [445, 83] width 801 height 29
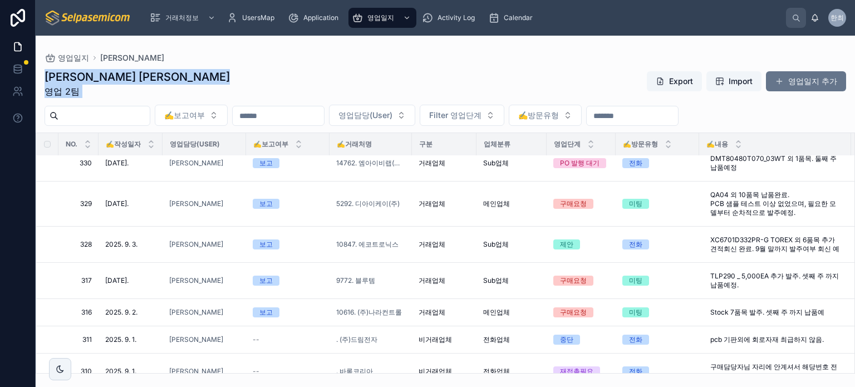
click at [490, 73] on div "김동일 주임 영업 2팀 Export Import 영업일지 추가" at bounding box center [445, 83] width 801 height 29
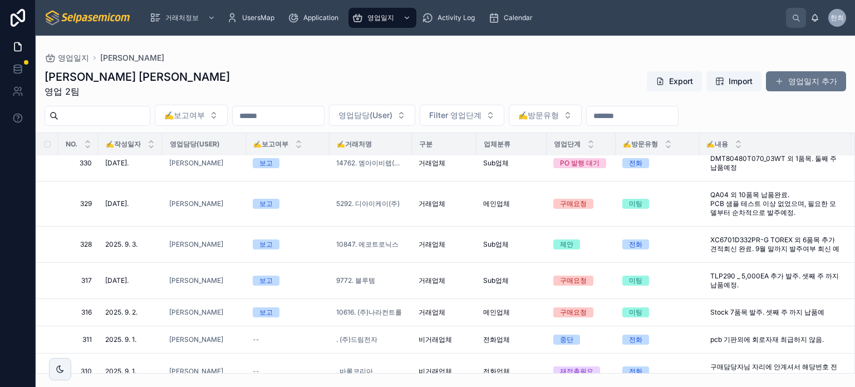
click at [436, 74] on div "김동일 주임 영업 2팀 Export Import 영업일지 추가" at bounding box center [445, 83] width 801 height 29
click at [356, 92] on div "김동일 주임 영업 2팀 Export Import 영업일지 추가" at bounding box center [445, 83] width 801 height 29
click at [198, 86] on div "김동일 주임 영업 2팀 Export Import 영업일지 추가" at bounding box center [445, 83] width 801 height 29
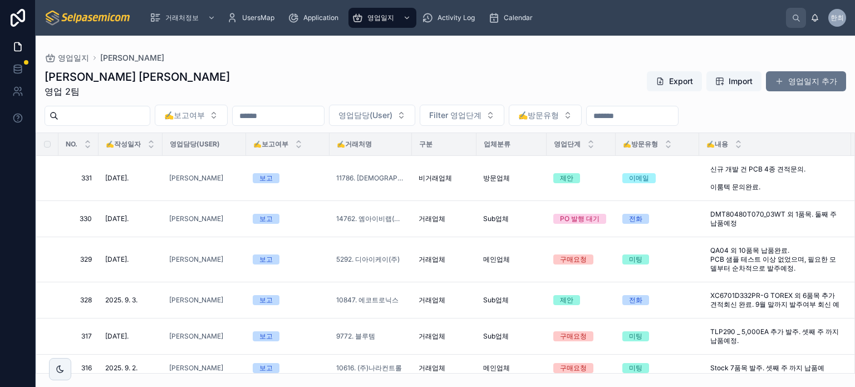
drag, startPoint x: 317, startPoint y: 58, endPoint x: 294, endPoint y: 84, distance: 34.7
click at [316, 59] on div "영업일지 김동일" at bounding box center [445, 57] width 801 height 9
click at [167, 75] on div "김동일 주임 영업 2팀 Export Import 영업일지 추가" at bounding box center [445, 83] width 801 height 29
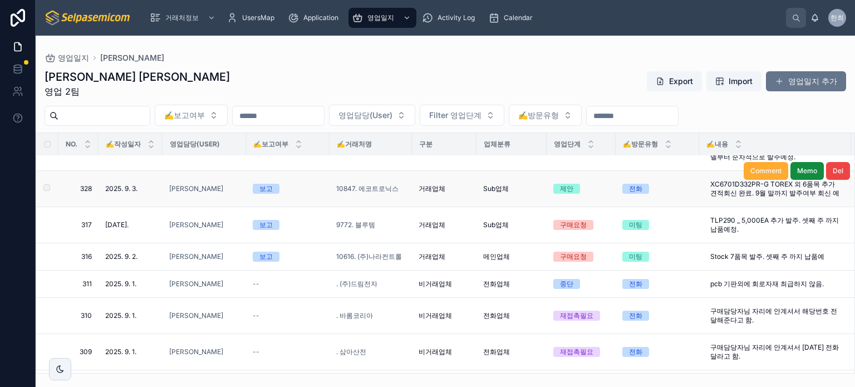
scroll to position [167, 0]
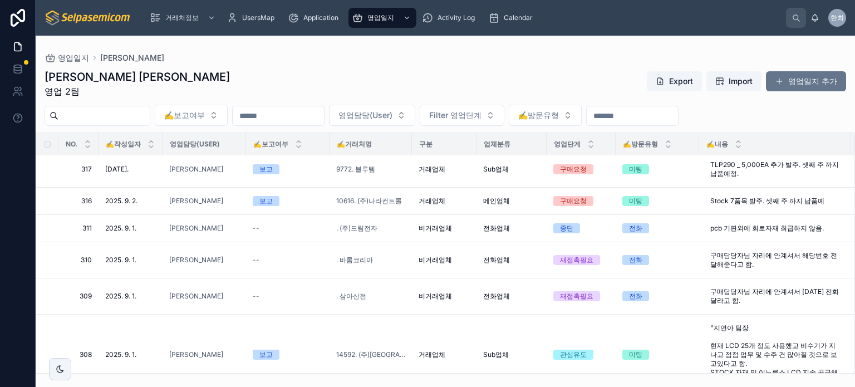
click at [288, 84] on div "김동일 주임 영업 2팀 Export Import 영업일지 추가" at bounding box center [445, 83] width 801 height 29
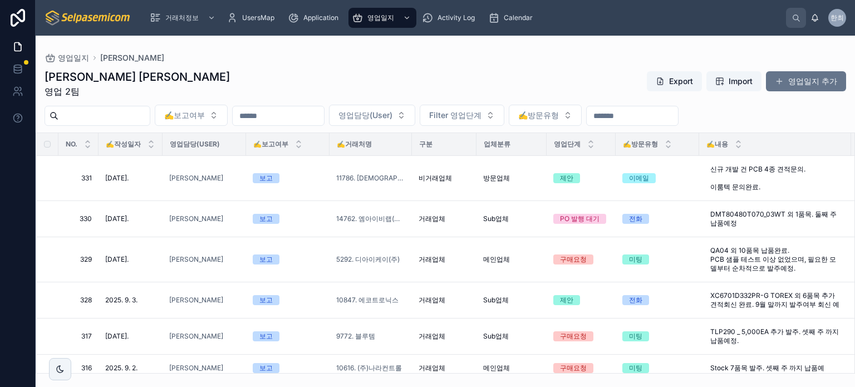
click at [324, 82] on div "김동일 주임 영업 2팀 Export Import 영업일지 추가" at bounding box center [445, 83] width 801 height 29
click at [338, 68] on div "김동일 주임 영업 2팀 Export Import 영업일지 추가 ✍️보고여부 영업담당(User) Filter 영업단계 ✍️방문유형 NO. ✍️작…" at bounding box center [445, 217] width 819 height 311
click at [354, 78] on div "김동일 주임 영업 2팀 Export Import 영업일지 추가" at bounding box center [445, 83] width 801 height 29
click at [336, 77] on div "김동일 주임 영업 2팀 Export Import 영업일지 추가" at bounding box center [445, 83] width 801 height 29
click at [337, 77] on div "김동일 주임 영업 2팀 Export Import 영업일지 추가" at bounding box center [445, 83] width 801 height 29
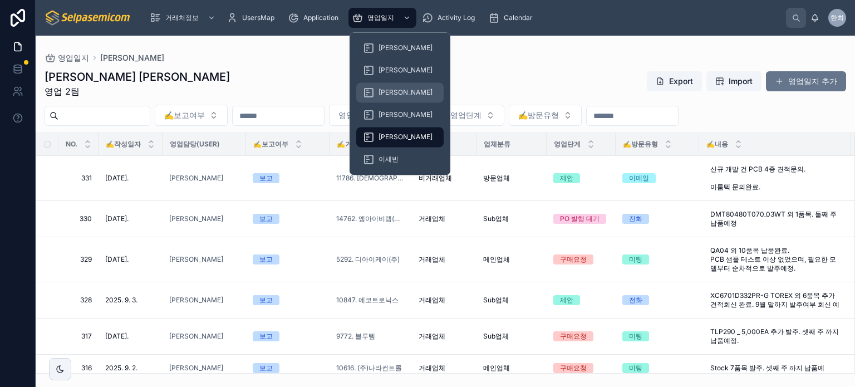
click at [378, 87] on div "[PERSON_NAME]" at bounding box center [400, 92] width 74 height 18
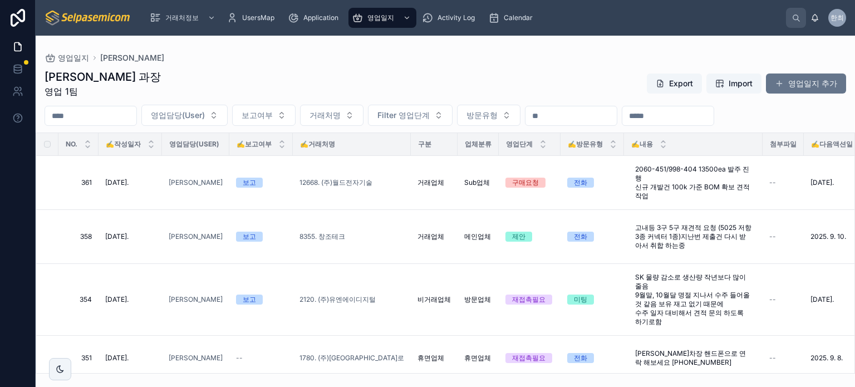
click at [275, 80] on div "최한얼 과장 영업 1팀 Export Import 영업일지 추가" at bounding box center [445, 83] width 801 height 29
click at [303, 76] on div "최한얼 과장 영업 1팀 Export Import 영업일지 추가" at bounding box center [445, 83] width 801 height 29
click at [330, 74] on div "최한얼 과장 영업 1팀 Export Import 영업일지 추가" at bounding box center [445, 83] width 801 height 29
click at [313, 80] on div "최한얼 과장 영업 1팀 Export Import 영업일지 추가" at bounding box center [445, 83] width 801 height 29
click at [466, 53] on div "영업일지 최한얼 최한얼 과장 영업 1팀 Export Import 영업일지 추가 영업담당(User) 보고여부 거래처명 Filter 영업단계 방문…" at bounding box center [445, 205] width 819 height 338
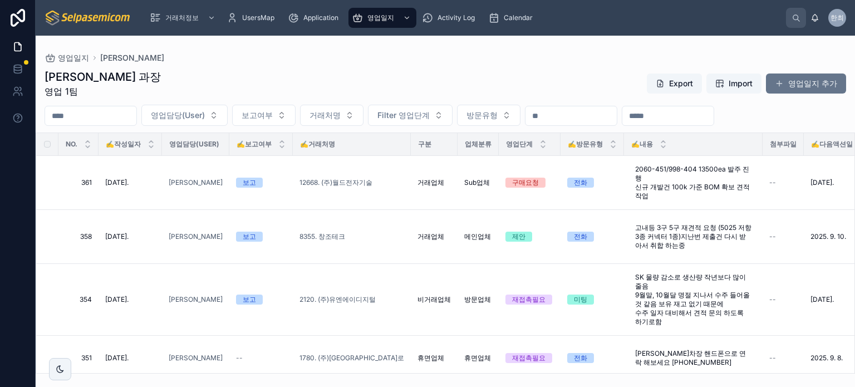
click at [403, 72] on div "최한얼 과장 영업 1팀 Export Import 영업일지 추가" at bounding box center [445, 83] width 801 height 29
click at [426, 65] on div "최한얼 과장 영업 1팀 Export Import 영업일지 추가 영업담당(User) 보고여부 거래처명 Filter 영업단계 방문유형 NO. ✍️…" at bounding box center [445, 217] width 819 height 311
click at [381, 90] on div "최한얼 과장 영업 1팀 Export Import 영업일지 추가" at bounding box center [445, 83] width 801 height 29
click at [382, 82] on div "최한얼 과장 영업 1팀 Export Import 영업일지 추가" at bounding box center [445, 83] width 801 height 29
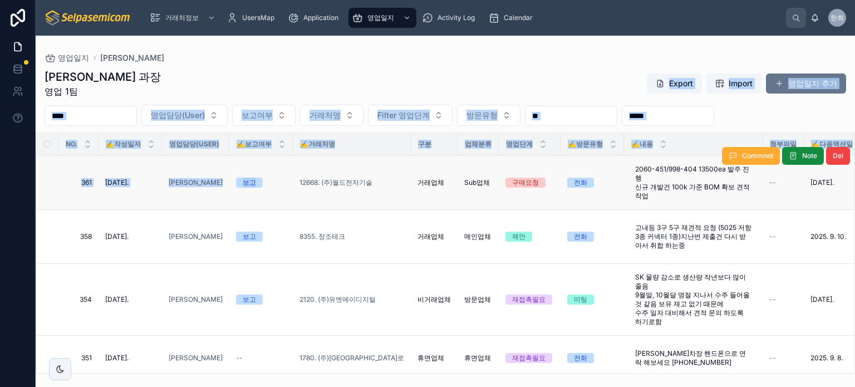
drag, startPoint x: 215, startPoint y: 86, endPoint x: 280, endPoint y: 169, distance: 105.3
click at [281, 183] on div "최한얼 과장 영업 1팀 Export Import 영업일지 추가 영업담당(User) 보고여부 거래처명 Filter 영업단계 방문유형 NO. ✍️…" at bounding box center [445, 217] width 819 height 311
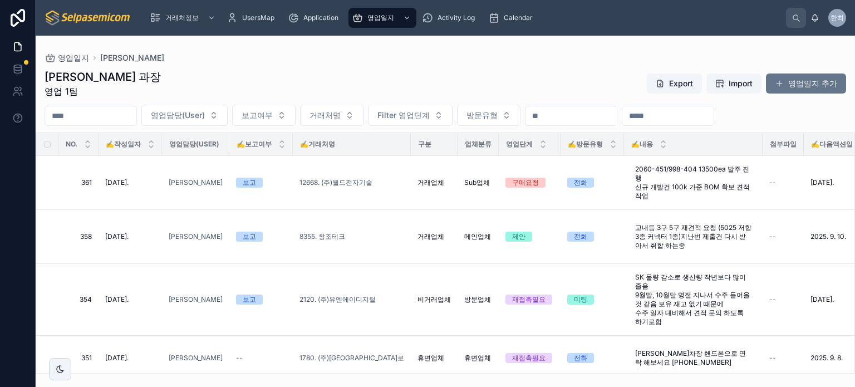
click at [240, 77] on div "최한얼 과장 영업 1팀 Export Import 영업일지 추가" at bounding box center [445, 83] width 801 height 29
drag, startPoint x: 152, startPoint y: 64, endPoint x: 227, endPoint y: 61, distance: 75.2
click at [221, 97] on div "최한얼 과장 영업 1팀 Export Import 영업일지 추가 영업담당(User) 보고여부 거래처명 Filter 영업단계 방문유형 NO. ✍️…" at bounding box center [445, 217] width 819 height 311
click at [221, 44] on div "영업일지 최한얼 최한얼 과장 영업 1팀 Export Import 영업일지 추가 영업담당(User) 보고여부 거래처명 Filter 영업단계 방문…" at bounding box center [445, 205] width 819 height 338
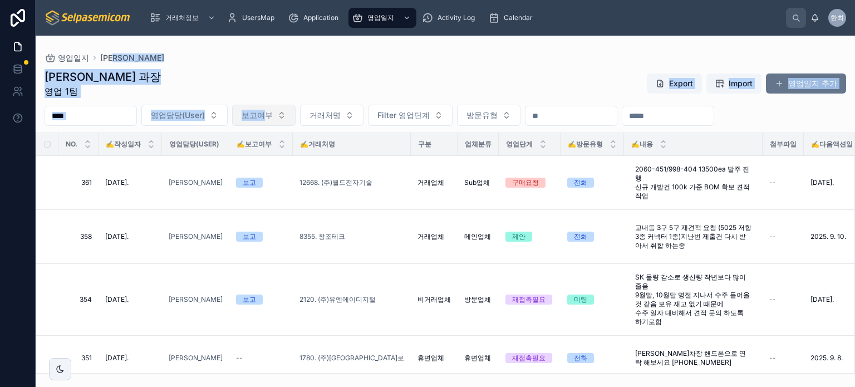
drag, startPoint x: 187, startPoint y: 55, endPoint x: 305, endPoint y: 116, distance: 133.2
click at [304, 116] on div "영업일지 최한얼 최한얼 과장 영업 1팀 Export Import 영업일지 추가 영업담당(User) 보고여부 거래처명 Filter 영업단계 방문…" at bounding box center [445, 205] width 819 height 338
click at [269, 66] on div "최한얼 과장 영업 1팀 Export Import 영업일지 추가 영업담당(User) 보고여부 거래처명 Filter 영업단계 방문유형 NO. ✍️…" at bounding box center [445, 217] width 819 height 311
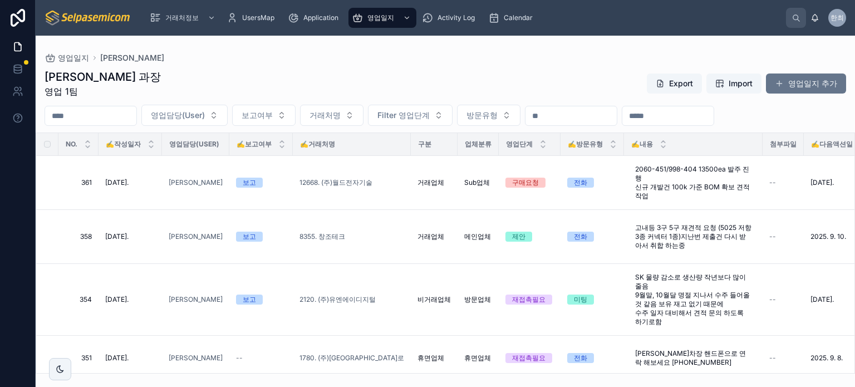
click at [459, 77] on div "최한얼 과장 영업 1팀 Export Import 영업일지 추가" at bounding box center [445, 83] width 801 height 29
click at [512, 69] on div "최한얼 과장 영업 1팀 Export Import 영업일지 추가" at bounding box center [445, 83] width 801 height 29
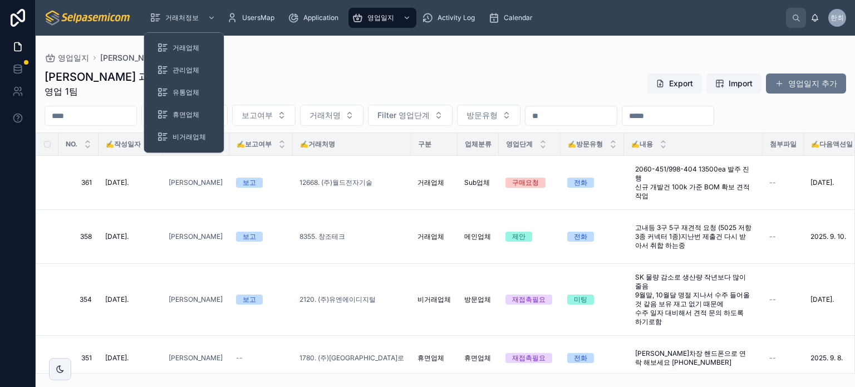
drag, startPoint x: 242, startPoint y: 60, endPoint x: 260, endPoint y: 64, distance: 18.9
click at [245, 60] on div "영업일지 최한얼" at bounding box center [445, 57] width 801 height 9
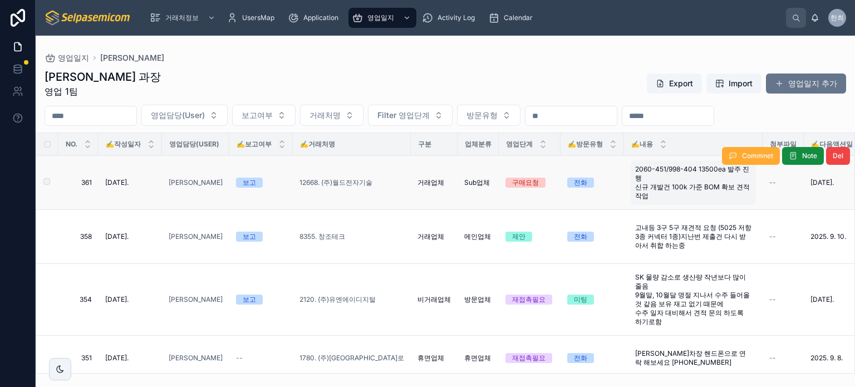
click at [681, 168] on span "2060-451/998-404 13500ea 발주 진행 신규 개발건 100k 가준 BOM 확보 견적 작업" at bounding box center [693, 183] width 116 height 36
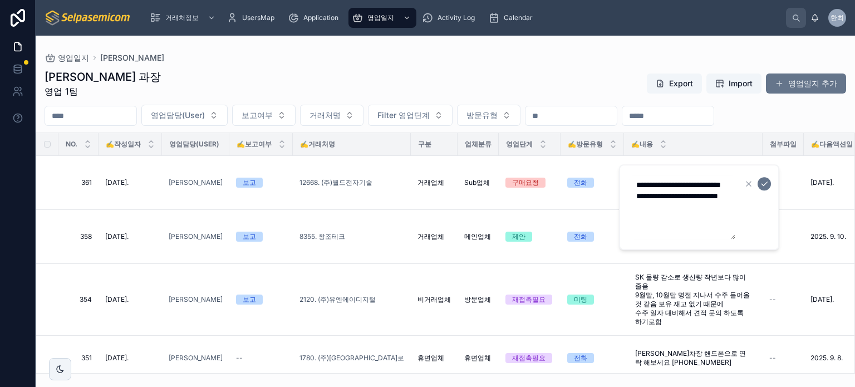
drag, startPoint x: 709, startPoint y: 180, endPoint x: 638, endPoint y: 181, distance: 71.2
click at [638, 181] on textarea "**********" at bounding box center [682, 207] width 106 height 65
click at [410, 62] on div "최한얼 과장 영업 1팀 Export Import 영업일지 추가 영업담당(User) 보고여부 거래처명 Filter 영업단계 방문유형 NO. ✍️…" at bounding box center [445, 217] width 819 height 311
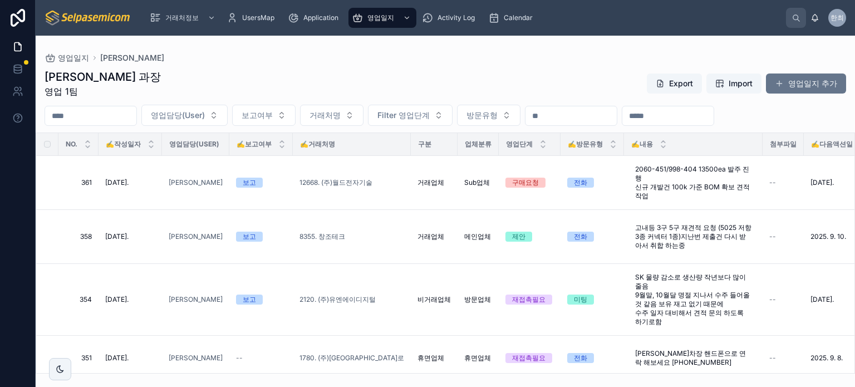
click at [425, 72] on div "최한얼 과장 영업 1팀 Export Import 영업일지 추가" at bounding box center [445, 83] width 801 height 29
click at [282, 72] on div "최한얼 과장 영업 1팀 Export Import 영업일지 추가" at bounding box center [445, 83] width 801 height 29
click at [392, 86] on div "최한얼 과장 영업 1팀 Export Import 영업일지 추가" at bounding box center [445, 83] width 801 height 29
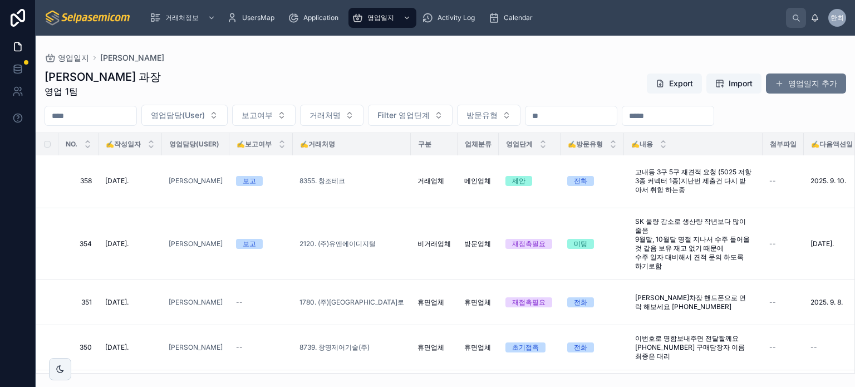
click at [407, 75] on div "최한얼 과장 영업 1팀 Export Import 영업일지 추가" at bounding box center [445, 83] width 801 height 29
click at [520, 71] on div "최한얼 과장 영업 1팀 Export Import 영업일지 추가" at bounding box center [445, 83] width 801 height 29
click at [535, 81] on div "최한얼 과장 영업 1팀 Export Import 영업일지 추가" at bounding box center [445, 83] width 801 height 29
click at [367, 79] on div "최한얼 과장 영업 1팀 Export Import 영업일지 추가" at bounding box center [445, 83] width 801 height 29
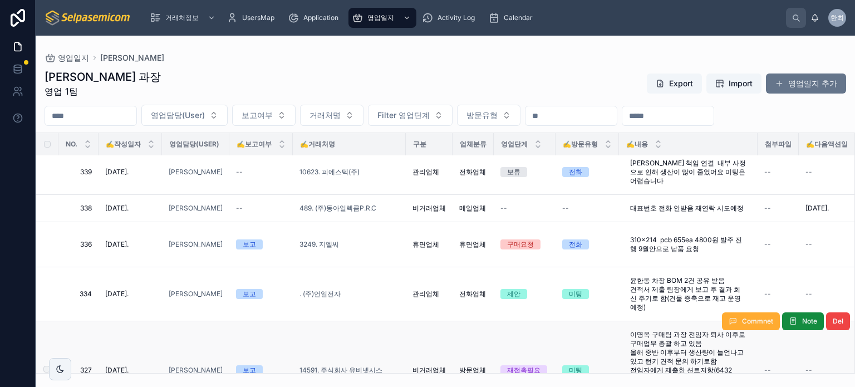
scroll to position [612, 0]
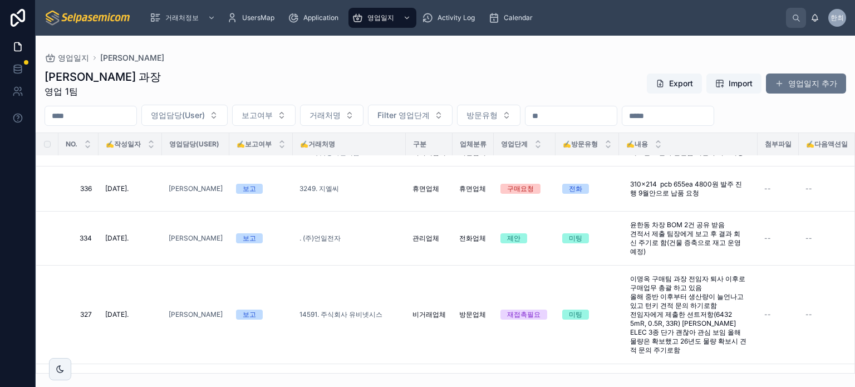
click at [484, 65] on div "최한얼 과장 영업 1팀 Export Import 영업일지 추가 영업담당(User) 보고여부 거래처명 Filter 영업단계 방문유형 NO. ✍️…" at bounding box center [445, 217] width 819 height 311
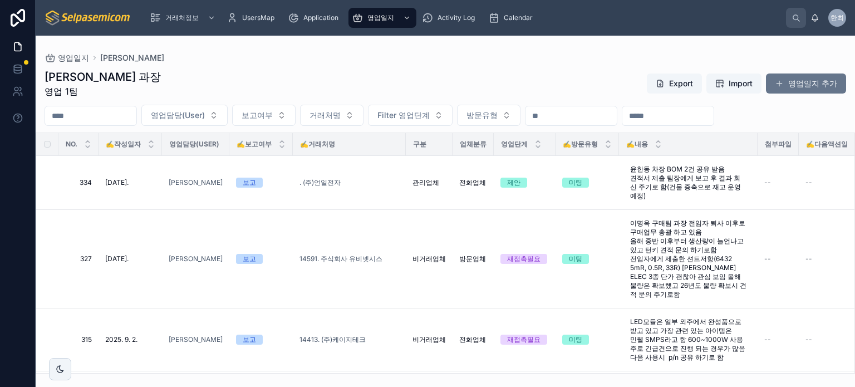
click at [410, 83] on div "최한얼 과장 영업 1팀 Export Import 영업일지 추가" at bounding box center [445, 83] width 801 height 29
drag, startPoint x: 400, startPoint y: 115, endPoint x: 395, endPoint y: 107, distance: 8.8
click at [401, 121] on div "최한얼 과장 영업 1팀 Export Import 영업일지 추가 영업담당(User) 보고여부 거래처명 Filter 영업단계 방문유형 NO. ✍️…" at bounding box center [445, 217] width 819 height 311
click at [383, 68] on div "최한얼 과장 영업 1팀 Export Import 영업일지 추가 영업담당(User) 보고여부 거래처명 Filter 영업단계 방문유형 NO. ✍️…" at bounding box center [445, 217] width 819 height 311
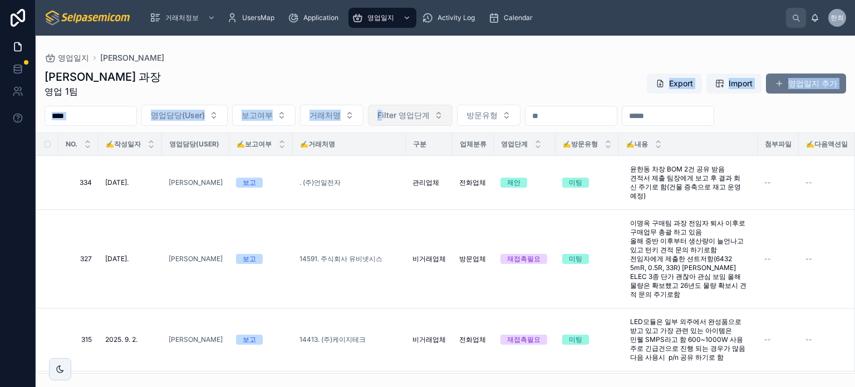
drag, startPoint x: 407, startPoint y: 106, endPoint x: 410, endPoint y: 116, distance: 10.3
click at [410, 116] on div "최한얼 과장 영업 1팀 Export Import 영업일지 추가 영업담당(User) 보고여부 거래처명 Filter 영업단계 방문유형 NO. ✍️…" at bounding box center [445, 217] width 819 height 311
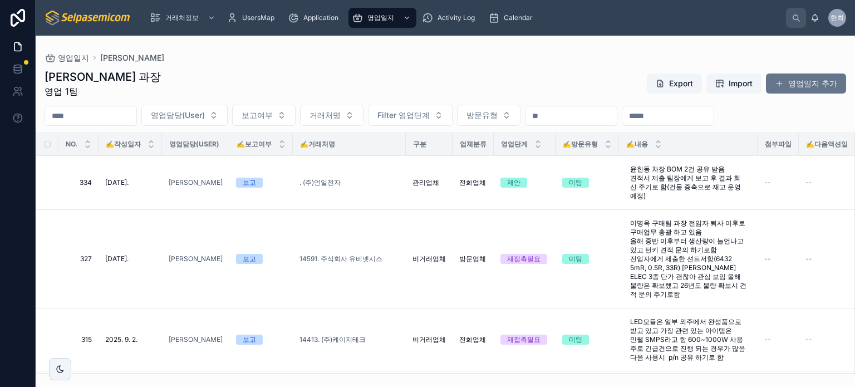
click at [396, 66] on div "최한얼 과장 영업 1팀 Export Import 영업일지 추가 영업담당(User) 보고여부 거래처명 Filter 영업단계 방문유형 NO. ✍️…" at bounding box center [445, 217] width 819 height 311
click at [472, 76] on div "최한얼 과장 영업 1팀 Export Import 영업일지 추가" at bounding box center [445, 83] width 801 height 29
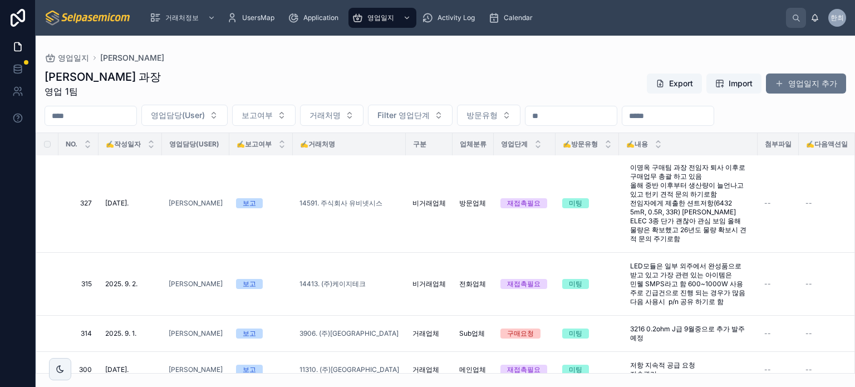
click at [581, 115] on input "text" at bounding box center [570, 116] width 91 height 16
click at [553, 70] on div "최한얼 과장 영업 1팀 Export Import 영업일지 추가" at bounding box center [445, 83] width 801 height 29
click at [535, 74] on div "최한얼 과장 영업 1팀 Export Import 영업일지 추가" at bounding box center [445, 83] width 801 height 29
click at [546, 93] on div "최한얼 과장 영업 1팀 Export Import 영업일지 추가" at bounding box center [445, 83] width 801 height 29
click at [536, 75] on div "최한얼 과장 영업 1팀 Export Import 영업일지 추가" at bounding box center [445, 83] width 801 height 29
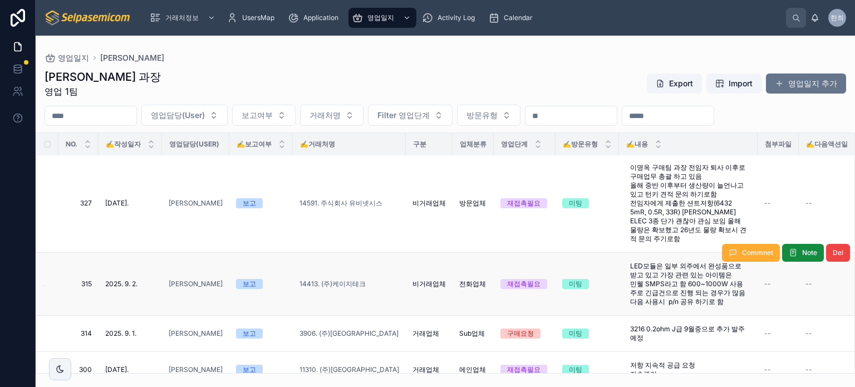
scroll to position [779, 0]
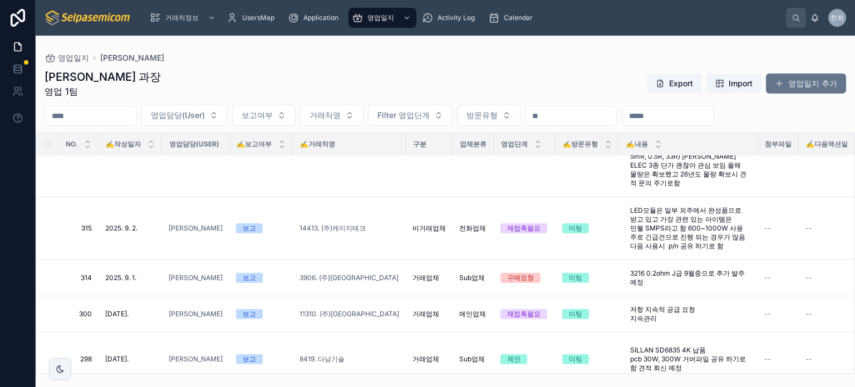
click at [353, 64] on div "최한얼 과장 영업 1팀 Export Import 영업일지 추가 영업담당(User) 보고여부 거래처명 Filter 영업단계 방문유형 NO. ✍️…" at bounding box center [445, 217] width 819 height 311
click at [414, 75] on div "최한얼 과장 영업 1팀 Export Import 영업일지 추가" at bounding box center [445, 83] width 801 height 29
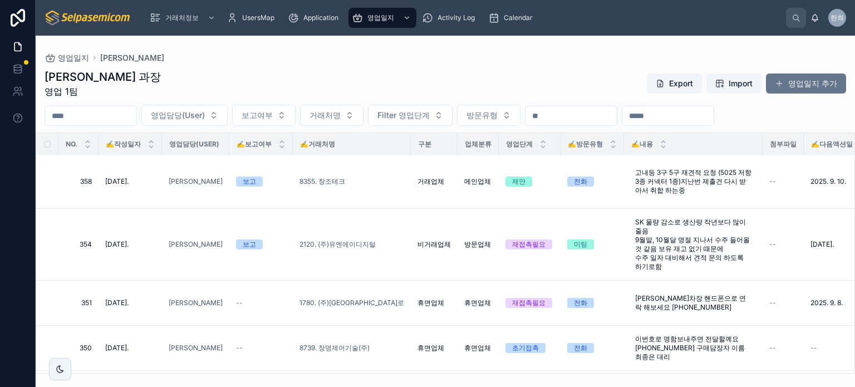
scroll to position [0, 0]
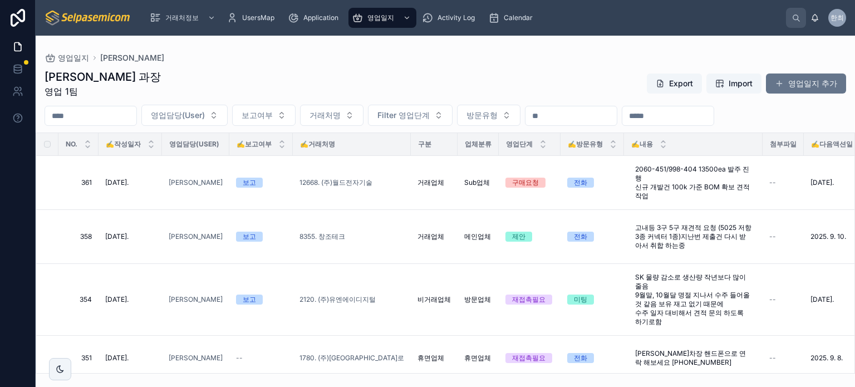
click at [481, 86] on div "최한얼 과장 영업 1팀 Export Import 영업일지 추가" at bounding box center [445, 83] width 801 height 29
click at [309, 78] on div "최한얼 과장 영업 1팀 Export Import 영업일지 추가" at bounding box center [445, 83] width 801 height 29
click at [277, 71] on div "최한얼 과장 영업 1팀 Export Import 영업일지 추가" at bounding box center [445, 83] width 801 height 29
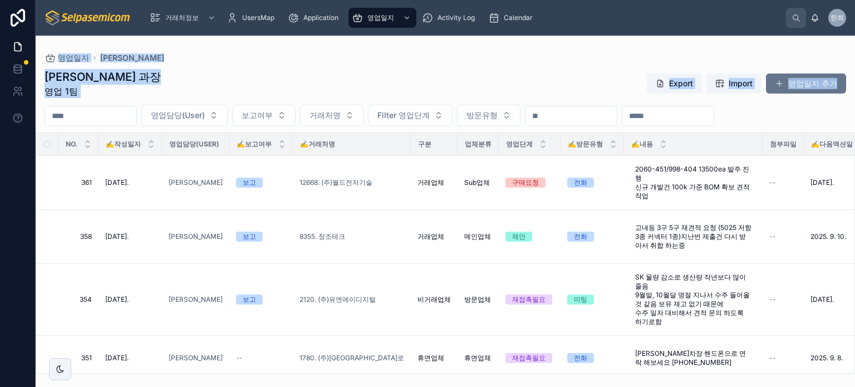
drag, startPoint x: 57, startPoint y: 42, endPoint x: 174, endPoint y: 87, distance: 124.7
click at [166, 99] on div "영업일지 최한얼 최한얼 과장 영업 1팀 Export Import 영업일지 추가 영업담당(User) 보고여부 거래처명 Filter 영업단계 방문…" at bounding box center [445, 205] width 819 height 338
click at [196, 80] on div "최한얼 과장 영업 1팀 Export Import 영업일지 추가" at bounding box center [445, 83] width 801 height 29
drag, startPoint x: 46, startPoint y: 39, endPoint x: 195, endPoint y: 82, distance: 155.3
click at [175, 84] on div "영업일지 최한얼 최한얼 과장 영업 1팀 Export Import 영업일지 추가 영업담당(User) 보고여부 거래처명 Filter 영업단계 방문…" at bounding box center [445, 205] width 819 height 338
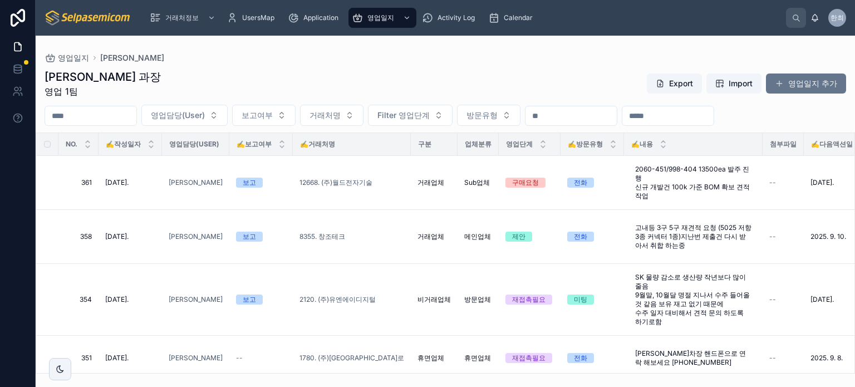
click at [284, 86] on div "최한얼 과장 영업 1팀 Export Import 영업일지 추가" at bounding box center [445, 83] width 801 height 29
click at [312, 88] on div "최한얼 과장 영업 1팀 Export Import 영업일지 추가" at bounding box center [445, 83] width 801 height 29
drag, startPoint x: 60, startPoint y: 44, endPoint x: 155, endPoint y: 67, distance: 97.3
click at [155, 68] on div "영업일지 최한얼 최한얼 과장 영업 1팀 Export Import 영업일지 추가 영업담당(User) 보고여부 거래처명 Filter 영업단계 방문…" at bounding box center [445, 205] width 819 height 338
click at [184, 70] on div "최한얼 과장 영업 1팀 Export Import 영업일지 추가" at bounding box center [445, 83] width 801 height 29
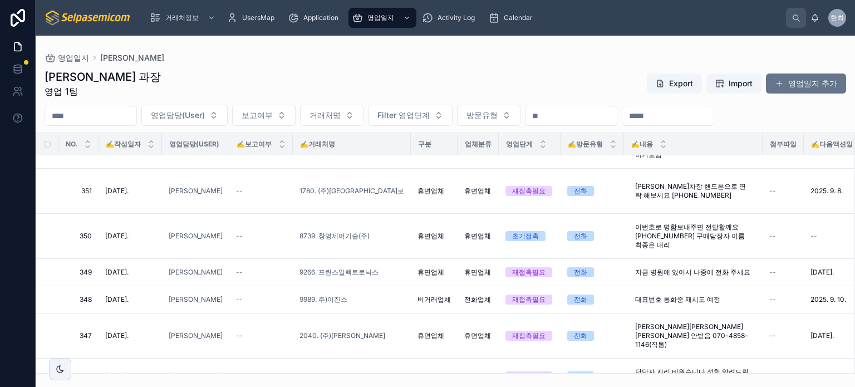
scroll to position [334, 0]
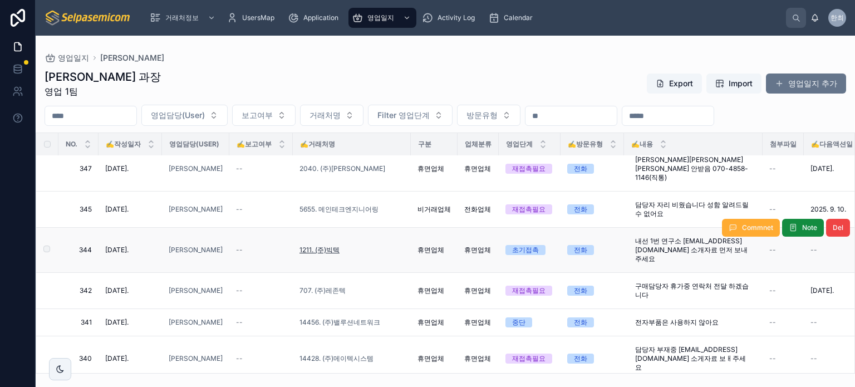
click at [326, 245] on span "1211. (주)빅텍" at bounding box center [319, 249] width 40 height 9
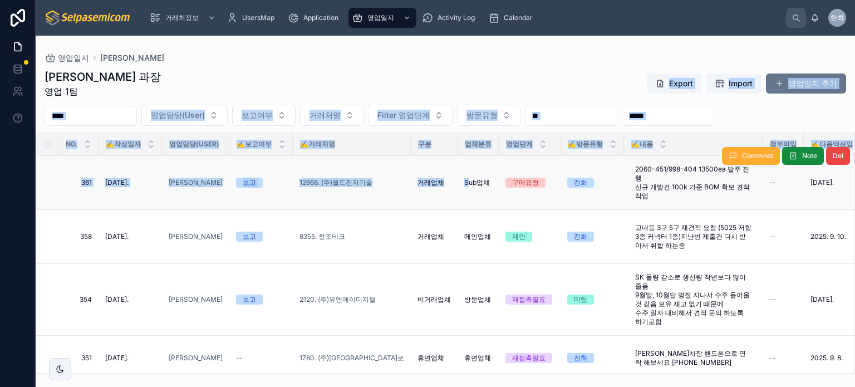
drag, startPoint x: 390, startPoint y: 71, endPoint x: 471, endPoint y: 204, distance: 156.3
click at [471, 204] on div "최한얼 과장 영업 1팀 Export Import 영업일지 추가 영업담당(User) 보고여부 거래처명 Filter 영업단계 방문유형 NO. ✍️…" at bounding box center [445, 217] width 819 height 311
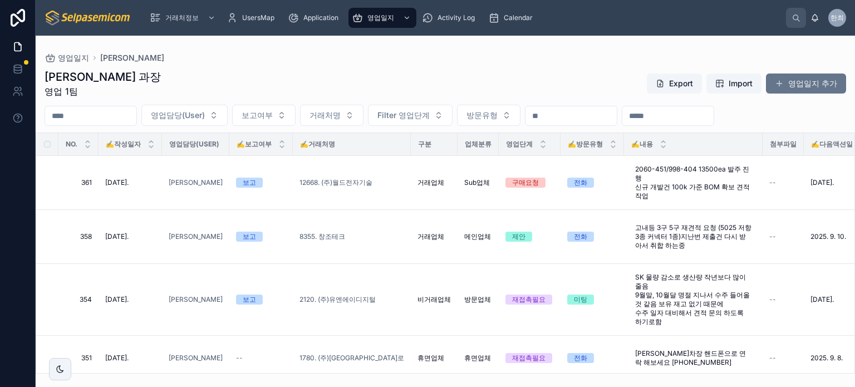
click at [383, 80] on div "최한얼 과장 영업 1팀 Export Import 영업일지 추가" at bounding box center [445, 83] width 801 height 29
click at [292, 82] on div "최한얼 과장 영업 1팀 Export Import 영업일지 추가" at bounding box center [445, 83] width 801 height 29
click at [296, 70] on div "최한얼 과장 영업 1팀 Export Import 영업일지 추가" at bounding box center [445, 83] width 801 height 29
drag, startPoint x: 287, startPoint y: 38, endPoint x: 278, endPoint y: 67, distance: 30.3
click at [287, 39] on div "영업일지 최한얼 최한얼 과장 영업 1팀 Export Import 영업일지 추가 영업담당(User) 보고여부 거래처명 Filter 영업단계 방문…" at bounding box center [445, 205] width 819 height 338
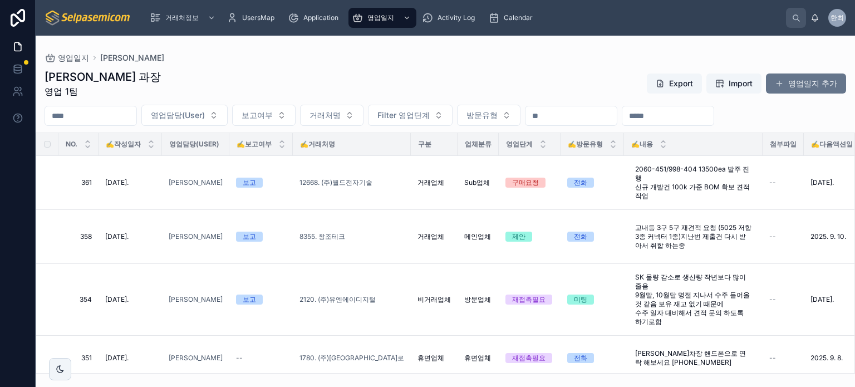
click at [279, 70] on div "최한얼 과장 영업 1팀 Export Import 영업일지 추가" at bounding box center [445, 83] width 801 height 29
drag, startPoint x: 586, startPoint y: 67, endPoint x: 582, endPoint y: 107, distance: 40.3
click at [585, 75] on div "최한얼 과장 영업 1팀 Export Import 영업일지 추가 영업담당(User) 보고여부 거래처명 Filter 영업단계 방문유형 NO. ✍️…" at bounding box center [445, 217] width 819 height 311
drag, startPoint x: 582, startPoint y: 117, endPoint x: 570, endPoint y: 92, distance: 27.6
click at [581, 117] on input "text" at bounding box center [570, 116] width 91 height 16
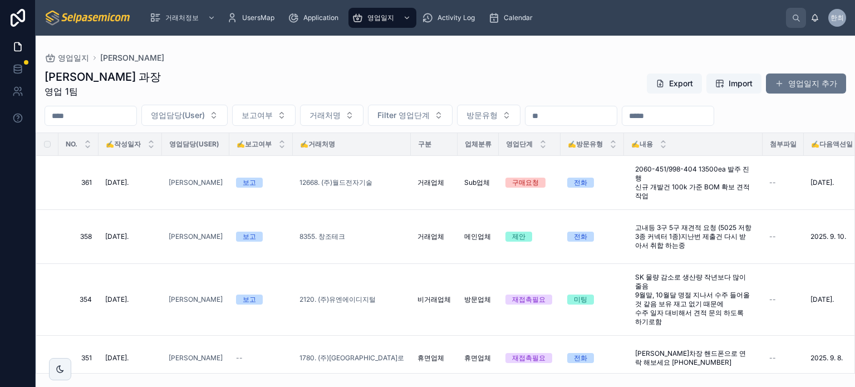
click at [566, 84] on div "최한얼 과장 영업 1팀 Export Import 영업일지 추가" at bounding box center [445, 83] width 801 height 29
click at [588, 76] on div "최한얼 과장 영업 1팀 Export Import 영업일지 추가" at bounding box center [445, 83] width 801 height 29
click at [545, 89] on div "최한얼 과장 영업 1팀 Export Import 영업일지 추가" at bounding box center [445, 83] width 801 height 29
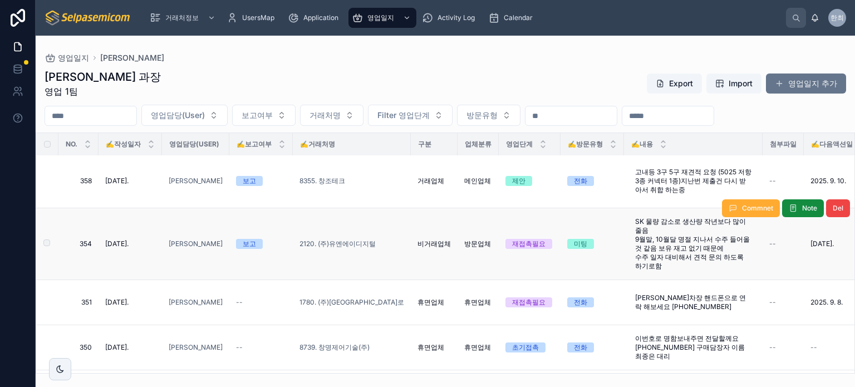
scroll to position [223, 0]
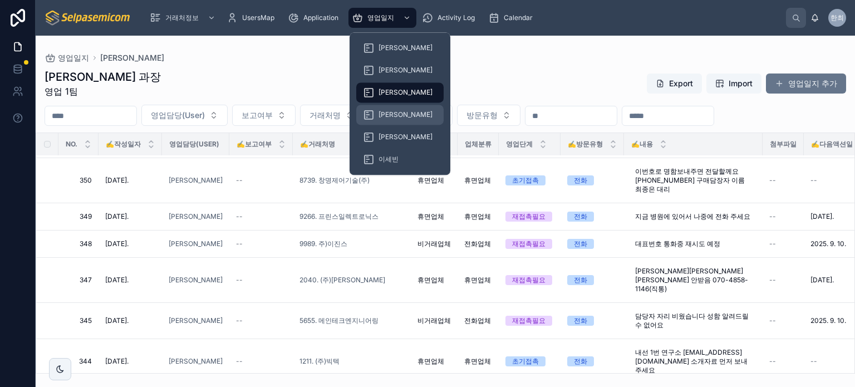
click at [387, 119] on span "[PERSON_NAME]" at bounding box center [405, 114] width 54 height 9
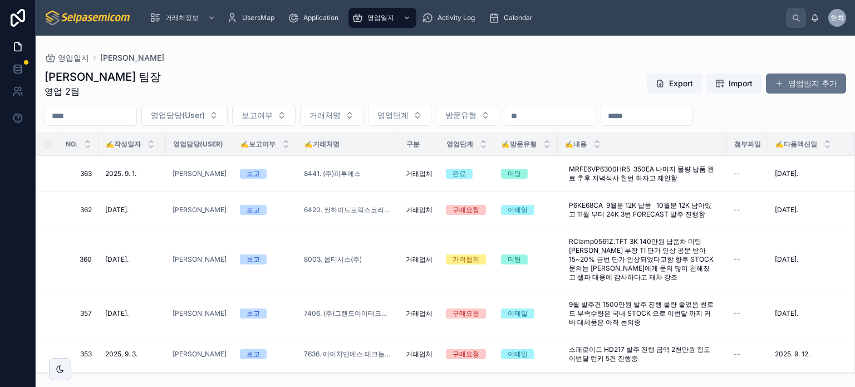
click at [535, 76] on div "[PERSON_NAME] 팀장 영업 2팀 Export Import 영업일지 추가" at bounding box center [445, 83] width 801 height 29
click at [474, 88] on div "[PERSON_NAME] 팀장 영업 2팀 Export Import 영업일지 추가" at bounding box center [445, 83] width 801 height 29
drag, startPoint x: 648, startPoint y: 138, endPoint x: 645, endPoint y: 132, distance: 6.7
click at [648, 138] on div "✍️내용" at bounding box center [642, 144] width 168 height 21
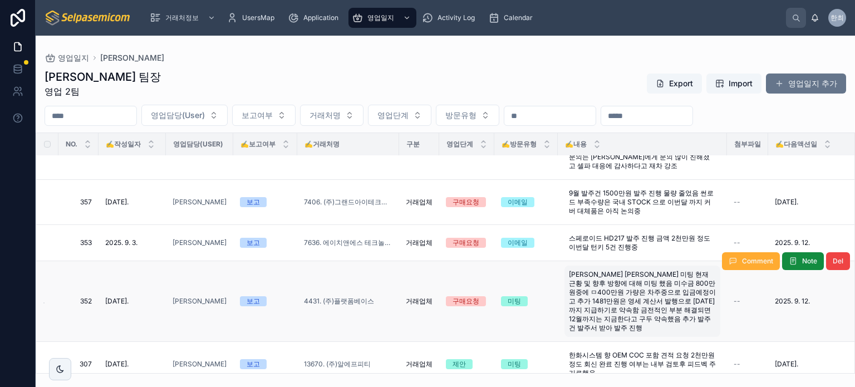
scroll to position [56, 0]
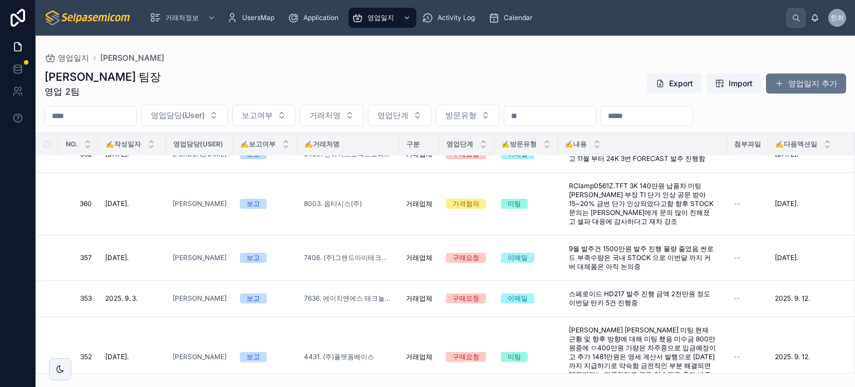
click at [607, 88] on div "[PERSON_NAME] 팀장 영업 2팀 Export Import 영업일지 추가" at bounding box center [445, 83] width 801 height 29
click at [581, 86] on div "[PERSON_NAME] 팀장 영업 2팀 Export Import 영업일지 추가" at bounding box center [445, 83] width 801 height 29
click at [575, 90] on div "[PERSON_NAME] 팀장 영업 2팀 Export Import 영업일지 추가" at bounding box center [445, 83] width 801 height 29
click at [577, 113] on input "text" at bounding box center [549, 116] width 91 height 16
click at [588, 80] on div "[PERSON_NAME] 팀장 영업 2팀 Export Import 영업일지 추가" at bounding box center [445, 83] width 801 height 29
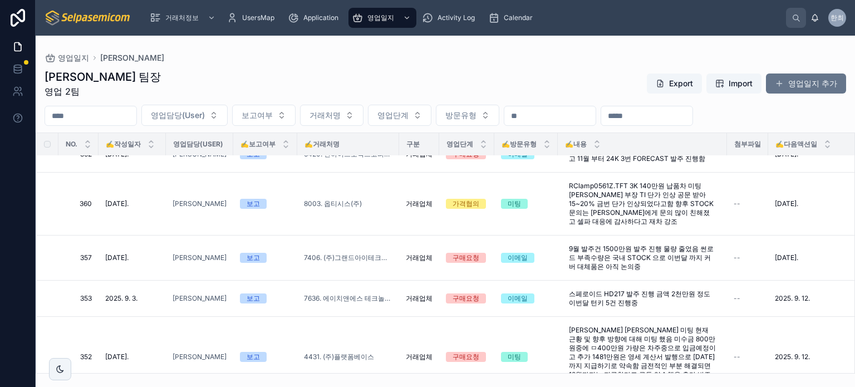
click at [693, 104] on div "박윤호 팀장 영업 2팀 Export Import 영업일지 추가 영업담당(User) 보고여부 거래처명 영업단계 방문유형 NO. ✍️작성일자 영업…" at bounding box center [445, 217] width 819 height 311
click at [690, 111] on input "text" at bounding box center [646, 116] width 91 height 16
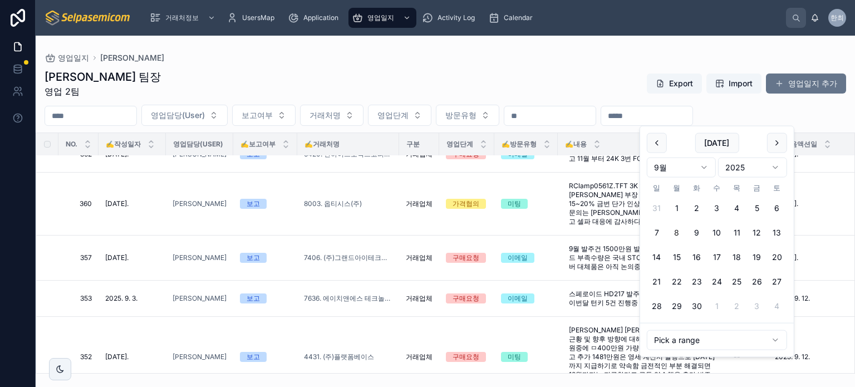
click at [688, 113] on input "text" at bounding box center [646, 116] width 91 height 16
click at [579, 64] on div "박윤호 팀장 영업 2팀 Export Import 영업일지 추가 영업담당(User) 보고여부 거래처명 영업단계 방문유형 NO. ✍️작성일자 영업…" at bounding box center [445, 217] width 819 height 311
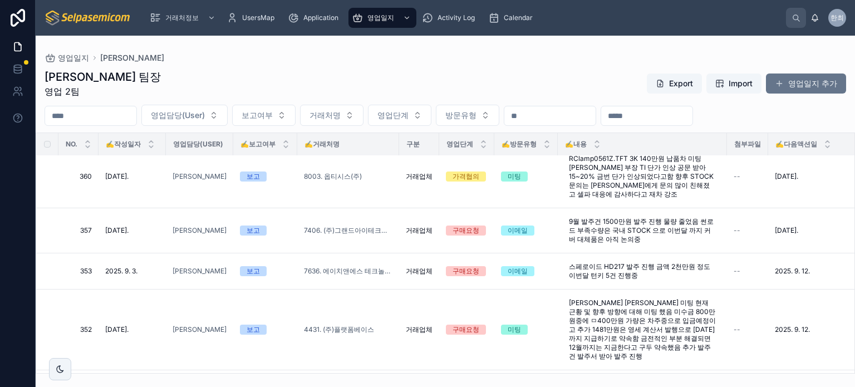
scroll to position [77, 0]
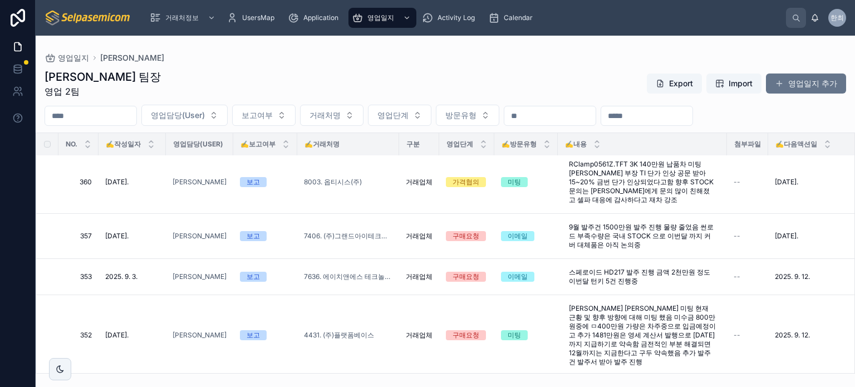
click at [597, 78] on div "[PERSON_NAME] 팀장 영업 2팀 Export Import 영업일지 추가" at bounding box center [445, 83] width 801 height 29
click at [624, 77] on div "[PERSON_NAME] 팀장 영업 2팀 Export Import 영업일지 추가" at bounding box center [445, 83] width 801 height 29
click at [598, 96] on div "[PERSON_NAME] 팀장 영업 2팀 Export Import 영업일지 추가" at bounding box center [445, 83] width 801 height 29
click at [595, 117] on input "text" at bounding box center [549, 116] width 91 height 16
click at [587, 73] on div "[PERSON_NAME] 팀장 영업 2팀 Export Import 영업일지 추가" at bounding box center [445, 83] width 801 height 29
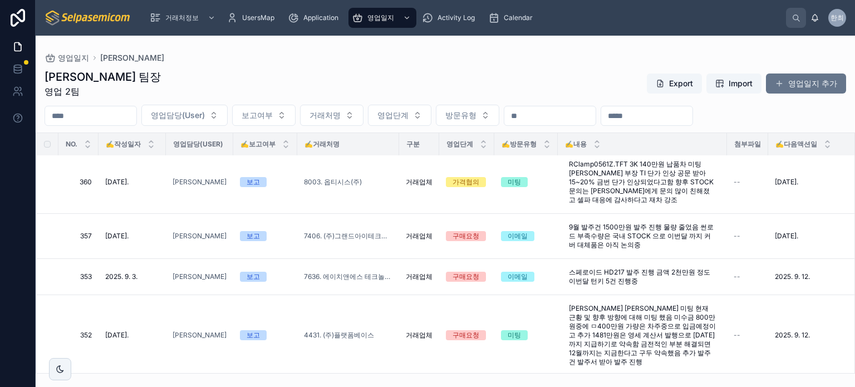
click at [668, 112] on input "text" at bounding box center [646, 116] width 91 height 16
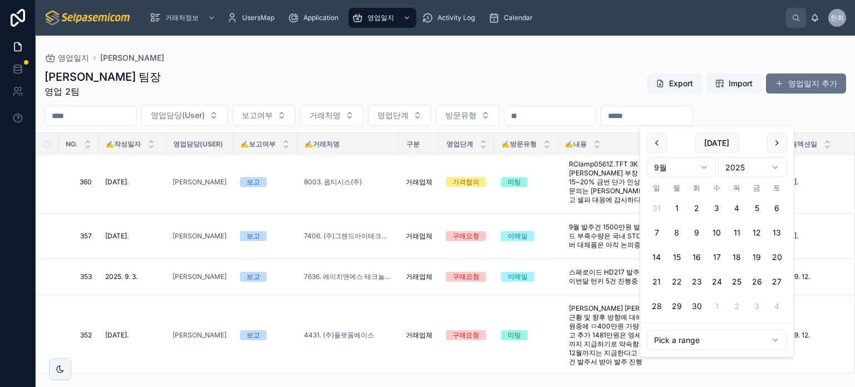
click at [668, 112] on input "text" at bounding box center [646, 116] width 91 height 16
click at [557, 35] on div "거래처정보 UsersMap Application 영업일지 Activity Log Calendar 한최 한얼 최" at bounding box center [445, 18] width 819 height 36
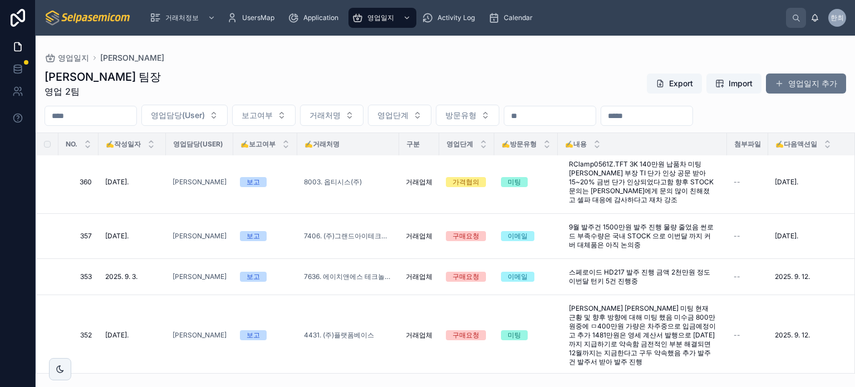
click at [354, 69] on div "[PERSON_NAME] 팀장 영업 2팀 Export Import 영업일지 추가" at bounding box center [445, 83] width 801 height 29
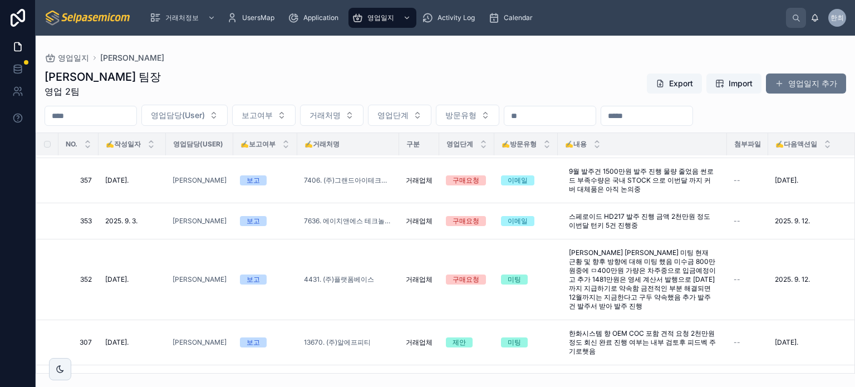
click at [417, 85] on div "[PERSON_NAME] 팀장 영업 2팀 Export Import 영업일지 추가" at bounding box center [445, 83] width 801 height 29
click at [379, 81] on div "[PERSON_NAME] 팀장 영업 2팀 Export Import 영업일지 추가" at bounding box center [445, 83] width 801 height 29
click at [464, 80] on div "[PERSON_NAME] 팀장 영업 2팀 Export Import 영업일지 추가" at bounding box center [445, 83] width 801 height 29
click at [563, 56] on div "영업일지 [PERSON_NAME]" at bounding box center [445, 57] width 801 height 9
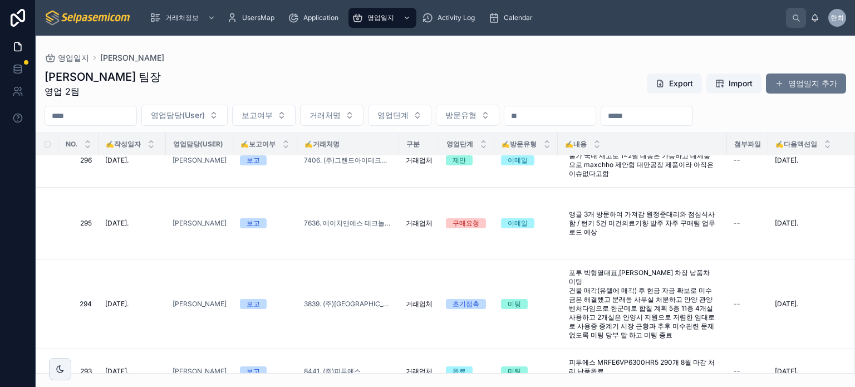
scroll to position [56, 0]
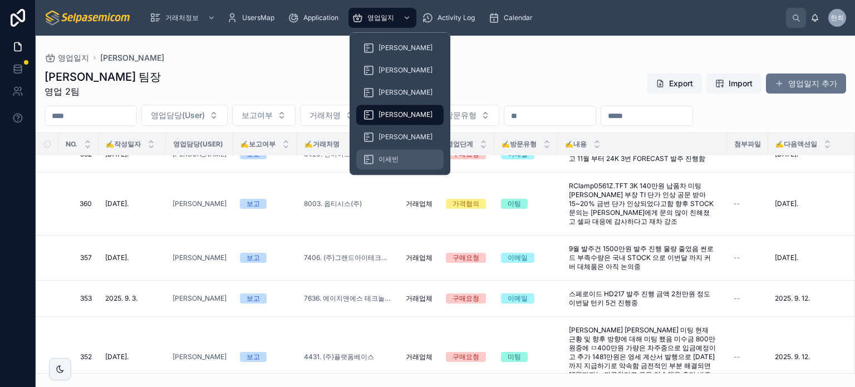
click at [394, 154] on div "이세빈" at bounding box center [400, 159] width 74 height 18
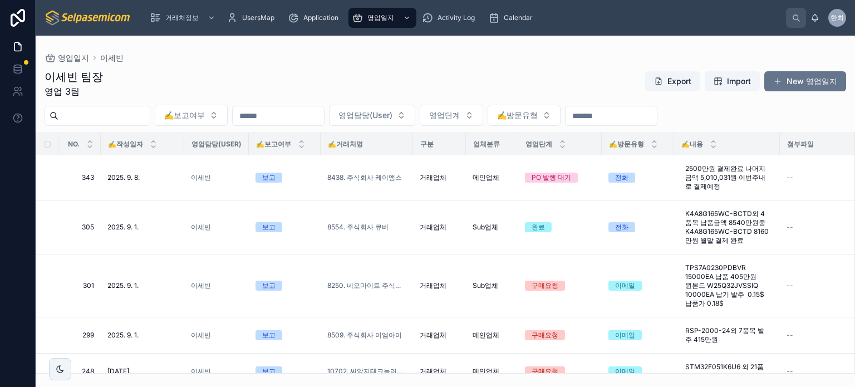
scroll to position [107, 0]
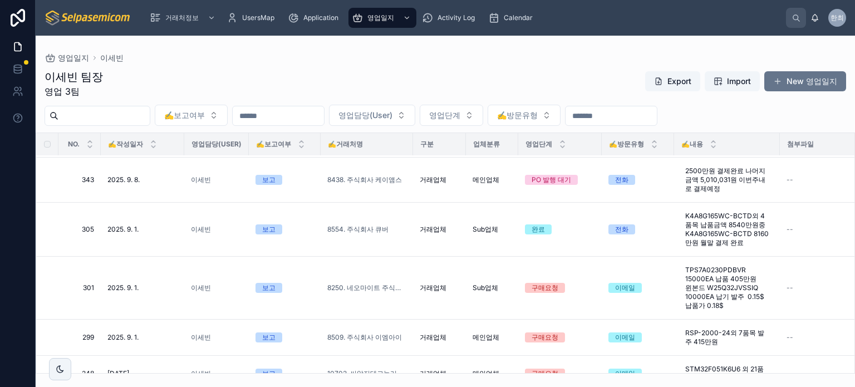
click at [552, 69] on div "이세빈 팀장 영업 3팀 Export Import New 영업일지" at bounding box center [445, 83] width 801 height 29
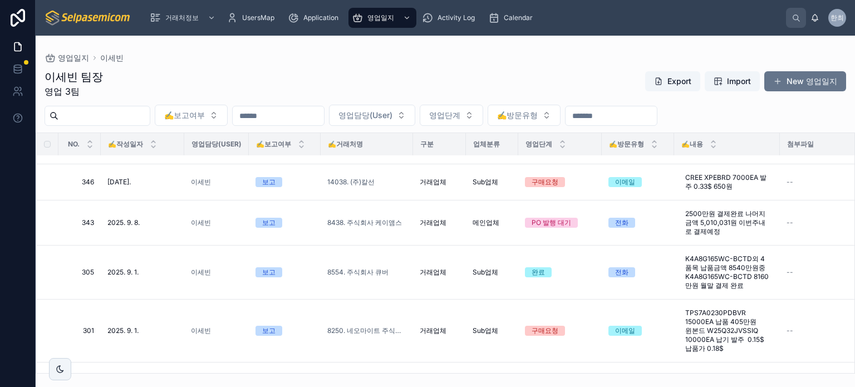
scroll to position [78, 0]
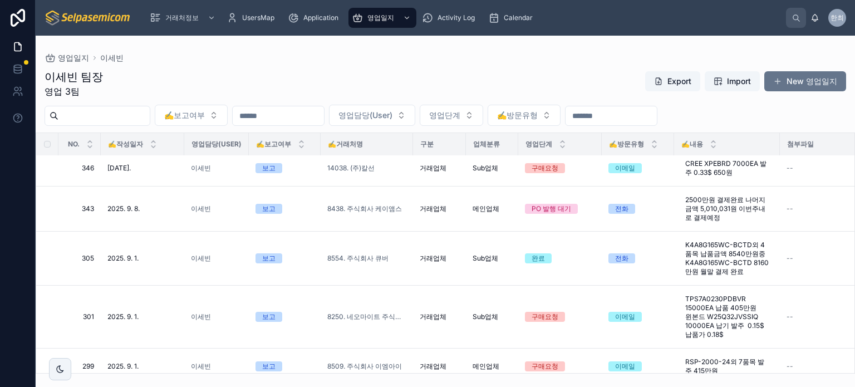
click at [785, 109] on div "✍️보고여부 영업담당(User) 영업단계 ✍️방문유형" at bounding box center [445, 115] width 819 height 21
click at [571, 80] on div "이세빈 팀장 영업 3팀 Export Import New 영업일지" at bounding box center [445, 83] width 801 height 29
click at [604, 81] on div "이세빈 팀장 영업 3팀 Export Import New 영업일지" at bounding box center [445, 83] width 801 height 29
click at [764, 119] on div "✍️보고여부 영업담당(User) 영업단계 ✍️방문유형" at bounding box center [445, 115] width 819 height 21
click at [590, 62] on div "이세빈 팀장 영업 3팀 Export Import New 영업일지 ✍️보고여부 영업담당(User) 영업단계 ✍️방문유형 NO. ✍️작성일자 영업…" at bounding box center [445, 217] width 819 height 311
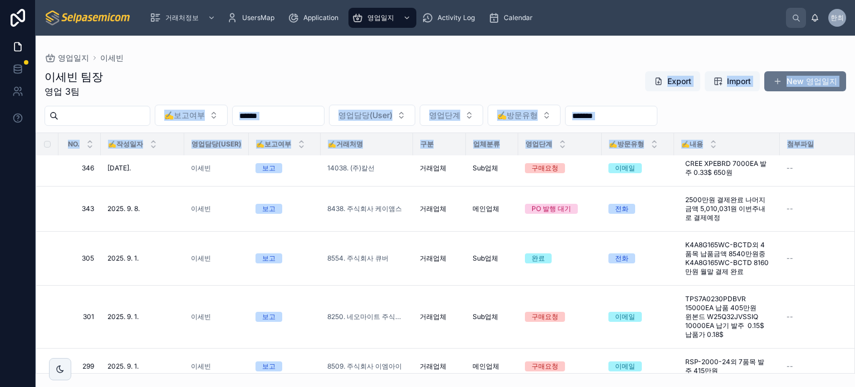
drag, startPoint x: 602, startPoint y: 67, endPoint x: 663, endPoint y: 132, distance: 90.2
click at [663, 132] on div "이세빈 팀장 영업 3팀 Export Import New 영업일지 ✍️보고여부 영업담당(User) 영업단계 ✍️방문유형 NO. ✍️작성일자 영업…" at bounding box center [445, 217] width 819 height 311
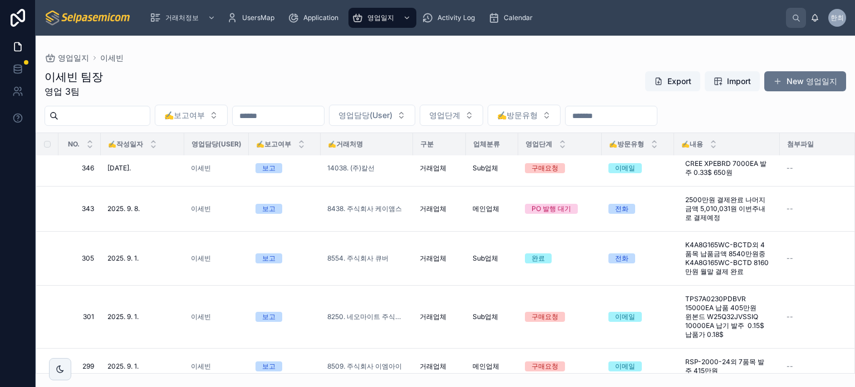
click at [587, 70] on div "이세빈 팀장 영업 3팀 Export Import New 영업일지" at bounding box center [445, 83] width 801 height 29
drag, startPoint x: 233, startPoint y: 73, endPoint x: 128, endPoint y: 55, distance: 106.2
click at [232, 73] on div "이세빈 팀장 영업 3팀 Export Import New 영업일지" at bounding box center [445, 83] width 801 height 29
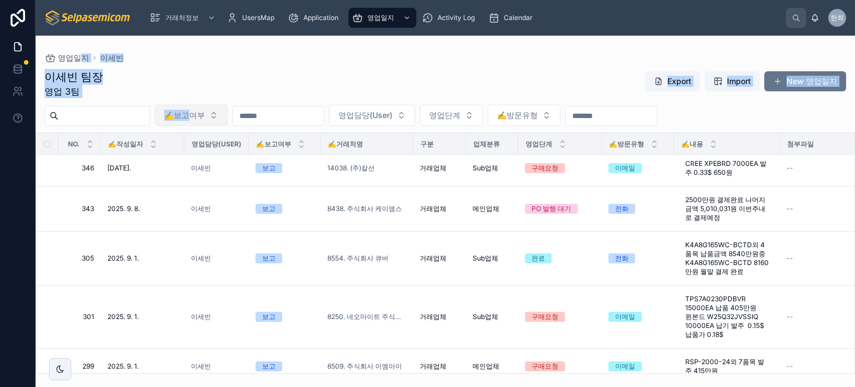
drag, startPoint x: 85, startPoint y: 50, endPoint x: 218, endPoint y: 105, distance: 144.5
click at [216, 110] on div "영업일지 이세빈 이세빈 팀장 영업 3팀 Export Import New 영업일지 ✍️보고여부 영업담당(User) 영업단계 ✍️방문유형 NO. …" at bounding box center [445, 205] width 819 height 338
click at [194, 59] on div "영업일지 이세빈" at bounding box center [445, 57] width 801 height 9
drag, startPoint x: 61, startPoint y: 41, endPoint x: 339, endPoint y: 80, distance: 280.4
click at [333, 80] on div "영업일지 이세빈 이세빈 팀장 영업 3팀 Export Import New 영업일지 ✍️보고여부 영업담당(User) 영업단계 ✍️방문유형 NO. …" at bounding box center [445, 205] width 819 height 338
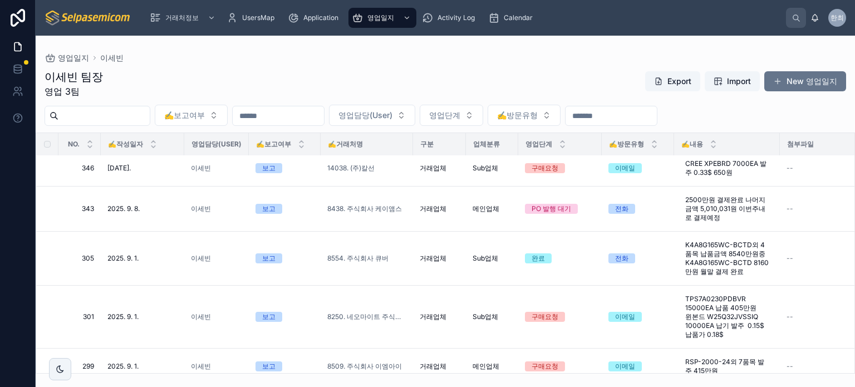
drag, startPoint x: 402, startPoint y: 75, endPoint x: 412, endPoint y: 79, distance: 10.7
click at [402, 75] on div "이세빈 팀장 영업 3팀 Export Import New 영업일지" at bounding box center [445, 83] width 801 height 29
click at [486, 80] on div "이세빈 팀장 영업 3팀 Export Import New 영업일지" at bounding box center [445, 83] width 801 height 29
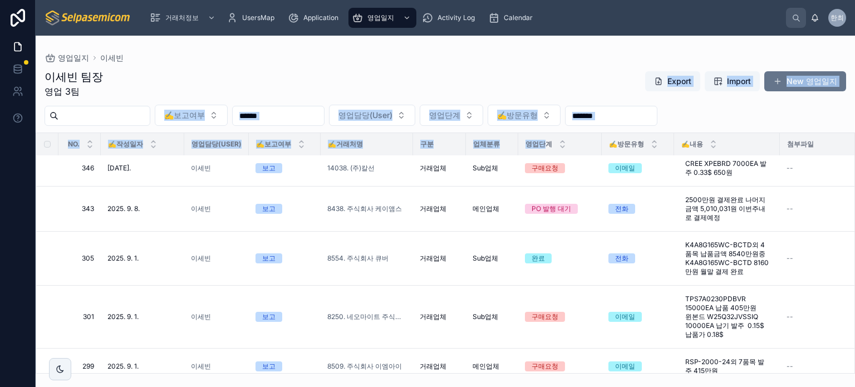
drag, startPoint x: 486, startPoint y: 73, endPoint x: 545, endPoint y: 137, distance: 87.0
click at [545, 137] on div "이세빈 팀장 영업 3팀 Export Import New 영업일지 ✍️보고여부 영업담당(User) 영업단계 ✍️방문유형 NO. ✍️작성일자 영업…" at bounding box center [445, 217] width 819 height 311
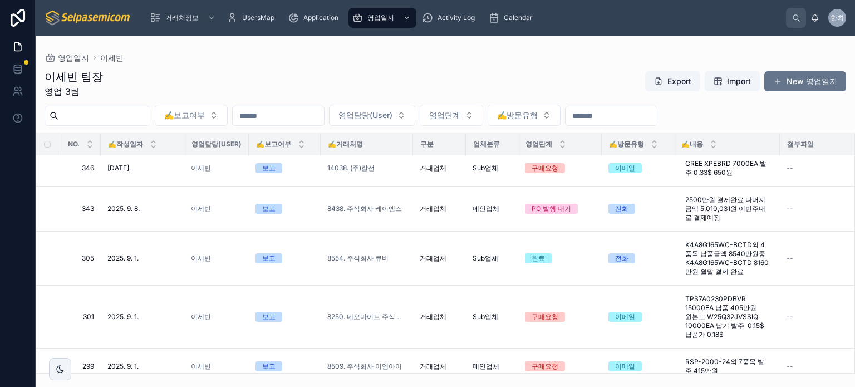
click at [509, 67] on div "이세빈 팀장 영업 3팀 Export Import New 영업일지 ✍️보고여부 영업담당(User) 영업단계 ✍️방문유형 NO. ✍️작성일자 영업…" at bounding box center [445, 217] width 819 height 311
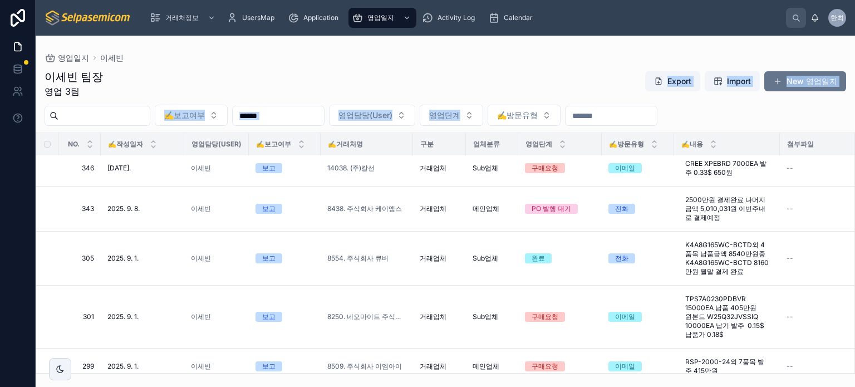
drag, startPoint x: 505, startPoint y: 68, endPoint x: 520, endPoint y: 140, distance: 72.8
click at [522, 139] on div "이세빈 팀장 영업 3팀 Export Import New 영업일지 ✍️보고여부 영업담당(User) 영업단계 ✍️방문유형 NO. ✍️작성일자 영업…" at bounding box center [445, 217] width 819 height 311
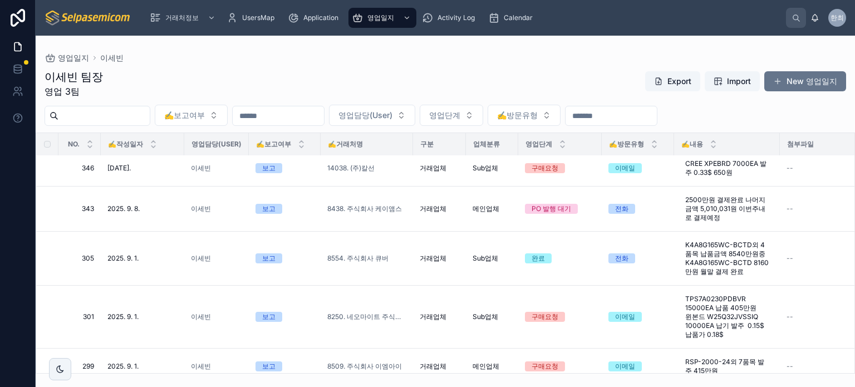
click at [405, 61] on div "영업일지 이세빈" at bounding box center [445, 57] width 801 height 9
click at [414, 56] on div "영업일지 이세빈" at bounding box center [445, 57] width 801 height 9
click at [414, 88] on div "이세빈 팀장 영업 3팀 Export Import New 영업일지" at bounding box center [445, 83] width 801 height 29
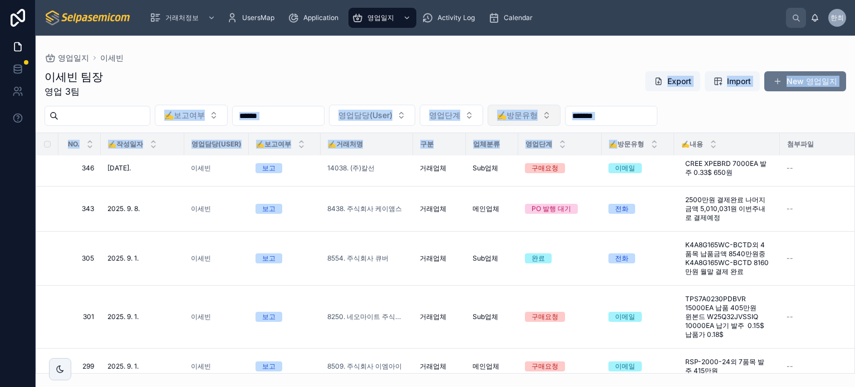
drag, startPoint x: 611, startPoint y: 134, endPoint x: 588, endPoint y: 111, distance: 32.3
click at [614, 137] on div "이세빈 팀장 영업 3팀 Export Import New 영업일지 ✍️보고여부 영업담당(User) 영업단계 ✍️방문유형 NO. ✍️작성일자 영업…" at bounding box center [445, 217] width 819 height 311
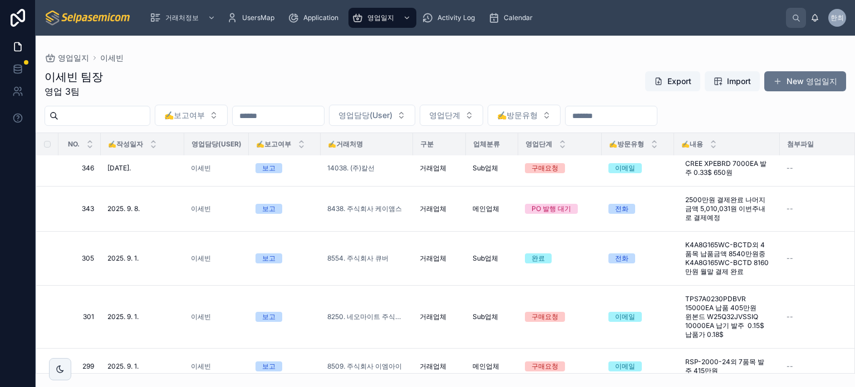
click at [552, 63] on div "이세빈 팀장 영업 3팀 Export Import New 영업일지 ✍️보고여부 영업담당(User) 영업단계 ✍️방문유형 NO. ✍️작성일자 영업…" at bounding box center [445, 217] width 819 height 311
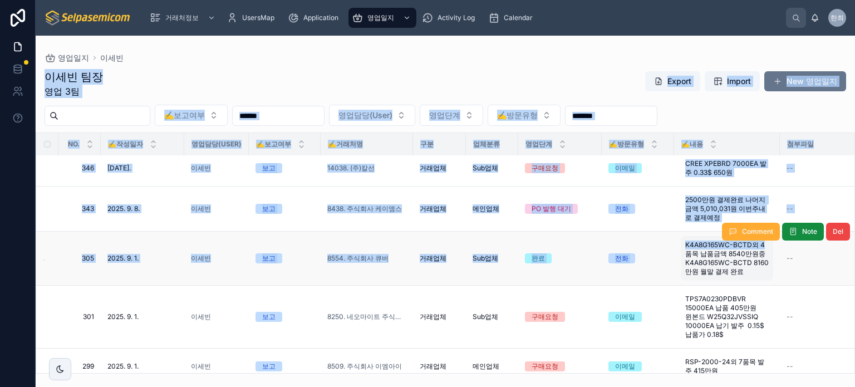
drag, startPoint x: 562, startPoint y: 102, endPoint x: 681, endPoint y: 257, distance: 195.2
click at [681, 257] on div "영업일지 이세빈 이세빈 팀장 영업 3팀 Export Import New 영업일지 ✍️보고여부 영업담당(User) 영업단계 ✍️방문유형 NO. …" at bounding box center [445, 205] width 819 height 338
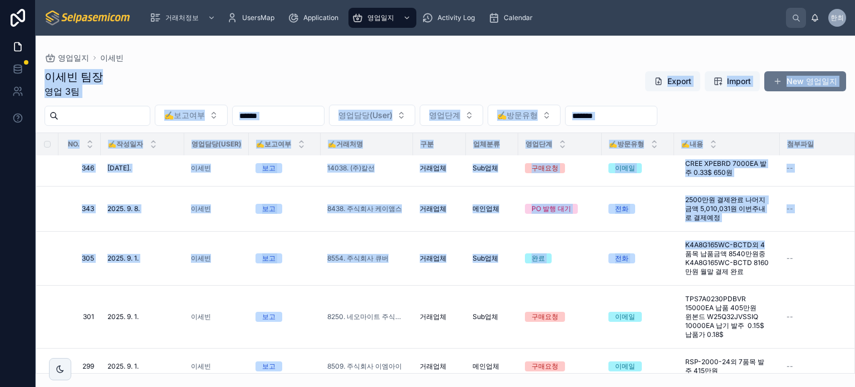
click at [544, 80] on div "이세빈 팀장 영업 3팀 Export Import New 영업일지" at bounding box center [445, 83] width 801 height 29
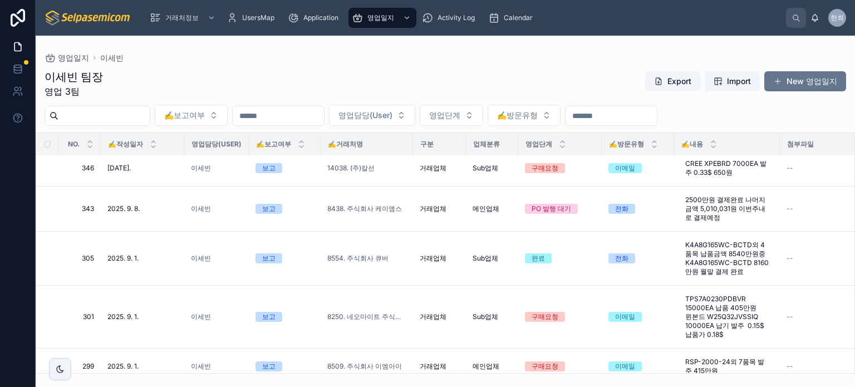
click at [510, 75] on div "이세빈 팀장 영업 3팀 Export Import New 영업일지" at bounding box center [445, 83] width 801 height 29
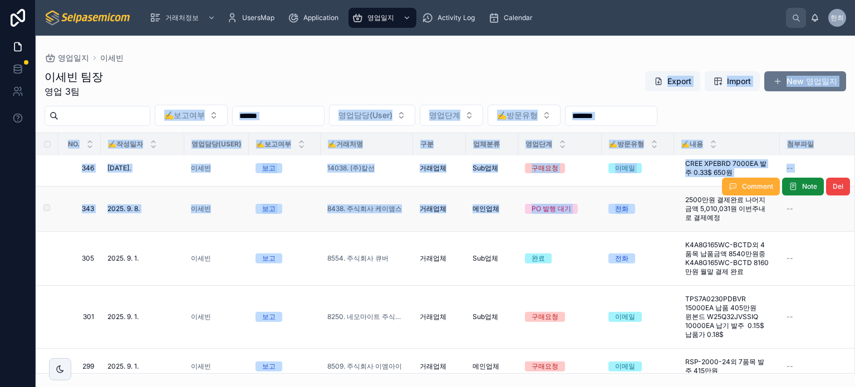
drag, startPoint x: 672, startPoint y: 217, endPoint x: 679, endPoint y: 218, distance: 6.8
click at [679, 218] on div "이세빈 팀장 영업 3팀 Export Import New 영업일지 ✍️보고여부 영업담당(User) 영업단계 ✍️방문유형 NO. ✍️작성일자 영업…" at bounding box center [445, 217] width 819 height 311
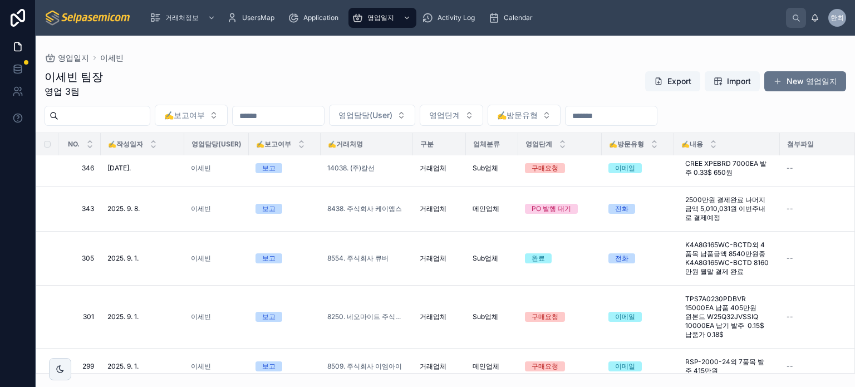
click at [565, 63] on div "이세빈 팀장 영업 3팀 Export Import New 영업일지 ✍️보고여부 영업담당(User) 영업단계 ✍️방문유형 NO. ✍️작성일자 영업…" at bounding box center [445, 217] width 819 height 311
drag, startPoint x: 770, startPoint y: 110, endPoint x: 776, endPoint y: 275, distance: 166.0
click at [776, 275] on div "이세빈 팀장 영업 3팀 Export Import New 영업일지 ✍️보고여부 영업담당(User) 영업단계 ✍️방문유형 NO. ✍️작성일자 영업…" at bounding box center [445, 217] width 819 height 311
drag, startPoint x: 583, startPoint y: 75, endPoint x: 578, endPoint y: 62, distance: 13.6
click at [582, 73] on div "이세빈 팀장 영업 3팀 Export Import New 영업일지" at bounding box center [445, 83] width 801 height 29
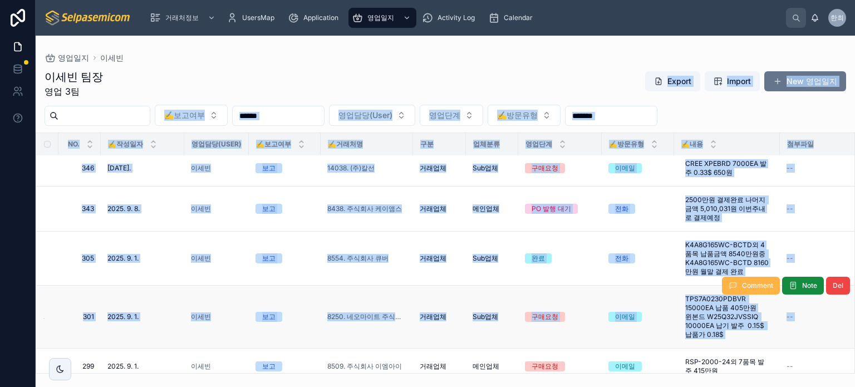
drag, startPoint x: 717, startPoint y: 264, endPoint x: 725, endPoint y: 287, distance: 23.8
click at [725, 287] on div "이세빈 팀장 영업 3팀 Export Import New 영업일지 ✍️보고여부 영업담당(User) 영업단계 ✍️방문유형 NO. ✍️작성일자 영업…" at bounding box center [445, 217] width 819 height 311
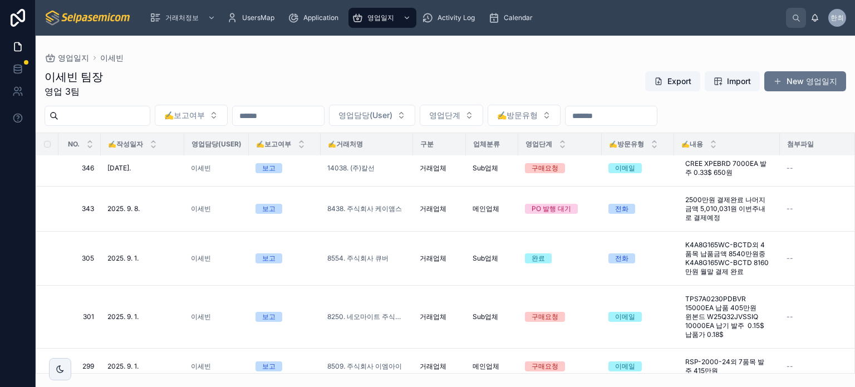
click at [568, 81] on div "이세빈 팀장 영업 3팀 Export Import New 영업일지" at bounding box center [445, 83] width 801 height 29
click at [508, 79] on div "이세빈 팀장 영업 3팀 Export Import New 영업일지" at bounding box center [445, 83] width 801 height 29
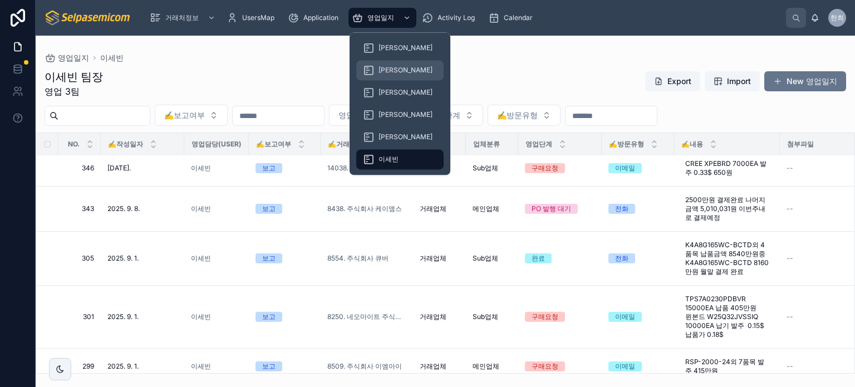
click at [395, 75] on div "[PERSON_NAME]" at bounding box center [400, 70] width 74 height 18
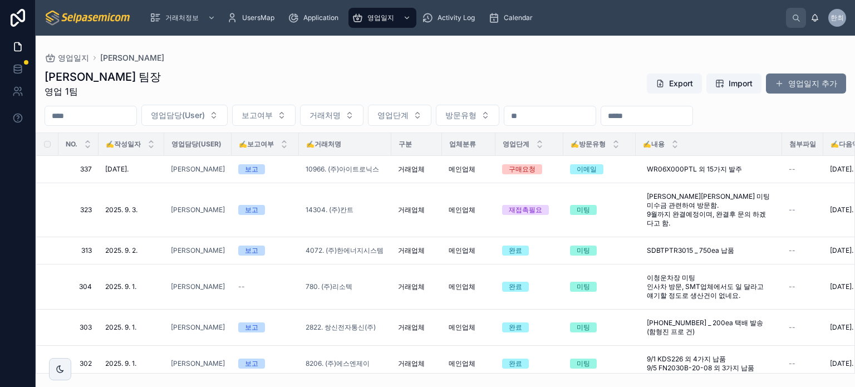
click at [375, 70] on div "김춘래 팀장 영업 1팀 Export Import 영업일지 추가" at bounding box center [445, 83] width 801 height 29
click at [392, 78] on div "김춘래 팀장 영업 1팀 Export Import 영업일지 추가" at bounding box center [445, 83] width 801 height 29
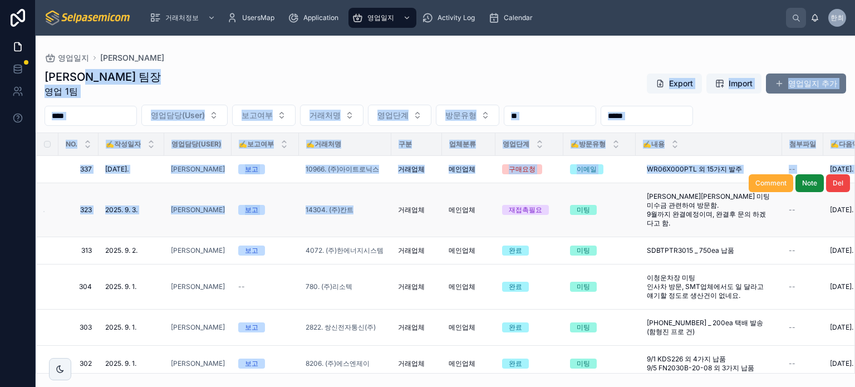
click at [375, 190] on div "김춘래 팀장 영업 1팀 Export Import 영업일지 추가 영업담당(User) 보고여부 거래처명 영업단계 방문유형 NO. ✍️작성일자 영업…" at bounding box center [445, 217] width 819 height 311
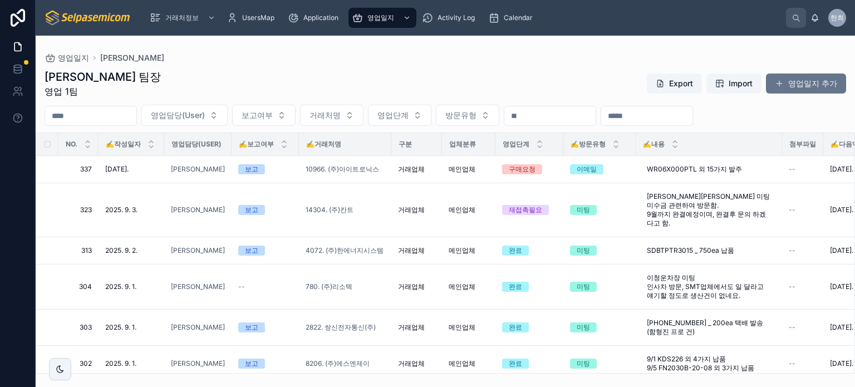
click at [217, 51] on div "영업일지 김춘래 김춘래 팀장 영업 1팀 Export Import 영업일지 추가 영업담당(User) 보고여부 거래처명 영업단계 방문유형 NO. …" at bounding box center [445, 205] width 819 height 338
drag, startPoint x: 244, startPoint y: 99, endPoint x: 249, endPoint y: 93, distance: 7.9
click at [247, 99] on div "영업일지 김춘래 김춘래 팀장 영업 1팀 Export Import 영업일지 추가 영업담당(User) 보고여부 거래처명 영업단계 방문유형 NO. …" at bounding box center [445, 205] width 819 height 338
drag, startPoint x: 240, startPoint y: 62, endPoint x: 174, endPoint y: 80, distance: 68.7
click at [239, 62] on div "김춘래 팀장 영업 1팀 Export Import 영업일지 추가 영업담당(User) 보고여부 거래처명 영업단계 방문유형 NO. ✍️작성일자 영업…" at bounding box center [445, 217] width 819 height 311
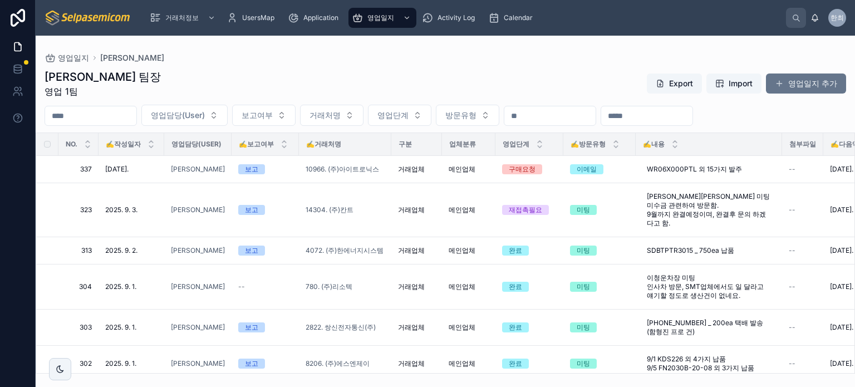
drag, startPoint x: 69, startPoint y: 43, endPoint x: 52, endPoint y: 43, distance: 17.3
click at [68, 43] on div "영업일지 김춘래 김춘래 팀장 영업 1팀 Export Import 영업일지 추가 영업담당(User) 보고여부 거래처명 영업단계 방문유형 NO. …" at bounding box center [445, 205] width 819 height 338
drag, startPoint x: 52, startPoint y: 43, endPoint x: 311, endPoint y: 85, distance: 262.8
click at [311, 85] on div "영업일지 김춘래 김춘래 팀장 영업 1팀 Export Import 영업일지 추가 영업담당(User) 보고여부 거래처명 영업단계 방문유형 NO. …" at bounding box center [445, 205] width 819 height 338
drag, startPoint x: 380, startPoint y: 80, endPoint x: 387, endPoint y: 79, distance: 7.8
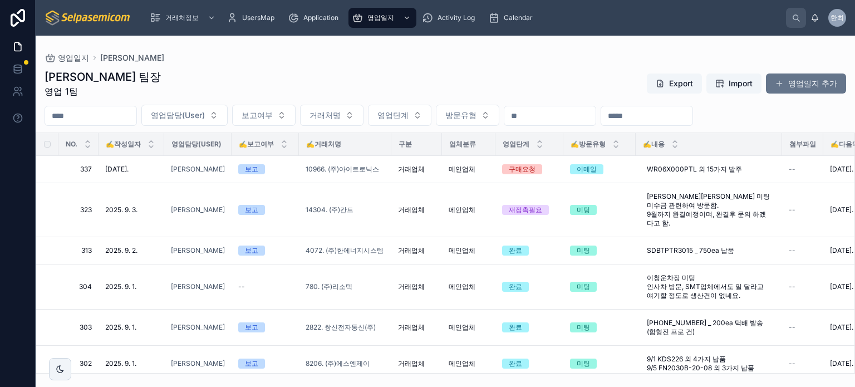
click at [384, 79] on div "김춘래 팀장 영업 1팀 Export Import 영업일지 추가" at bounding box center [445, 83] width 801 height 29
click at [420, 88] on div "김춘래 팀장 영업 1팀 Export Import 영업일지 추가" at bounding box center [445, 83] width 801 height 29
click at [424, 87] on div "김춘래 팀장 영업 1팀 Export Import 영업일지 추가" at bounding box center [445, 83] width 801 height 29
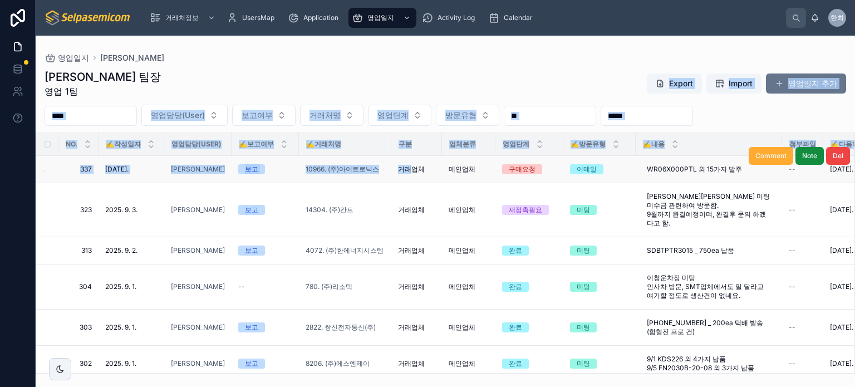
drag, startPoint x: 374, startPoint y: 71, endPoint x: 412, endPoint y: 179, distance: 114.9
click at [412, 179] on div "김춘래 팀장 영업 1팀 Export Import 영업일지 추가 영업담당(User) 보고여부 거래처명 영업단계 방문유형 NO. ✍️작성일자 영업…" at bounding box center [445, 217] width 819 height 311
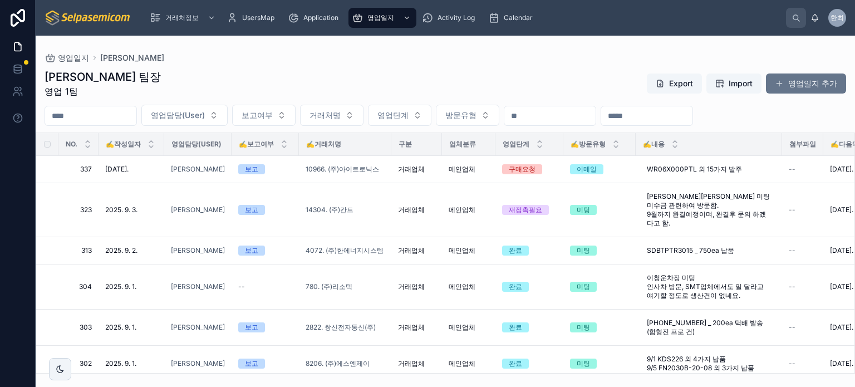
click at [343, 76] on div "김춘래 팀장 영업 1팀 Export Import 영업일지 추가" at bounding box center [445, 83] width 801 height 29
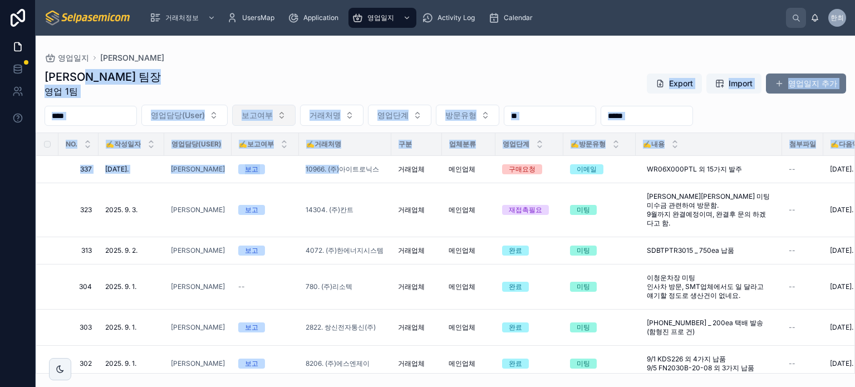
drag, startPoint x: 303, startPoint y: 66, endPoint x: 316, endPoint y: 115, distance: 51.2
click at [338, 169] on div "김춘래 팀장 영업 1팀 Export Import 영업일지 추가 영업담당(User) 보고여부 거래처명 영업단계 방문유형 NO. ✍️작성일자 영업…" at bounding box center [445, 217] width 819 height 311
click at [306, 80] on div "김춘래 팀장 영업 1팀 Export Import 영업일지 추가" at bounding box center [445, 83] width 801 height 29
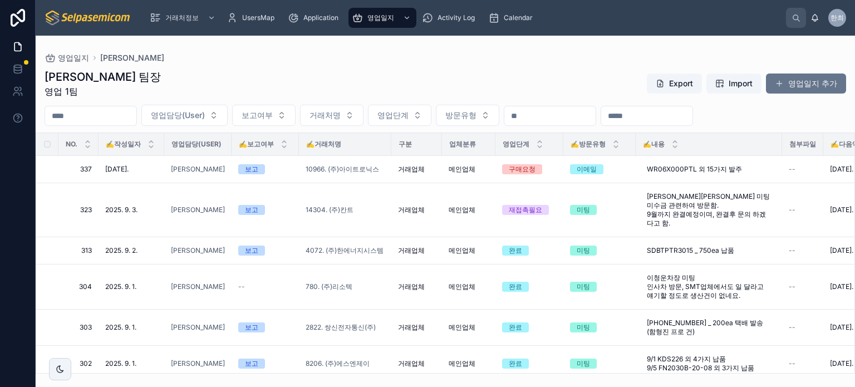
click at [305, 85] on div "김춘래 팀장 영업 1팀 Export Import 영업일지 추가" at bounding box center [445, 83] width 801 height 29
click at [373, 69] on div "김춘래 팀장 영업 1팀 Export Import 영업일지 추가" at bounding box center [445, 83] width 801 height 29
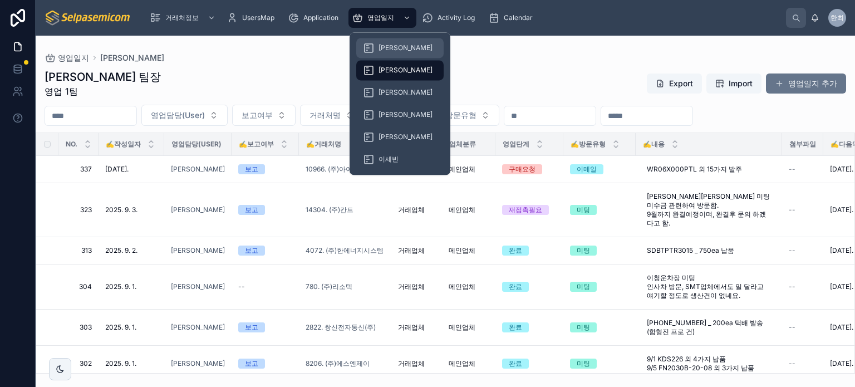
click at [383, 43] on div "[PERSON_NAME]" at bounding box center [400, 48] width 74 height 18
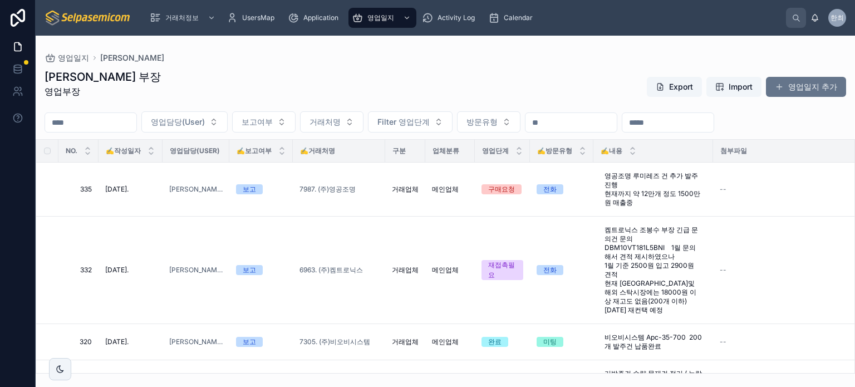
click at [375, 60] on div "영업일지 [PERSON_NAME]" at bounding box center [445, 57] width 801 height 9
click at [386, 75] on div "허창윤 부장 영업부장 Export Import 영업일지 추가" at bounding box center [445, 87] width 801 height 36
click at [314, 88] on div "허창윤 부장 영업부장 Export Import 영업일지 추가" at bounding box center [445, 87] width 801 height 36
click at [311, 99] on div "허창윤 부장 영업부장 Export Import 영업일지 추가" at bounding box center [445, 87] width 801 height 36
click at [390, 60] on div "영업일지 [PERSON_NAME]" at bounding box center [445, 57] width 801 height 9
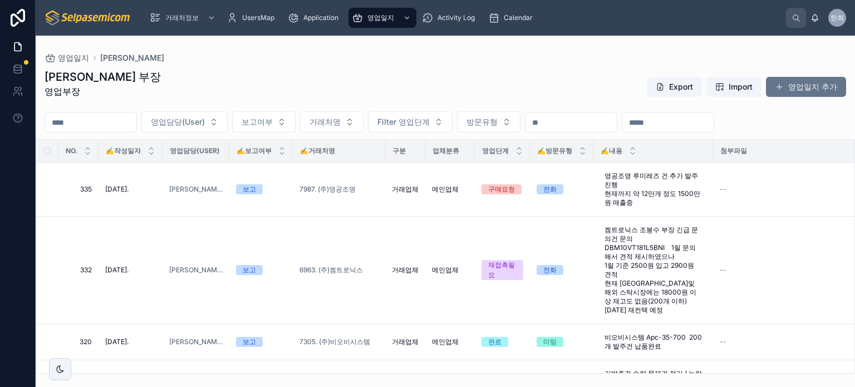
click at [390, 60] on div "영업일지 [PERSON_NAME]" at bounding box center [445, 57] width 801 height 9
click at [490, 86] on div "허창윤 부장 영업부장 Export Import 영업일지 추가" at bounding box center [445, 87] width 801 height 36
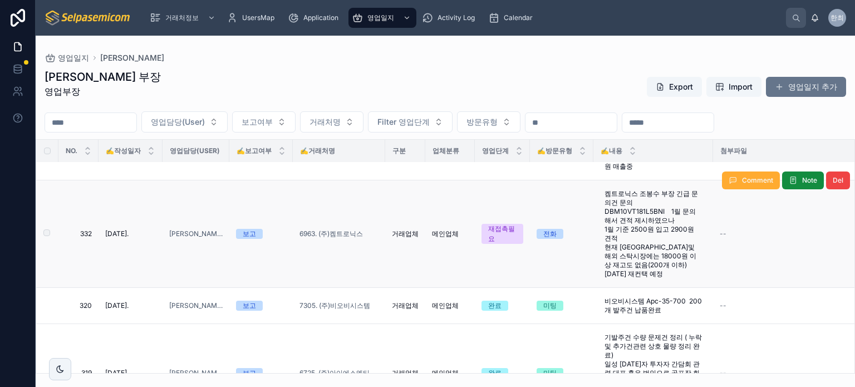
scroll to position [56, 0]
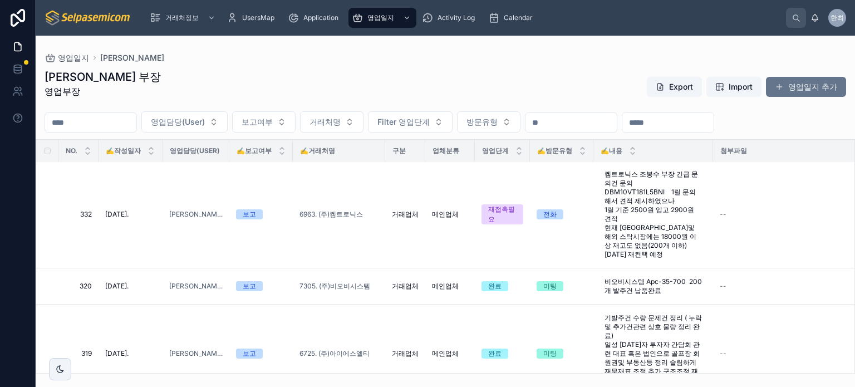
click at [583, 82] on div "허창윤 부장 영업부장 Export Import 영업일지 추가" at bounding box center [445, 87] width 801 height 36
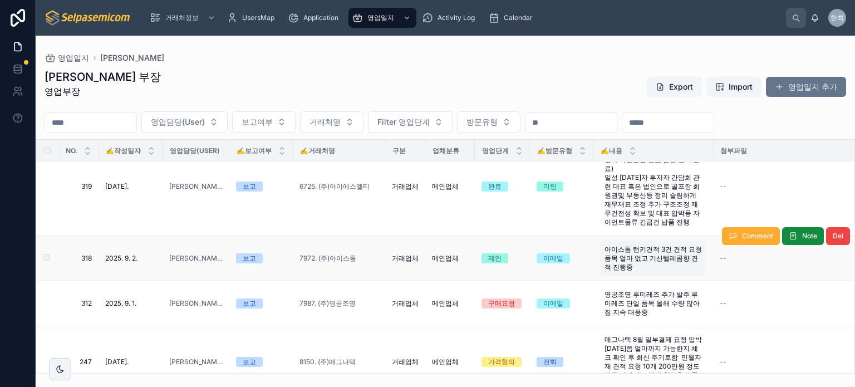
scroll to position [167, 0]
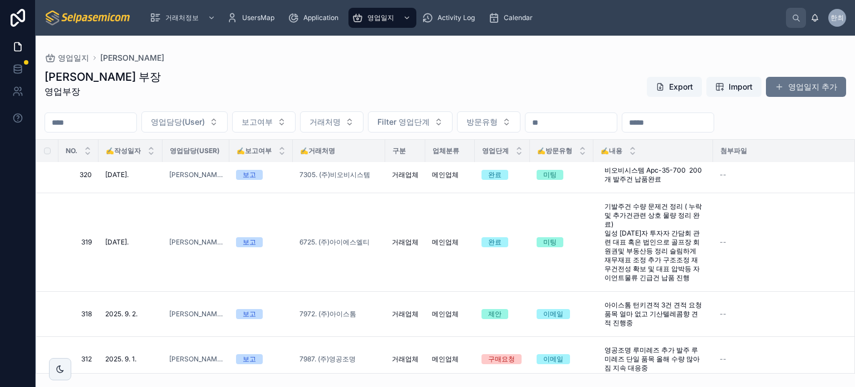
click at [574, 88] on div "허창윤 부장 영업부장 Export Import 영업일지 추가" at bounding box center [445, 87] width 801 height 36
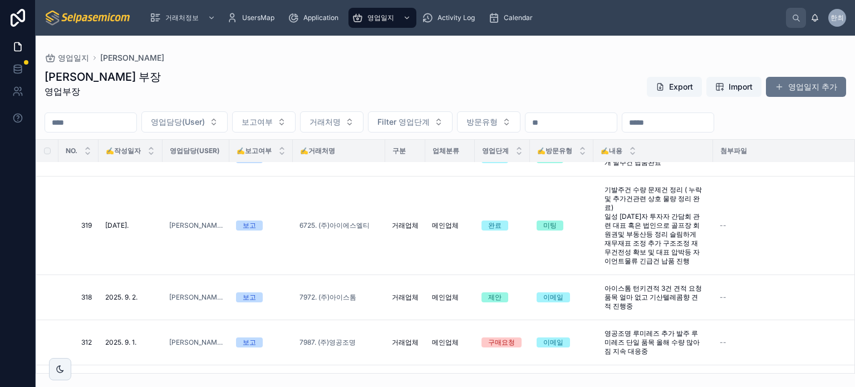
scroll to position [195, 0]
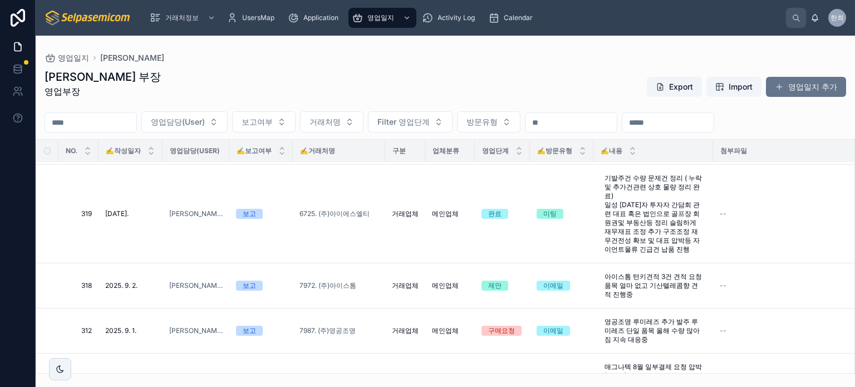
click at [366, 81] on div "허창윤 부장 영업부장 Export Import 영업일지 추가" at bounding box center [445, 87] width 801 height 36
click at [365, 72] on div "허창윤 부장 영업부장 Export Import 영업일지 추가" at bounding box center [445, 87] width 801 height 36
click at [403, 101] on div "허창윤 부장 영업부장 Export Import 영업일지 추가" at bounding box center [445, 87] width 801 height 36
click at [405, 81] on div "허창윤 부장 영업부장 Export Import 영업일지 추가" at bounding box center [445, 87] width 801 height 36
click at [403, 83] on div "허창윤 부장 영업부장 Export Import 영업일지 추가" at bounding box center [445, 87] width 801 height 36
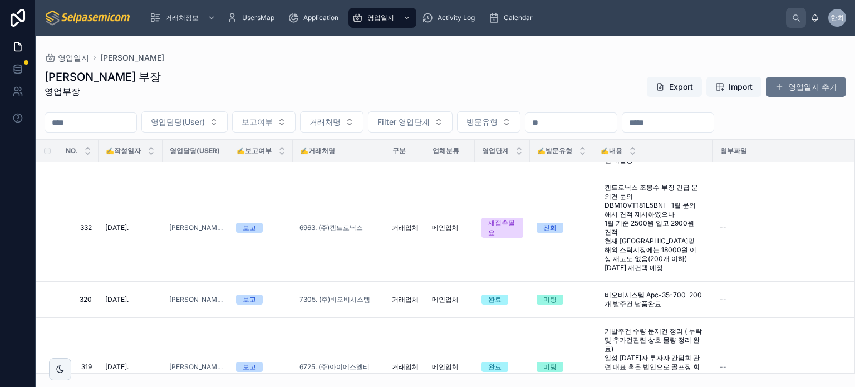
scroll to position [0, 0]
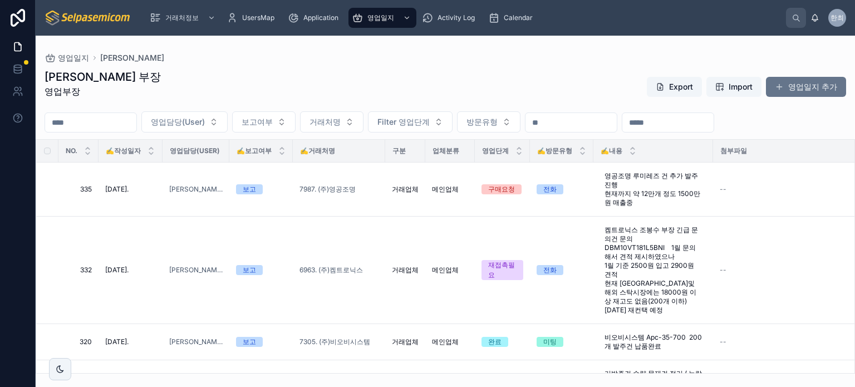
click at [259, 73] on div "허창윤 부장 영업부장 Export Import 영업일지 추가" at bounding box center [445, 87] width 801 height 36
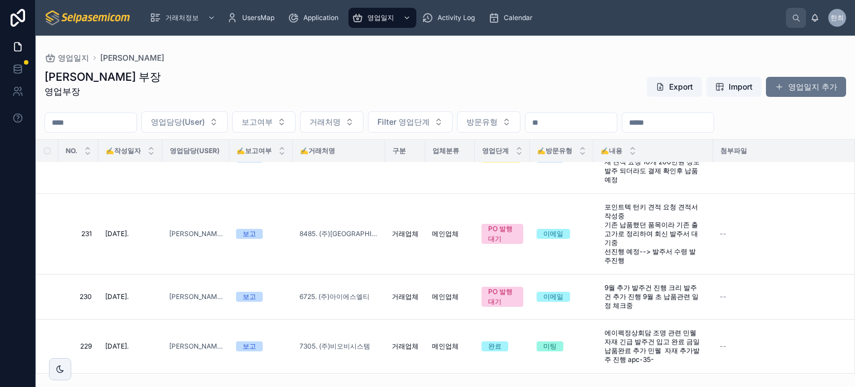
scroll to position [271, 0]
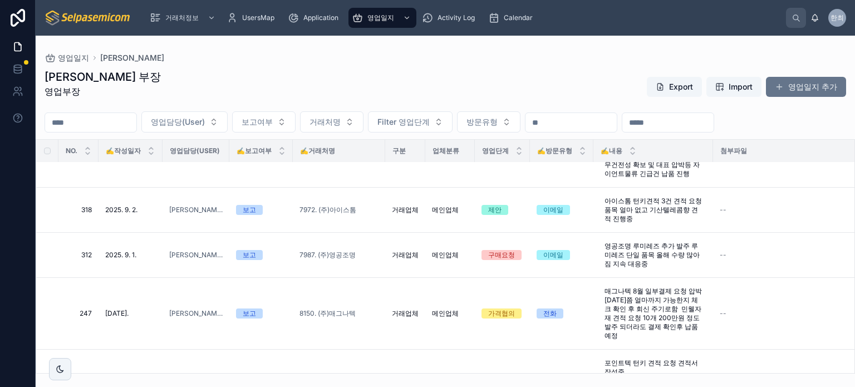
click at [346, 40] on div "영업일지 허창윤 허창윤 부장 영업부장 Export Import 영업일지 추가 영업담당(User) 보고여부 거래처명 Filter 영업단계 방문유…" at bounding box center [445, 205] width 819 height 338
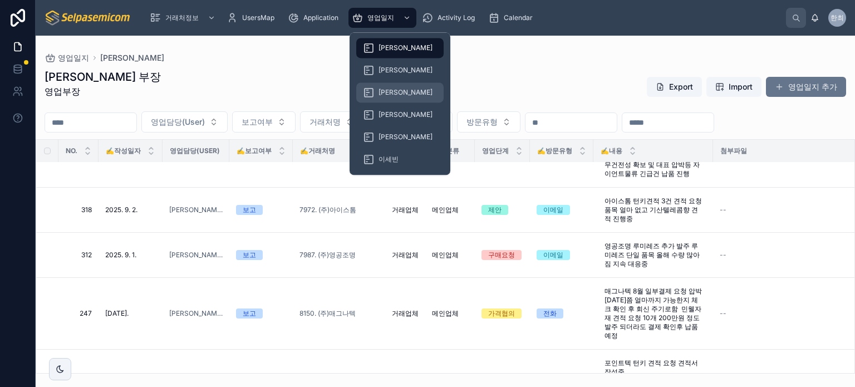
click at [384, 92] on span "[PERSON_NAME]" at bounding box center [405, 92] width 54 height 9
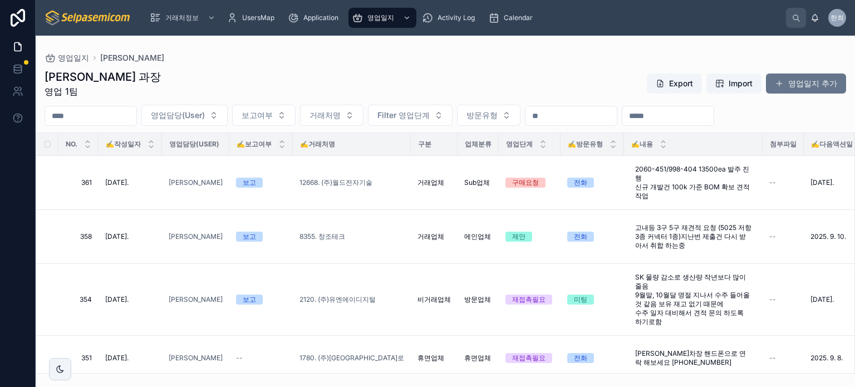
click at [344, 57] on div "영업일지 최한얼" at bounding box center [445, 57] width 801 height 9
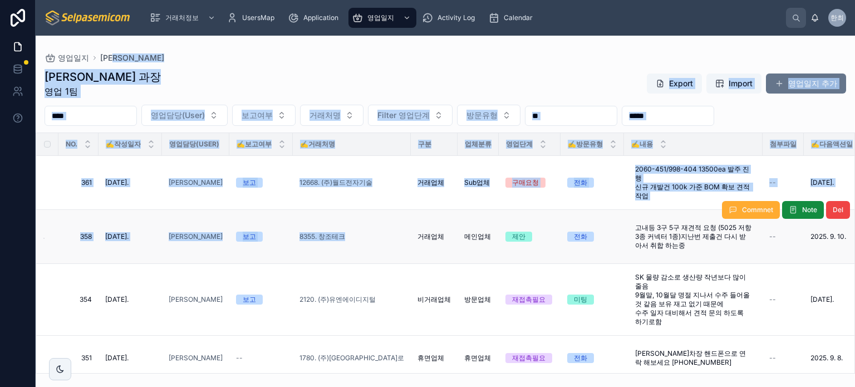
drag, startPoint x: 343, startPoint y: 86, endPoint x: 387, endPoint y: 236, distance: 156.2
click at [403, 258] on div "영업일지 최한얼 최한얼 과장 영업 1팀 Export Import 영업일지 추가 영업담당(User) 보고여부 거래처명 Filter 영업단계 방문…" at bounding box center [445, 205] width 819 height 338
click at [270, 60] on div "영업일지 최한얼" at bounding box center [445, 57] width 801 height 9
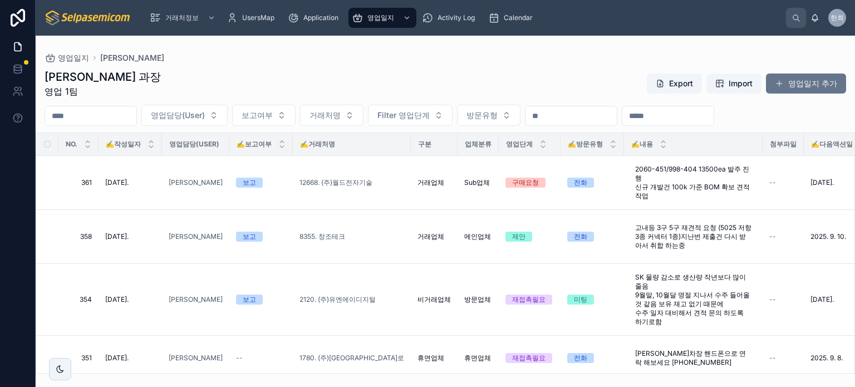
drag, startPoint x: 183, startPoint y: 70, endPoint x: 69, endPoint y: 50, distance: 115.8
click at [180, 70] on div "최한얼 과장 영업 1팀 Export Import 영업일지 추가" at bounding box center [445, 83] width 801 height 29
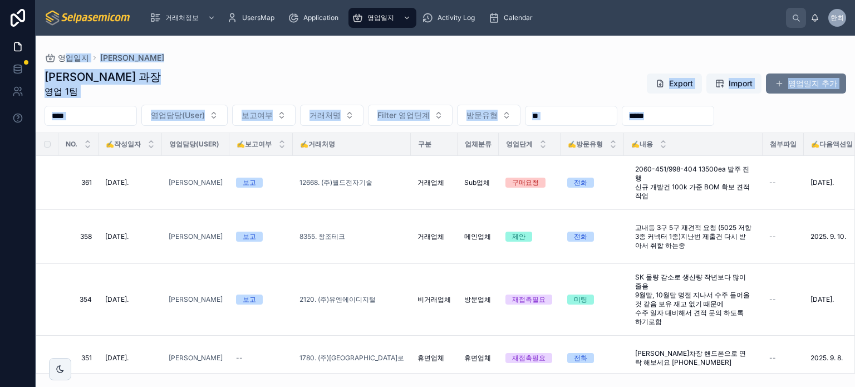
drag, startPoint x: 83, startPoint y: 63, endPoint x: 167, endPoint y: 133, distance: 109.1
click at [167, 133] on div "영업일지 최한얼 최한얼 과장 영업 1팀 Export Import 영업일지 추가 영업담당(User) 보고여부 거래처명 Filter 영업단계 방문…" at bounding box center [445, 205] width 819 height 338
click at [173, 44] on div "영업일지 최한얼 최한얼 과장 영업 1팀 Export Import 영업일지 추가 영업담당(User) 보고여부 거래처명 Filter 영업단계 방문…" at bounding box center [445, 205] width 819 height 338
drag, startPoint x: 56, startPoint y: 36, endPoint x: 513, endPoint y: 100, distance: 461.3
click at [465, 112] on div "영업일지 최한얼 최한얼 과장 영업 1팀 Export Import 영업일지 추가 영업담당(User) 보고여부 거래처명 Filter 영업단계 방문…" at bounding box center [445, 205] width 819 height 338
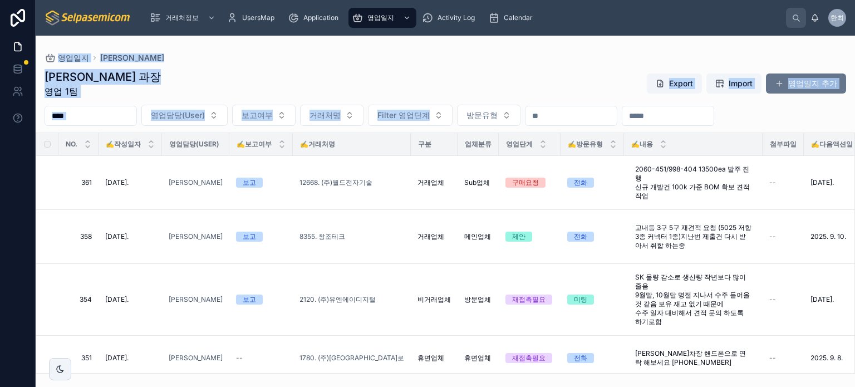
click at [503, 67] on div "최한얼 과장 영업 1팀 Export Import 영업일지 추가 영업담당(User) 보고여부 거래처명 Filter 영업단계 방문유형 NO. ✍️…" at bounding box center [445, 217] width 819 height 311
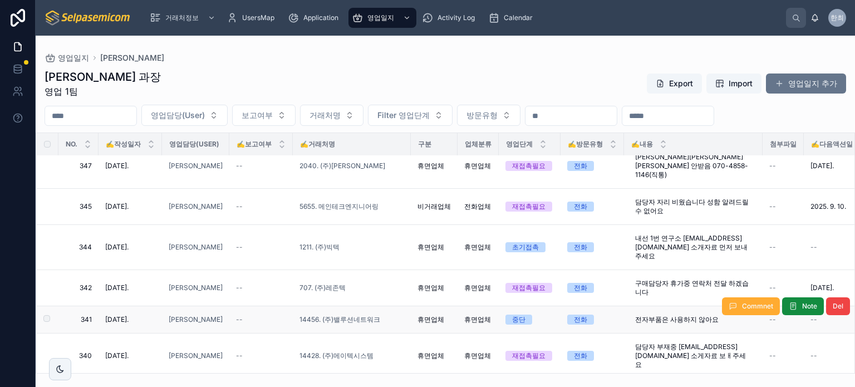
scroll to position [390, 0]
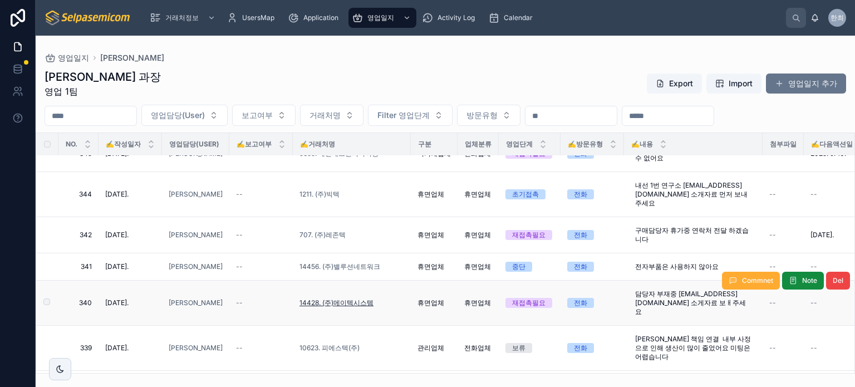
click at [335, 298] on span "14428. (주)메이텍시스템" at bounding box center [336, 302] width 74 height 9
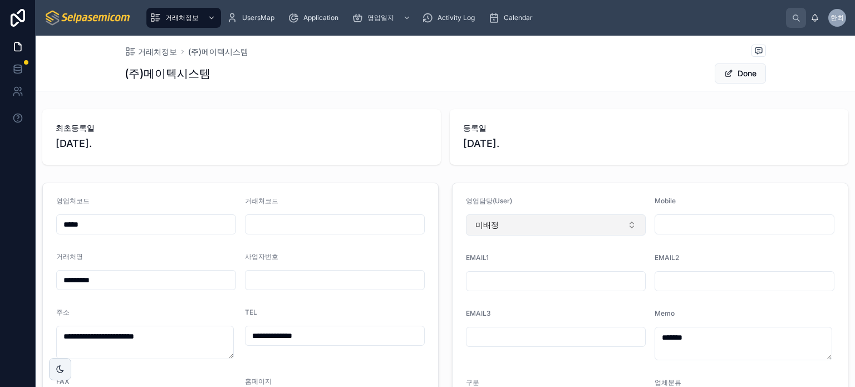
click at [536, 228] on button "미배정" at bounding box center [556, 224] width 180 height 21
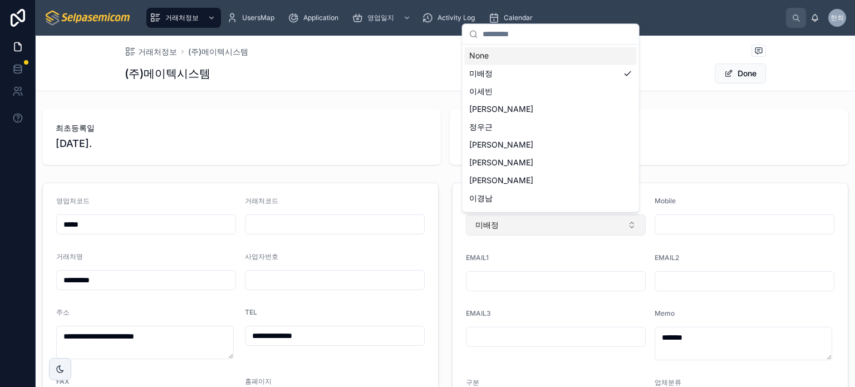
click at [534, 228] on button "미배정" at bounding box center [556, 224] width 180 height 21
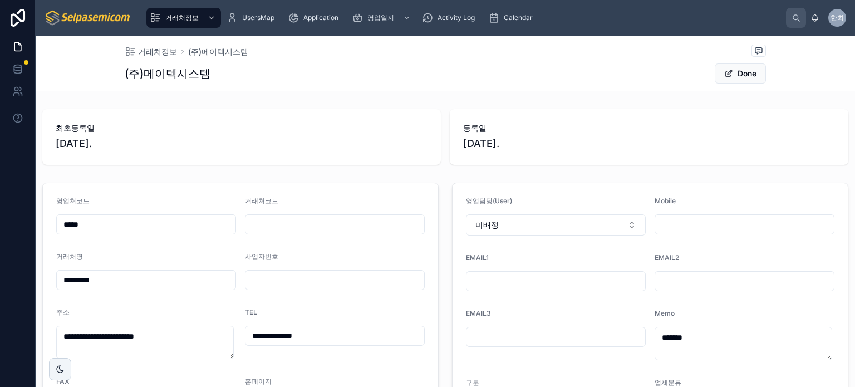
click at [341, 60] on div "거래처정보 (주)메이텍시스템 (주)메이텍시스템 Done" at bounding box center [445, 63] width 641 height 55
drag, startPoint x: 396, startPoint y: 55, endPoint x: 374, endPoint y: 55, distance: 22.3
click at [391, 55] on div "거래처정보 (주)메이텍시스템" at bounding box center [445, 52] width 641 height 14
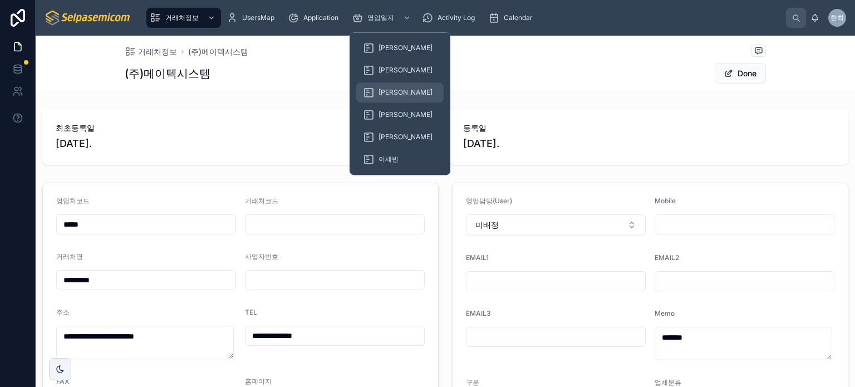
click at [381, 83] on link "[PERSON_NAME]" at bounding box center [399, 92] width 87 height 20
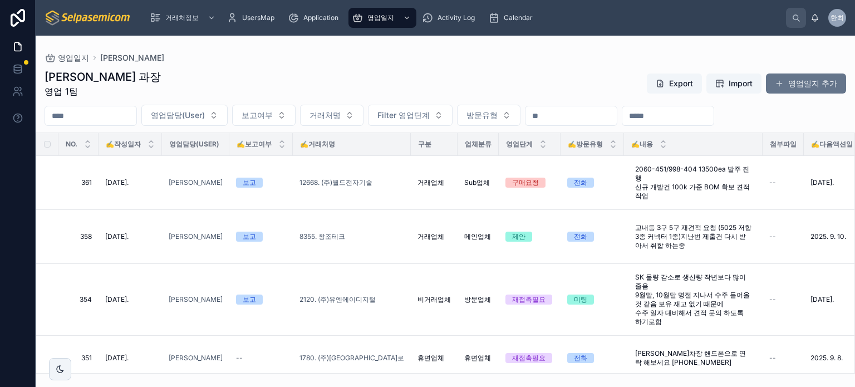
click at [274, 68] on div "최한얼 과장 영업 1팀 Export Import 영업일지 추가 영업담당(User) 보고여부 거래처명 Filter 영업단계 방문유형 NO. ✍️…" at bounding box center [445, 217] width 819 height 311
click at [381, 76] on div "최한얼 과장 영업 1팀 Export Import 영업일지 추가" at bounding box center [445, 83] width 801 height 29
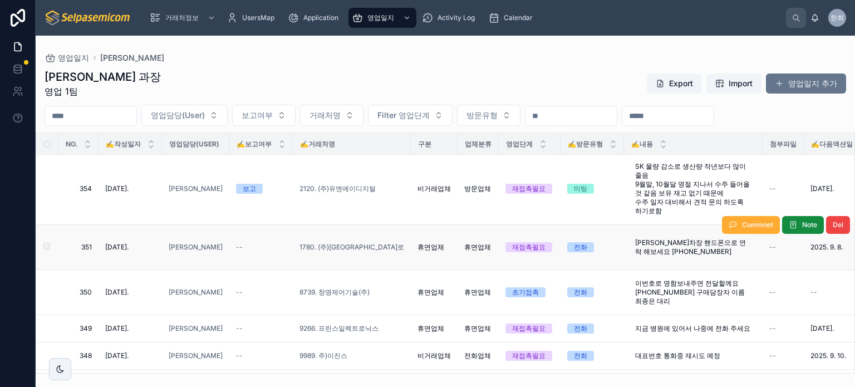
scroll to position [111, 0]
click at [334, 242] on span "1780. (주)[GEOGRAPHIC_DATA]로" at bounding box center [351, 246] width 105 height 9
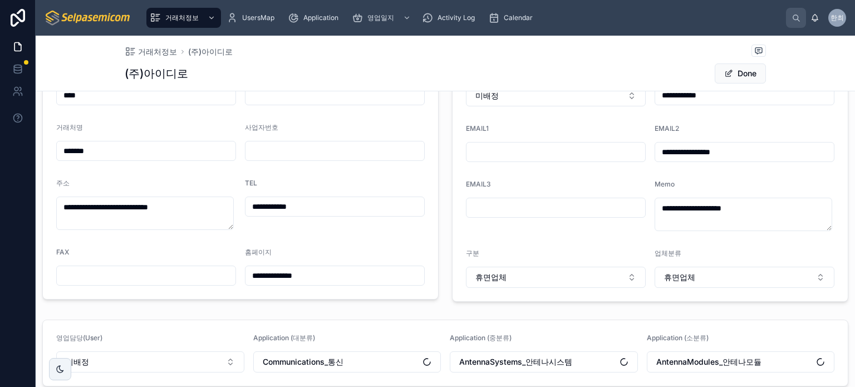
scroll to position [56, 0]
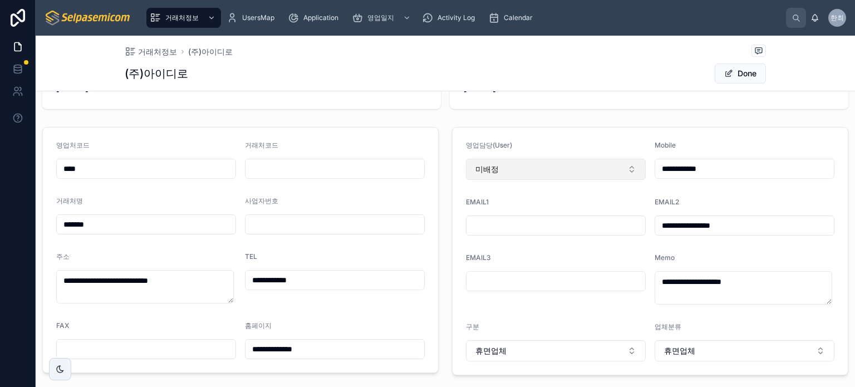
click at [509, 175] on button "미배정" at bounding box center [556, 169] width 180 height 21
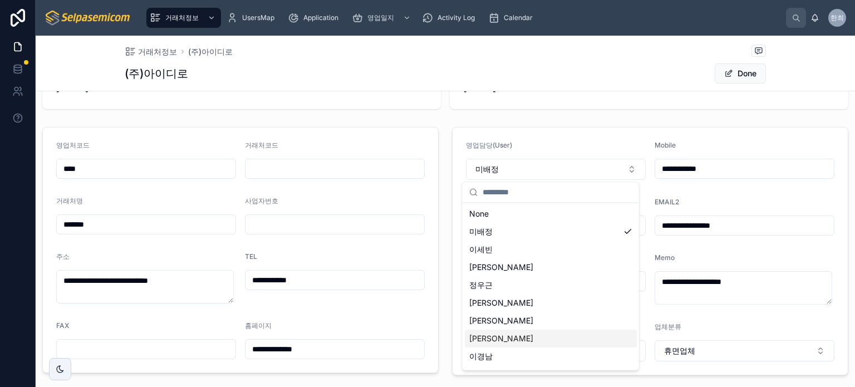
click at [503, 334] on div "[PERSON_NAME]" at bounding box center [551, 338] width 172 height 18
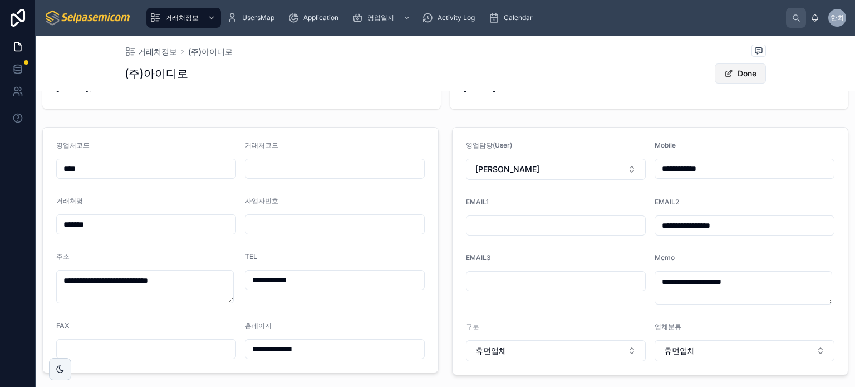
click at [725, 77] on span at bounding box center [728, 73] width 9 height 9
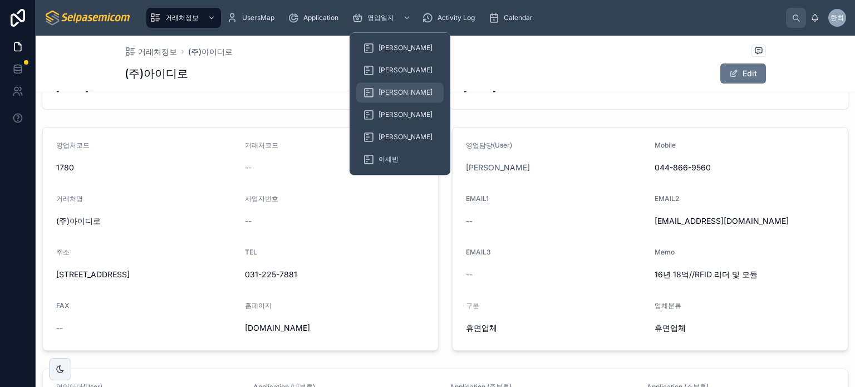
click at [395, 90] on span "[PERSON_NAME]" at bounding box center [405, 92] width 54 height 9
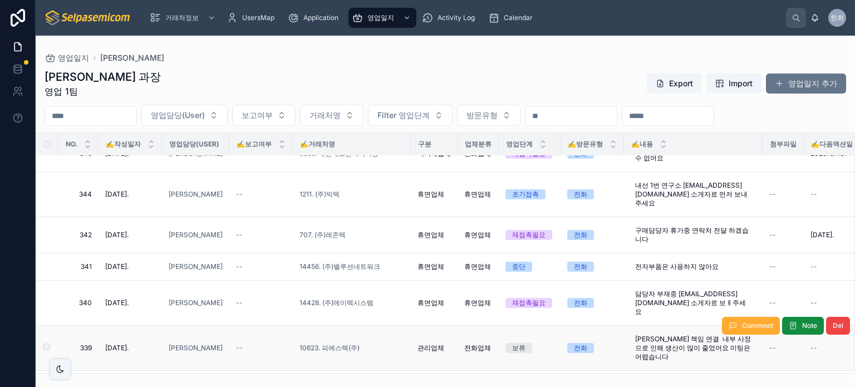
scroll to position [445, 0]
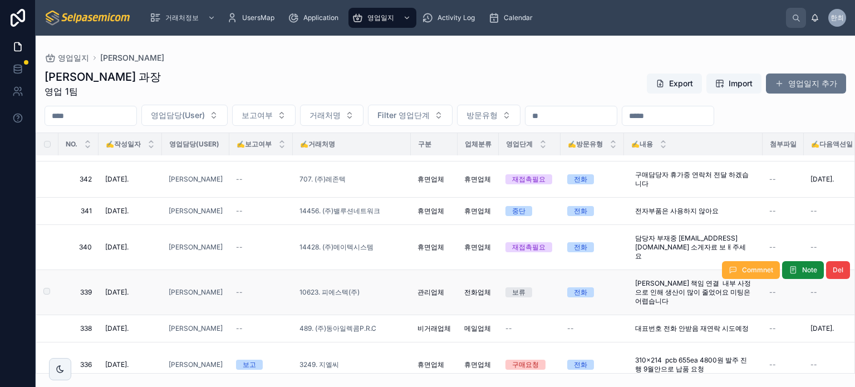
click at [426, 288] on span "관리업체" at bounding box center [430, 292] width 27 height 9
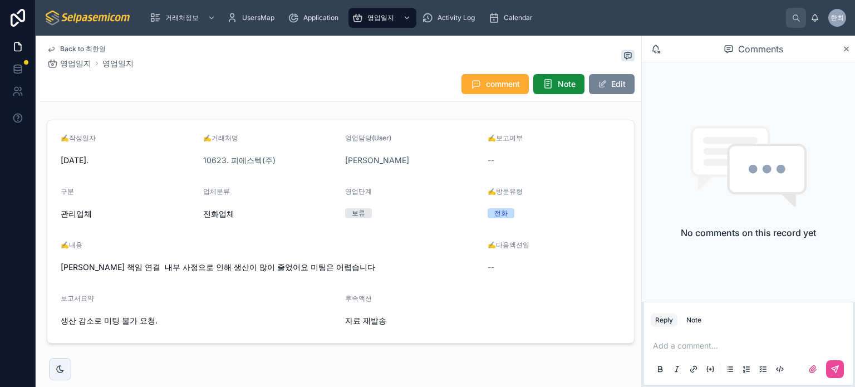
click at [601, 87] on button "Edit" at bounding box center [612, 84] width 46 height 20
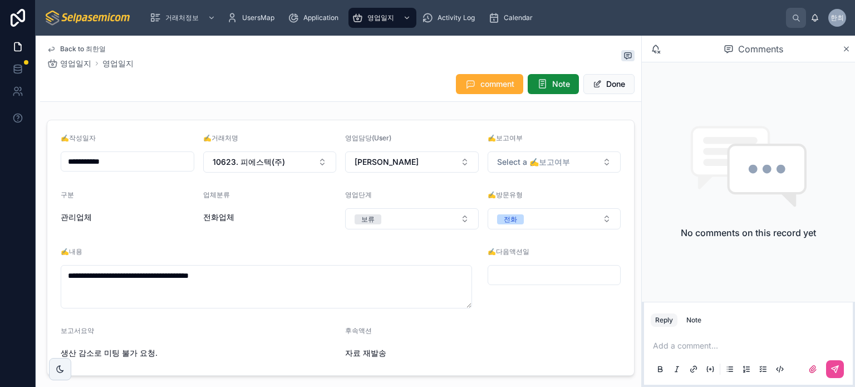
click at [111, 218] on div "관리업체" at bounding box center [128, 216] width 134 height 11
drag, startPoint x: 847, startPoint y: 48, endPoint x: 834, endPoint y: 51, distance: 13.6
click at [846, 48] on icon at bounding box center [846, 49] width 4 height 4
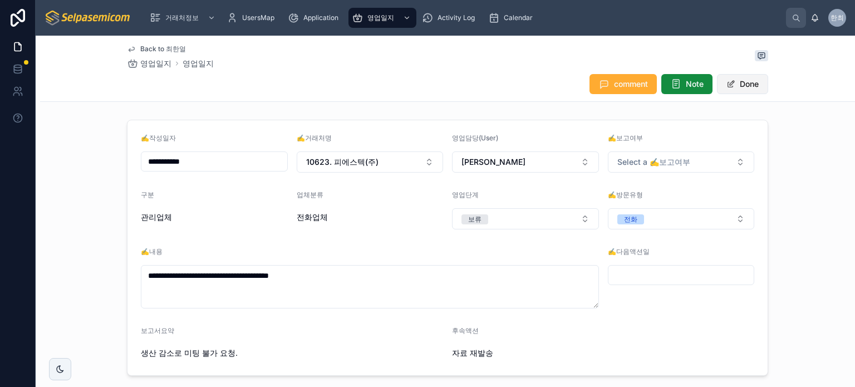
click at [732, 85] on button "Done" at bounding box center [742, 84] width 51 height 20
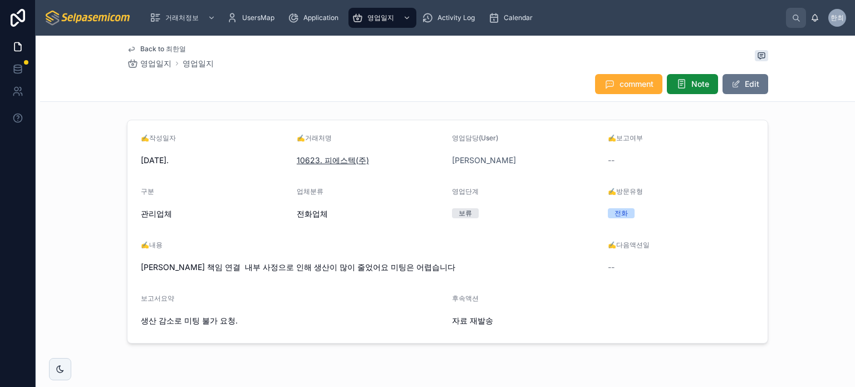
click at [333, 157] on span "10623. 피에스텍(주)" at bounding box center [333, 160] width 72 height 11
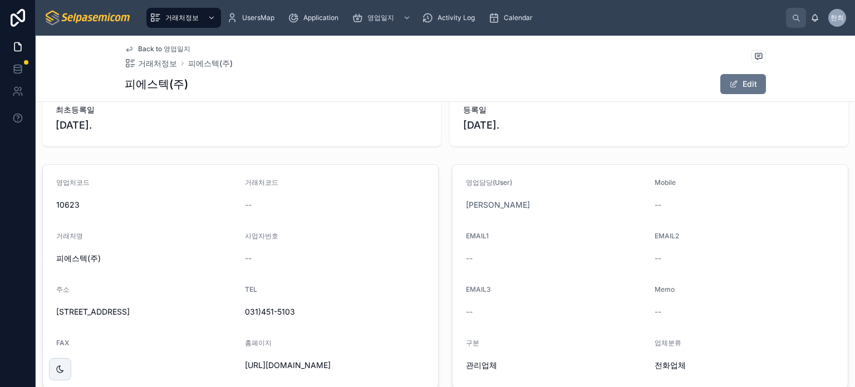
scroll to position [56, 0]
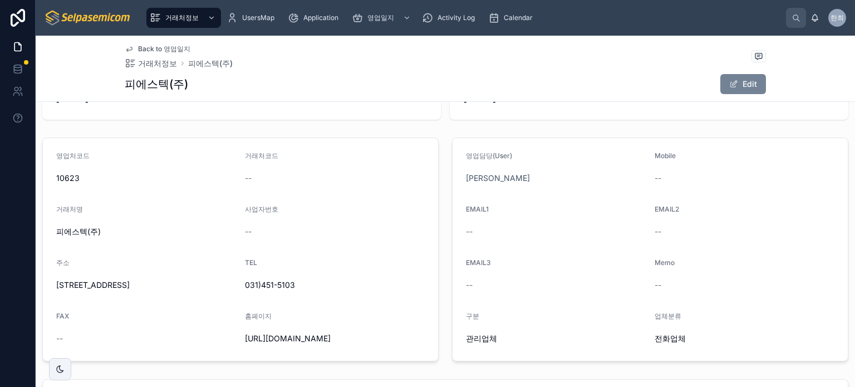
click at [734, 92] on button "Edit" at bounding box center [743, 84] width 46 height 20
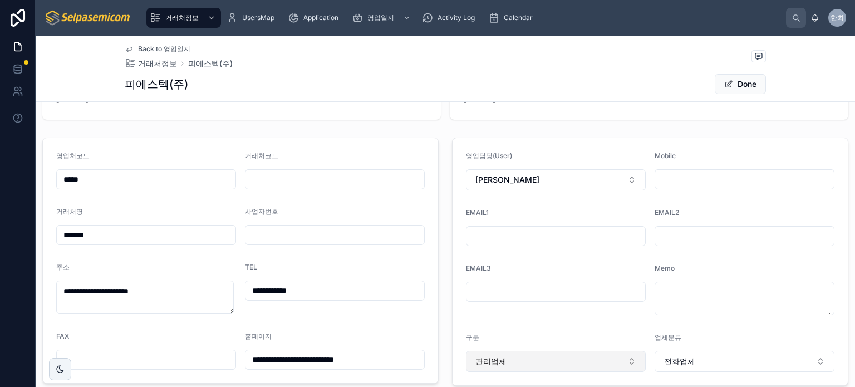
click at [529, 358] on button "관리업체" at bounding box center [556, 361] width 180 height 21
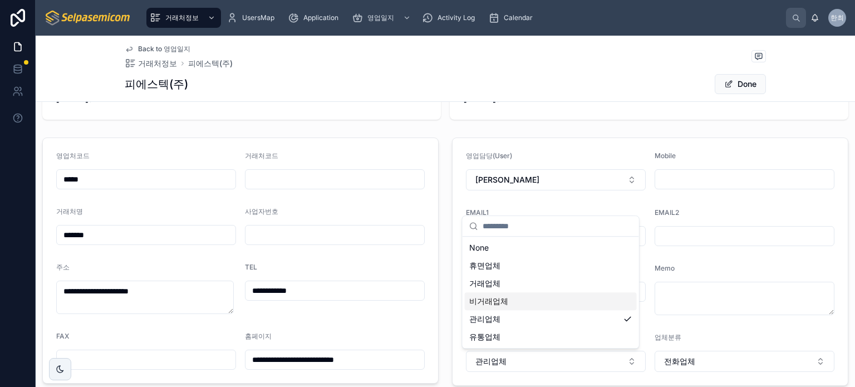
click at [509, 303] on div "비거래업체" at bounding box center [551, 301] width 172 height 18
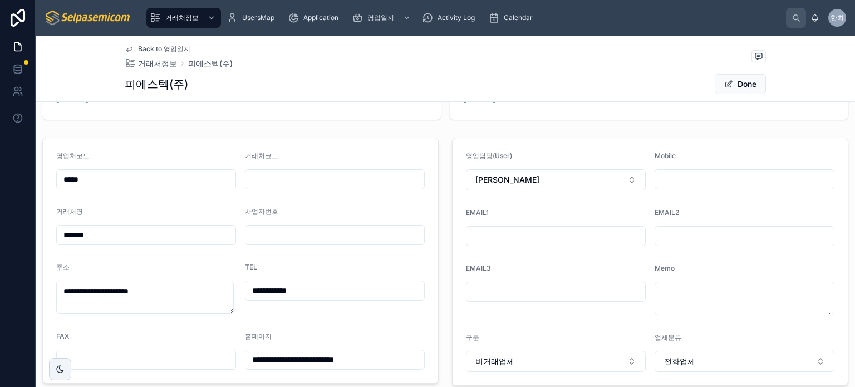
click at [734, 82] on button "Done" at bounding box center [740, 84] width 51 height 20
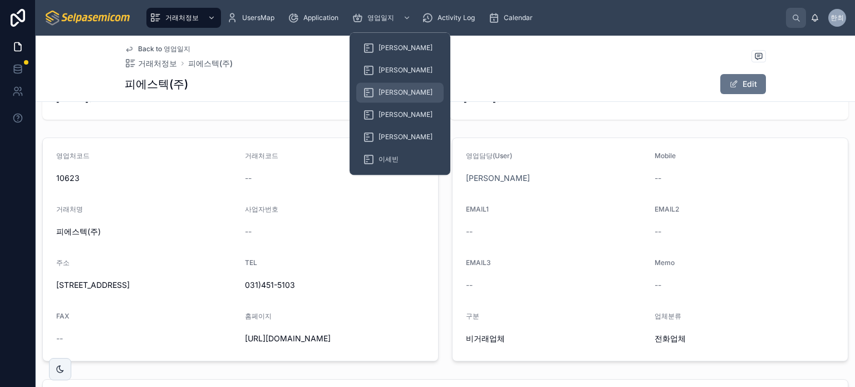
click at [395, 95] on span "[PERSON_NAME]" at bounding box center [405, 92] width 54 height 9
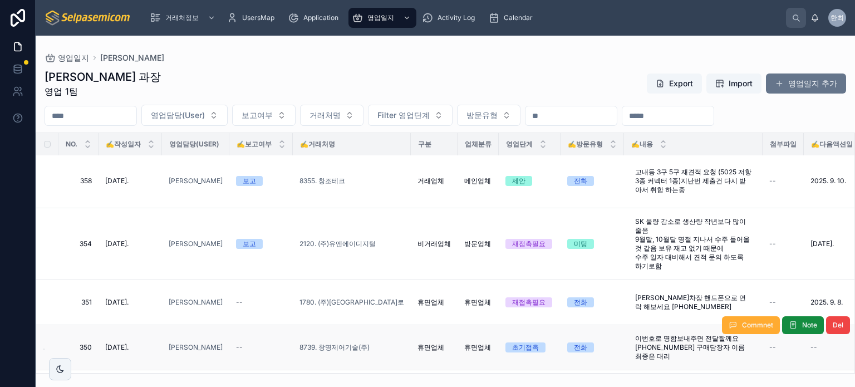
scroll to position [111, 0]
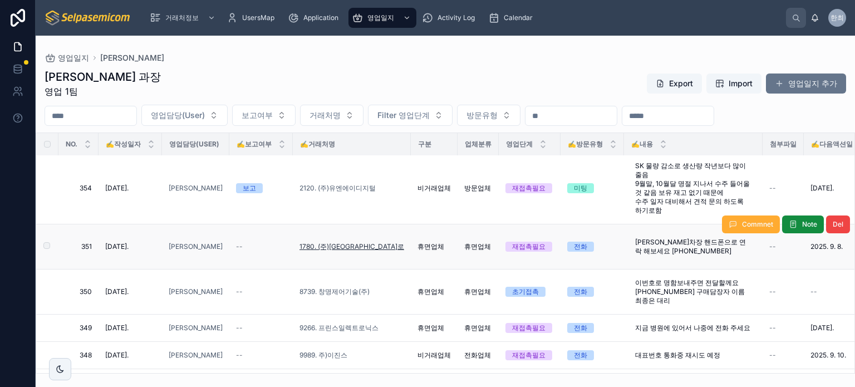
click at [342, 242] on span "1780. (주)[GEOGRAPHIC_DATA]로" at bounding box center [351, 246] width 105 height 9
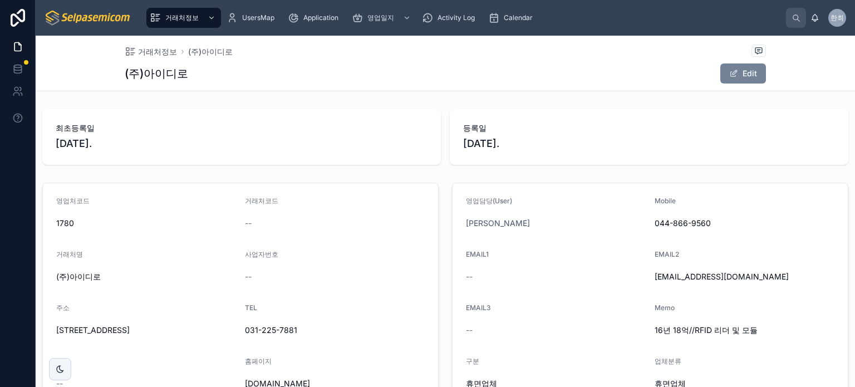
click at [751, 73] on button "Edit" at bounding box center [743, 73] width 46 height 20
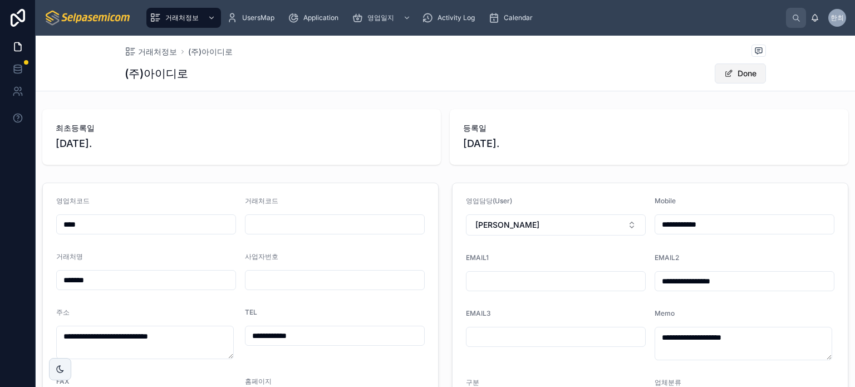
click at [750, 75] on button "Done" at bounding box center [740, 73] width 51 height 20
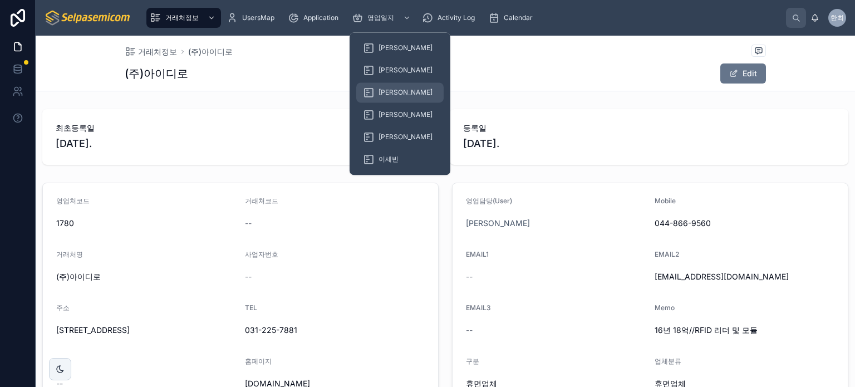
click at [392, 93] on span "[PERSON_NAME]" at bounding box center [405, 92] width 54 height 9
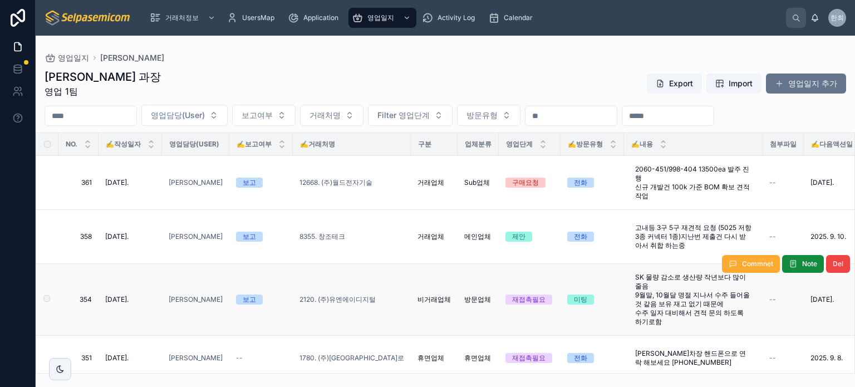
scroll to position [56, 0]
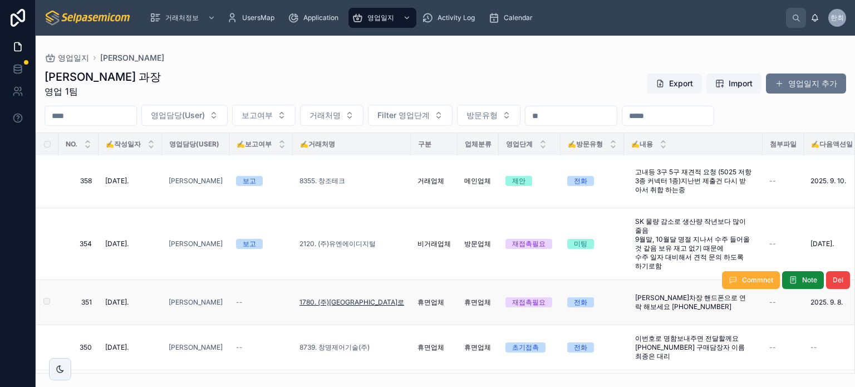
click at [339, 300] on span "1780. (주)[GEOGRAPHIC_DATA]로" at bounding box center [351, 302] width 105 height 9
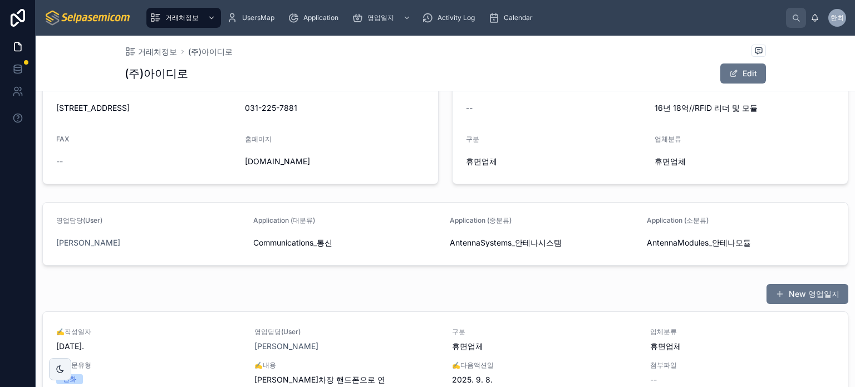
scroll to position [223, 0]
click at [735, 77] on button "Edit" at bounding box center [743, 73] width 46 height 20
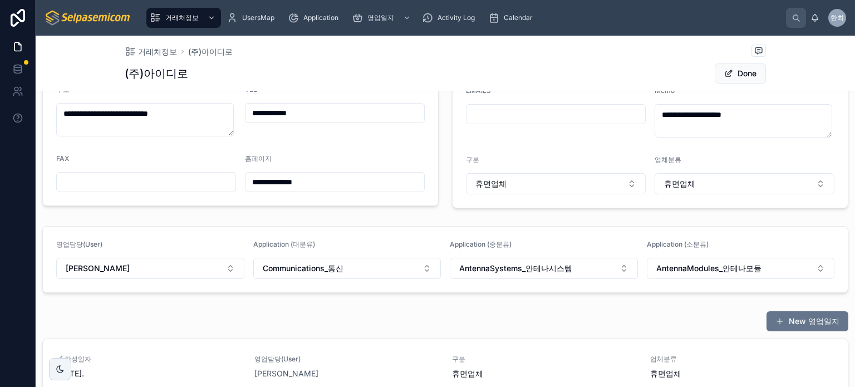
scroll to position [225, 0]
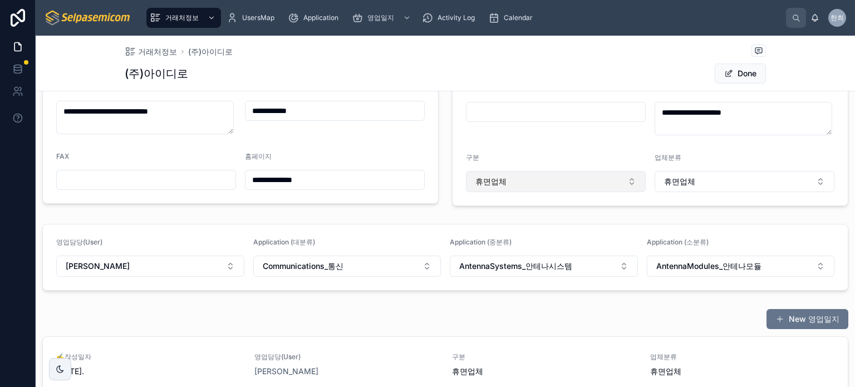
click at [586, 183] on button "휴면업체" at bounding box center [556, 181] width 180 height 21
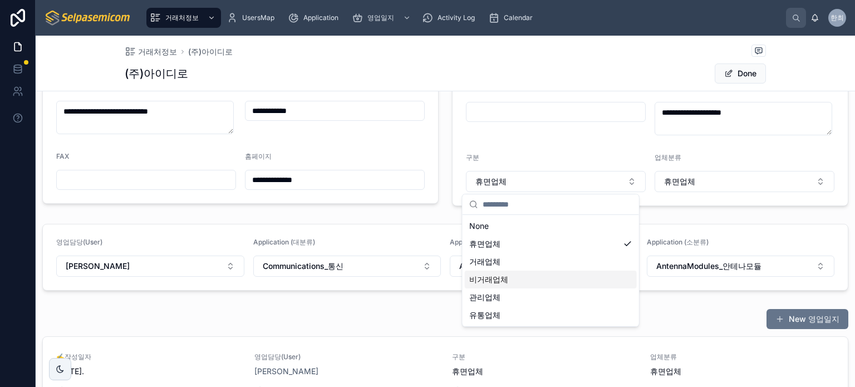
click at [498, 276] on span "비거래업체" at bounding box center [488, 279] width 39 height 11
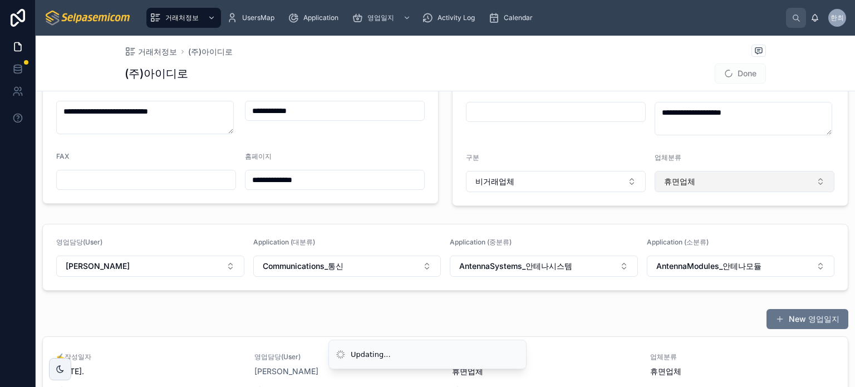
click at [713, 173] on button "휴면업체" at bounding box center [744, 181] width 180 height 21
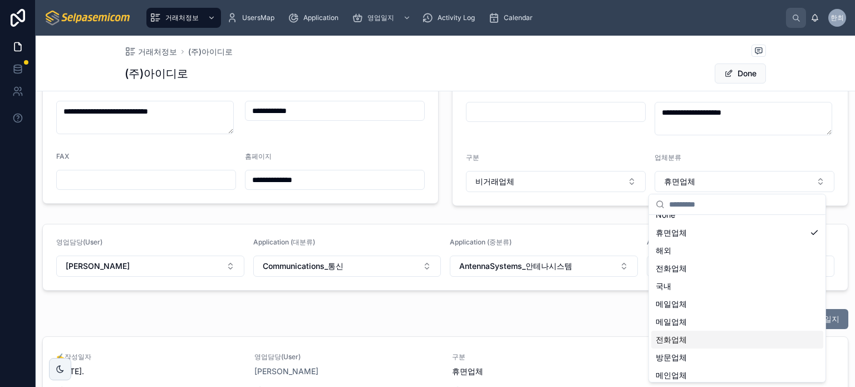
scroll to position [0, 0]
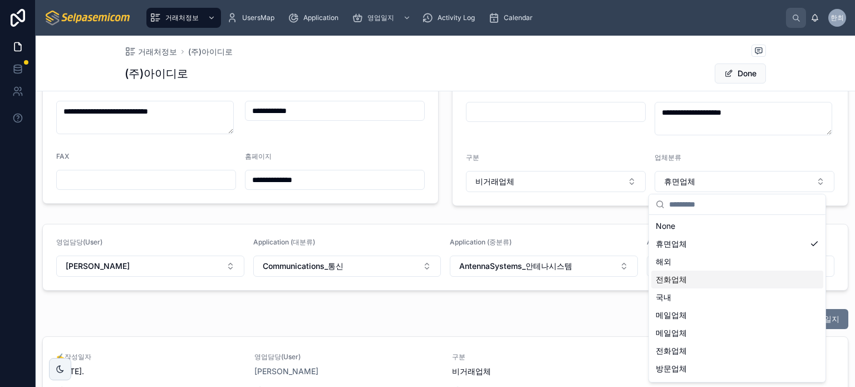
click at [672, 277] on span "전화업체" at bounding box center [671, 279] width 31 height 11
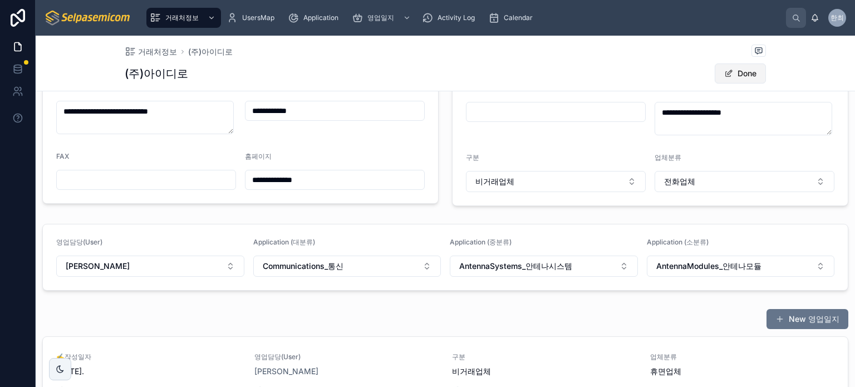
click at [732, 68] on button "Done" at bounding box center [740, 73] width 51 height 20
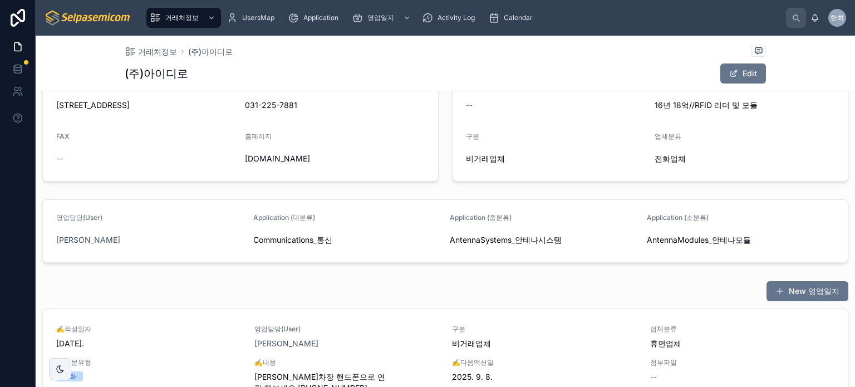
scroll to position [223, 0]
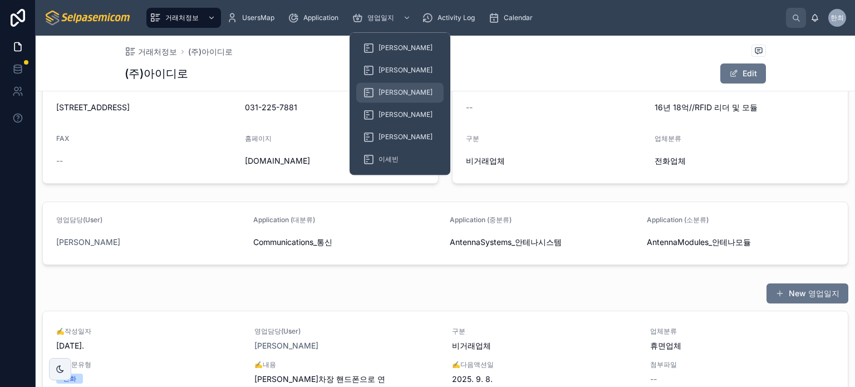
click at [383, 91] on span "[PERSON_NAME]" at bounding box center [405, 92] width 54 height 9
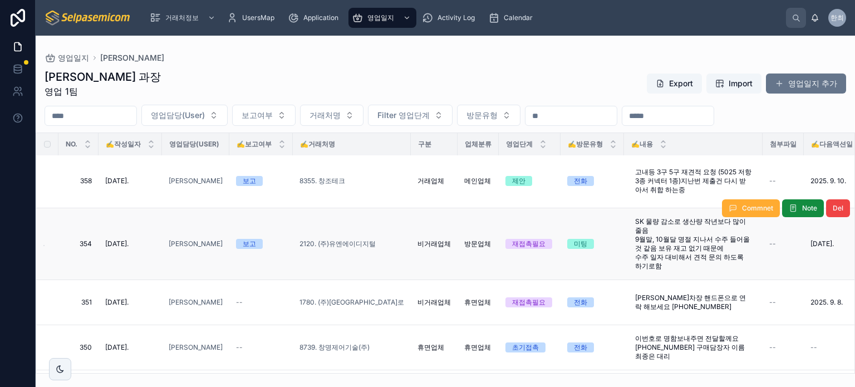
scroll to position [111, 0]
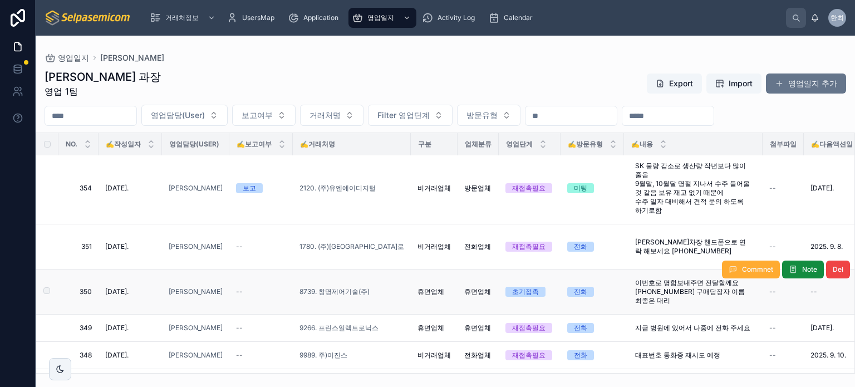
click at [432, 287] on span "휴면업체" at bounding box center [430, 291] width 27 height 9
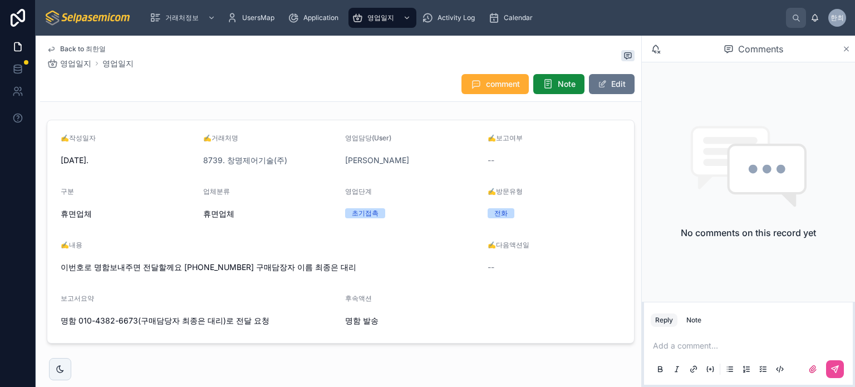
click at [845, 48] on icon at bounding box center [846, 49] width 4 height 4
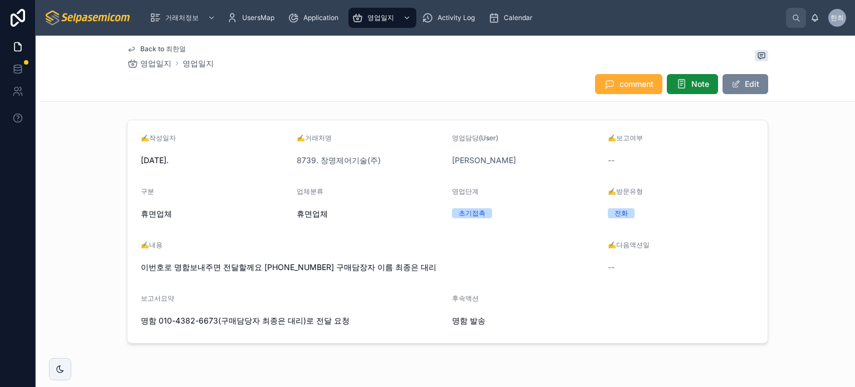
click at [731, 82] on span at bounding box center [735, 84] width 9 height 9
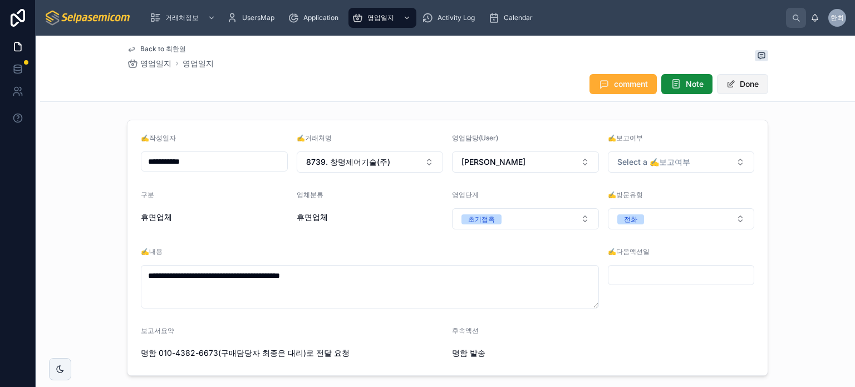
click at [725, 79] on button "Done" at bounding box center [742, 84] width 51 height 20
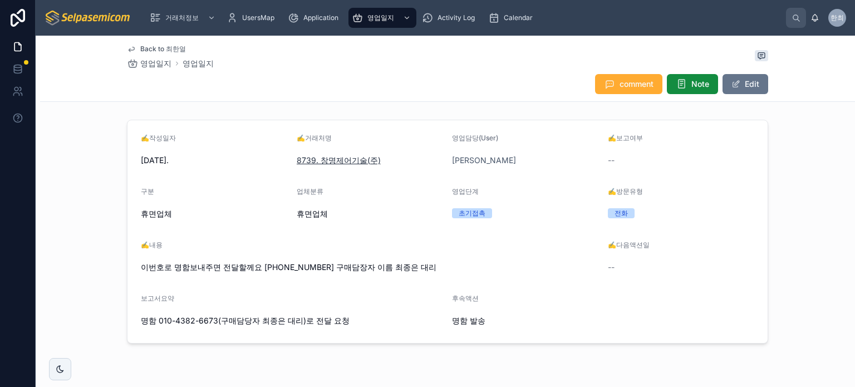
click at [356, 157] on span "8739. 창명제어기술(주)" at bounding box center [339, 160] width 84 height 11
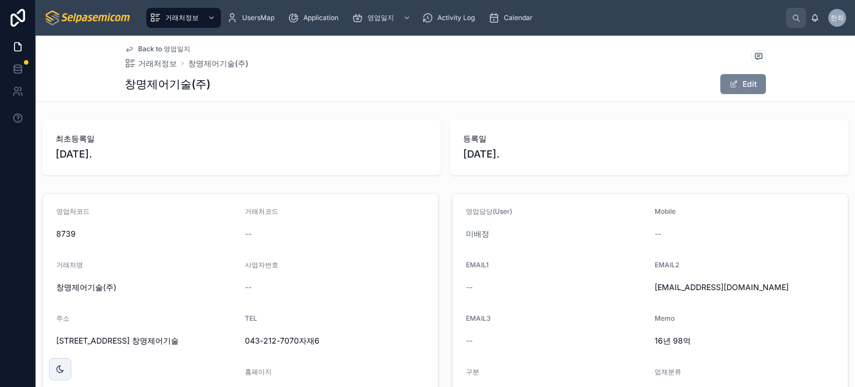
click at [742, 91] on button "Edit" at bounding box center [743, 84] width 46 height 20
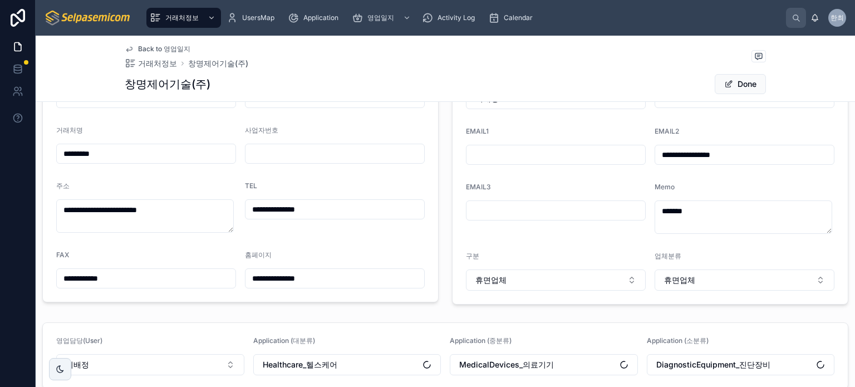
scroll to position [167, 0]
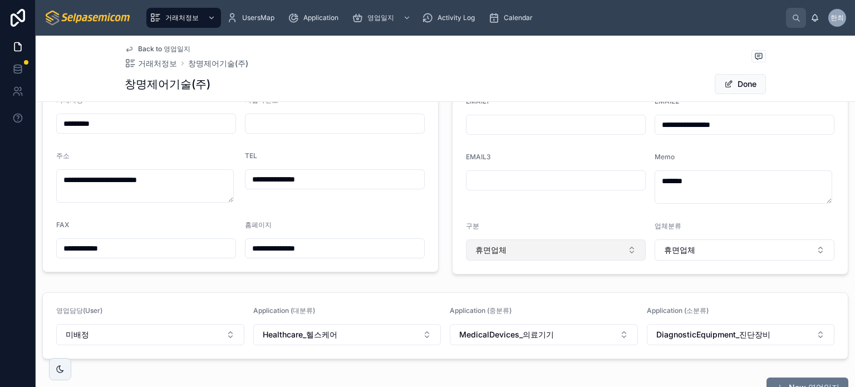
drag, startPoint x: 585, startPoint y: 240, endPoint x: 589, endPoint y: 247, distance: 7.5
click at [586, 243] on button "휴면업체" at bounding box center [556, 249] width 180 height 21
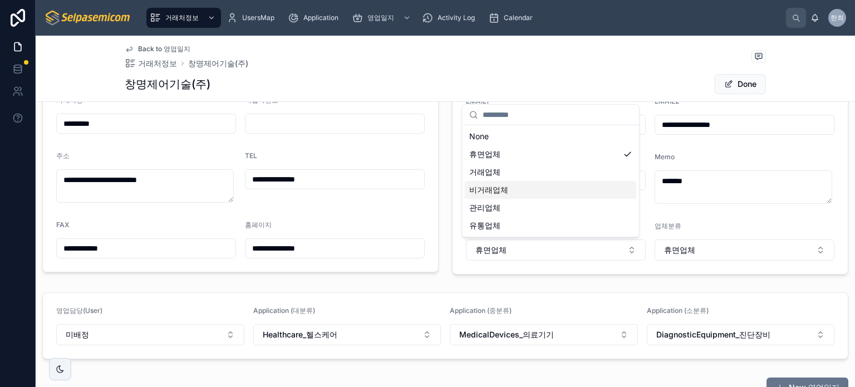
click at [499, 193] on span "비거래업체" at bounding box center [488, 189] width 39 height 11
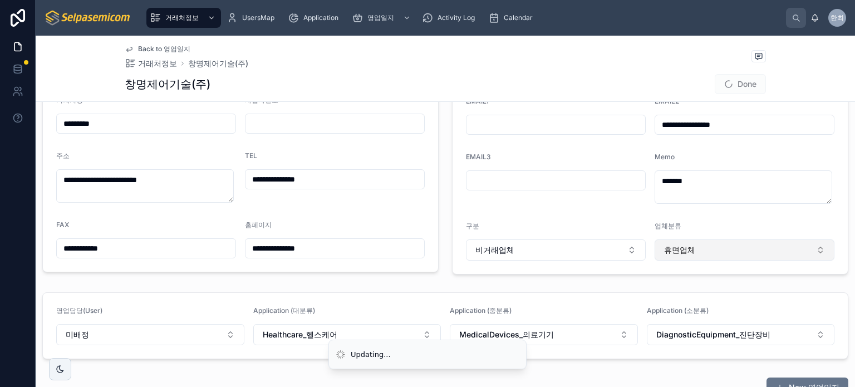
click at [697, 244] on button "휴면업체" at bounding box center [744, 249] width 180 height 21
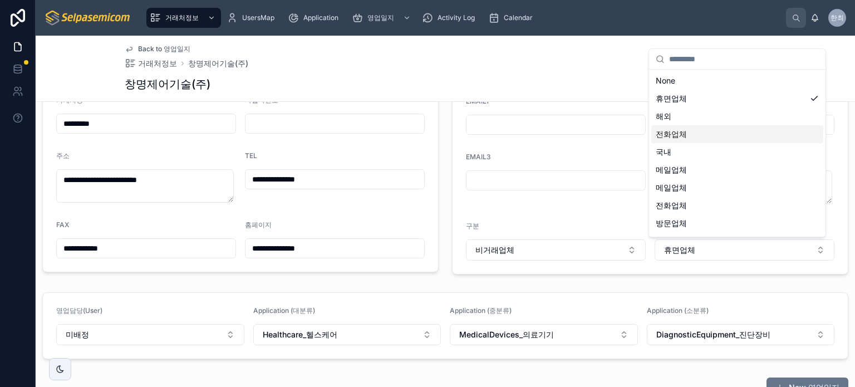
click at [672, 135] on span "전화업체" at bounding box center [671, 134] width 31 height 11
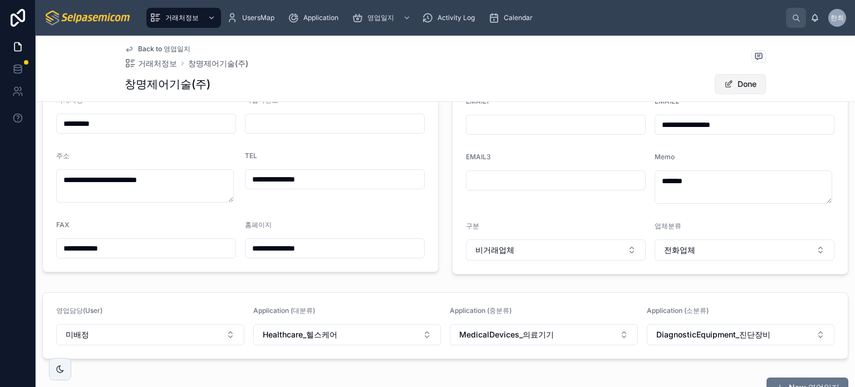
click at [730, 84] on button "Done" at bounding box center [740, 84] width 51 height 20
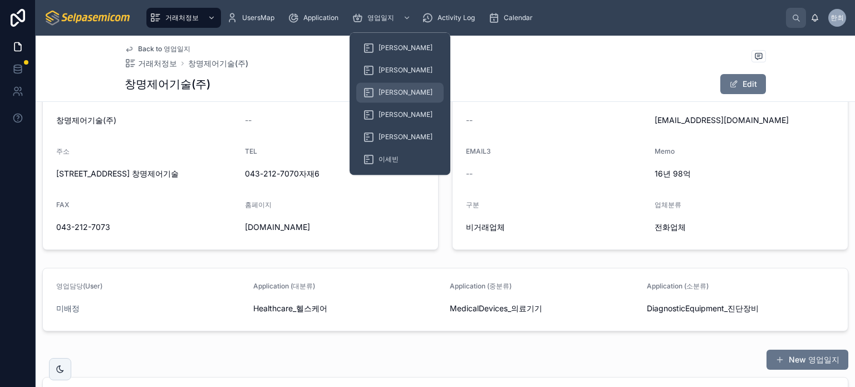
click at [380, 90] on span "[PERSON_NAME]" at bounding box center [405, 92] width 54 height 9
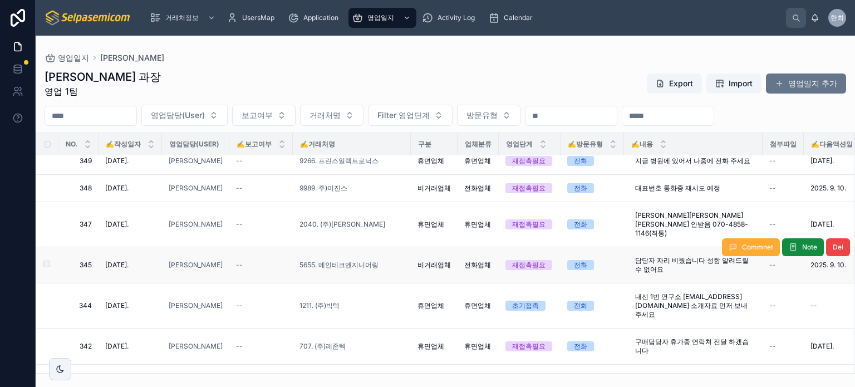
scroll to position [223, 0]
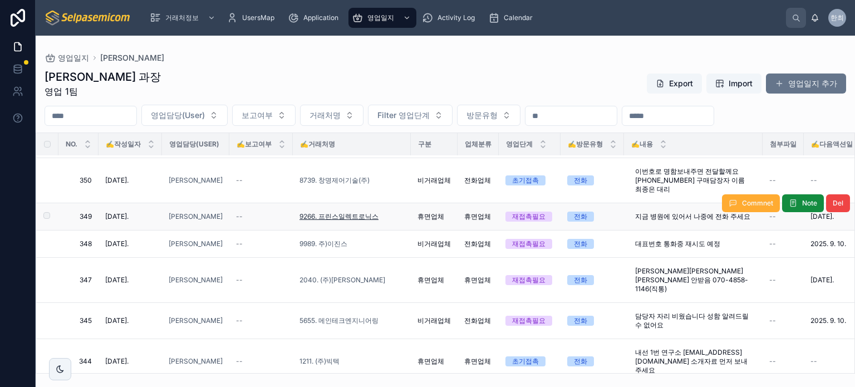
click at [367, 212] on span "9266. 프린스일렉트로닉스" at bounding box center [338, 216] width 79 height 9
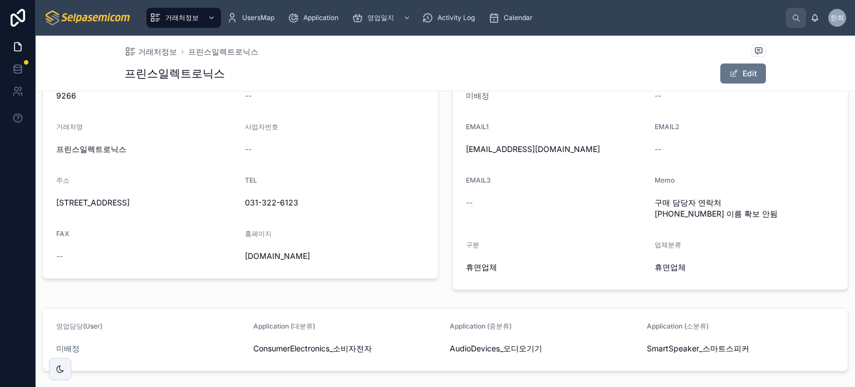
scroll to position [111, 0]
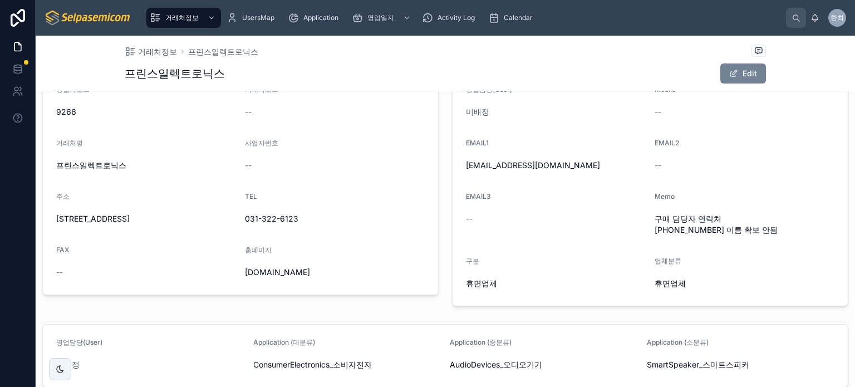
click at [746, 69] on button "Edit" at bounding box center [743, 73] width 46 height 20
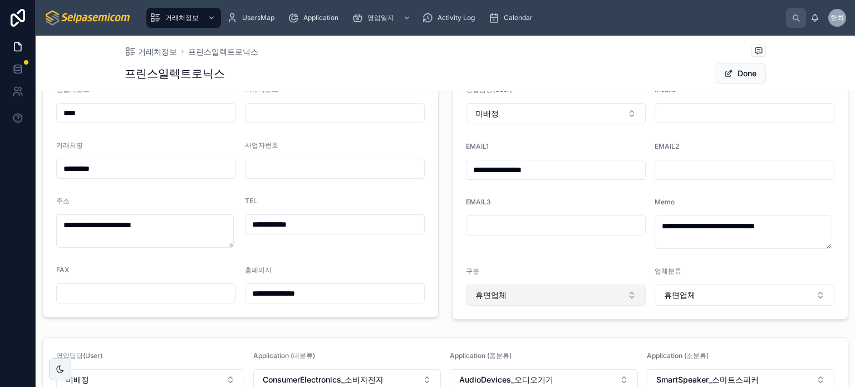
click at [574, 293] on button "휴면업체" at bounding box center [556, 294] width 180 height 21
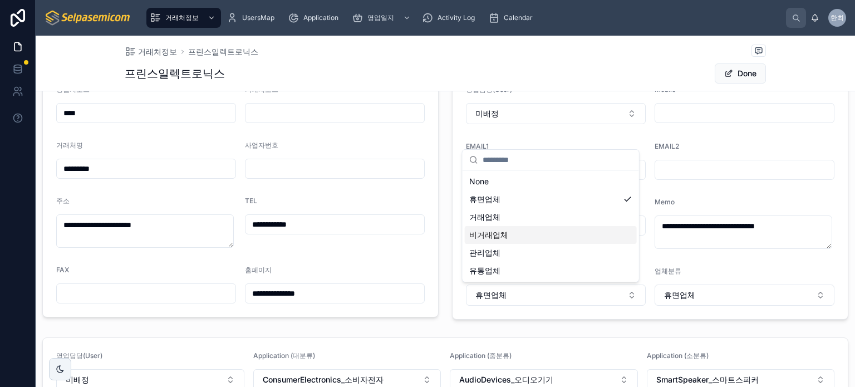
click at [517, 229] on div "비거래업체" at bounding box center [551, 235] width 172 height 18
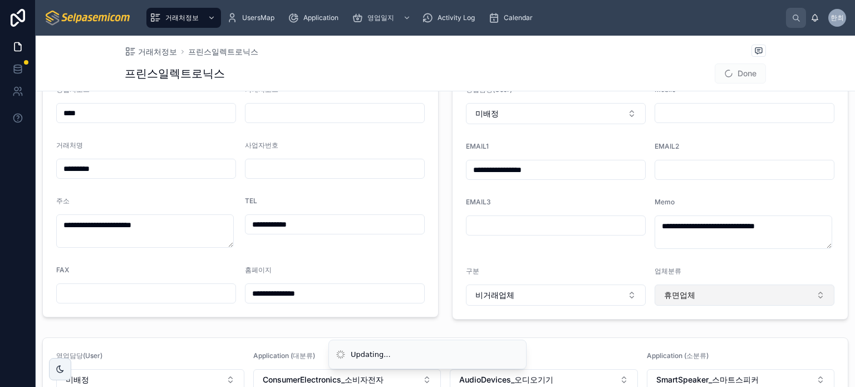
click at [677, 294] on span "휴면업체" at bounding box center [679, 294] width 31 height 11
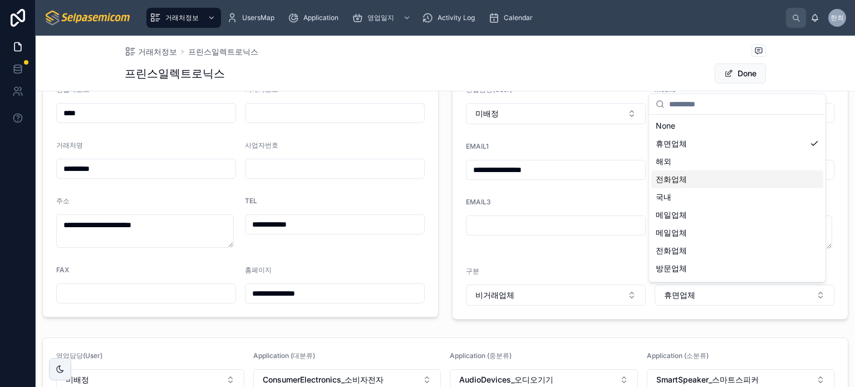
click at [668, 178] on span "전화업체" at bounding box center [671, 179] width 31 height 11
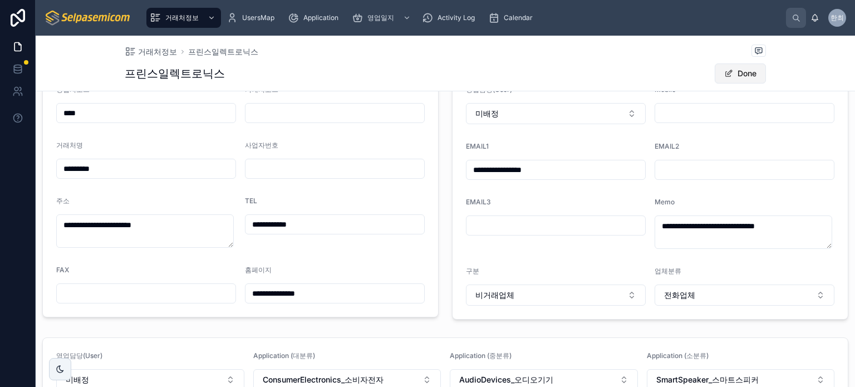
click at [728, 75] on span at bounding box center [728, 73] width 9 height 9
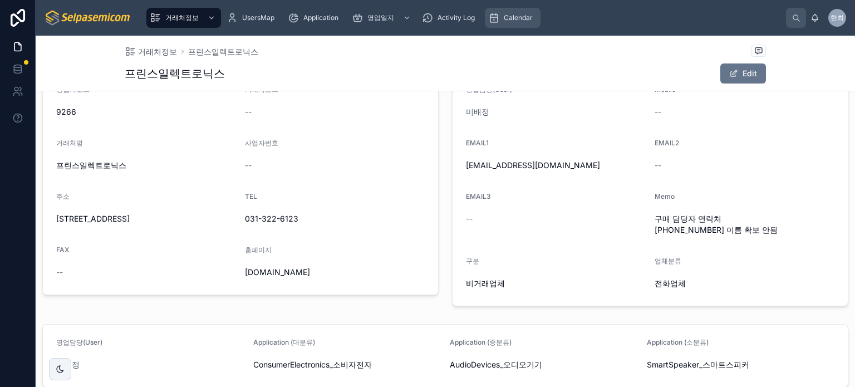
drag, startPoint x: 515, startPoint y: 19, endPoint x: 515, endPoint y: 26, distance: 7.2
click at [515, 19] on span "Calendar" at bounding box center [518, 17] width 29 height 9
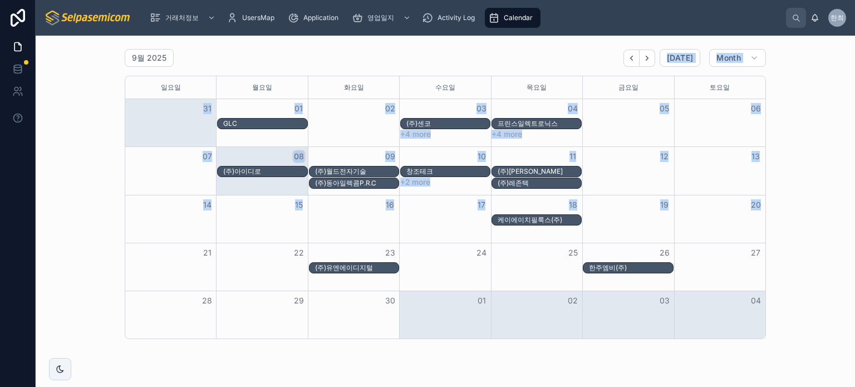
drag, startPoint x: 442, startPoint y: 60, endPoint x: 663, endPoint y: 301, distance: 327.7
click at [653, 296] on div "9월 2025 [DATE] Month [DATE] [DATE] [DATE] [DATE] [DATE] [DATE] [DATE] 31 01 02 …" at bounding box center [445, 194] width 641 height 290
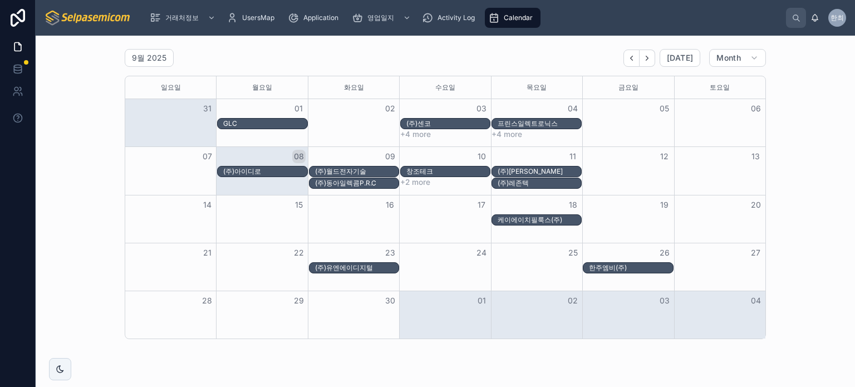
click at [782, 302] on div "9월 2025 [DATE] Month [DATE] [DATE] [DATE] [DATE] [DATE] [DATE] [DATE] 31 01 02 …" at bounding box center [445, 194] width 801 height 299
drag, startPoint x: 746, startPoint y: 325, endPoint x: 434, endPoint y: 197, distance: 337.9
click at [536, 244] on div "9월 2025 [DATE] Month [DATE] [DATE] [DATE] [DATE] [DATE] [DATE] [DATE] 31 01 02 …" at bounding box center [445, 194] width 801 height 299
click at [283, 65] on div "9월 2025 [DATE] Month" at bounding box center [445, 58] width 641 height 18
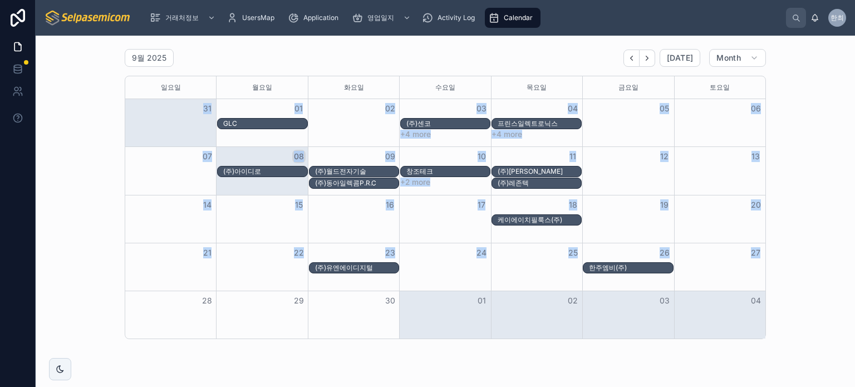
drag, startPoint x: 218, startPoint y: 141, endPoint x: 706, endPoint y: 289, distance: 509.3
click at [655, 271] on div "9월 2025 [DATE] Month [DATE] [DATE] [DATE] [DATE] [DATE] [DATE] [DATE] 31 01 02 …" at bounding box center [445, 194] width 801 height 299
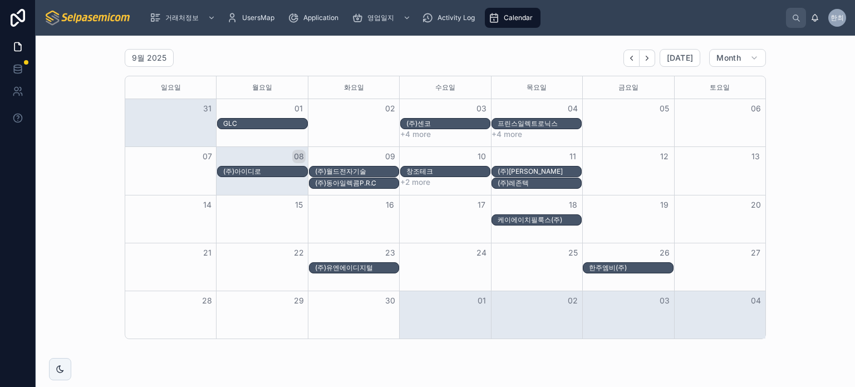
click at [781, 323] on div "9월 2025 [DATE] Month [DATE] [DATE] [DATE] [DATE] [DATE] [DATE] [DATE] 31 01 02 …" at bounding box center [445, 194] width 801 height 299
click at [525, 258] on div "25" at bounding box center [536, 252] width 91 height 19
click at [566, 252] on button "25" at bounding box center [572, 252] width 13 height 13
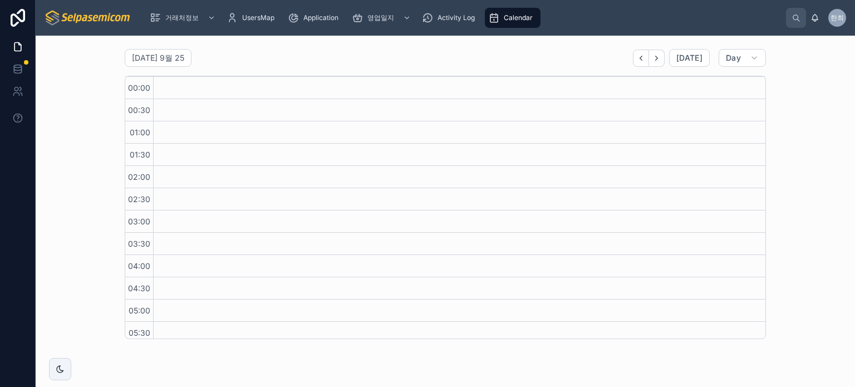
click at [516, 18] on span "Calendar" at bounding box center [518, 17] width 29 height 9
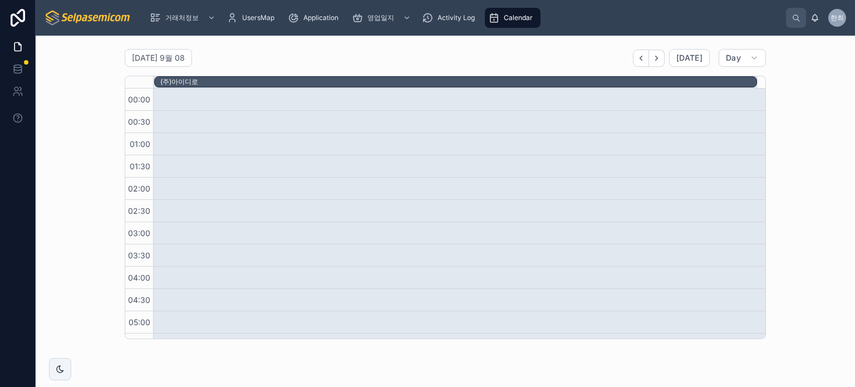
click at [516, 18] on span "Calendar" at bounding box center [518, 17] width 29 height 9
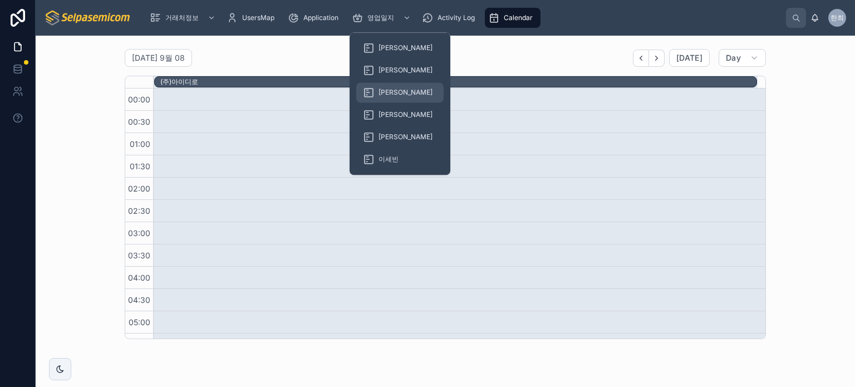
click at [383, 92] on span "[PERSON_NAME]" at bounding box center [405, 92] width 54 height 9
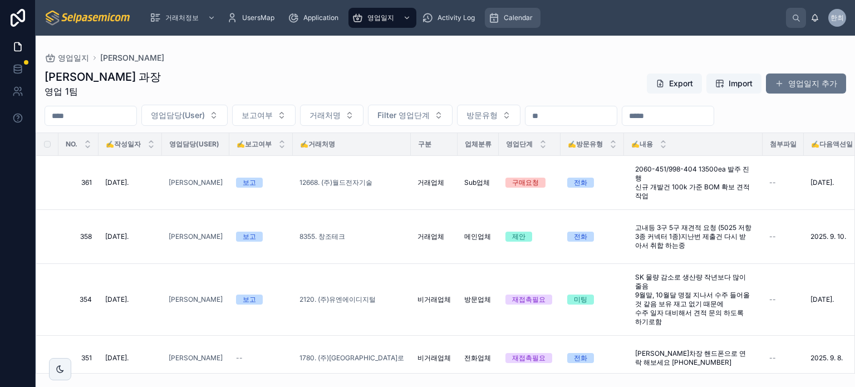
click at [516, 17] on span "Calendar" at bounding box center [518, 17] width 29 height 9
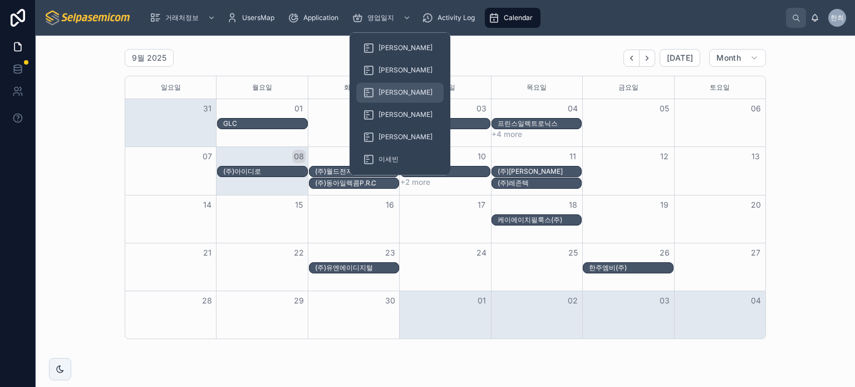
drag, startPoint x: 388, startPoint y: 96, endPoint x: 411, endPoint y: 118, distance: 31.5
click at [388, 96] on span "[PERSON_NAME]" at bounding box center [405, 92] width 54 height 9
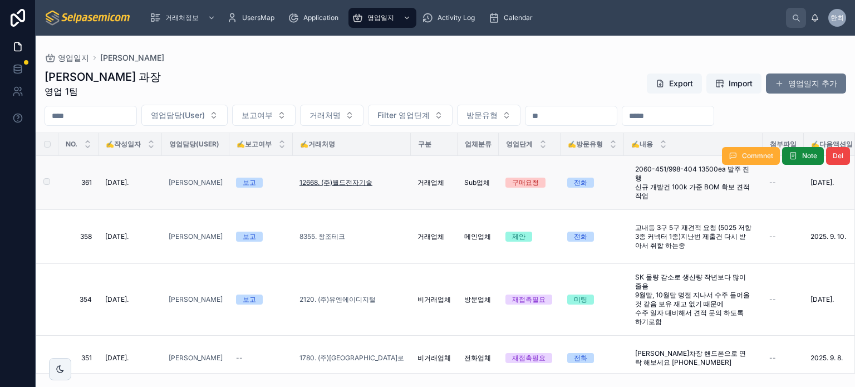
click at [345, 180] on span "12668. (주)월드전자기술" at bounding box center [335, 182] width 73 height 9
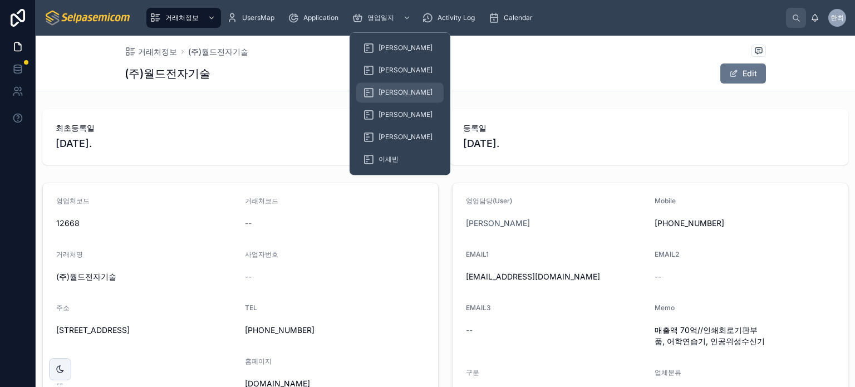
click at [385, 87] on div "[PERSON_NAME]" at bounding box center [400, 92] width 74 height 18
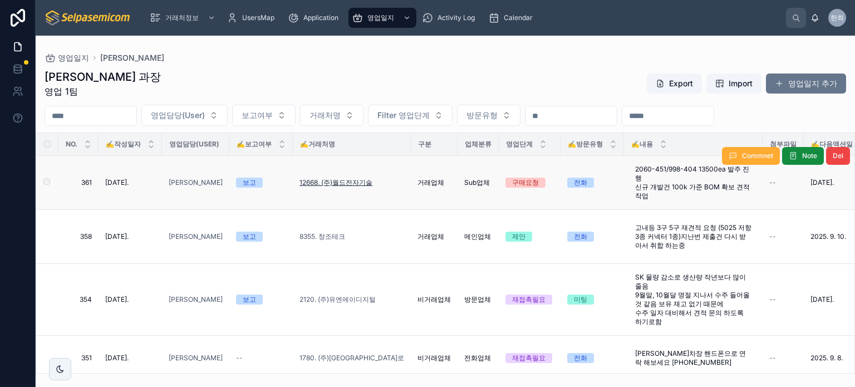
click at [332, 180] on span "12668. (주)월드전자기술" at bounding box center [335, 182] width 73 height 9
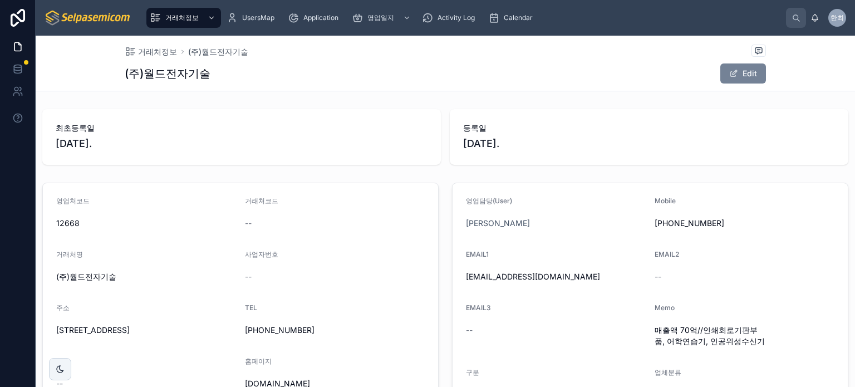
click at [745, 77] on button "Edit" at bounding box center [743, 73] width 46 height 20
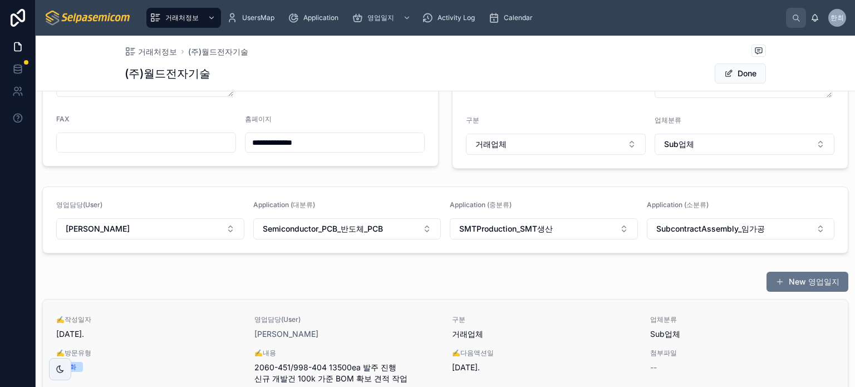
scroll to position [390, 0]
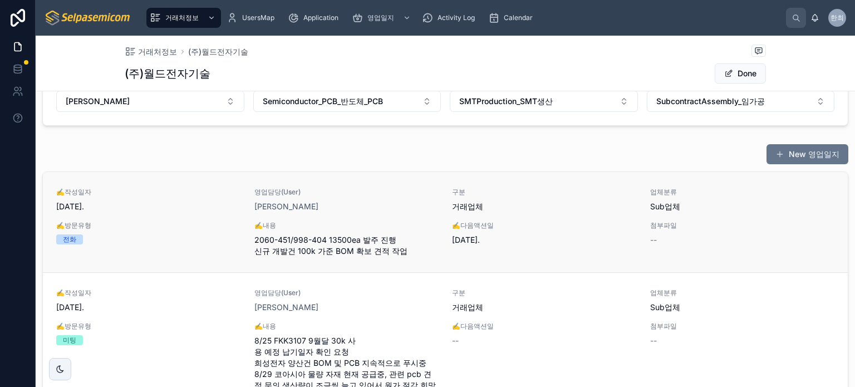
click at [465, 238] on span "[DATE]." at bounding box center [544, 239] width 185 height 11
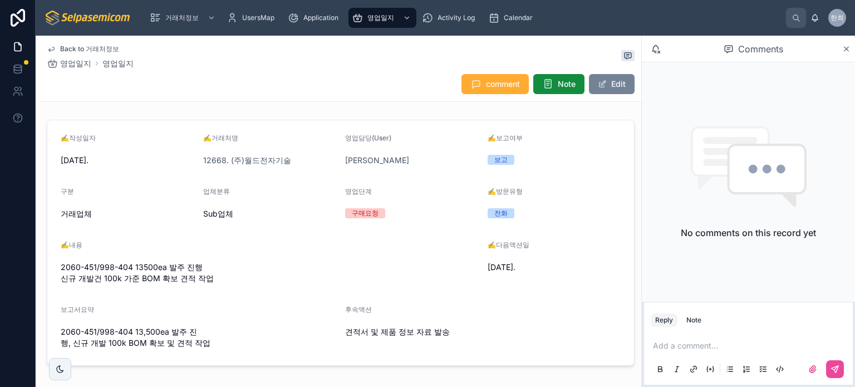
click at [600, 76] on button "Edit" at bounding box center [612, 84] width 46 height 20
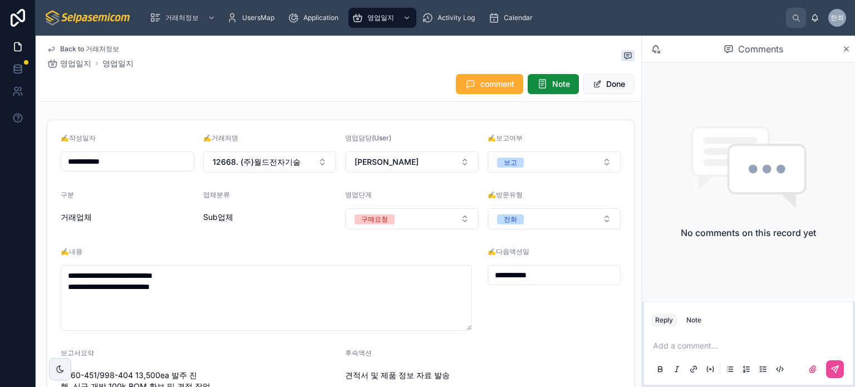
click at [549, 280] on input "**********" at bounding box center [554, 275] width 132 height 16
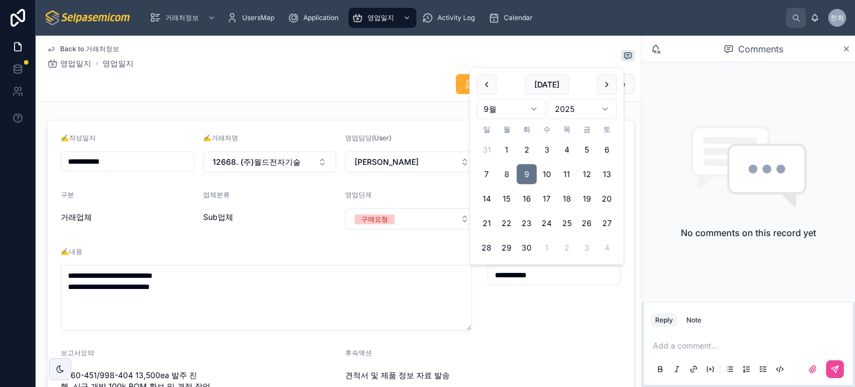
click at [549, 280] on input "**********" at bounding box center [554, 275] width 132 height 16
click at [555, 312] on div "**********" at bounding box center [555, 288] width 134 height 83
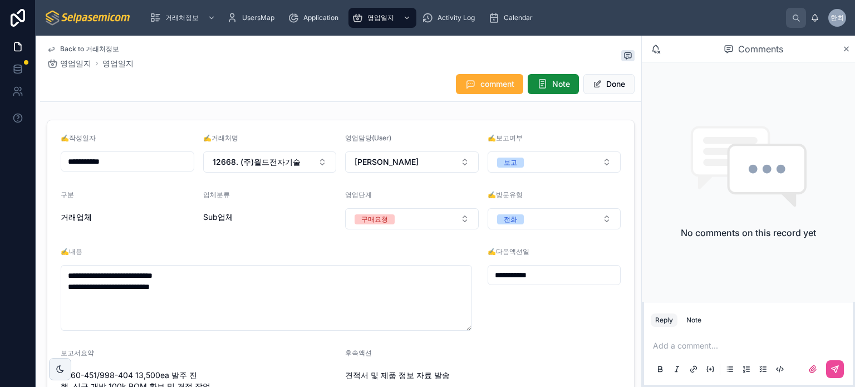
click at [338, 89] on div "comment Note Done" at bounding box center [341, 83] width 588 height 21
click at [846, 48] on icon at bounding box center [846, 49] width 8 height 9
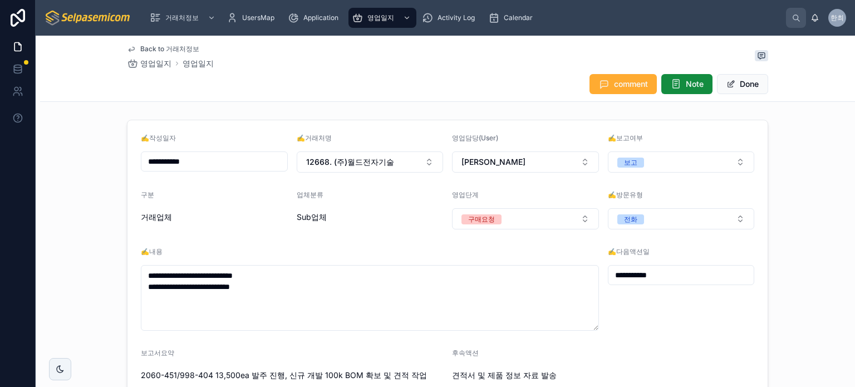
click at [449, 72] on div "Back to 거래처정보 영업일지 영업일지 comment Note Done" at bounding box center [447, 69] width 641 height 66
click at [735, 90] on button "Done" at bounding box center [742, 84] width 51 height 20
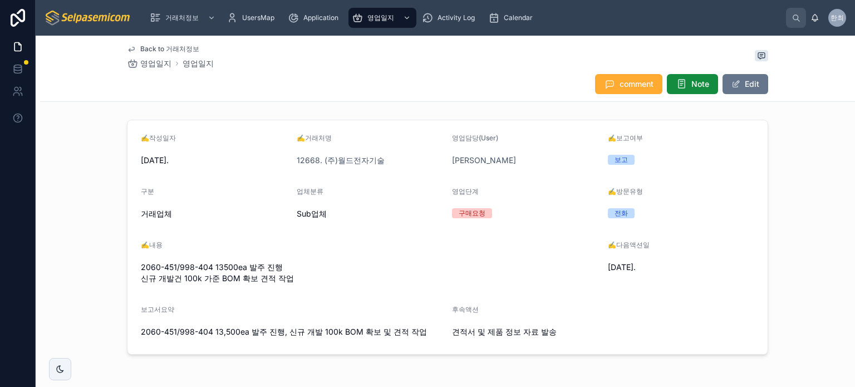
drag, startPoint x: 476, startPoint y: 99, endPoint x: 453, endPoint y: 97, distance: 23.4
click at [474, 99] on div "Back to 거래처정보 영업일지 영업일지 comment Note Edit" at bounding box center [447, 69] width 641 height 66
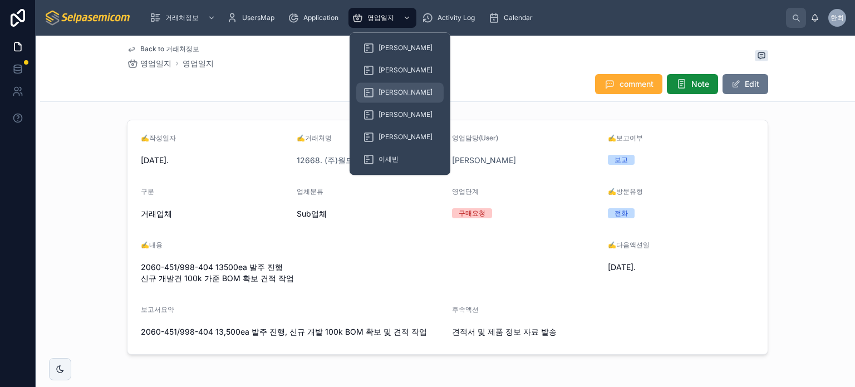
click at [384, 92] on span "[PERSON_NAME]" at bounding box center [405, 92] width 54 height 9
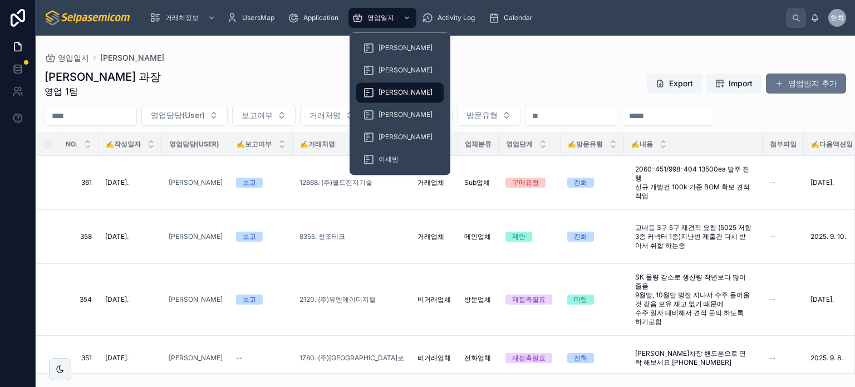
click at [384, 92] on span "[PERSON_NAME]" at bounding box center [405, 92] width 54 height 9
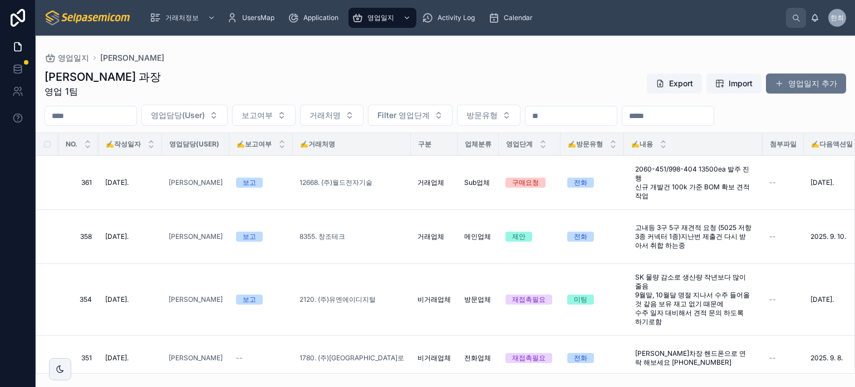
drag, startPoint x: 476, startPoint y: 82, endPoint x: 461, endPoint y: 82, distance: 15.0
click at [472, 82] on div "최한얼 과장 영업 1팀 Export Import 영업일지 추가" at bounding box center [445, 83] width 801 height 29
click at [345, 184] on span "12668. (주)월드전자기술" at bounding box center [335, 182] width 73 height 9
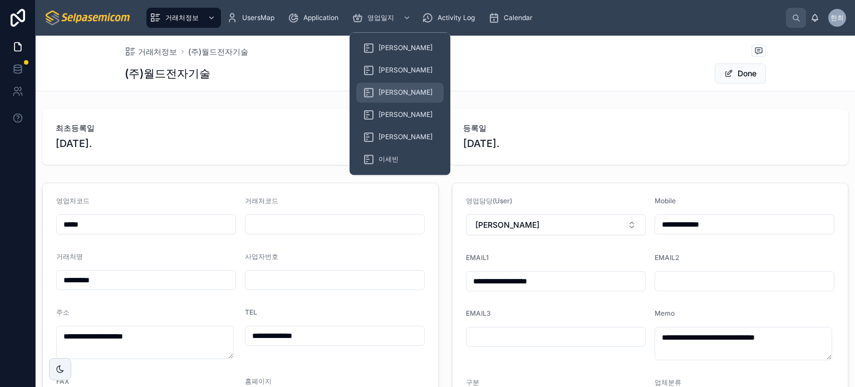
click at [387, 93] on span "[PERSON_NAME]" at bounding box center [405, 92] width 54 height 9
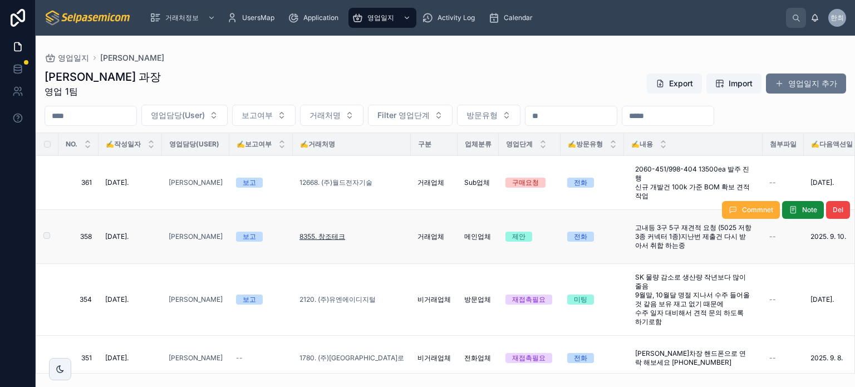
click at [329, 235] on span "8355. 창조테크" at bounding box center [322, 236] width 46 height 9
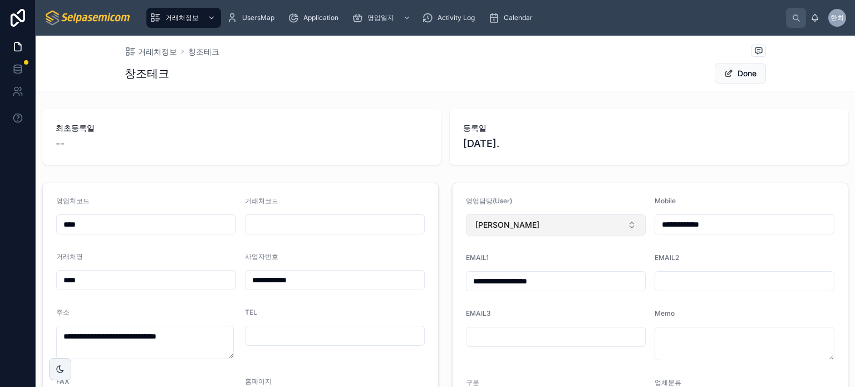
click at [553, 222] on button "[PERSON_NAME]" at bounding box center [556, 224] width 180 height 21
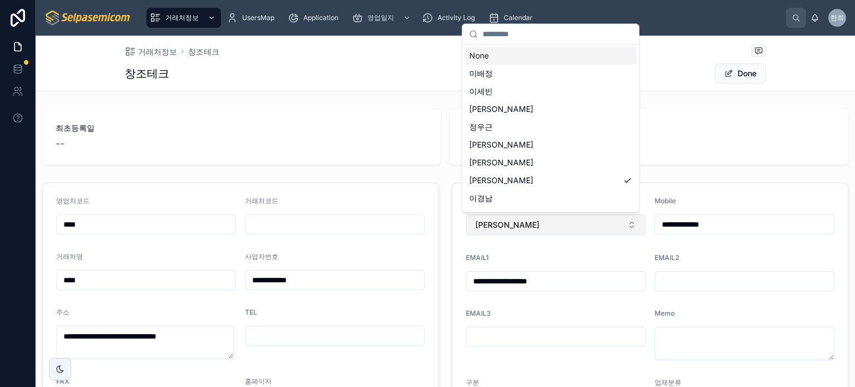
click at [553, 222] on button "[PERSON_NAME]" at bounding box center [556, 224] width 180 height 21
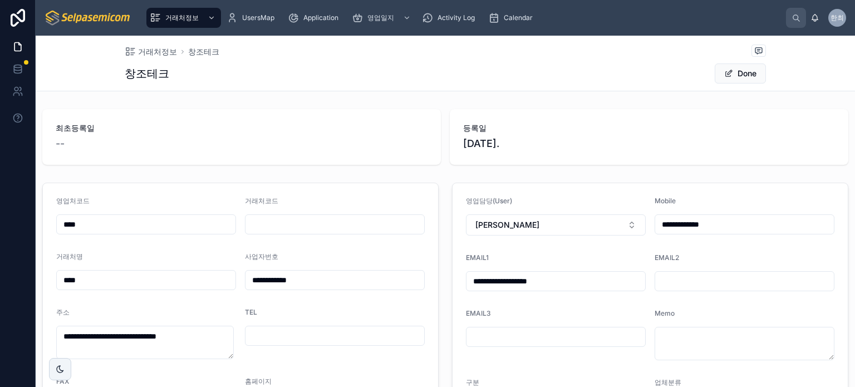
click at [541, 186] on form "**********" at bounding box center [649, 306] width 395 height 247
click at [540, 189] on form "**********" at bounding box center [649, 306] width 395 height 247
click at [730, 70] on button "Done" at bounding box center [740, 73] width 51 height 20
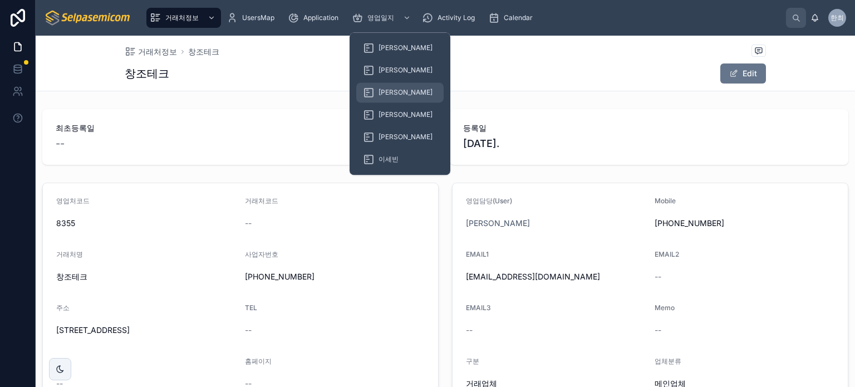
click at [385, 91] on span "[PERSON_NAME]" at bounding box center [405, 92] width 54 height 9
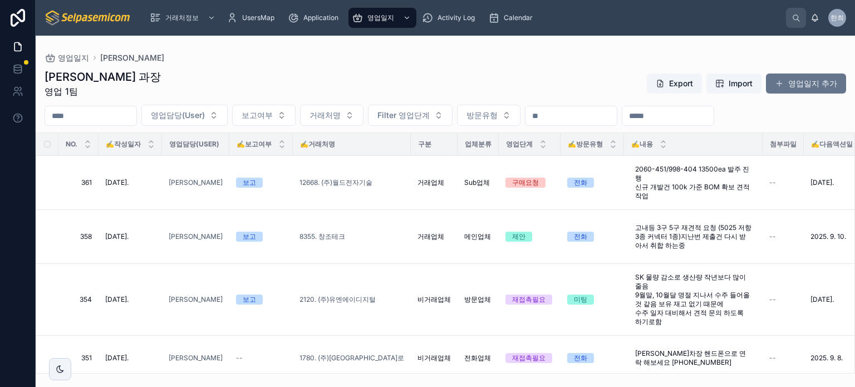
click at [243, 68] on div "최한얼 과장 영업 1팀 Export Import 영업일지 추가 영업담당(User) 보고여부 거래처명 Filter 영업단계 방문유형 NO. ✍️…" at bounding box center [445, 217] width 819 height 311
click at [302, 87] on div "최한얼 과장 영업 1팀 Export Import 영업일지 추가" at bounding box center [445, 83] width 801 height 29
click at [280, 74] on div "최한얼 과장 영업 1팀 Export Import 영업일지 추가" at bounding box center [445, 83] width 801 height 29
click at [239, 73] on div "최한얼 과장 영업 1팀 Export Import 영업일지 추가" at bounding box center [445, 83] width 801 height 29
click at [227, 64] on div "최한얼 과장 영업 1팀 Export Import 영업일지 추가 영업담당(User) 보고여부 거래처명 Filter 영업단계 방문유형 NO. ✍️…" at bounding box center [445, 217] width 819 height 311
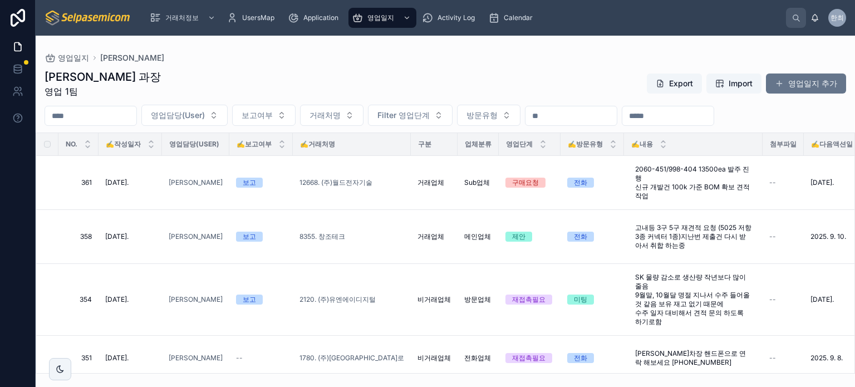
click at [452, 87] on div "최한얼 과장 영업 1팀 Export Import 영업일지 추가" at bounding box center [445, 83] width 801 height 29
click at [456, 71] on div "최한얼 과장 영업 1팀 Export Import 영업일지 추가" at bounding box center [445, 83] width 801 height 29
click at [220, 69] on div "최한얼 과장 영업 1팀 Export Import 영업일지 추가" at bounding box center [445, 83] width 801 height 29
